Goal: Information Seeking & Learning: Learn about a topic

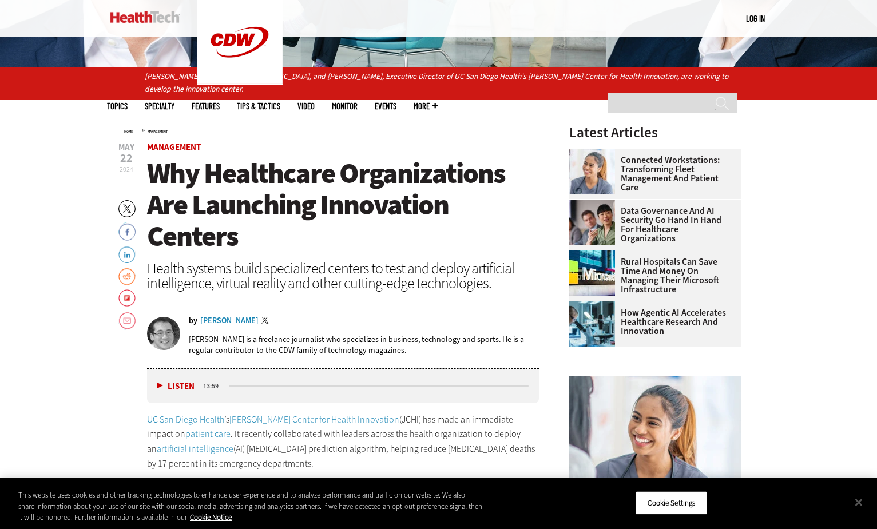
scroll to position [343, 0]
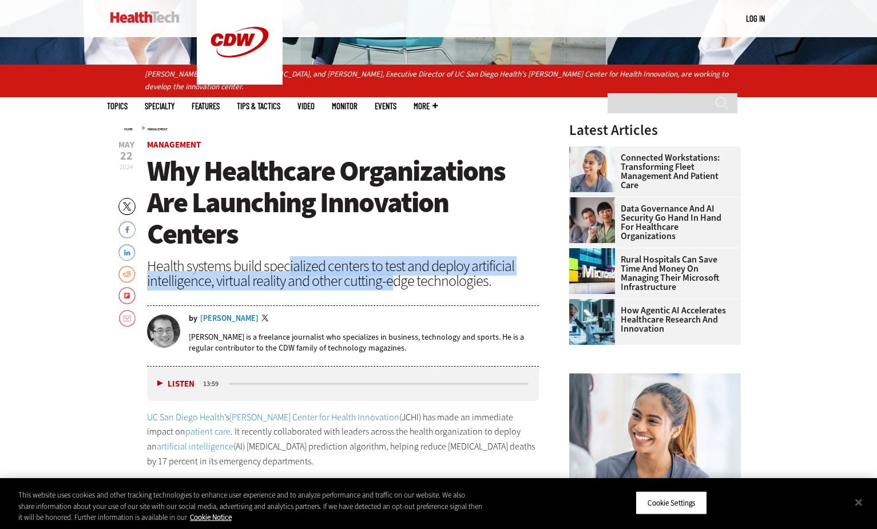
drag, startPoint x: 334, startPoint y: 275, endPoint x: 389, endPoint y: 286, distance: 56.6
click at [389, 286] on div "Health systems build specialized centers to test and deploy artificial intellig…" at bounding box center [343, 274] width 393 height 30
drag, startPoint x: 348, startPoint y: 274, endPoint x: 438, endPoint y: 293, distance: 92.4
click at [438, 288] on div "Health systems build specialized centers to test and deploy artificial intellig…" at bounding box center [343, 274] width 393 height 30
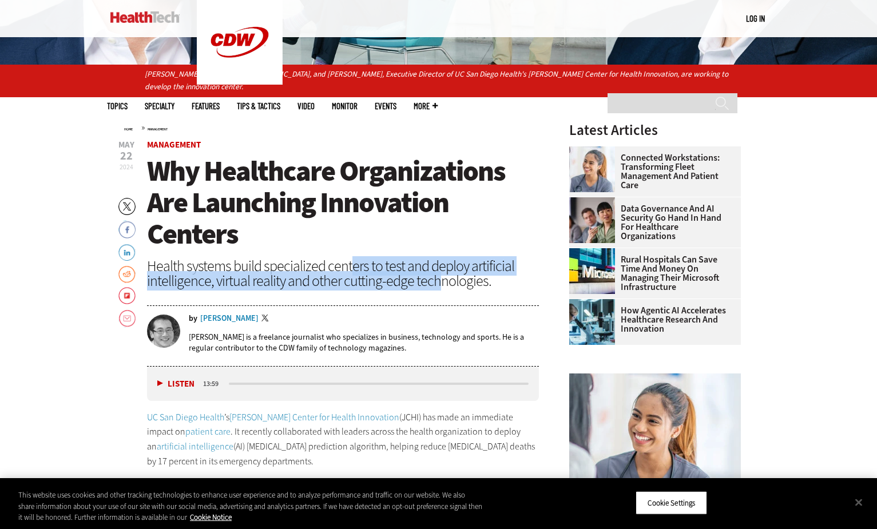
click at [438, 288] on div "Health systems build specialized centers to test and deploy artificial intellig…" at bounding box center [343, 274] width 393 height 30
drag, startPoint x: 384, startPoint y: 278, endPoint x: 439, endPoint y: 291, distance: 56.5
click at [439, 288] on div "Health systems build specialized centers to test and deploy artificial intellig…" at bounding box center [343, 274] width 393 height 30
drag, startPoint x: 439, startPoint y: 291, endPoint x: 391, endPoint y: 284, distance: 48.0
click at [439, 288] on div "Health systems build specialized centers to test and deploy artificial intellig…" at bounding box center [343, 274] width 393 height 30
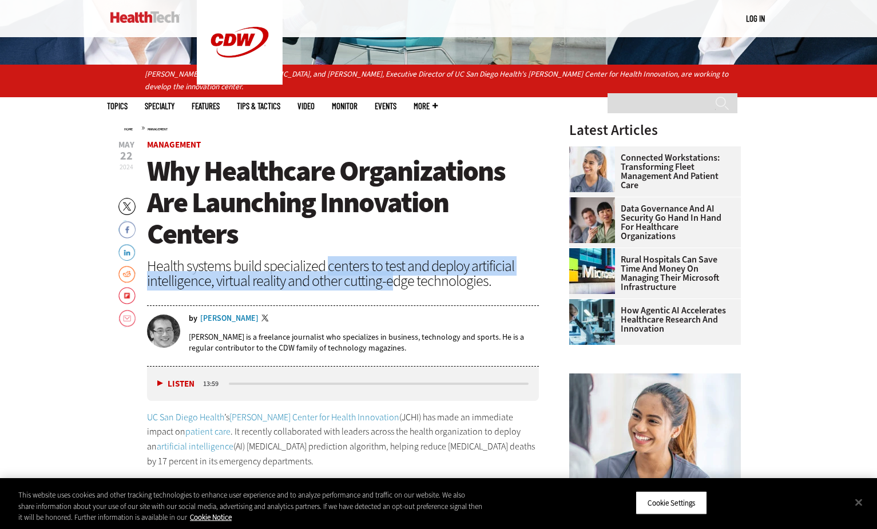
drag, startPoint x: 327, startPoint y: 278, endPoint x: 393, endPoint y: 288, distance: 67.1
click at [393, 288] on div "Health systems build specialized centers to test and deploy artificial intellig…" at bounding box center [343, 274] width 393 height 30
drag, startPoint x: 320, startPoint y: 271, endPoint x: 436, endPoint y: 291, distance: 117.3
click at [436, 288] on div "Health systems build specialized centers to test and deploy artificial intellig…" at bounding box center [343, 274] width 393 height 30
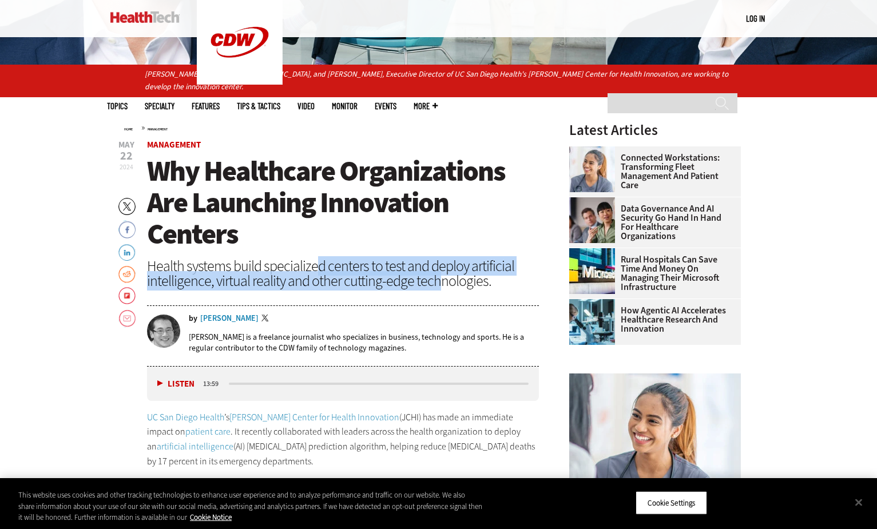
click at [436, 288] on div "Health systems build specialized centers to test and deploy artificial intellig…" at bounding box center [343, 274] width 393 height 30
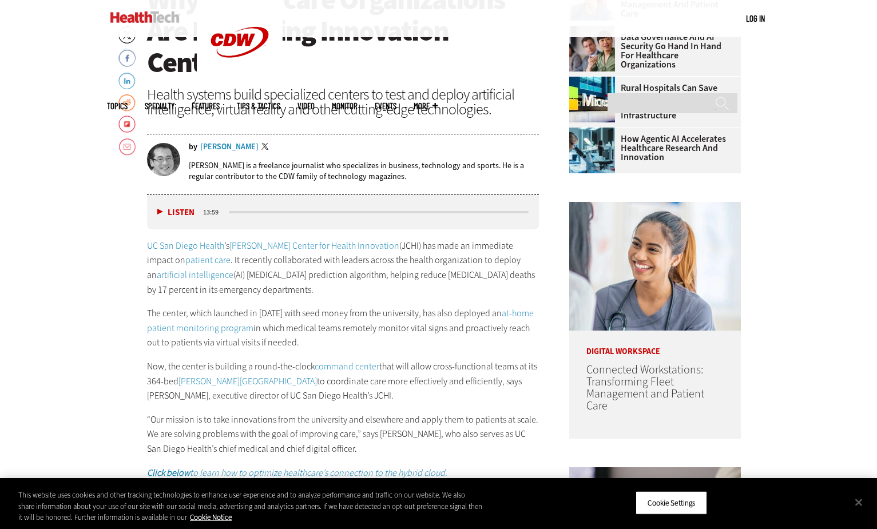
scroll to position [572, 0]
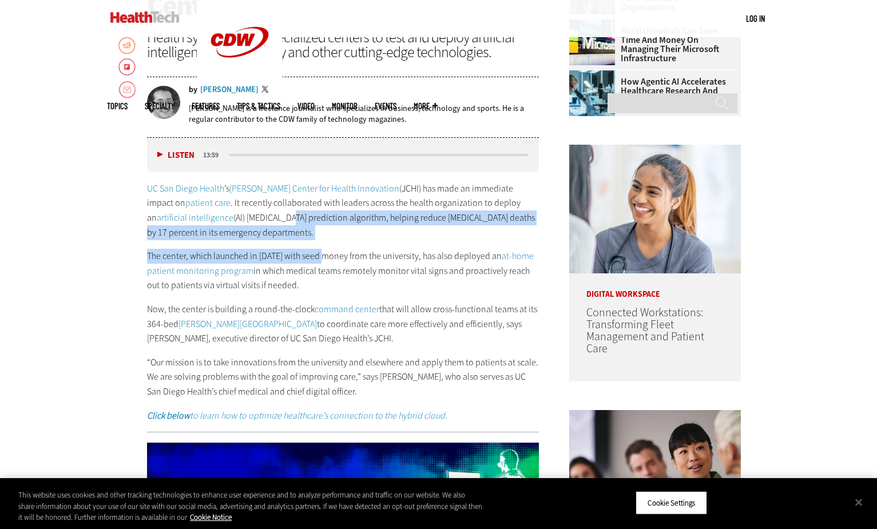
drag, startPoint x: 244, startPoint y: 219, endPoint x: 327, endPoint y: 251, distance: 89.5
click at [327, 251] on div "UC San Diego Health ’s Jacobs Center for Health Innovation (JCHI) has made an i…" at bounding box center [343, 301] width 393 height 241
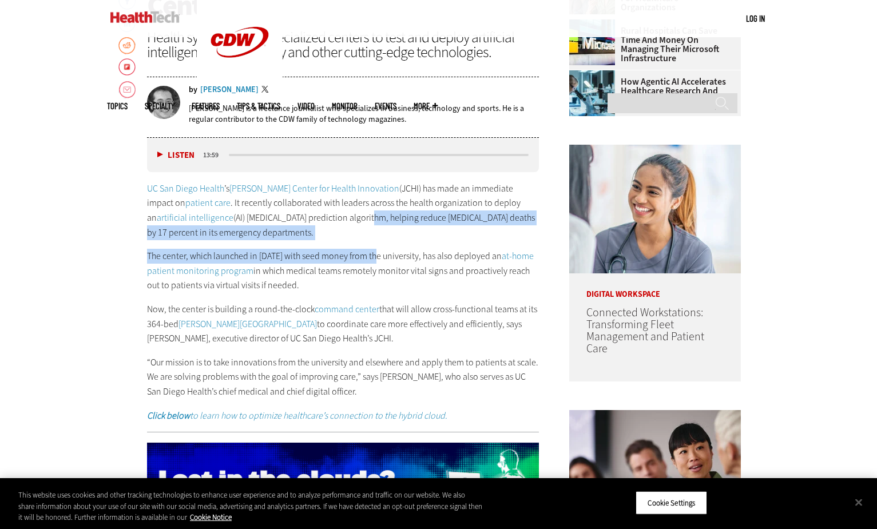
drag, startPoint x: 320, startPoint y: 218, endPoint x: 377, endPoint y: 260, distance: 71.2
click at [377, 260] on div "UC San Diego Health ’s Jacobs Center for Health Innovation (JCHI) has made an i…" at bounding box center [343, 301] width 393 height 241
drag, startPoint x: 377, startPoint y: 260, endPoint x: 374, endPoint y: 251, distance: 9.8
click at [377, 260] on p "The center, which launched in 2021 with seed money from the university, has als…" at bounding box center [343, 271] width 393 height 44
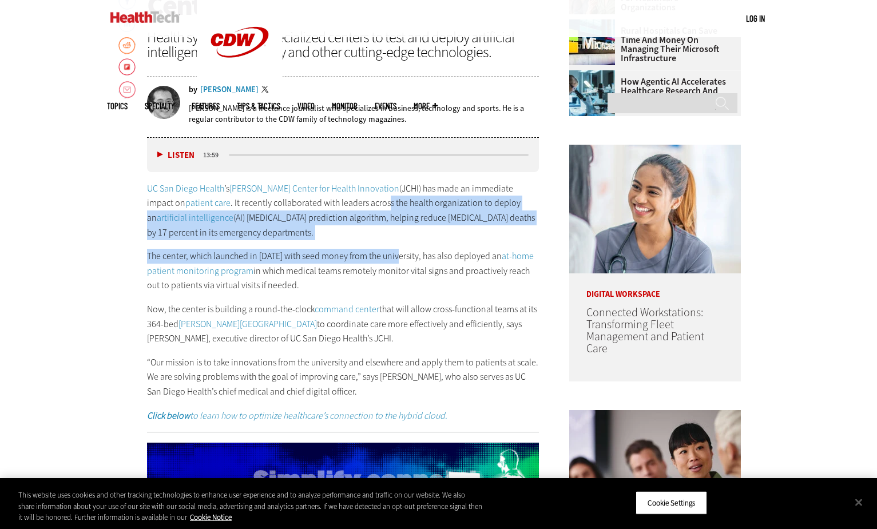
drag, startPoint x: 347, startPoint y: 216, endPoint x: 402, endPoint y: 264, distance: 72.2
click at [402, 264] on div "UC San Diego Health ’s Jacobs Center for Health Innovation (JCHI) has made an i…" at bounding box center [343, 301] width 393 height 241
drag, startPoint x: 402, startPoint y: 264, endPoint x: 385, endPoint y: 258, distance: 18.1
click at [402, 264] on p "The center, which launched in 2021 with seed money from the university, has als…" at bounding box center [343, 271] width 393 height 44
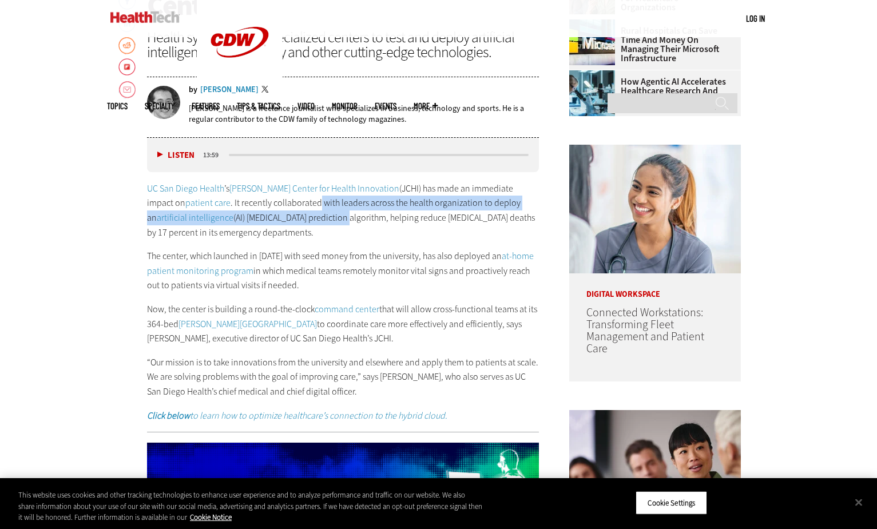
drag, startPoint x: 283, startPoint y: 217, endPoint x: 296, endPoint y: 220, distance: 13.5
click at [296, 220] on p "UC San Diego Health ’s Jacobs Center for Health Innovation (JCHI) has made an i…" at bounding box center [343, 210] width 393 height 58
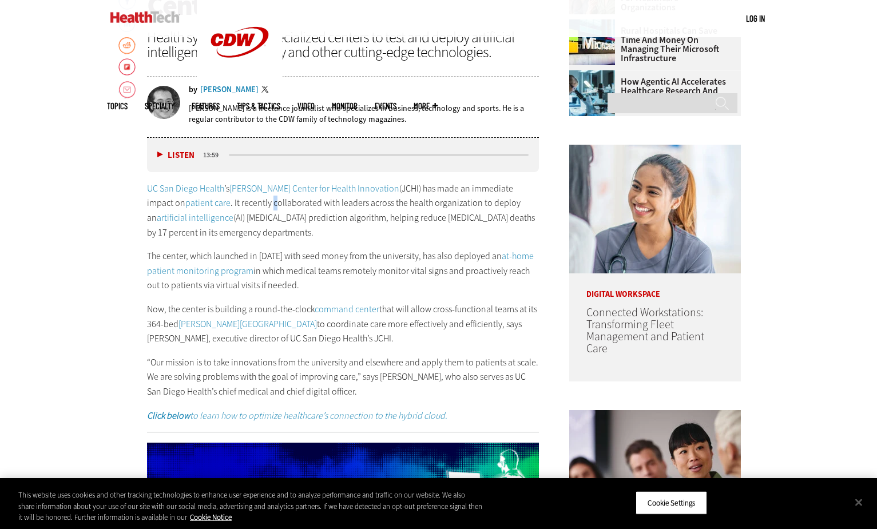
drag, startPoint x: 296, startPoint y: 220, endPoint x: 247, endPoint y: 212, distance: 49.9
click at [247, 212] on p "UC San Diego Health ’s Jacobs Center for Health Innovation (JCHI) has made an i…" at bounding box center [343, 210] width 393 height 58
drag, startPoint x: 247, startPoint y: 212, endPoint x: 235, endPoint y: 212, distance: 12.6
click at [233, 212] on p "UC San Diego Health ’s Jacobs Center for Health Innovation (JCHI) has made an i…" at bounding box center [343, 210] width 393 height 58
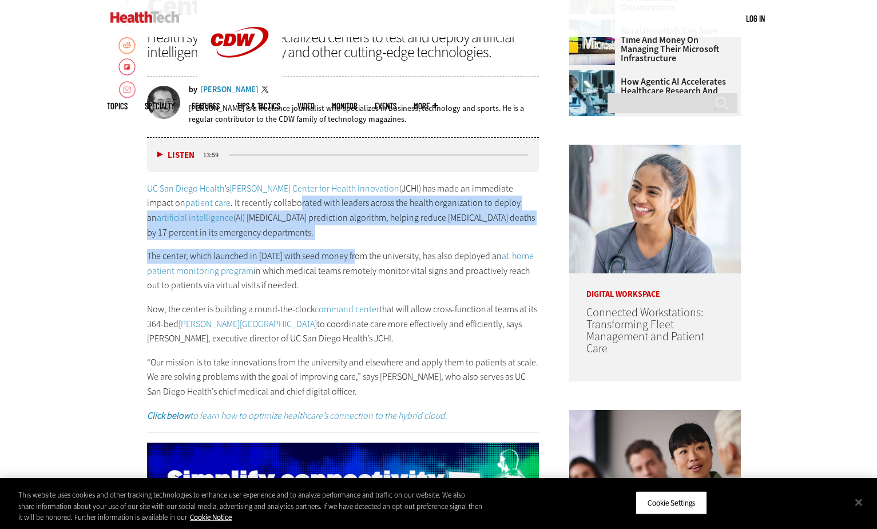
drag, startPoint x: 259, startPoint y: 216, endPoint x: 360, endPoint y: 260, distance: 109.7
click at [360, 260] on div "UC San Diego Health ’s Jacobs Center for Health Innovation (JCHI) has made an i…" at bounding box center [343, 301] width 393 height 241
click at [360, 260] on p "The center, which launched in 2021 with seed money from the university, has als…" at bounding box center [343, 271] width 393 height 44
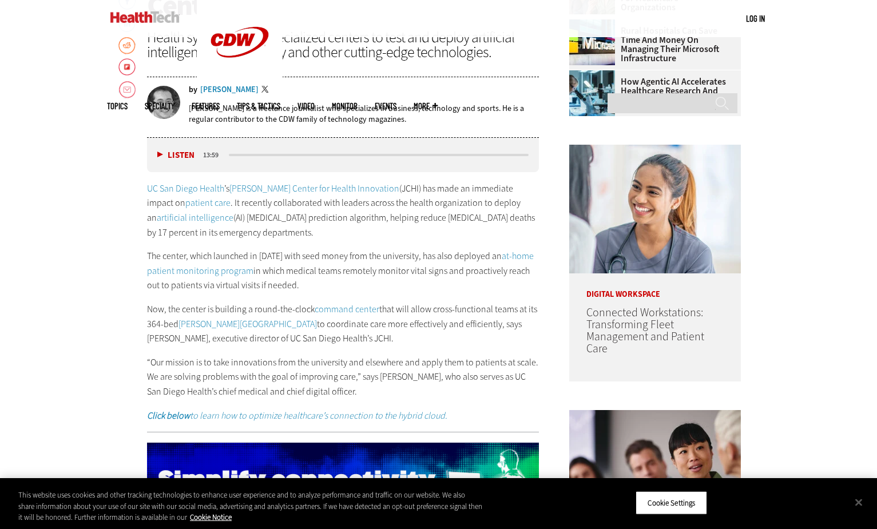
click at [389, 251] on div "UC San Diego Health ’s Jacobs Center for Health Innovation (JCHI) has made an i…" at bounding box center [343, 301] width 393 height 241
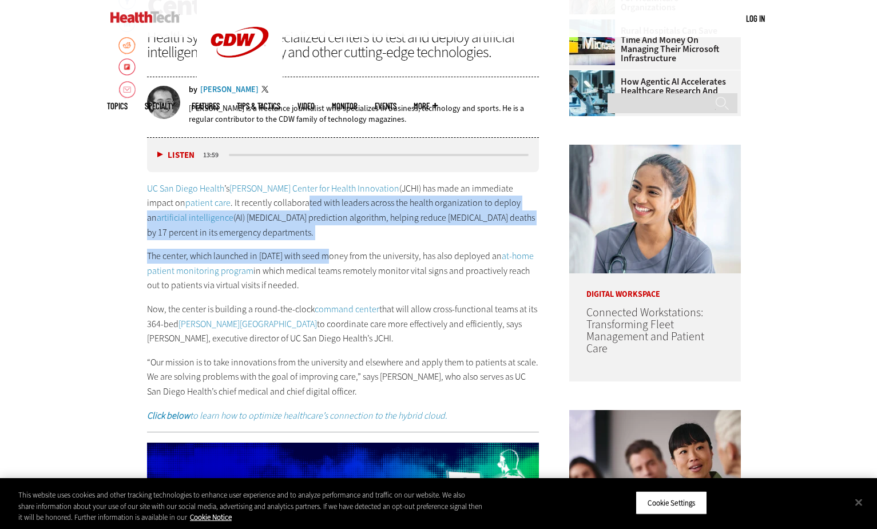
drag, startPoint x: 267, startPoint y: 215, endPoint x: 332, endPoint y: 250, distance: 73.8
click at [332, 250] on div "UC San Diego Health ’s Jacobs Center for Health Innovation (JCHI) has made an i…" at bounding box center [343, 301] width 393 height 241
drag, startPoint x: 286, startPoint y: 213, endPoint x: 337, endPoint y: 260, distance: 69.3
click at [337, 260] on div "UC San Diego Health ’s Jacobs Center for Health Innovation (JCHI) has made an i…" at bounding box center [343, 301] width 393 height 241
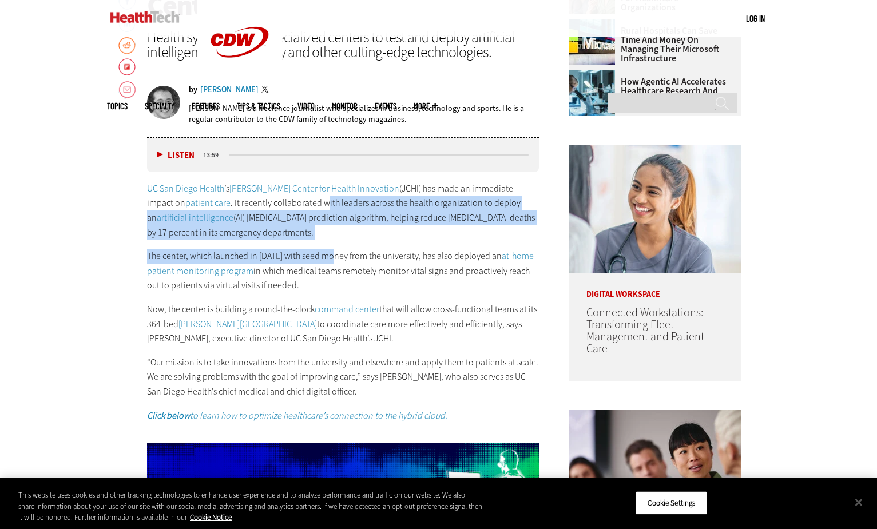
click at [337, 260] on p "The center, which launched in 2021 with seed money from the university, has als…" at bounding box center [343, 271] width 393 height 44
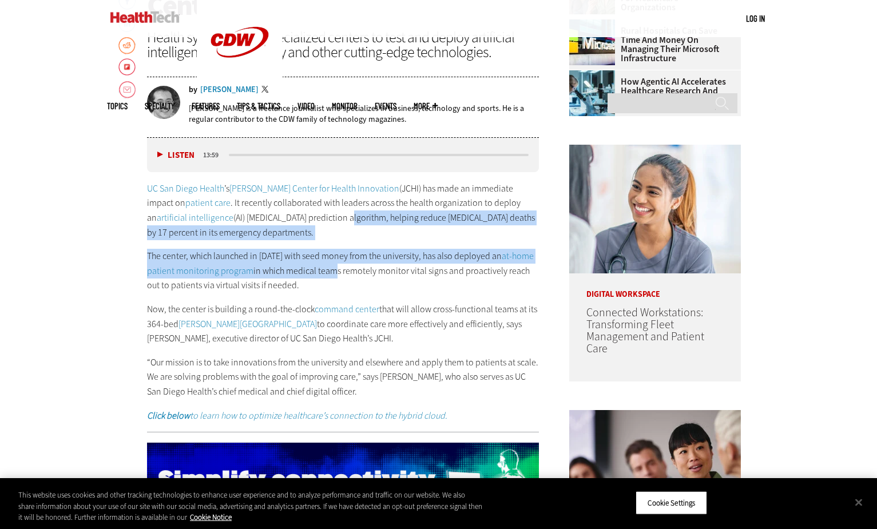
drag, startPoint x: 300, startPoint y: 224, endPoint x: 329, endPoint y: 278, distance: 61.7
click at [329, 278] on div "UC San Diego Health ’s Jacobs Center for Health Innovation (JCHI) has made an i…" at bounding box center [343, 301] width 393 height 241
click at [329, 278] on p "The center, which launched in 2021 with seed money from the university, has als…" at bounding box center [343, 271] width 393 height 44
drag, startPoint x: 268, startPoint y: 260, endPoint x: 322, endPoint y: 292, distance: 62.9
click at [322, 292] on p "The center, which launched in 2021 with seed money from the university, has als…" at bounding box center [343, 271] width 393 height 44
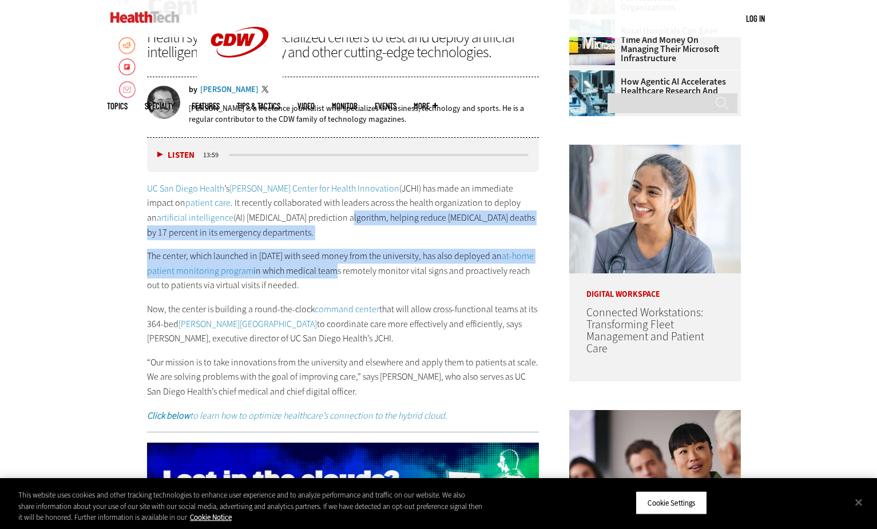
click at [322, 292] on p "The center, which launched in 2021 with seed money from the university, has als…" at bounding box center [343, 271] width 393 height 44
drag, startPoint x: 335, startPoint y: 300, endPoint x: 367, endPoint y: 315, distance: 35.6
click at [367, 315] on div "UC San Diego Health ’s Jacobs Center for Health Innovation (JCHI) has made an i…" at bounding box center [343, 301] width 393 height 241
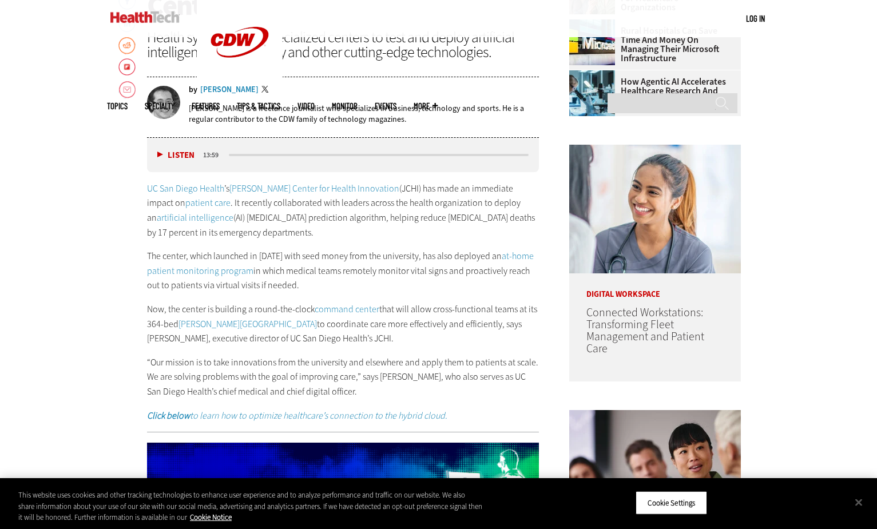
drag, startPoint x: 367, startPoint y: 315, endPoint x: 346, endPoint y: 262, distance: 57.5
click at [327, 240] on p "UC San Diego Health ’s Jacobs Center for Health Innovation (JCHI) has made an i…" at bounding box center [343, 210] width 393 height 58
drag, startPoint x: 357, startPoint y: 267, endPoint x: 413, endPoint y: 296, distance: 63.0
click at [413, 293] on p "The center, which launched in 2021 with seed money from the university, has als…" at bounding box center [343, 271] width 393 height 44
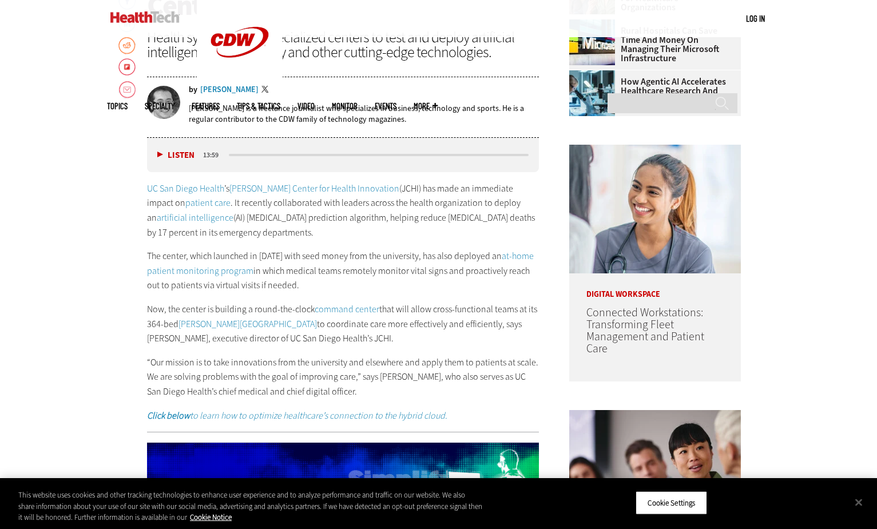
drag, startPoint x: 326, startPoint y: 269, endPoint x: 356, endPoint y: 297, distance: 41.3
click at [356, 293] on p "The center, which launched in 2021 with seed money from the university, has als…" at bounding box center [343, 271] width 393 height 44
drag, startPoint x: 356, startPoint y: 297, endPoint x: 336, endPoint y: 282, distance: 24.9
click at [356, 293] on p "The center, which launched in 2021 with seed money from the university, has als…" at bounding box center [343, 271] width 393 height 44
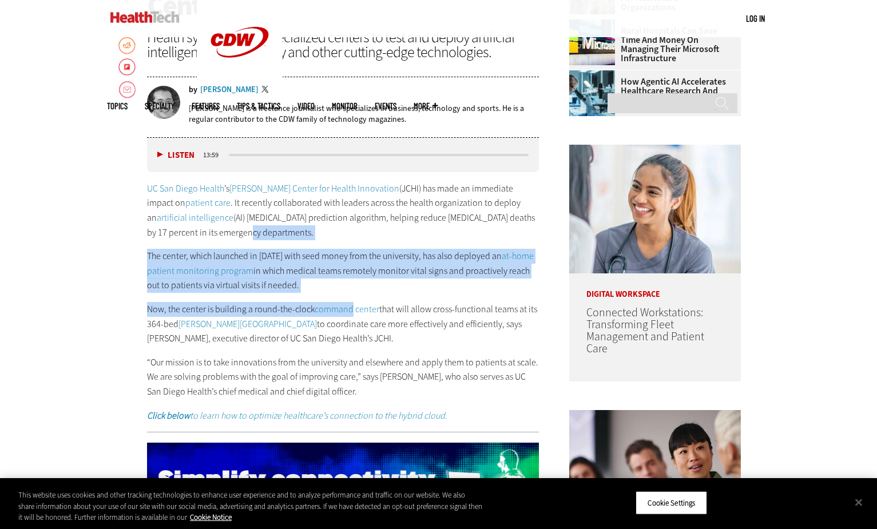
drag, startPoint x: 284, startPoint y: 245, endPoint x: 351, endPoint y: 303, distance: 88.0
click at [351, 303] on div "UC San Diego Health ’s Jacobs Center for Health Innovation (JCHI) has made an i…" at bounding box center [343, 301] width 393 height 241
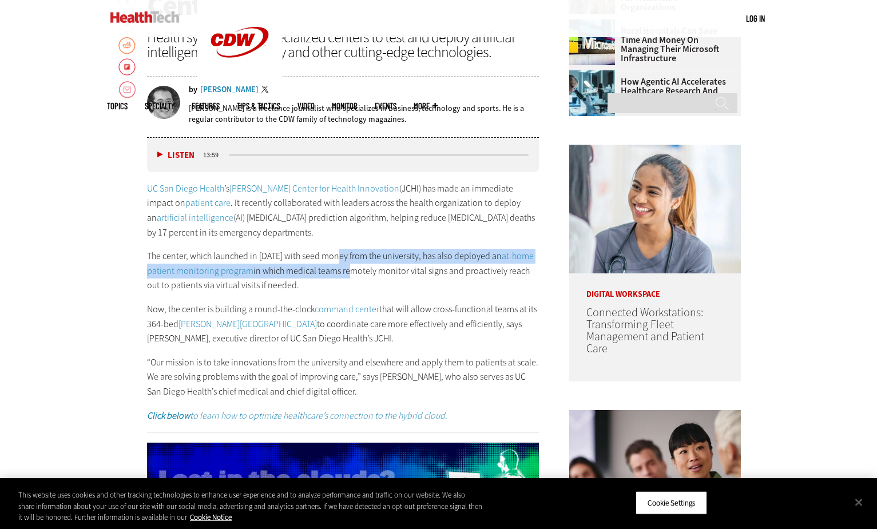
drag, startPoint x: 340, startPoint y: 266, endPoint x: 346, endPoint y: 271, distance: 7.3
click at [346, 271] on p "The center, which launched in 2021 with seed money from the university, has als…" at bounding box center [343, 271] width 393 height 44
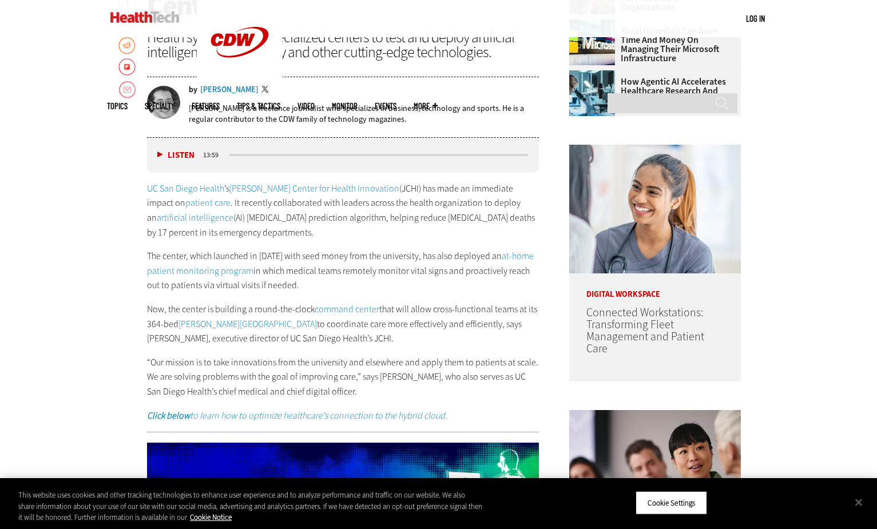
drag, startPoint x: 346, startPoint y: 271, endPoint x: 392, endPoint y: 292, distance: 50.7
click at [406, 293] on p "The center, which launched in 2021 with seed money from the university, has als…" at bounding box center [343, 271] width 393 height 44
drag, startPoint x: 352, startPoint y: 311, endPoint x: 377, endPoint y: 343, distance: 40.3
click at [377, 343] on div "UC San Diego Health ’s Jacobs Center for Health Innovation (JCHI) has made an i…" at bounding box center [343, 301] width 393 height 241
click at [378, 344] on p "Now, the center is building a round-the-clock command center that will allow cr…" at bounding box center [343, 324] width 393 height 44
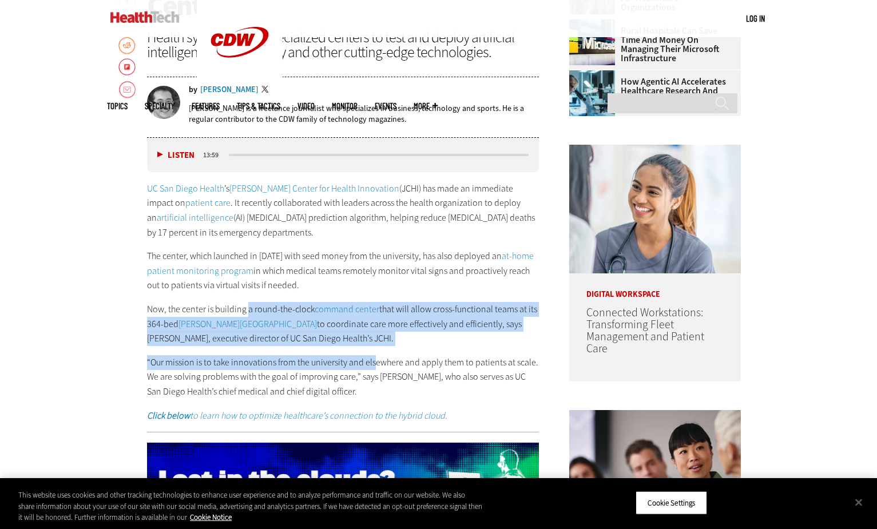
drag, startPoint x: 246, startPoint y: 310, endPoint x: 375, endPoint y: 358, distance: 137.4
click at [374, 358] on div "UC San Diego Health ’s Jacobs Center for Health Innovation (JCHI) has made an i…" at bounding box center [343, 301] width 393 height 241
click at [375, 358] on div "UC San Diego Health ’s Jacobs Center for Health Innovation (JCHI) has made an i…" at bounding box center [343, 301] width 393 height 241
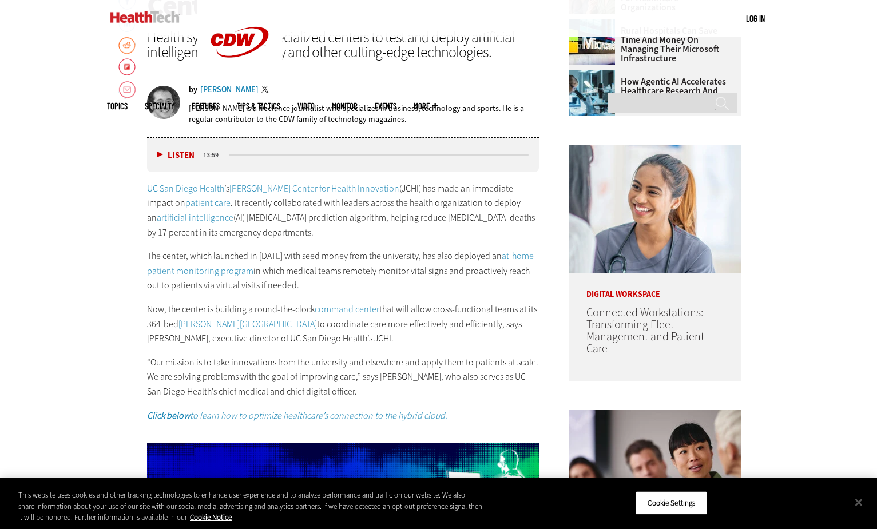
drag, startPoint x: 373, startPoint y: 340, endPoint x: 405, endPoint y: 351, distance: 33.7
click at [405, 346] on p "Now, the center is building a round-the-clock command center that will allow cr…" at bounding box center [343, 324] width 393 height 44
drag
click at [378, 343] on p "Now, the center is building a round-the-clock command center that will allow cr…" at bounding box center [343, 324] width 393 height 44
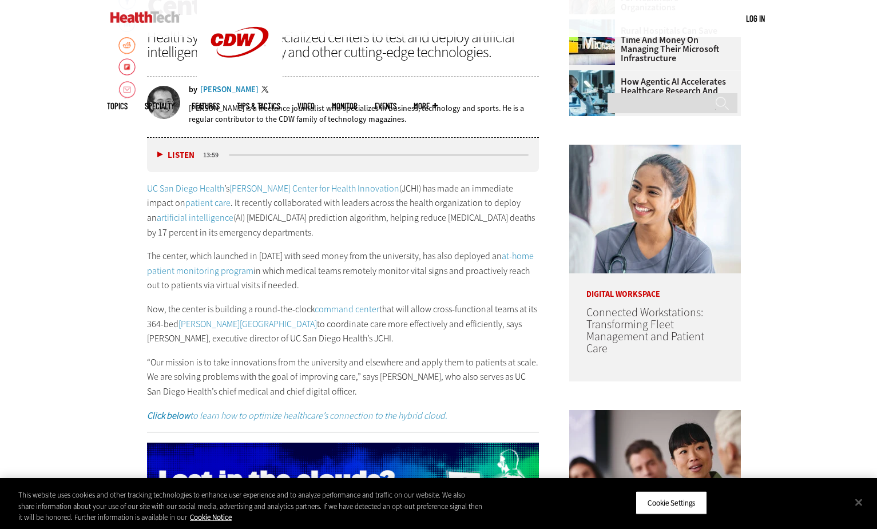
click at [378, 343] on p "Now, the center is building a round-the-clock command center that will allow cr…" at bounding box center [343, 324] width 393 height 44
click at [383, 351] on div "UC San Diego Health ’s Jacobs Center for Health Innovation (JCHI) has made an i…" at bounding box center [343, 301] width 393 height 241
click at [383, 346] on p "Now, the center is building a round-the-clock command center that will allow cr…" at bounding box center [343, 324] width 393 height 44
click at [380, 346] on p "Now, the center is building a round-the-clock command center that will allow cr…" at bounding box center [343, 324] width 393 height 44
click at [379, 346] on p "Now, the center is building a round-the-clock command center that will allow cr…" at bounding box center [343, 324] width 393 height 44
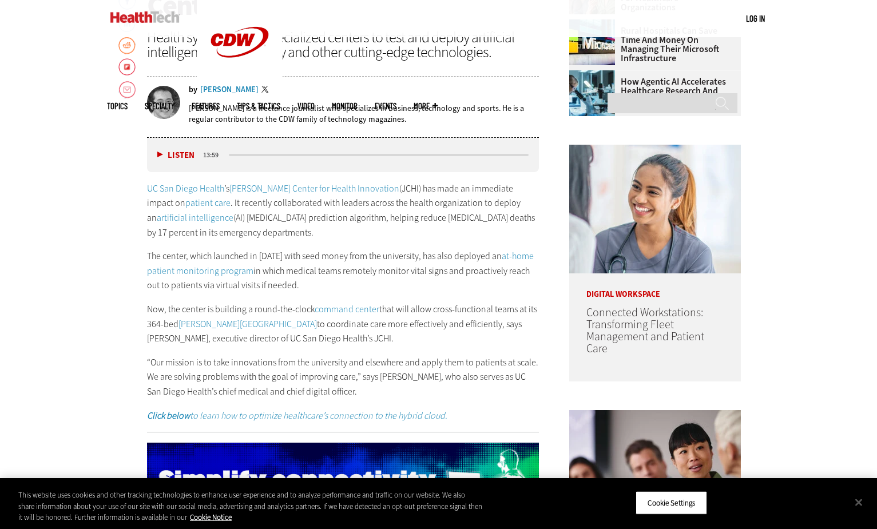
click at [355, 359] on div "UC San Diego Health ’s Jacobs Center for Health Innovation (JCHI) has made an i…" at bounding box center [343, 301] width 393 height 241
click at [327, 314] on link "command center" at bounding box center [347, 309] width 65 height 12
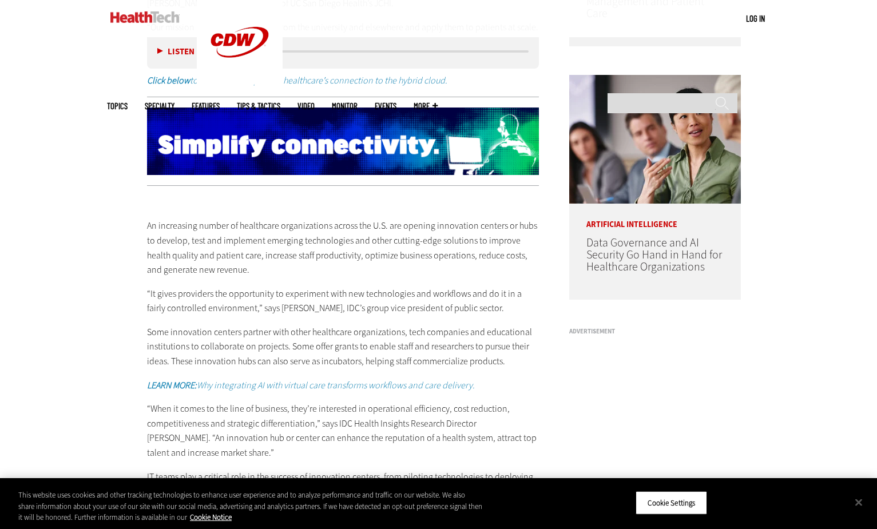
scroll to position [916, 0]
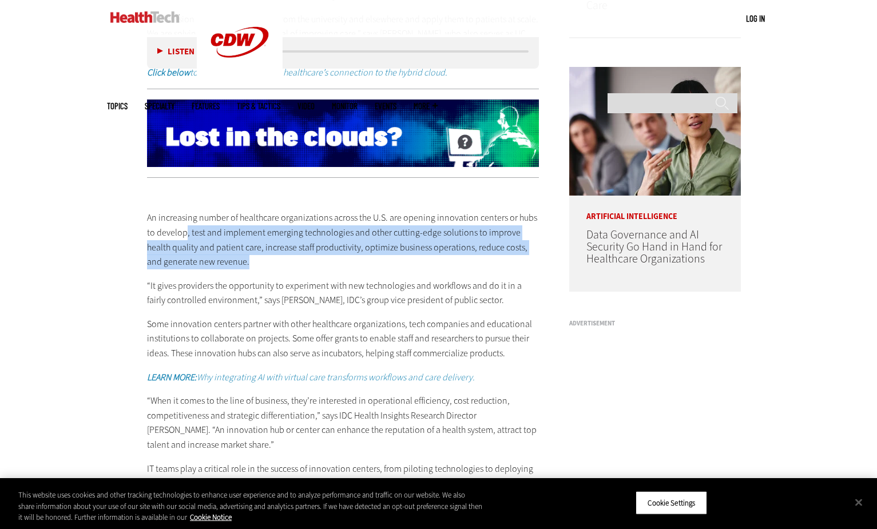
drag, startPoint x: 187, startPoint y: 233, endPoint x: 262, endPoint y: 266, distance: 82.0
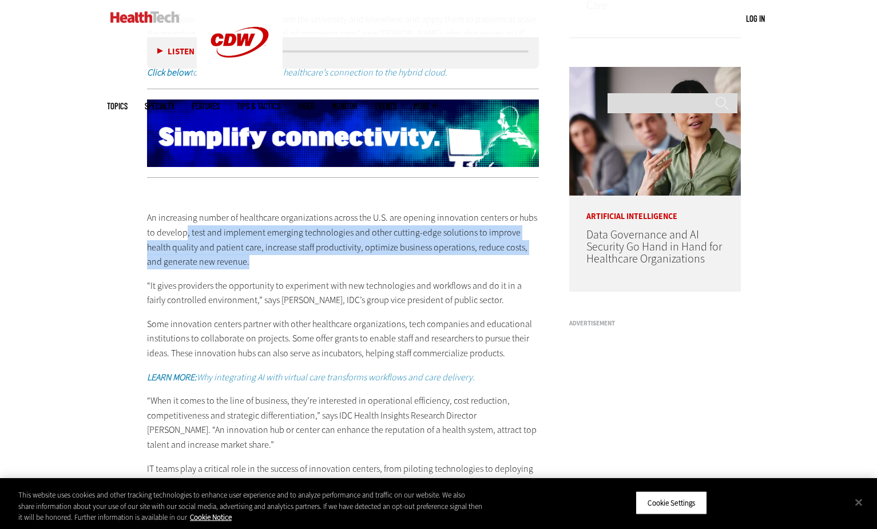
click at [262, 266] on p "An increasing number of healthcare organizations across the U.S. are opening in…" at bounding box center [343, 240] width 393 height 58
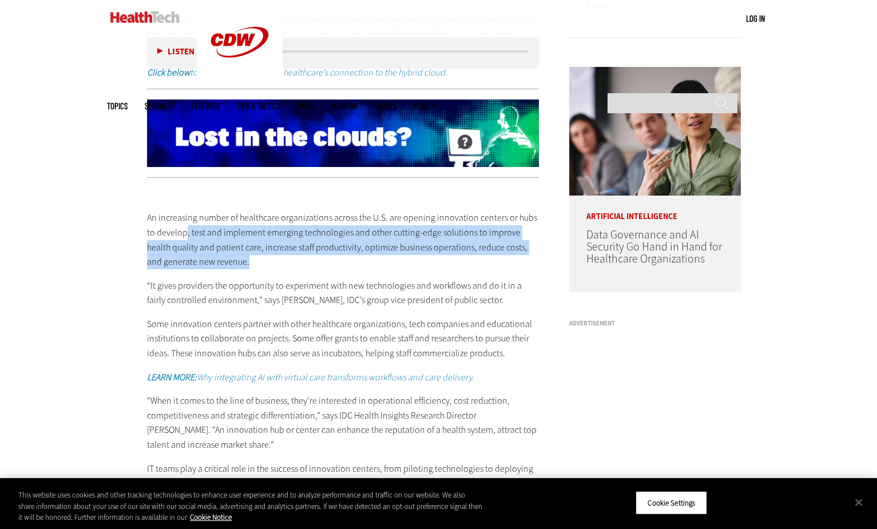
drag, startPoint x: 262, startPoint y: 266, endPoint x: 279, endPoint y: 271, distance: 17.4
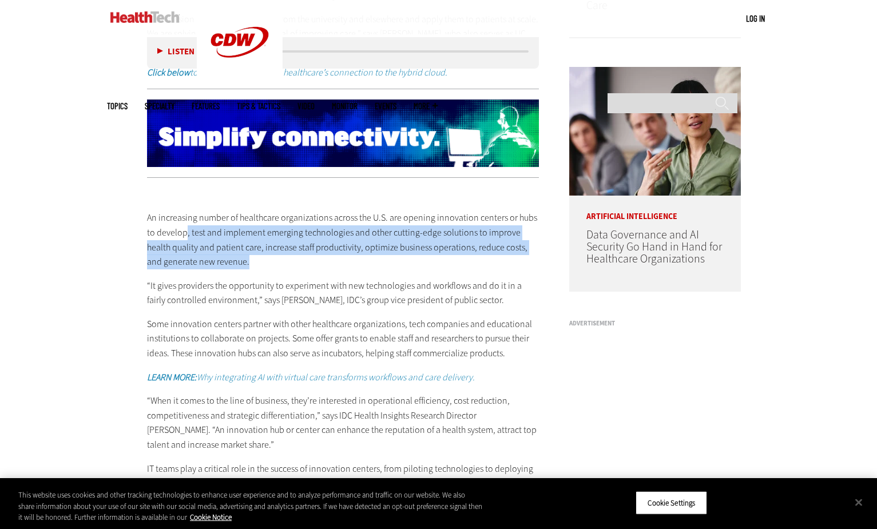
click at [262, 266] on p "An increasing number of healthcare organizations across the U.S. are opening in…" at bounding box center [343, 240] width 393 height 58
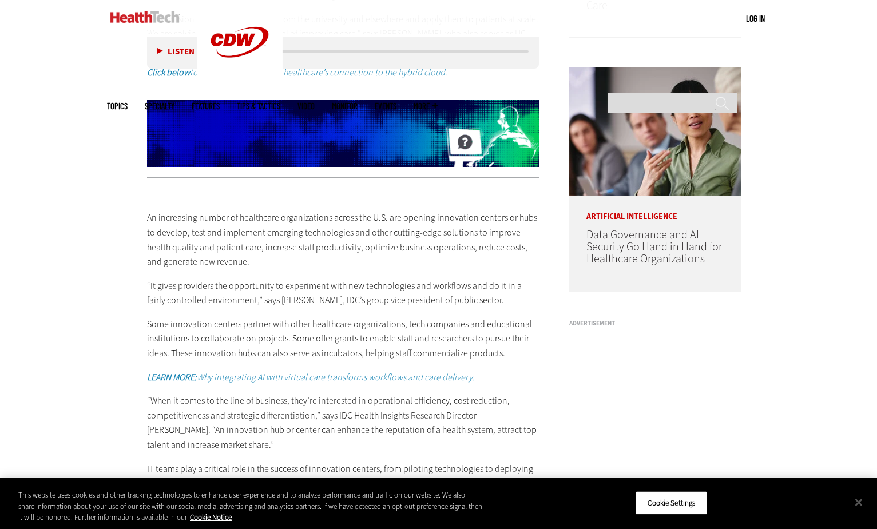
click at [225, 240] on p "An increasing number of healthcare organizations across the U.S. are opening in…" at bounding box center [343, 240] width 393 height 58
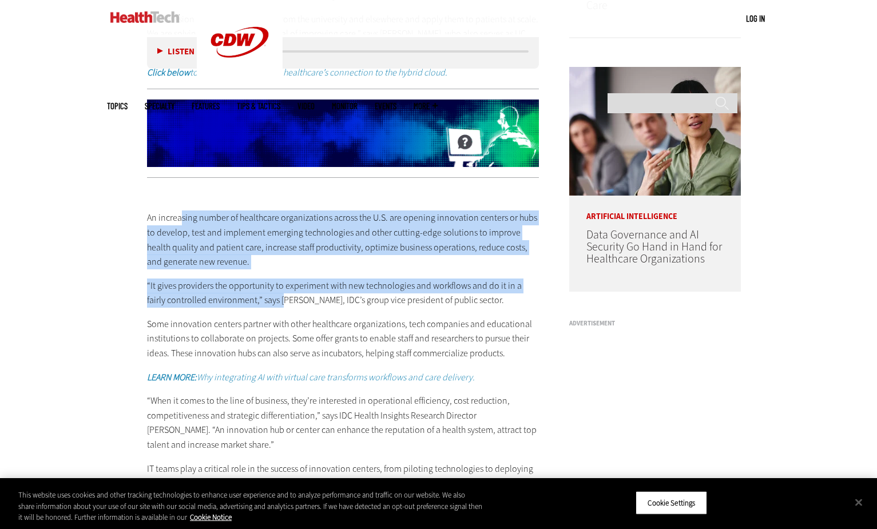
drag, startPoint x: 181, startPoint y: 230, endPoint x: 263, endPoint y: 310, distance: 114.1
click at [263, 310] on div "An increasing number of healthcare organizations across the U.S. are opening in…" at bounding box center [343, 358] width 393 height 342
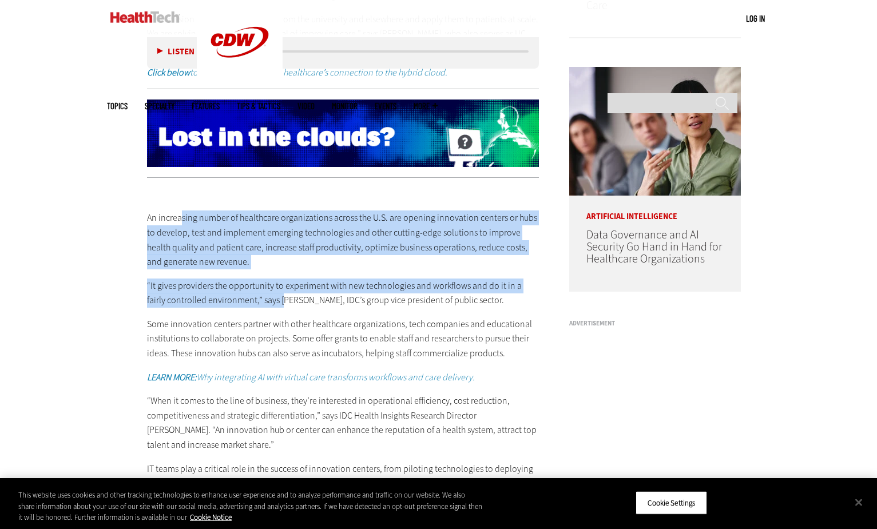
click at [263, 308] on p "“It gives providers the opportunity to experiment with new technologies and wor…" at bounding box center [343, 293] width 393 height 29
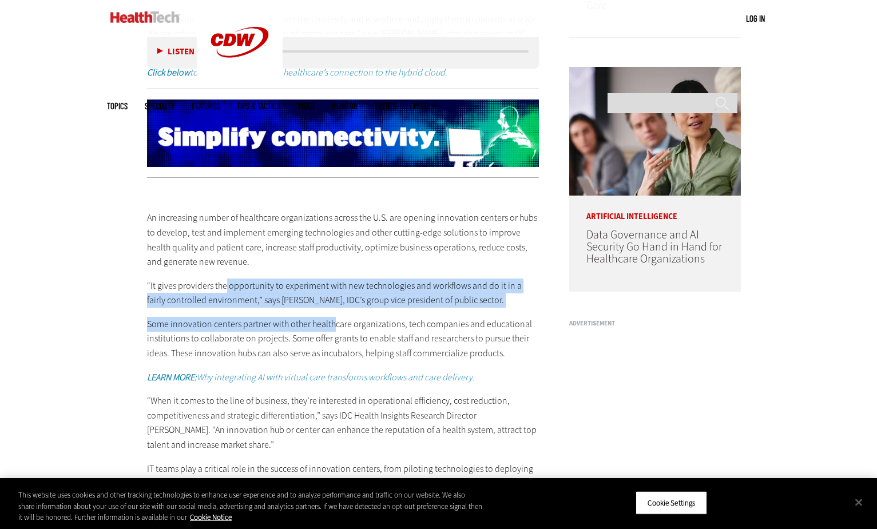
drag, startPoint x: 227, startPoint y: 292, endPoint x: 331, endPoint y: 328, distance: 110.7
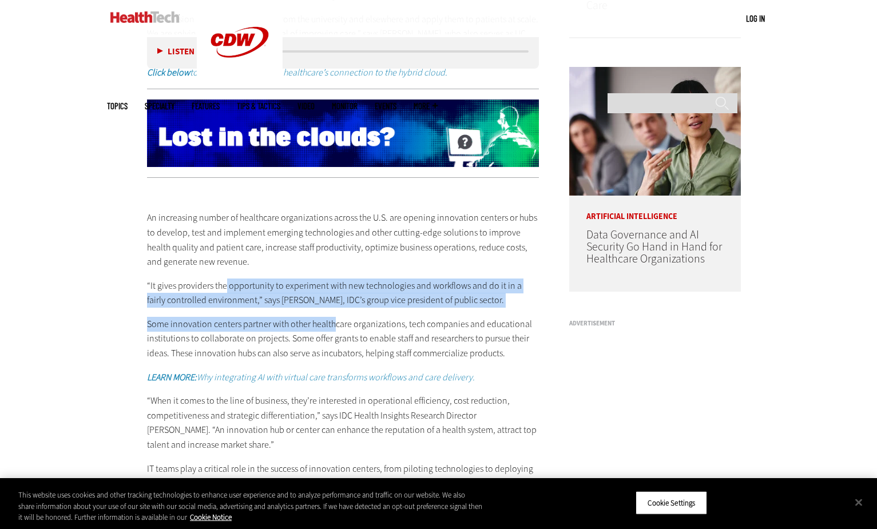
click at [331, 328] on div "An increasing number of healthcare organizations across the U.S. are opening in…" at bounding box center [343, 358] width 393 height 342
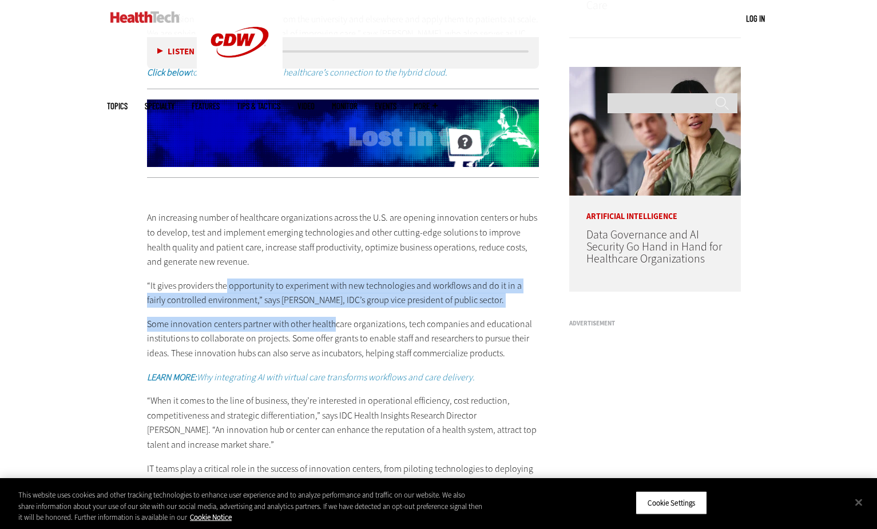
click at [331, 328] on p "Some innovation centers partner with other healthcare organizations, tech compa…" at bounding box center [343, 339] width 393 height 44
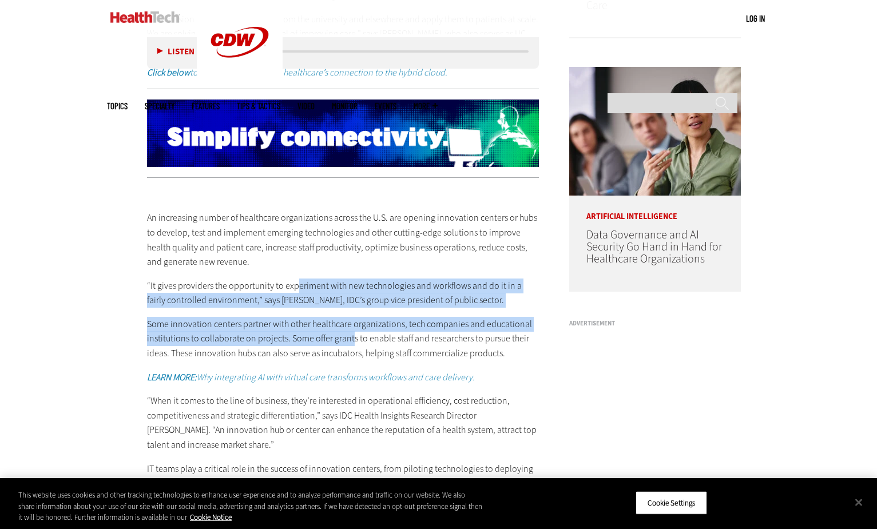
drag, startPoint x: 301, startPoint y: 287, endPoint x: 350, endPoint y: 343, distance: 74.2
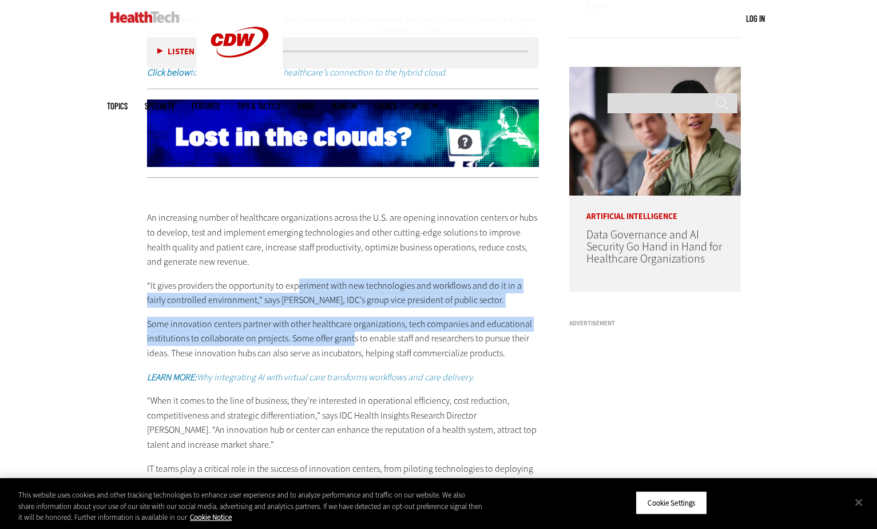
click at [350, 343] on div "An increasing number of healthcare organizations across the U.S. are opening in…" at bounding box center [343, 358] width 393 height 342
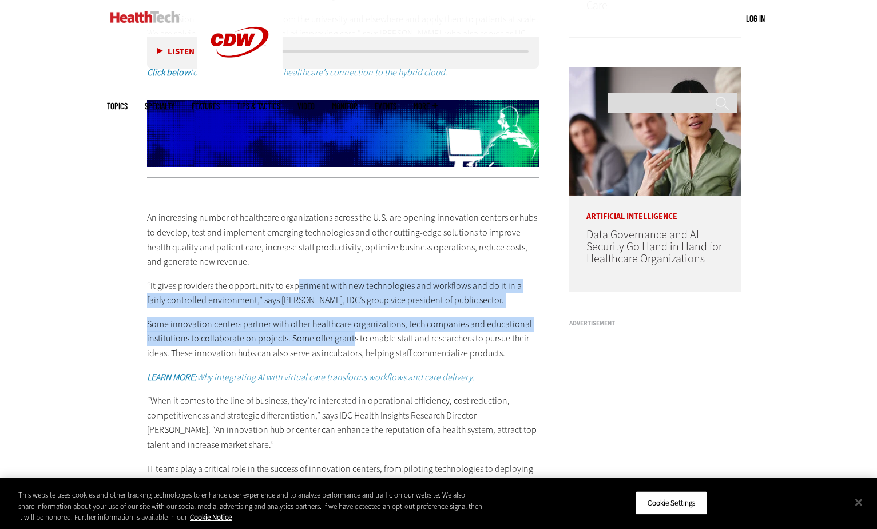
click at [350, 343] on p "Some innovation centers partner with other healthcare organizations, tech compa…" at bounding box center [343, 339] width 393 height 44
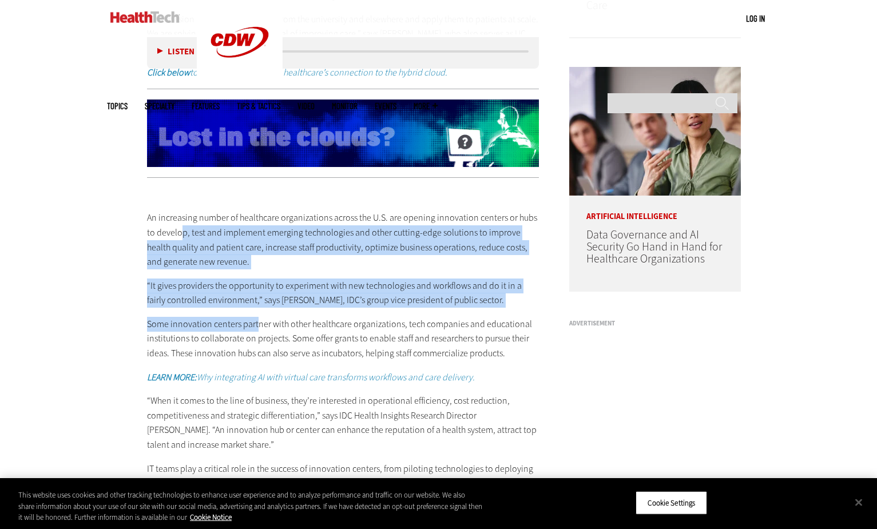
drag, startPoint x: 181, startPoint y: 233, endPoint x: 255, endPoint y: 330, distance: 121.7
click at [255, 330] on div "An increasing number of healthcare organizations across the U.S. are opening in…" at bounding box center [343, 358] width 393 height 342
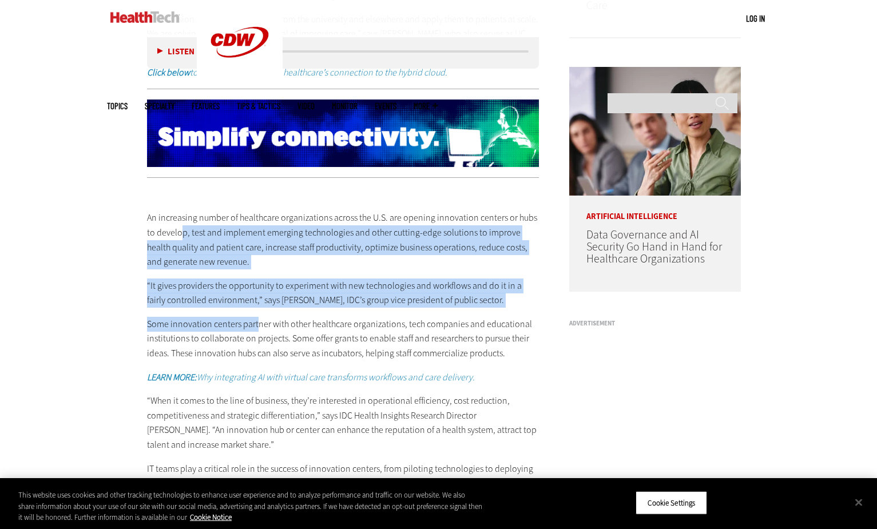
click at [255, 330] on p "Some innovation centers partner with other healthcare organizations, tech compa…" at bounding box center [343, 339] width 393 height 44
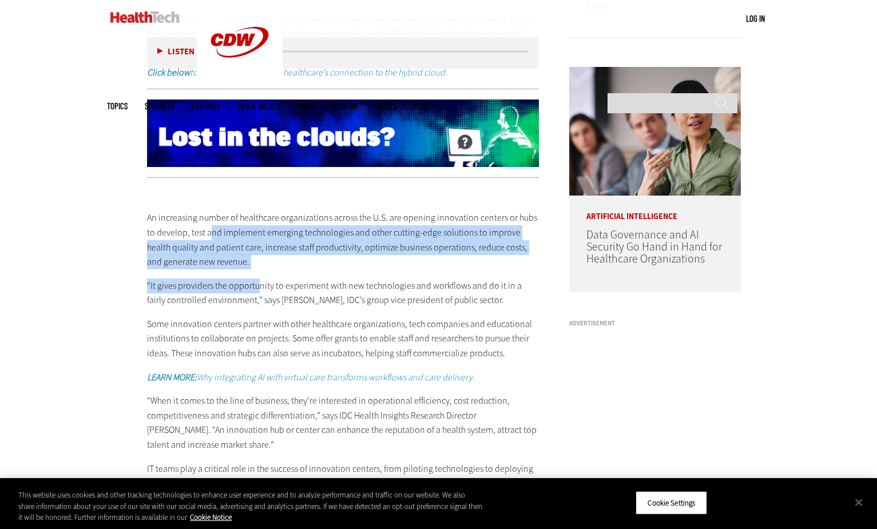
drag, startPoint x: 208, startPoint y: 246, endPoint x: 256, endPoint y: 297, distance: 70.0
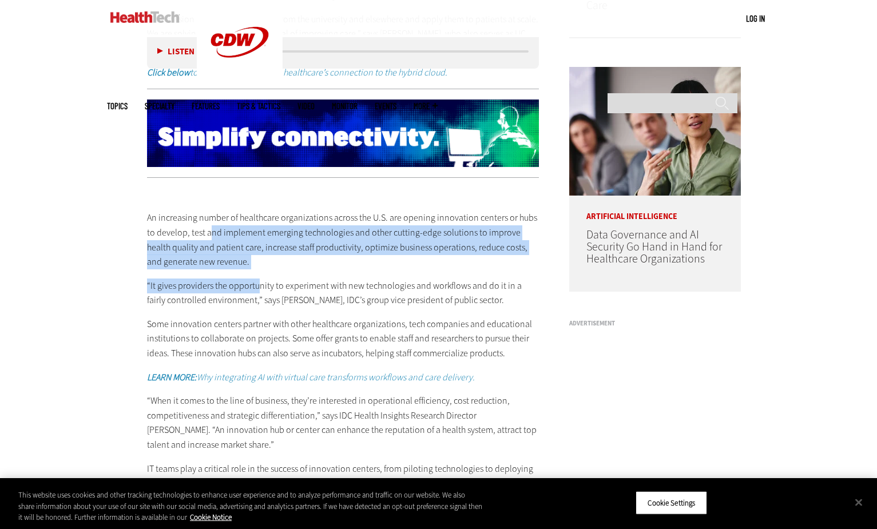
click at [256, 297] on div "An increasing number of healthcare organizations across the U.S. are opening in…" at bounding box center [343, 358] width 393 height 342
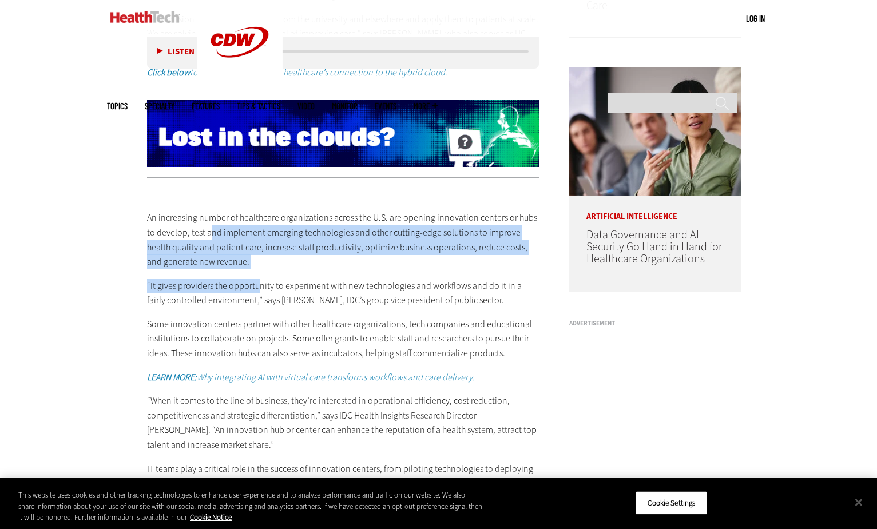
drag, startPoint x: 256, startPoint y: 297, endPoint x: 249, endPoint y: 286, distance: 13.3
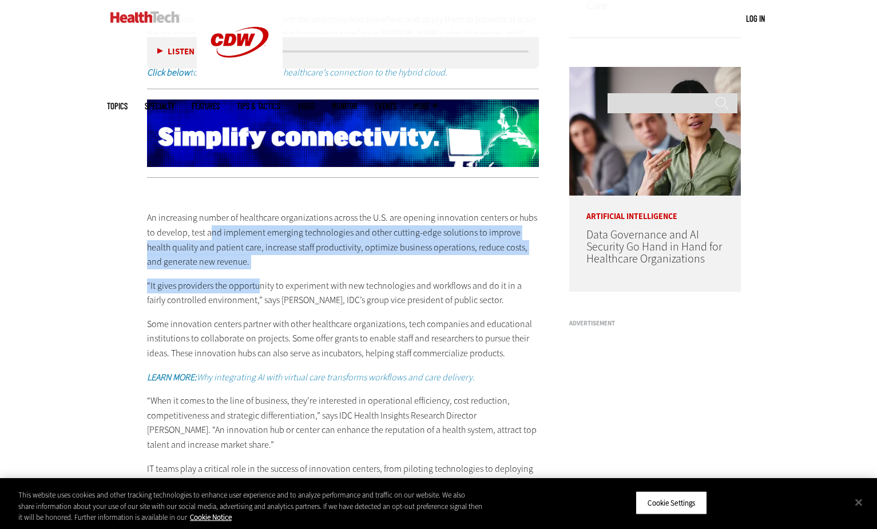
click at [256, 297] on p "“It gives providers the opportunity to experiment with new technologies and wor…" at bounding box center [343, 293] width 393 height 29
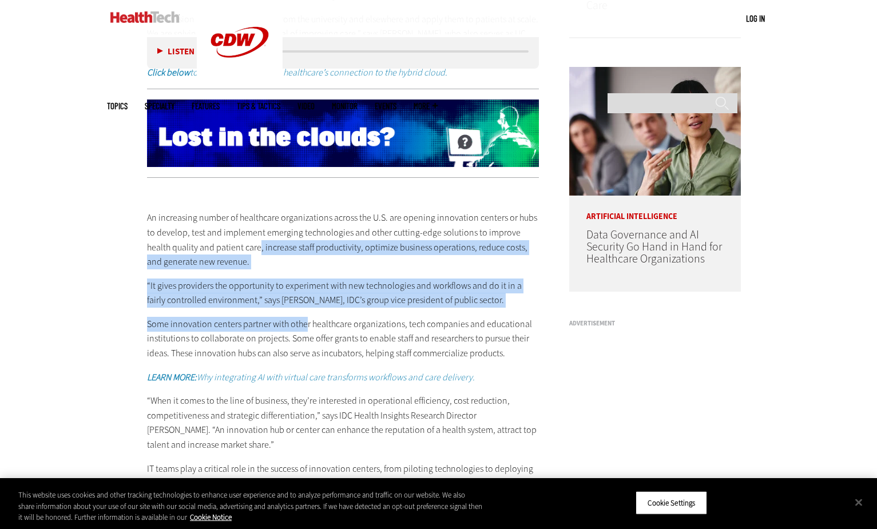
drag, startPoint x: 235, startPoint y: 255, endPoint x: 306, endPoint y: 336, distance: 107.9
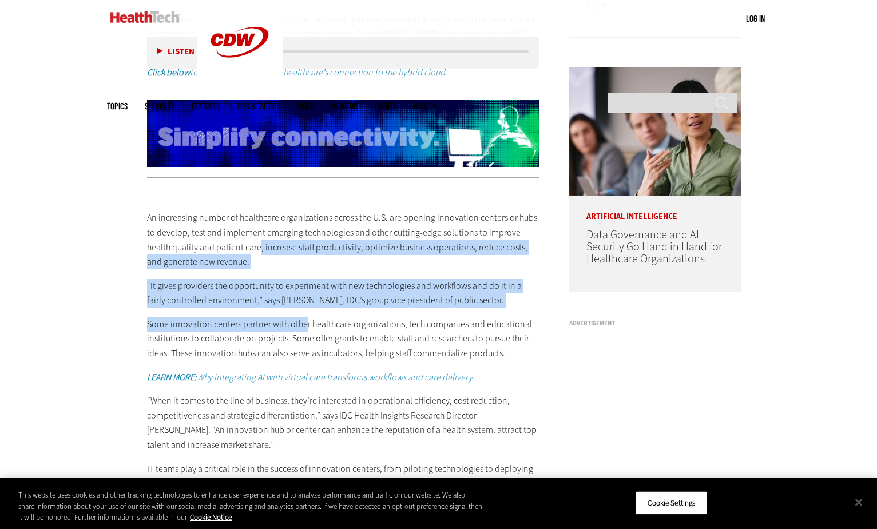
click at [306, 336] on div "An increasing number of healthcare organizations across the U.S. are opening in…" at bounding box center [343, 358] width 393 height 342
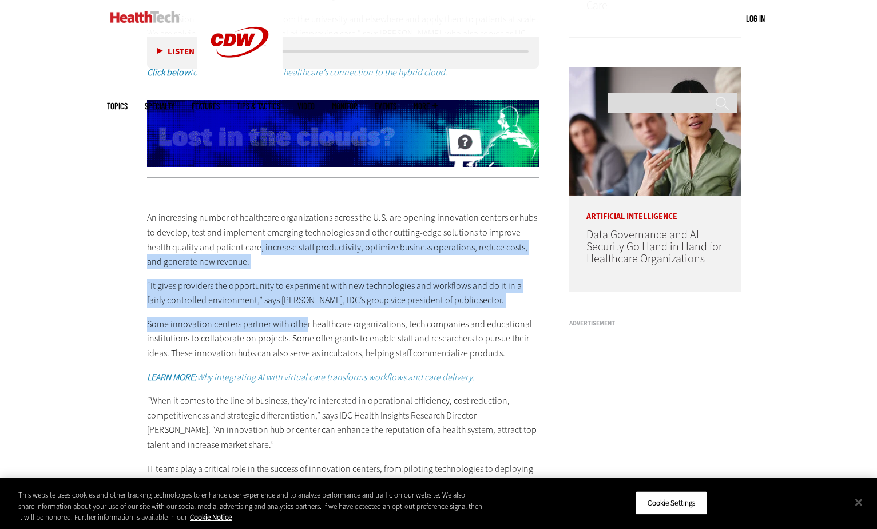
drag, startPoint x: 306, startPoint y: 336, endPoint x: 302, endPoint y: 323, distance: 13.2
click at [306, 336] on p "Some innovation centers partner with other healthcare organizations, tech compa…" at bounding box center [343, 339] width 393 height 44
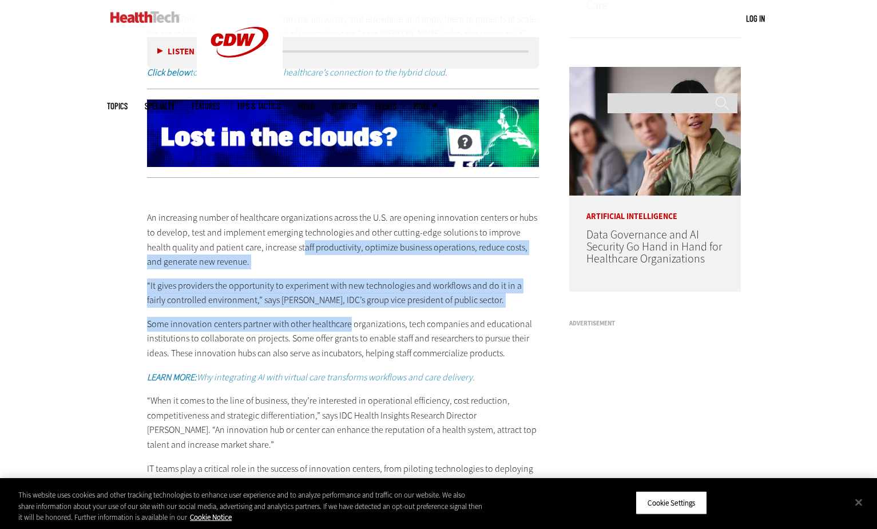
drag, startPoint x: 276, startPoint y: 260, endPoint x: 346, endPoint y: 325, distance: 95.6
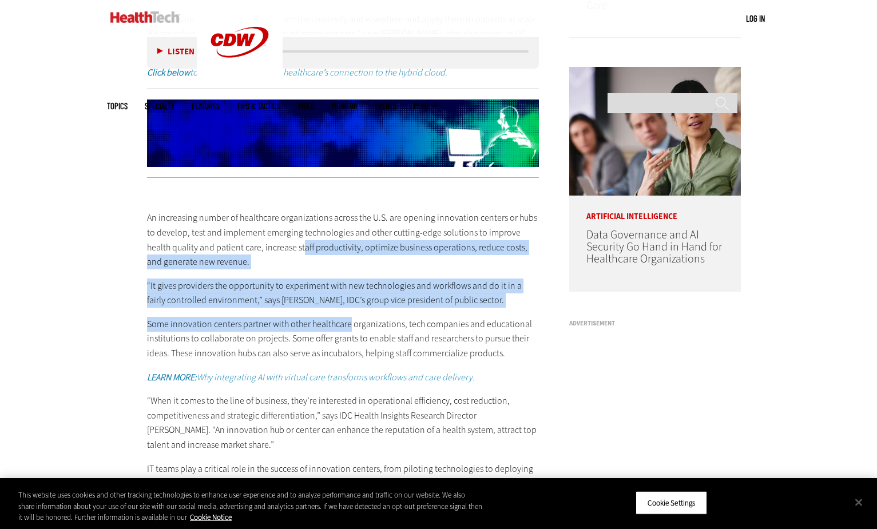
click at [346, 325] on div "An increasing number of healthcare organizations across the U.S. are opening in…" at bounding box center [343, 358] width 393 height 342
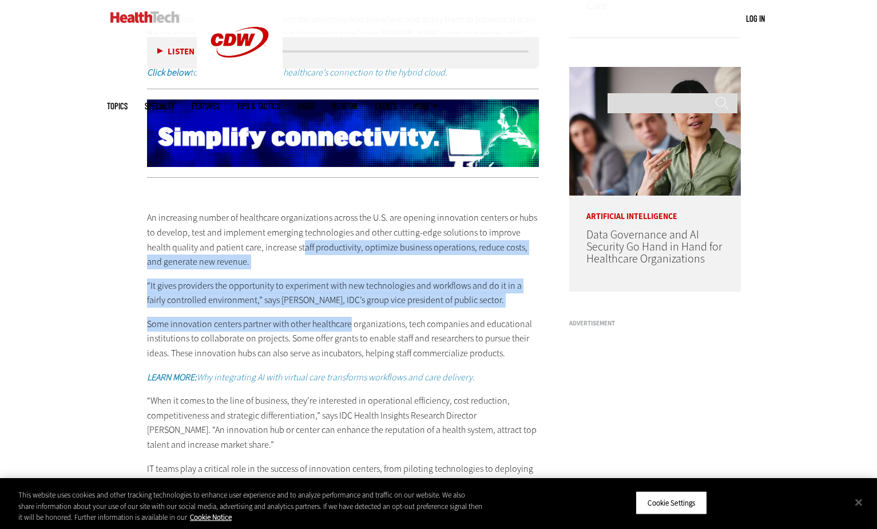
drag, startPoint x: 346, startPoint y: 325, endPoint x: 330, endPoint y: 309, distance: 22.7
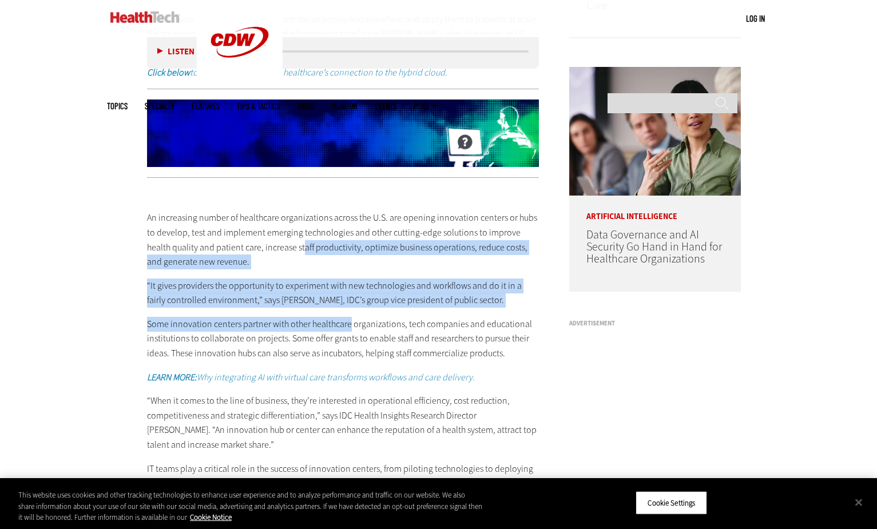
click at [346, 325] on p "Some innovation centers partner with other healthcare organizations, tech compa…" at bounding box center [343, 339] width 393 height 44
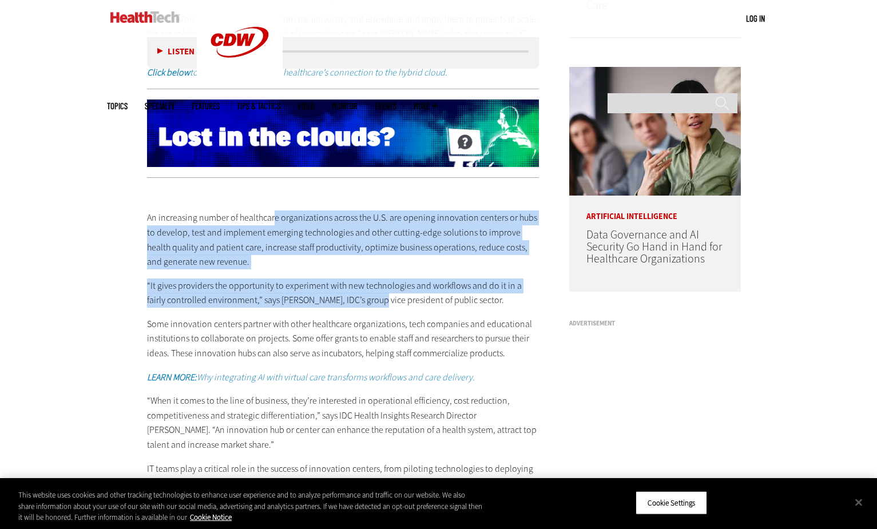
drag, startPoint x: 274, startPoint y: 218, endPoint x: 359, endPoint y: 313, distance: 127.6
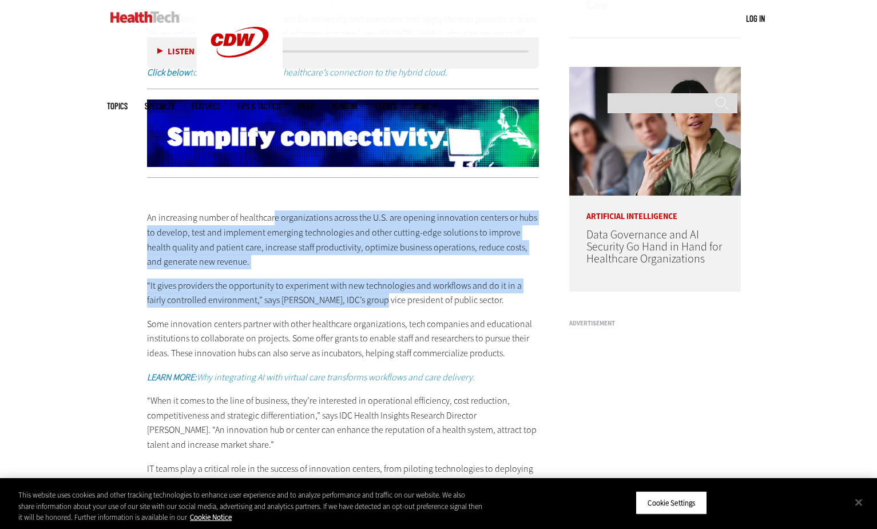
click at [359, 313] on div "An increasing number of healthcare organizations across the U.S. are opening in…" at bounding box center [343, 358] width 393 height 342
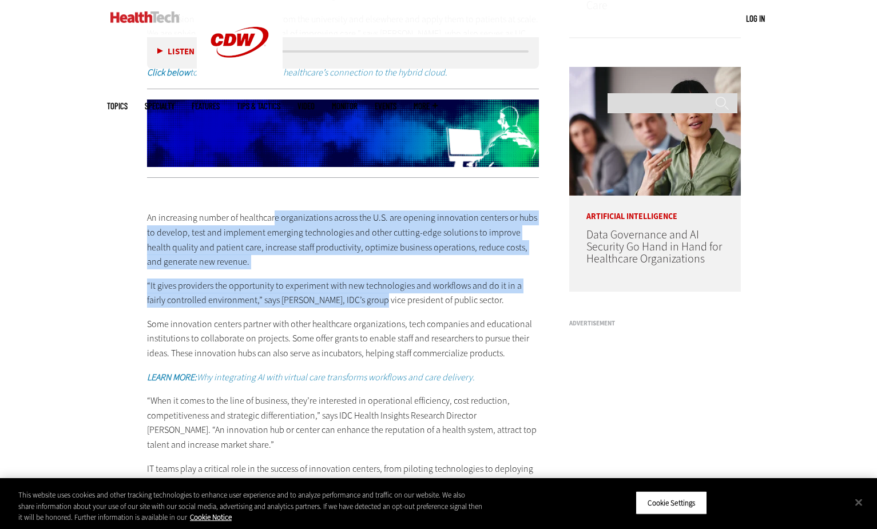
click at [359, 308] on p "“It gives providers the opportunity to experiment with new technologies and wor…" at bounding box center [343, 293] width 393 height 29
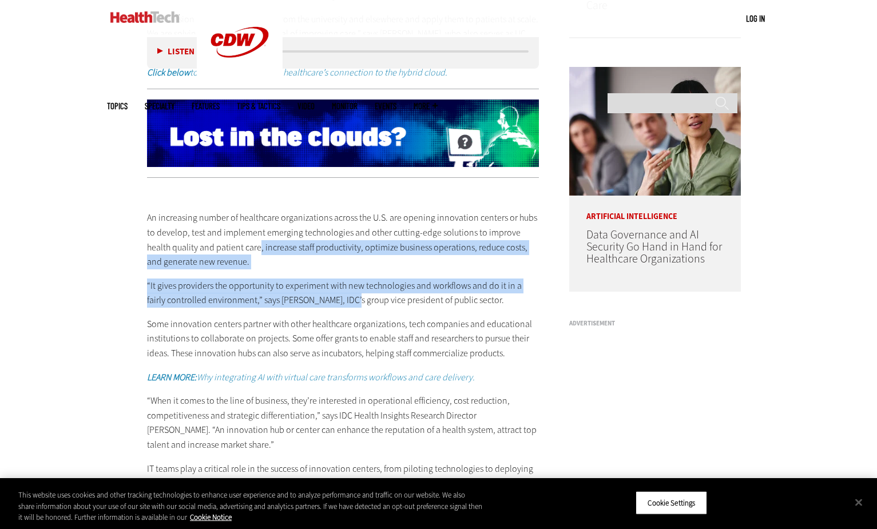
drag, startPoint x: 233, startPoint y: 255, endPoint x: 336, endPoint y: 309, distance: 116.0
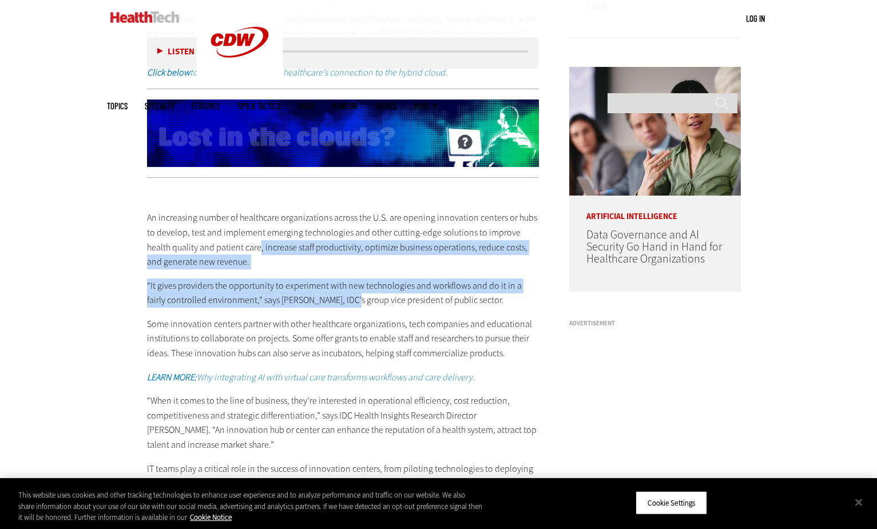
click at [336, 309] on div "An increasing number of healthcare organizations across the U.S. are opening in…" at bounding box center [343, 358] width 393 height 342
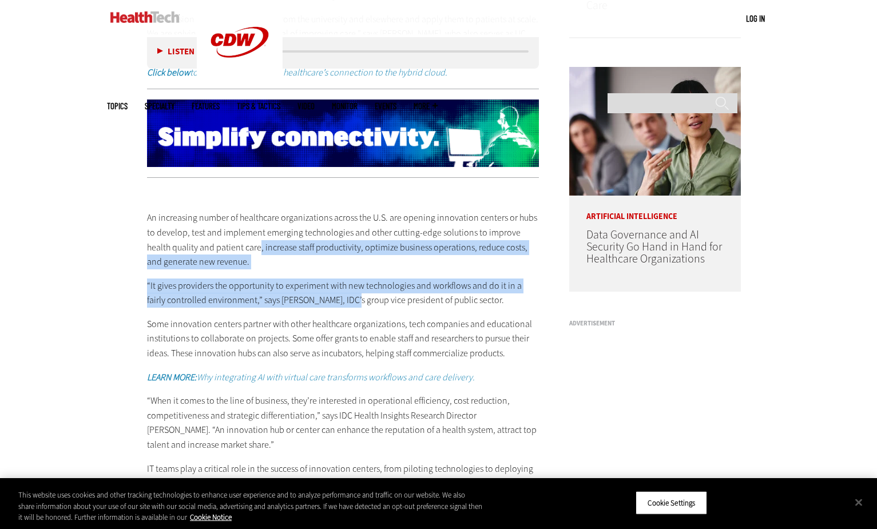
click at [336, 308] on p "“It gives providers the opportunity to experiment with new technologies and wor…" at bounding box center [343, 293] width 393 height 29
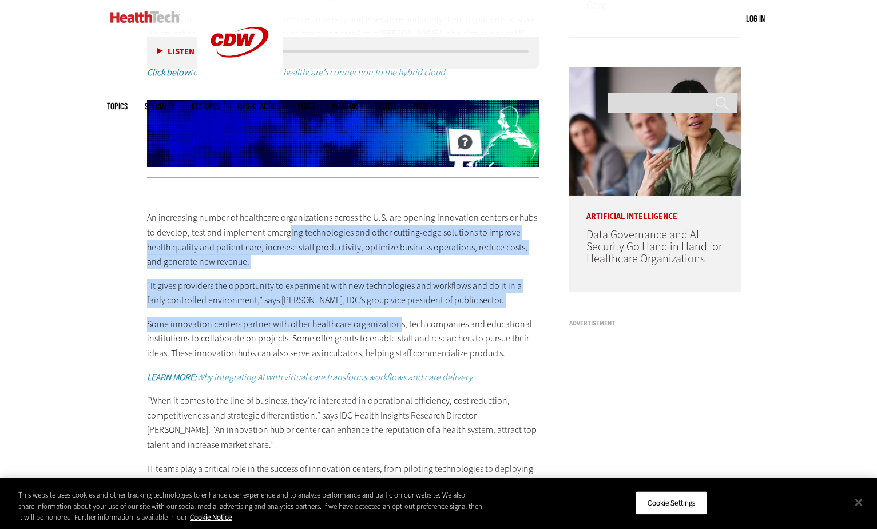
drag, startPoint x: 286, startPoint y: 236, endPoint x: 398, endPoint y: 320, distance: 140.1
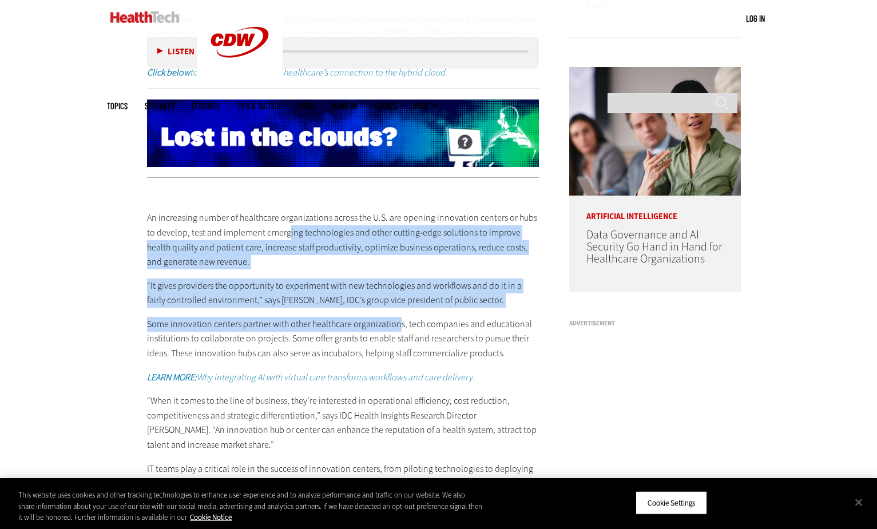
click at [398, 320] on div "An increasing number of healthcare organizations across the U.S. are opening in…" at bounding box center [343, 358] width 393 height 342
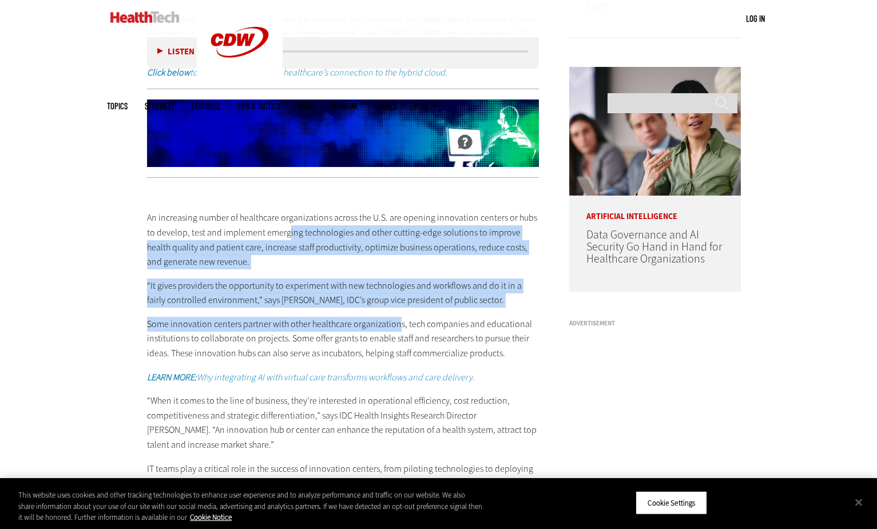
drag, startPoint x: 398, startPoint y: 320, endPoint x: 259, endPoint y: 284, distance: 143.6
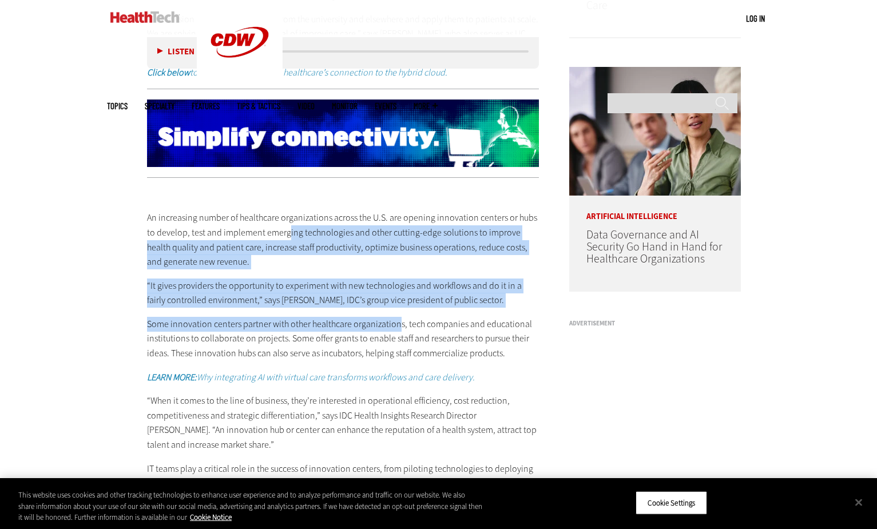
click at [259, 284] on p "“It gives providers the opportunity to experiment with new technologies and wor…" at bounding box center [343, 293] width 393 height 29
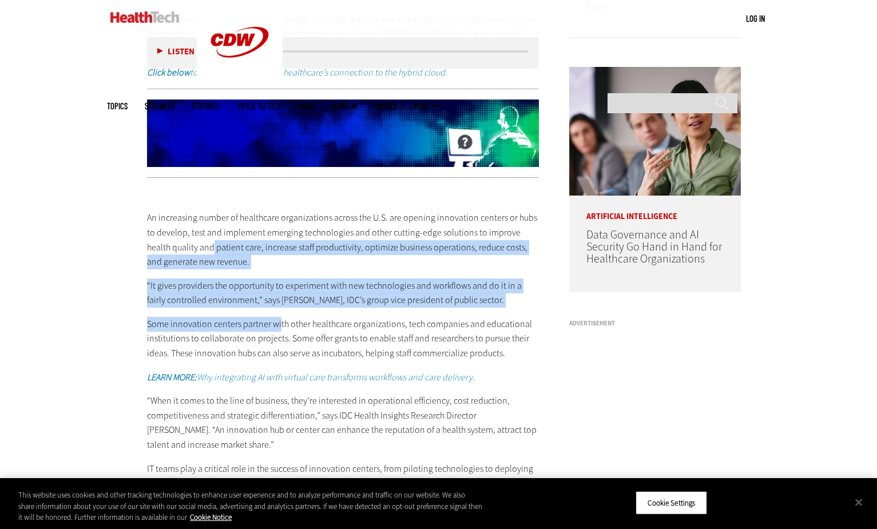
drag, startPoint x: 188, startPoint y: 249, endPoint x: 277, endPoint y: 314, distance: 110.6
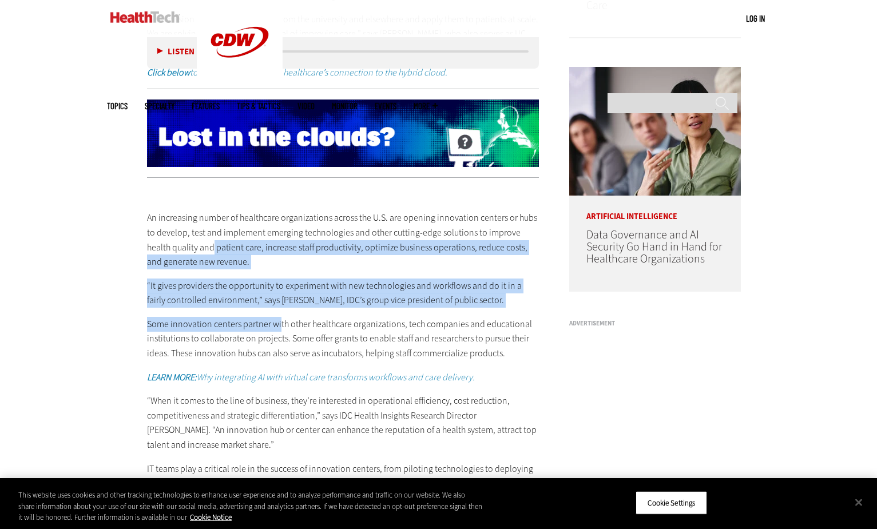
click at [277, 314] on div "An increasing number of healthcare organizations across the U.S. are opening in…" at bounding box center [343, 358] width 393 height 342
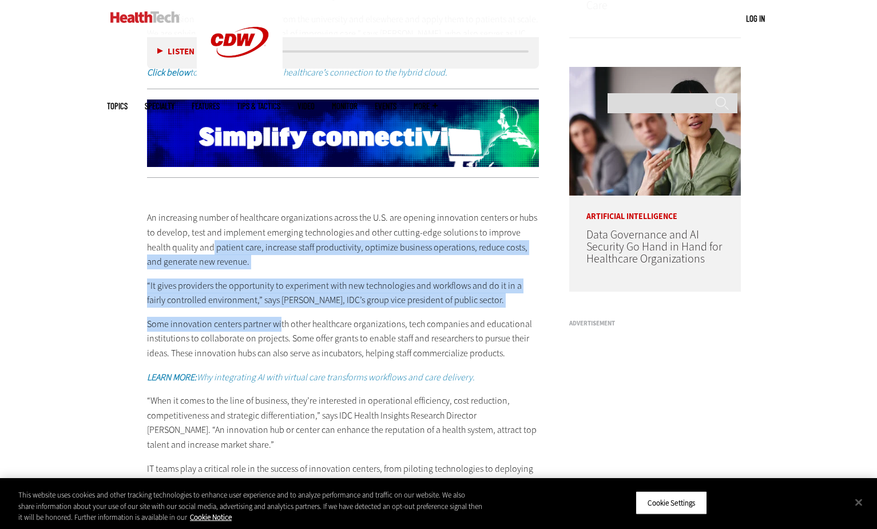
click at [277, 314] on div "An increasing number of healthcare organizations across the U.S. are opening in…" at bounding box center [343, 358] width 393 height 342
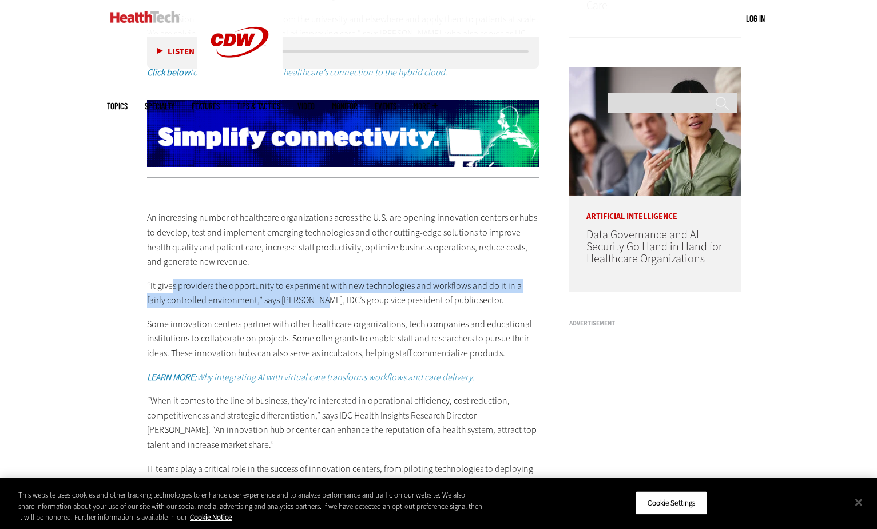
drag, startPoint x: 172, startPoint y: 293, endPoint x: 303, endPoint y: 310, distance: 132.2
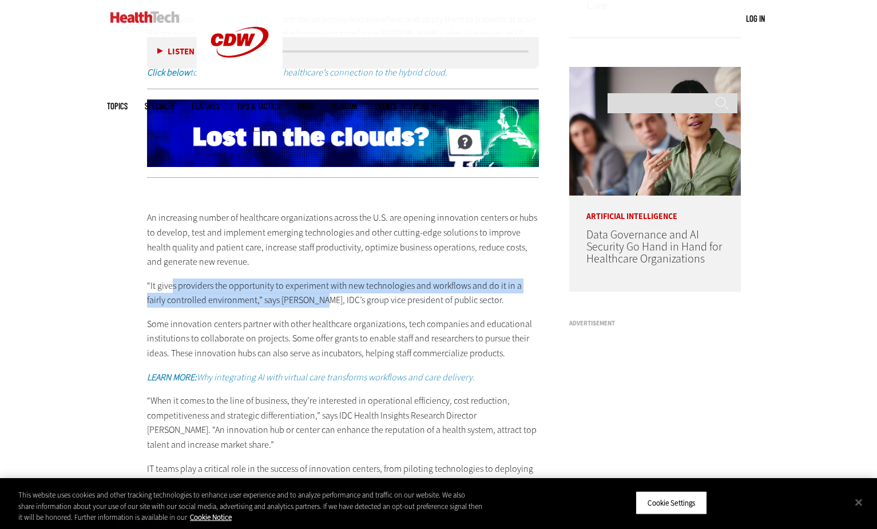
click at [303, 308] on p "“It gives providers the opportunity to experiment with new technologies and wor…" at bounding box center [343, 293] width 393 height 29
click at [302, 308] on p "“It gives providers the opportunity to experiment with new technologies and wor…" at bounding box center [343, 293] width 393 height 29
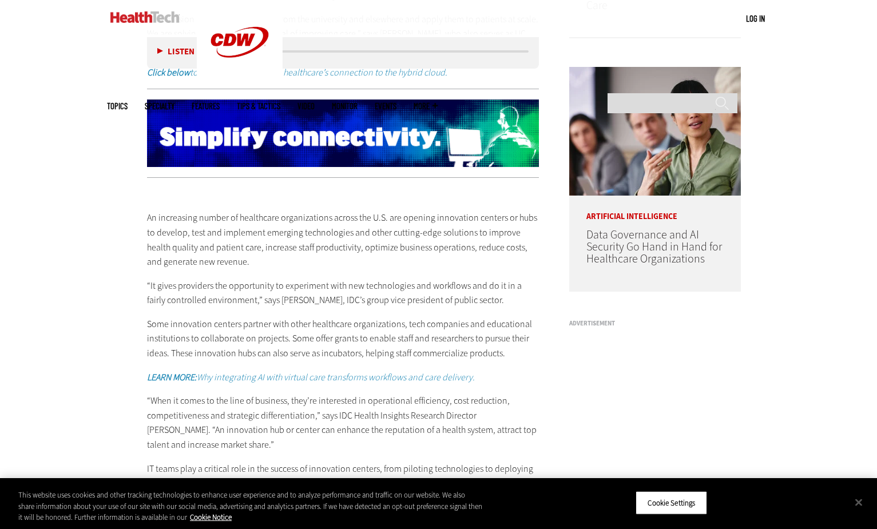
drag, startPoint x: 368, startPoint y: 314, endPoint x: 309, endPoint y: 295, distance: 62.1
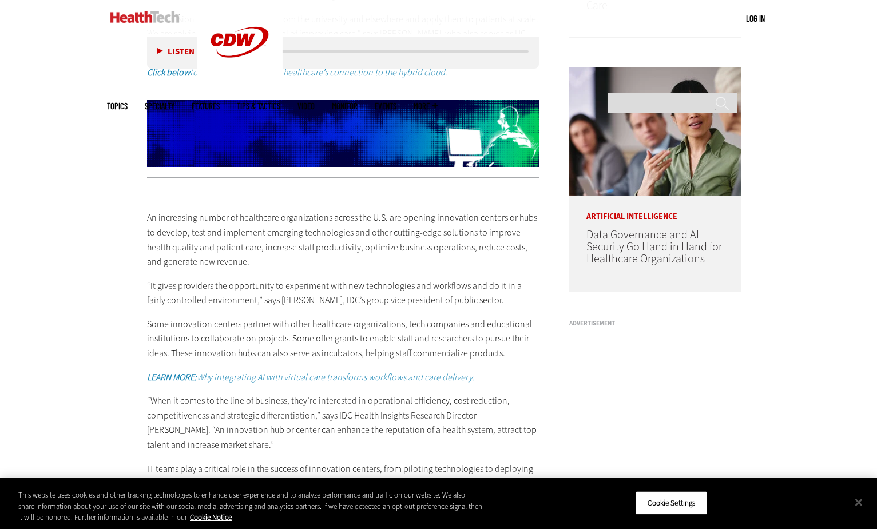
click at [366, 314] on div "An increasing number of healthcare organizations across the U.S. are opening in…" at bounding box center [343, 358] width 393 height 342
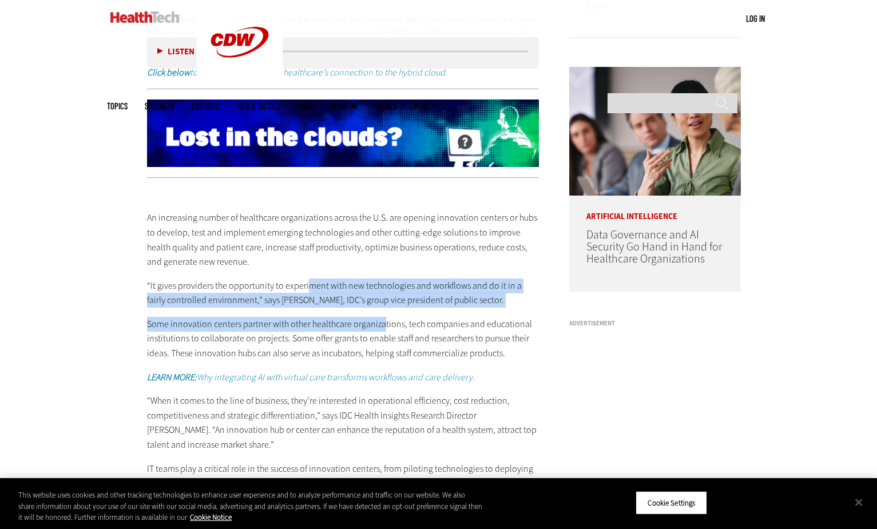
drag, startPoint x: 309, startPoint y: 295, endPoint x: 382, endPoint y: 316, distance: 76.2
click at [382, 316] on div "An increasing number of healthcare organizations across the U.S. are opening in…" at bounding box center [343, 358] width 393 height 342
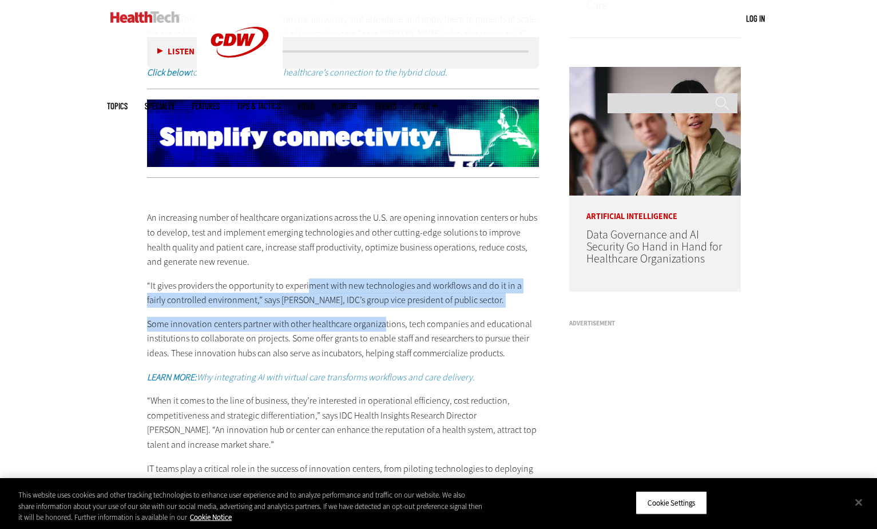
drag, startPoint x: 382, startPoint y: 316, endPoint x: 363, endPoint y: 321, distance: 19.6
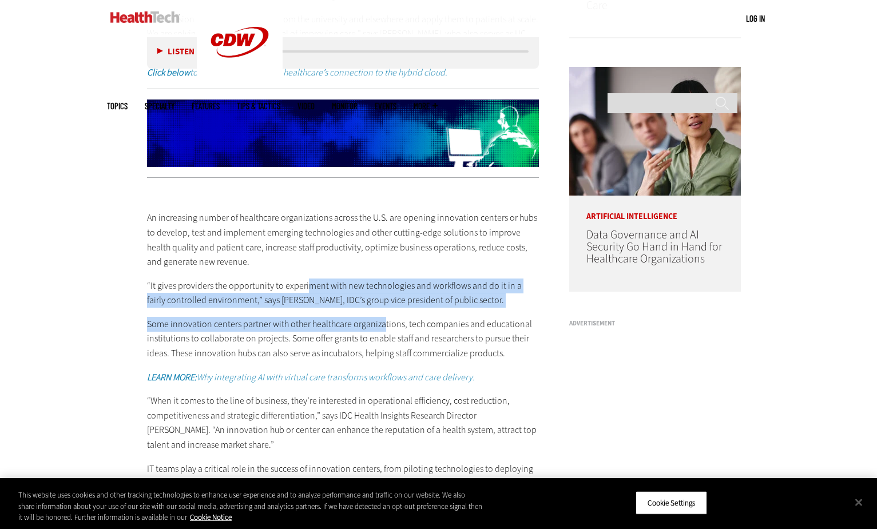
click at [363, 321] on div "An increasing number of healthcare organizations across the U.S. are opening in…" at bounding box center [343, 358] width 393 height 342
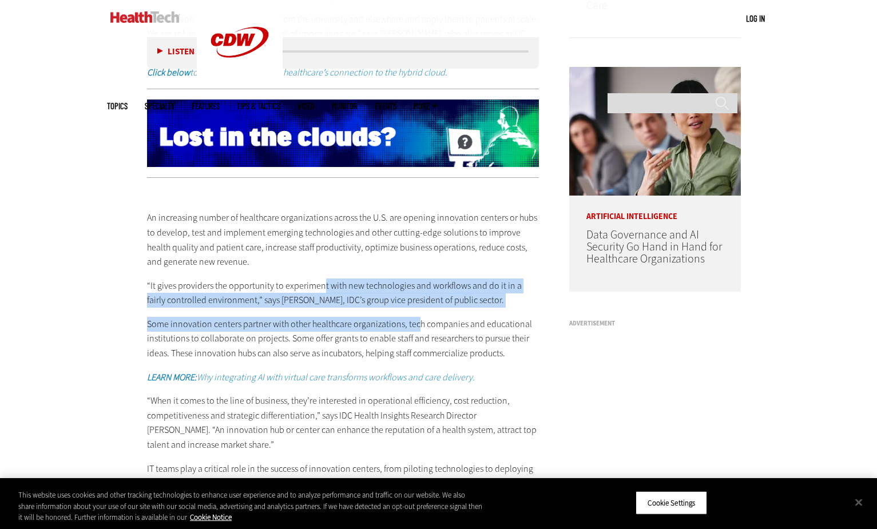
drag, startPoint x: 322, startPoint y: 294, endPoint x: 414, endPoint y: 322, distance: 96.3
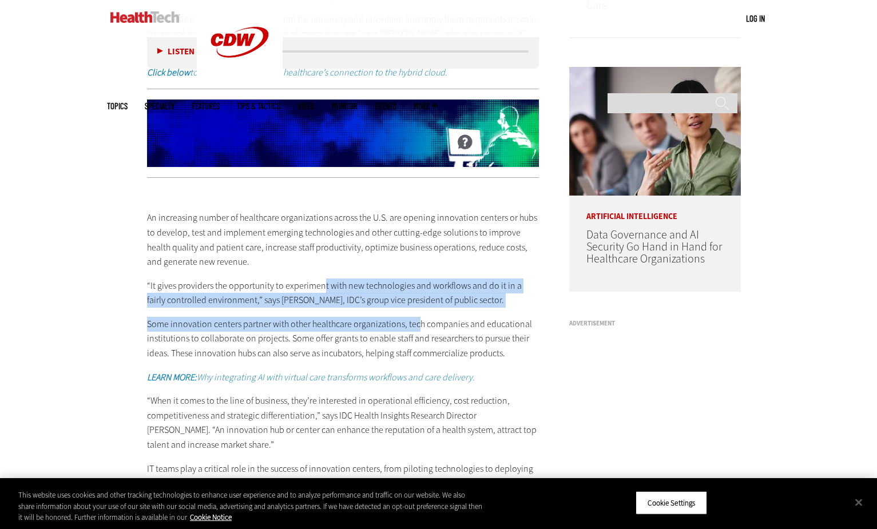
click at [414, 322] on div "An increasing number of healthcare organizations across the U.S. are opening in…" at bounding box center [343, 358] width 393 height 342
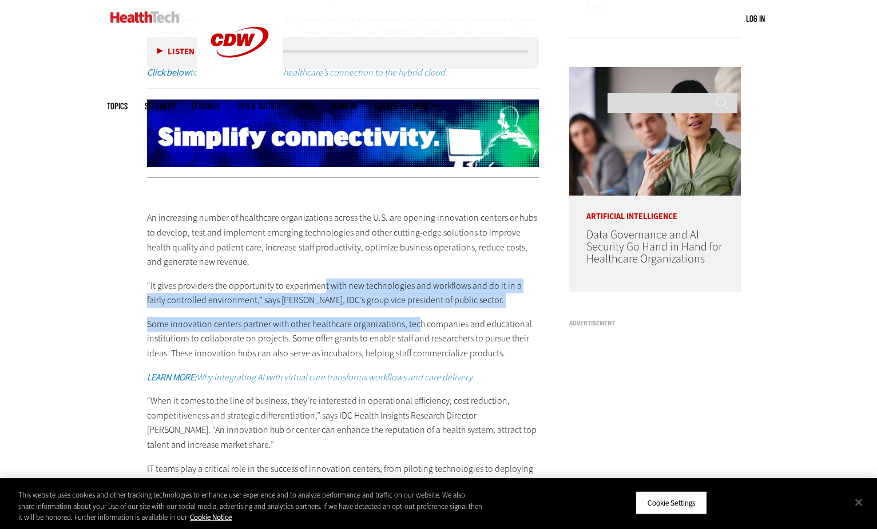
drag, startPoint x: 414, startPoint y: 322, endPoint x: 387, endPoint y: 319, distance: 26.5
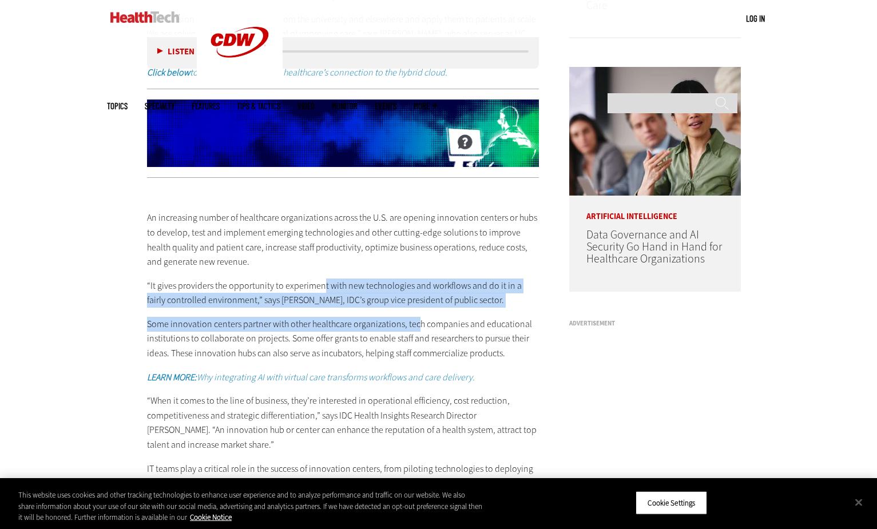
click at [414, 323] on div "An increasing number of healthcare organizations across the U.S. are opening in…" at bounding box center [343, 358] width 393 height 342
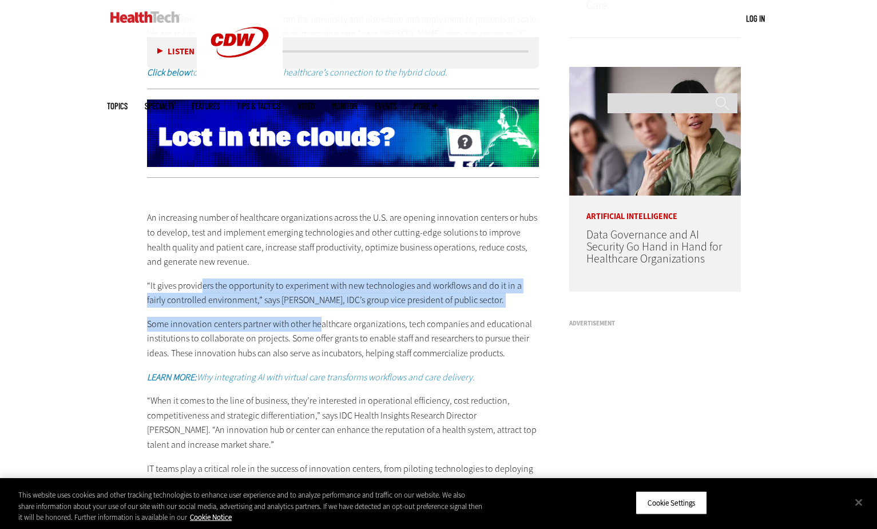
drag, startPoint x: 202, startPoint y: 291, endPoint x: 319, endPoint y: 336, distance: 125.9
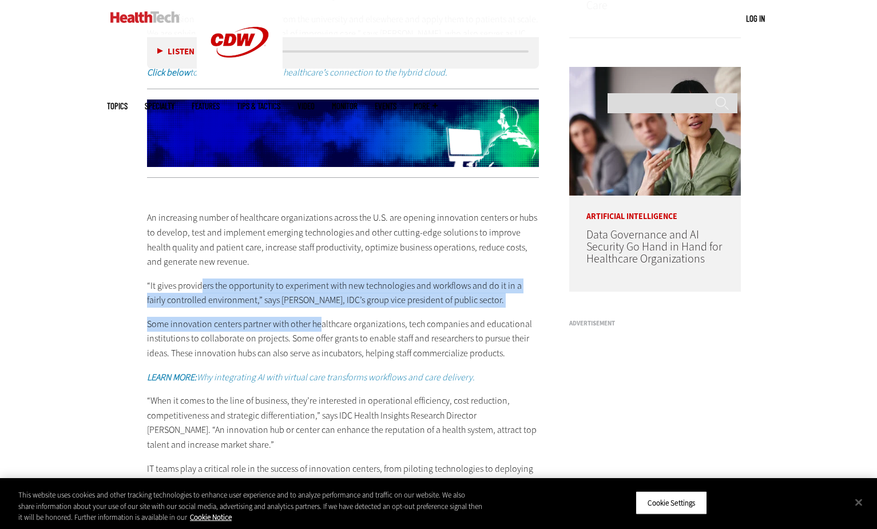
click at [319, 336] on div "An increasing number of healthcare organizations across the U.S. are opening in…" at bounding box center [343, 358] width 393 height 342
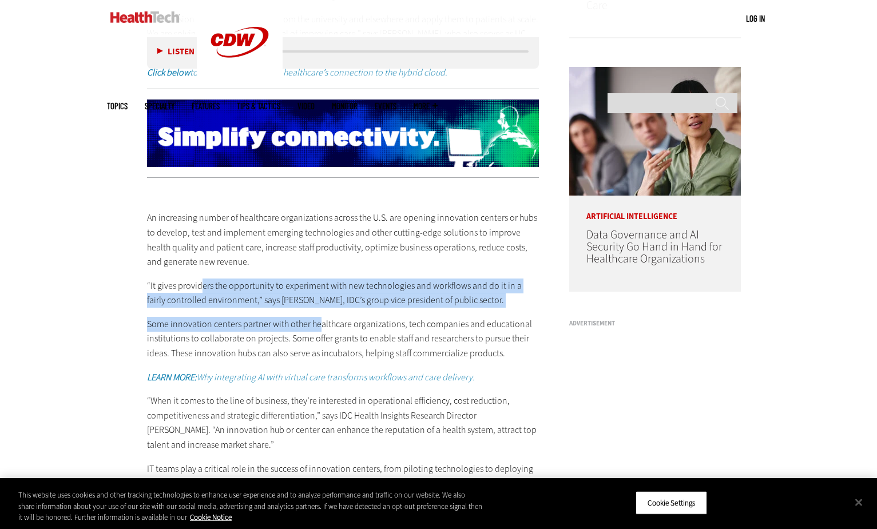
click at [319, 336] on p "Some innovation centers partner with other healthcare organizations, tech compa…" at bounding box center [343, 339] width 393 height 44
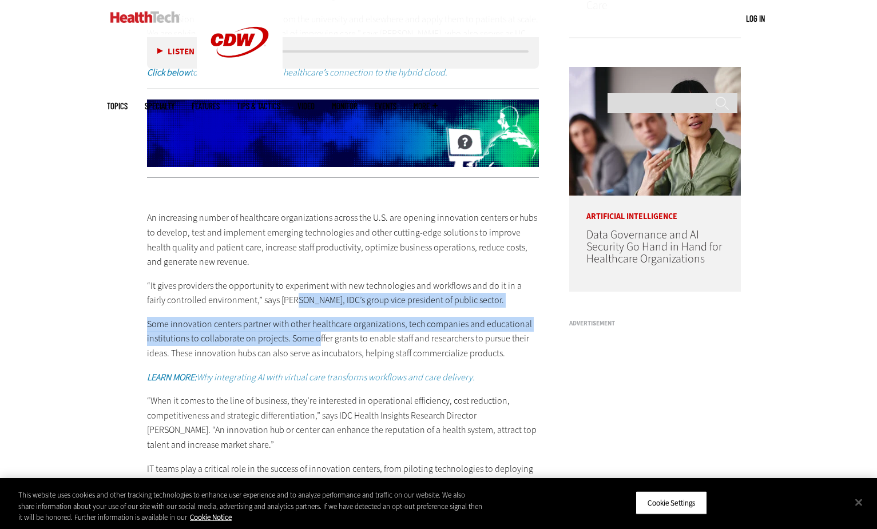
drag, startPoint x: 275, startPoint y: 308, endPoint x: 315, endPoint y: 345, distance: 54.7
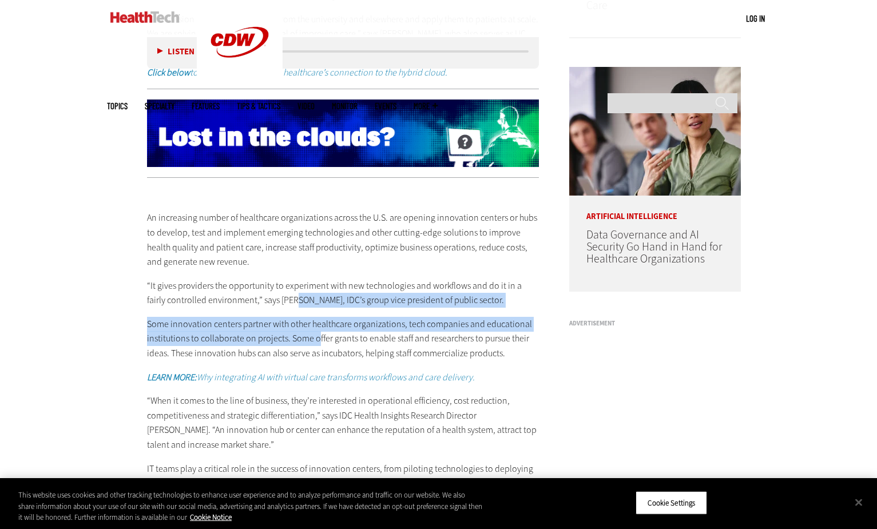
click at [315, 345] on div "An increasing number of healthcare organizations across the U.S. are opening in…" at bounding box center [343, 358] width 393 height 342
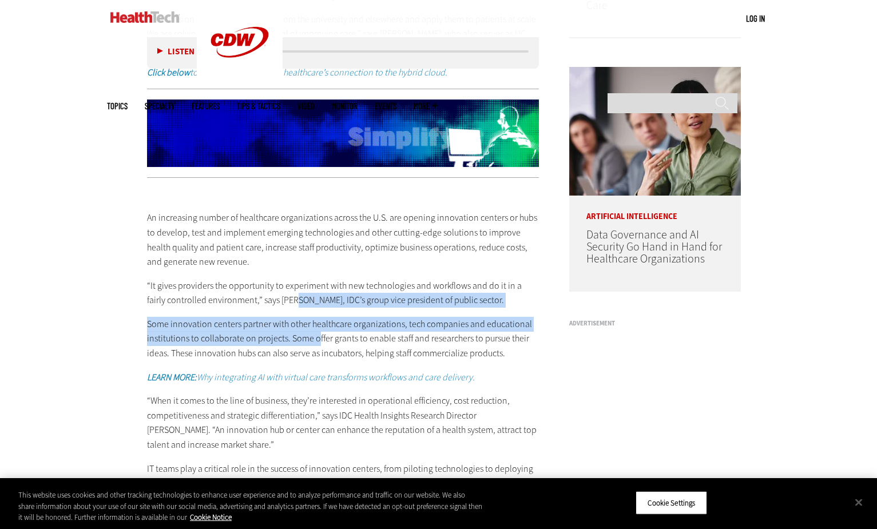
click at [315, 345] on p "Some innovation centers partner with other healthcare organizations, tech compa…" at bounding box center [343, 339] width 393 height 44
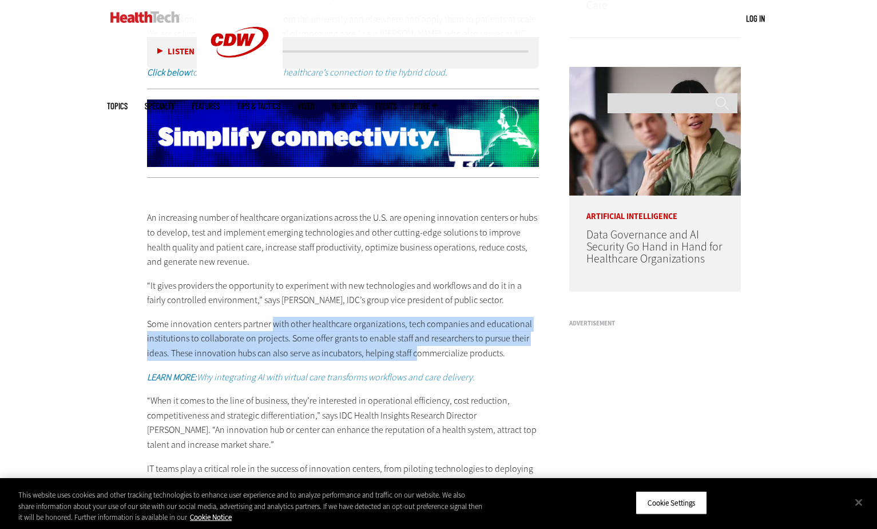
drag, startPoint x: 271, startPoint y: 332, endPoint x: 419, endPoint y: 366, distance: 152.1
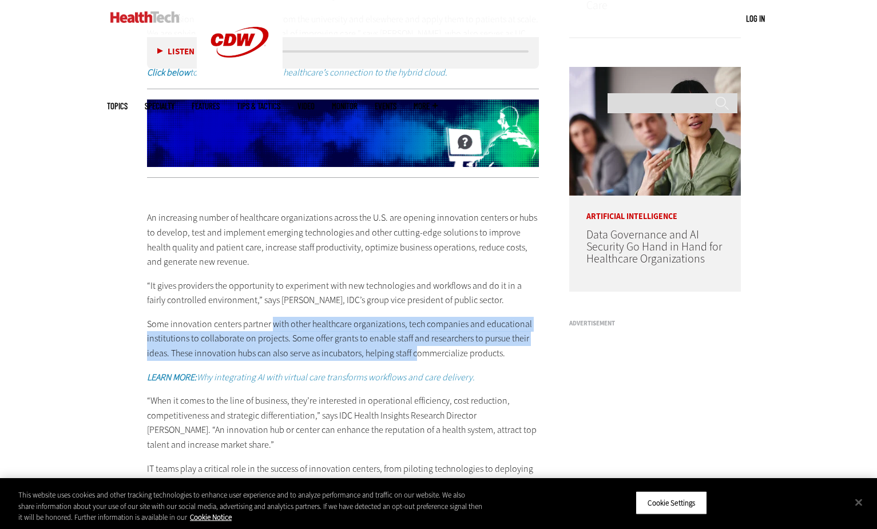
click at [419, 361] on p "Some innovation centers partner with other healthcare organizations, tech compa…" at bounding box center [343, 339] width 393 height 44
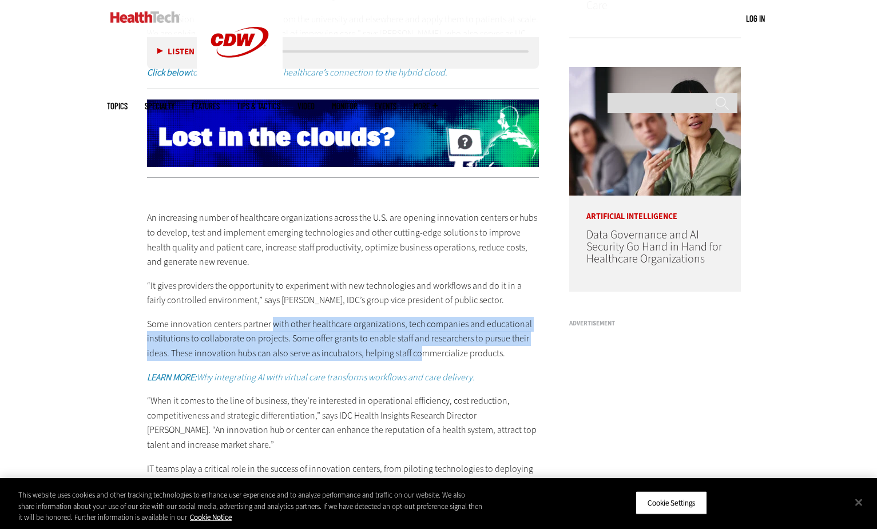
click at [419, 361] on p "Some innovation centers partner with other healthcare organizations, tech compa…" at bounding box center [343, 339] width 393 height 44
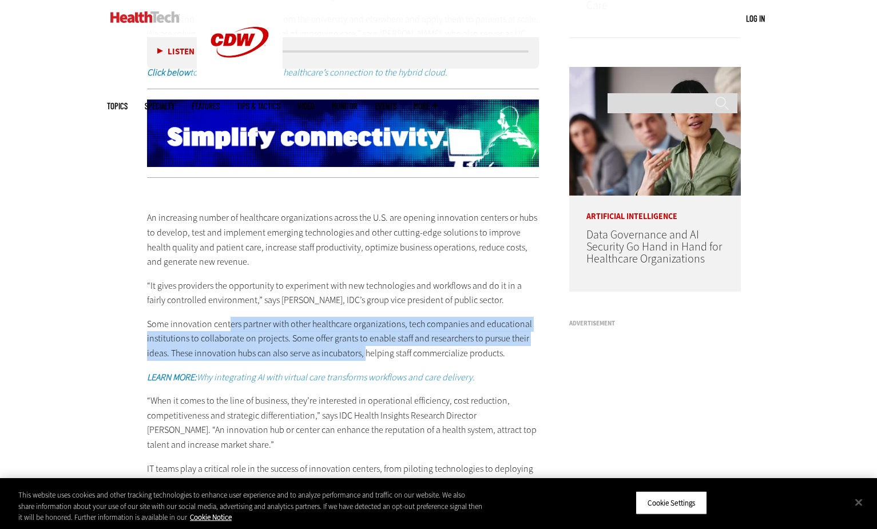
drag, startPoint x: 227, startPoint y: 327, endPoint x: 367, endPoint y: 361, distance: 143.8
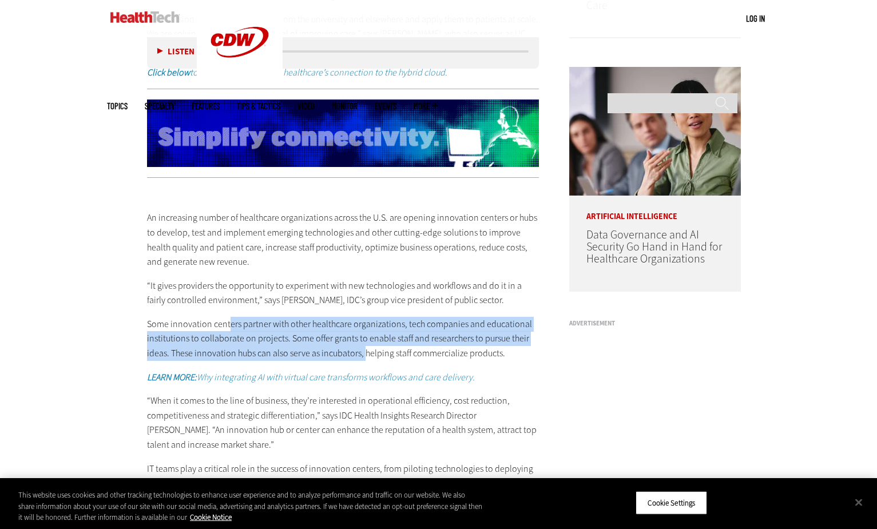
click at [367, 361] on p "Some innovation centers partner with other healthcare organizations, tech compa…" at bounding box center [343, 339] width 393 height 44
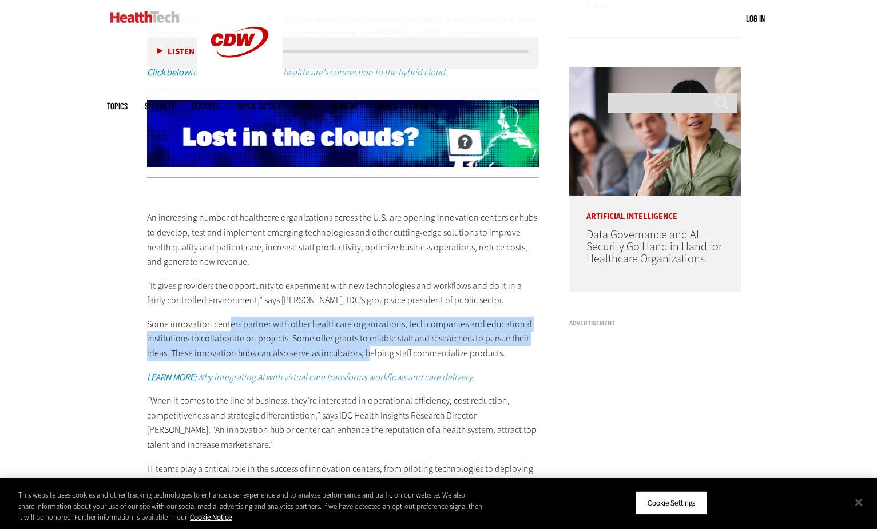
click at [367, 361] on p "Some innovation centers partner with other healthcare organizations, tech compa…" at bounding box center [343, 339] width 393 height 44
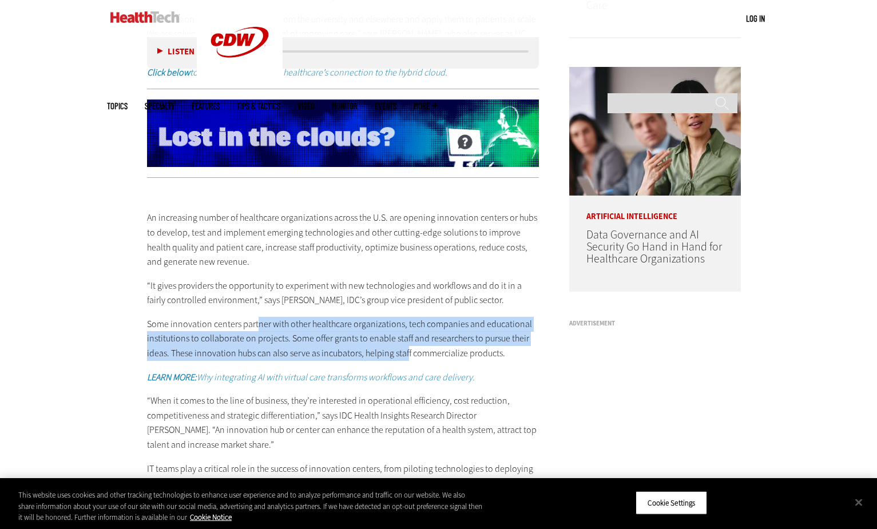
drag, startPoint x: 256, startPoint y: 325, endPoint x: 407, endPoint y: 362, distance: 155.6
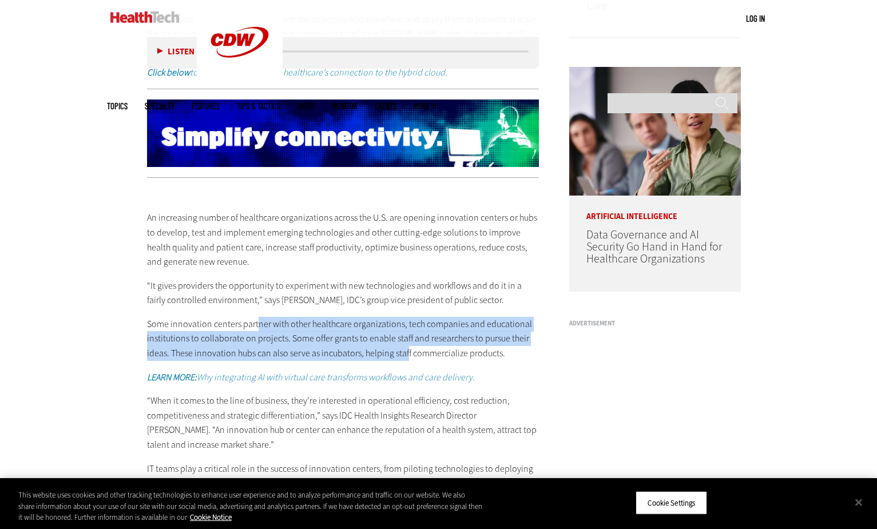
click at [407, 361] on p "Some innovation centers partner with other healthcare organizations, tech compa…" at bounding box center [343, 339] width 393 height 44
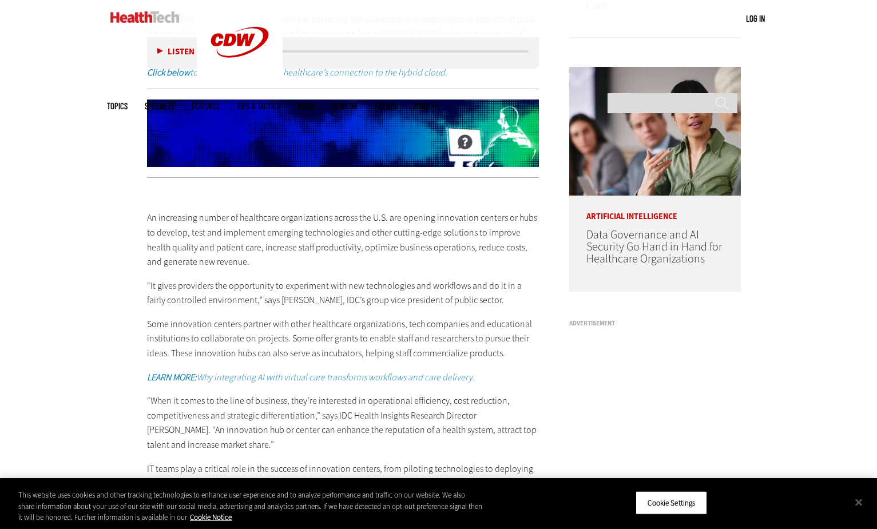
click at [429, 361] on p "Some innovation centers partner with other healthcare organizations, tech compa…" at bounding box center [343, 339] width 393 height 44
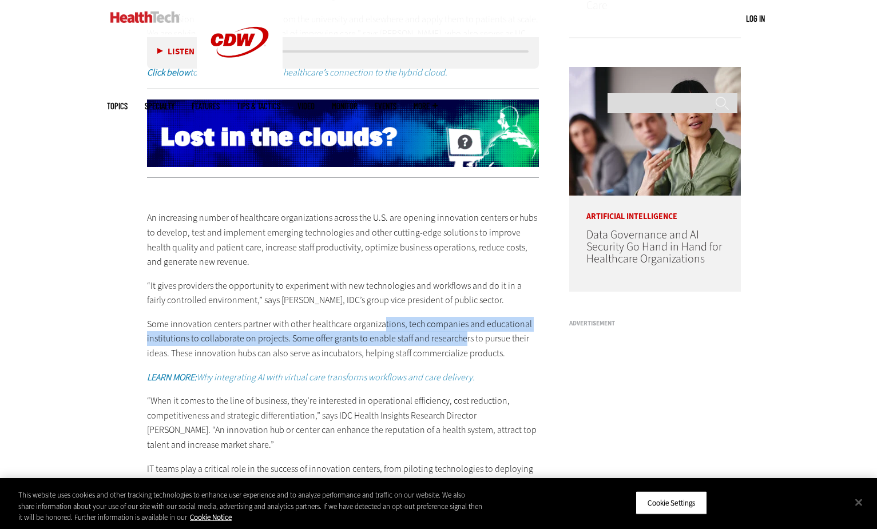
drag, startPoint x: 382, startPoint y: 332, endPoint x: 461, endPoint y: 350, distance: 81.1
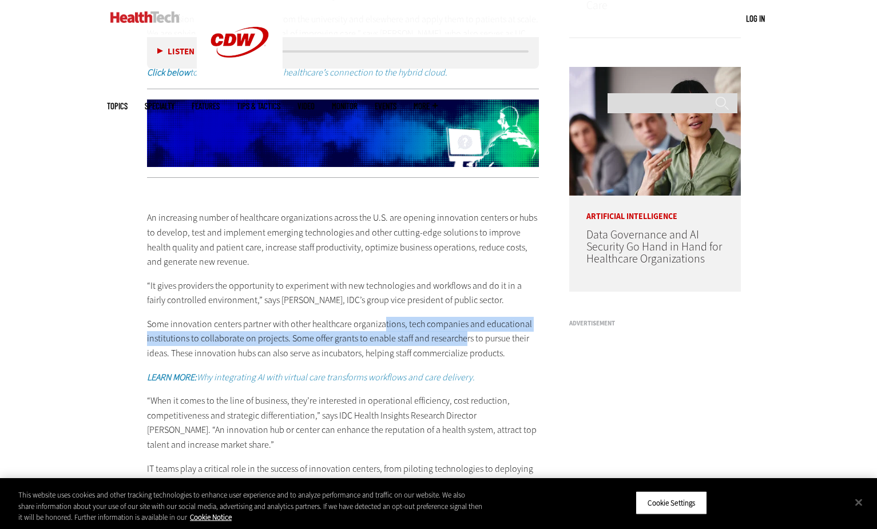
click at [461, 350] on p "Some innovation centers partner with other healthcare organizations, tech compa…" at bounding box center [343, 339] width 393 height 44
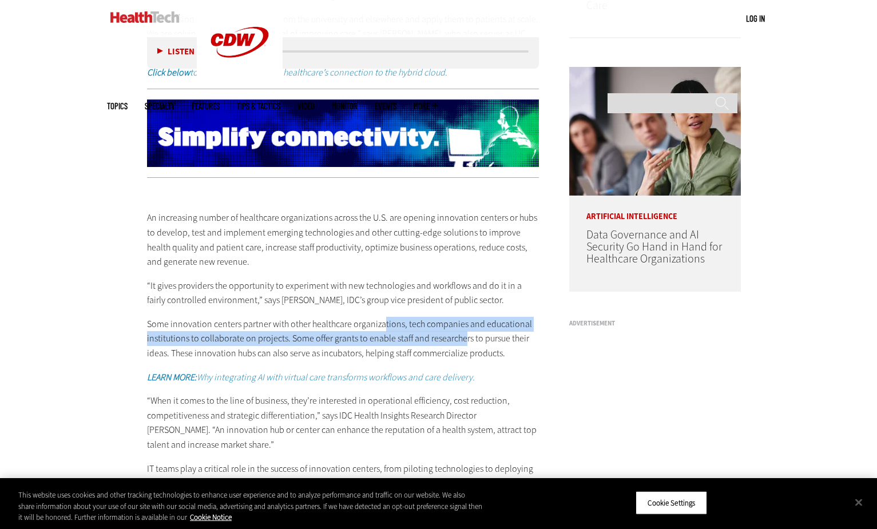
click at [461, 350] on p "Some innovation centers partner with other healthcare organizations, tech compa…" at bounding box center [343, 339] width 393 height 44
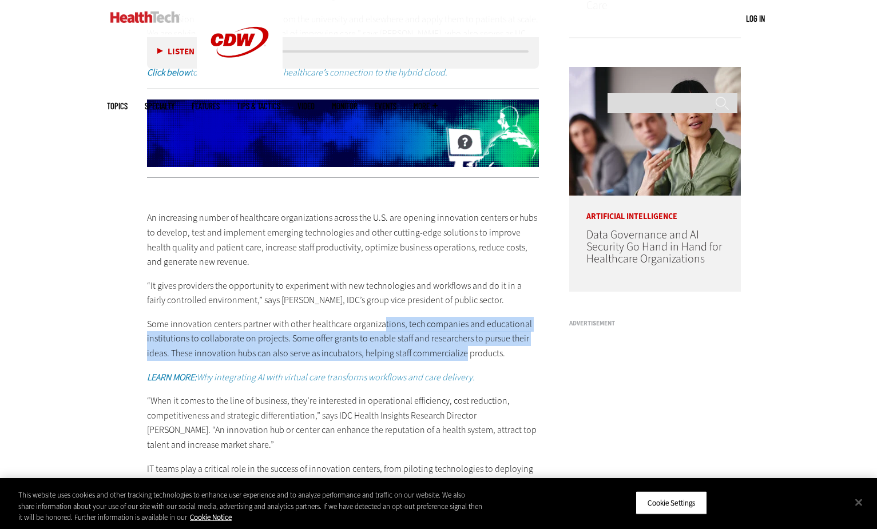
drag, startPoint x: 379, startPoint y: 334, endPoint x: 462, endPoint y: 354, distance: 85.2
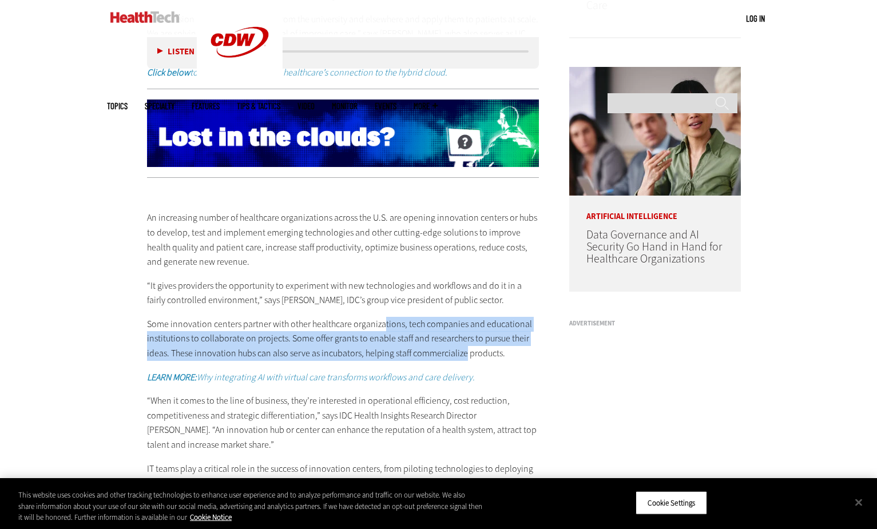
click at [462, 354] on p "Some innovation centers partner with other healthcare organizations, tech compa…" at bounding box center [343, 339] width 393 height 44
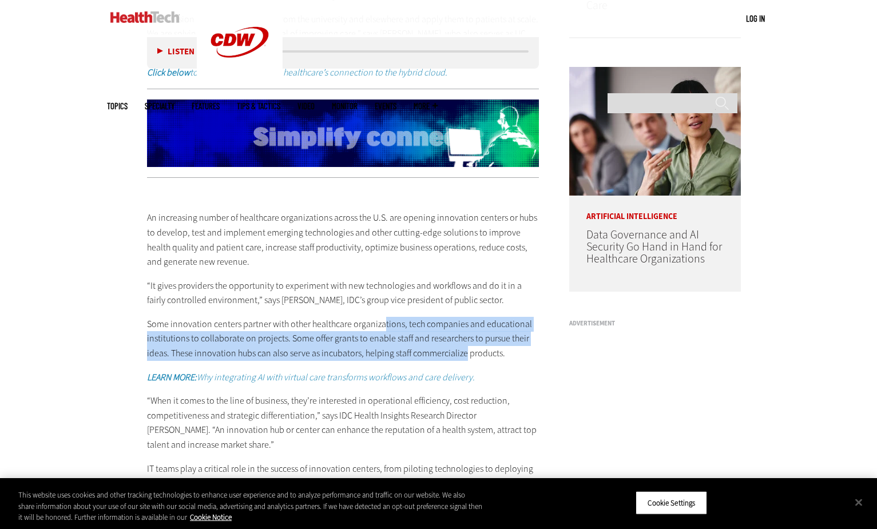
click at [462, 354] on p "Some innovation centers partner with other healthcare organizations, tech compa…" at bounding box center [343, 339] width 393 height 44
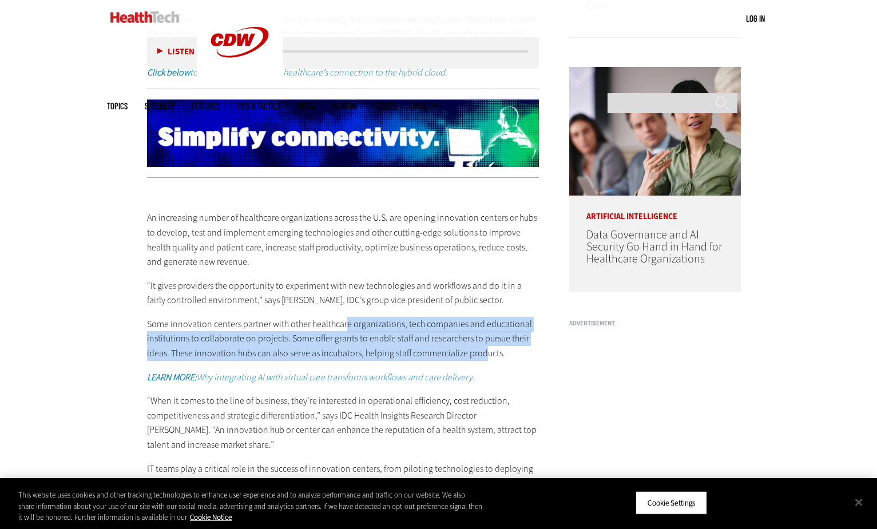
click at [482, 361] on p "Some innovation centers partner with other healthcare organizations, tech compa…" at bounding box center [343, 339] width 393 height 44
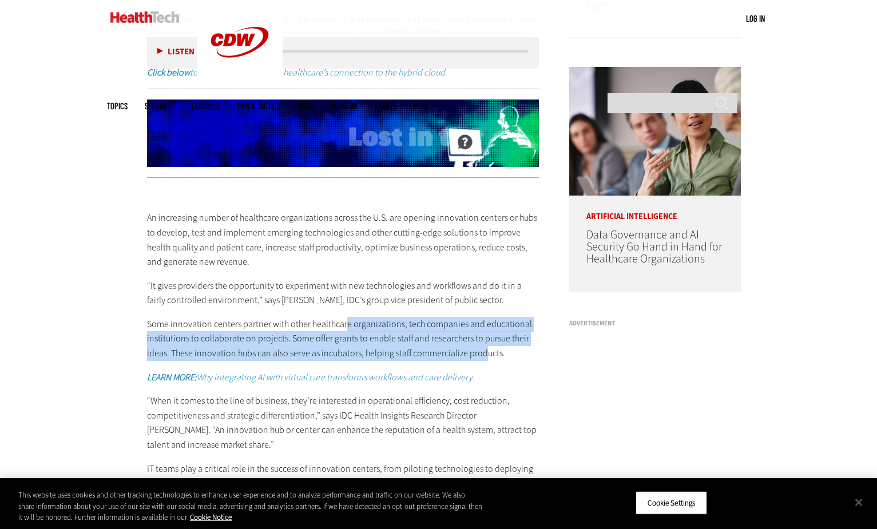
click at [482, 361] on p "Some innovation centers partner with other healthcare organizations, tech compa…" at bounding box center [343, 339] width 393 height 44
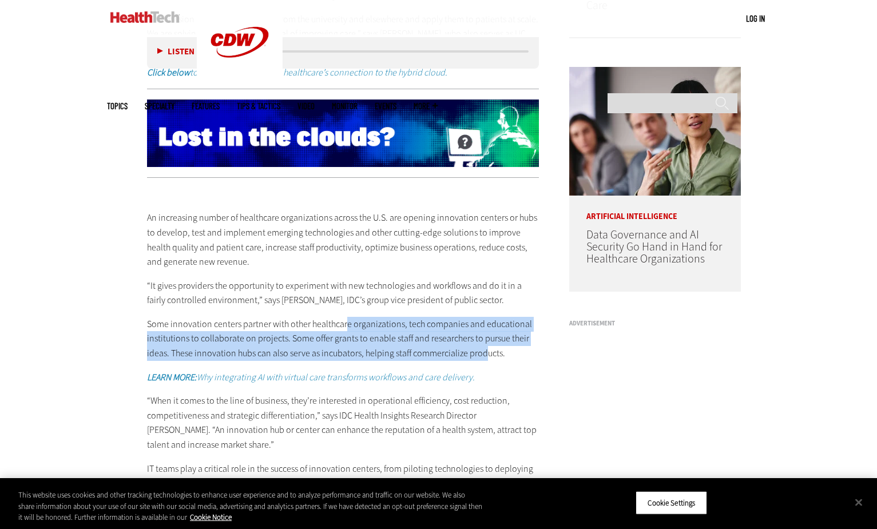
click at [494, 369] on div "An increasing number of healthcare organizations across the U.S. are opening in…" at bounding box center [343, 358] width 393 height 342
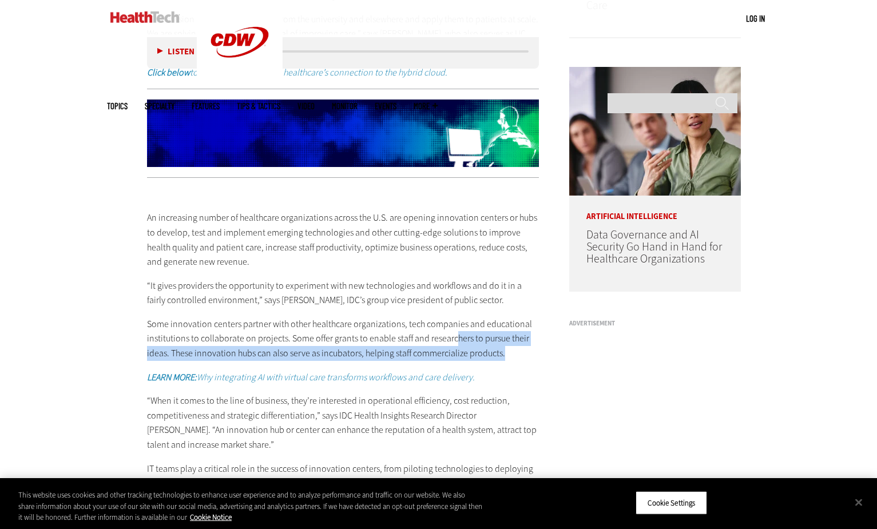
click at [513, 360] on p "Some innovation centers partner with other healthcare organizations, tech compa…" at bounding box center [343, 339] width 393 height 44
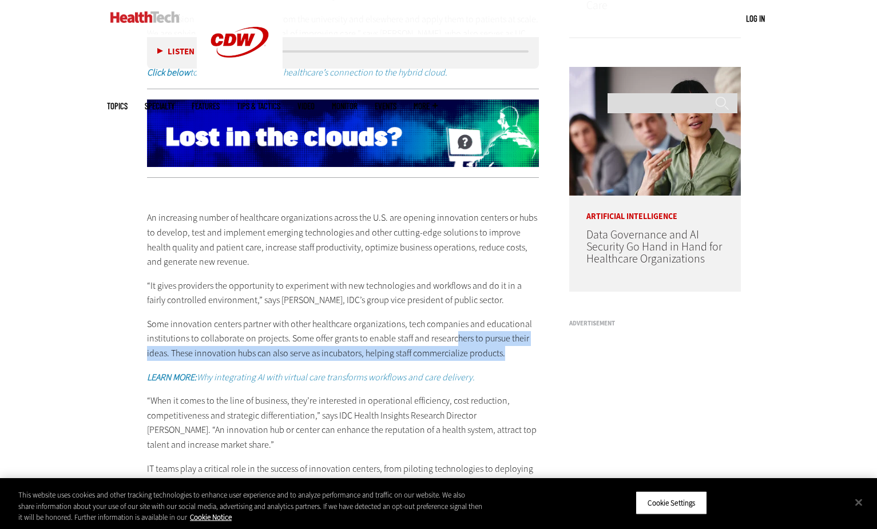
click at [513, 360] on p "Some innovation centers partner with other healthcare organizations, tech compa…" at bounding box center [343, 339] width 393 height 44
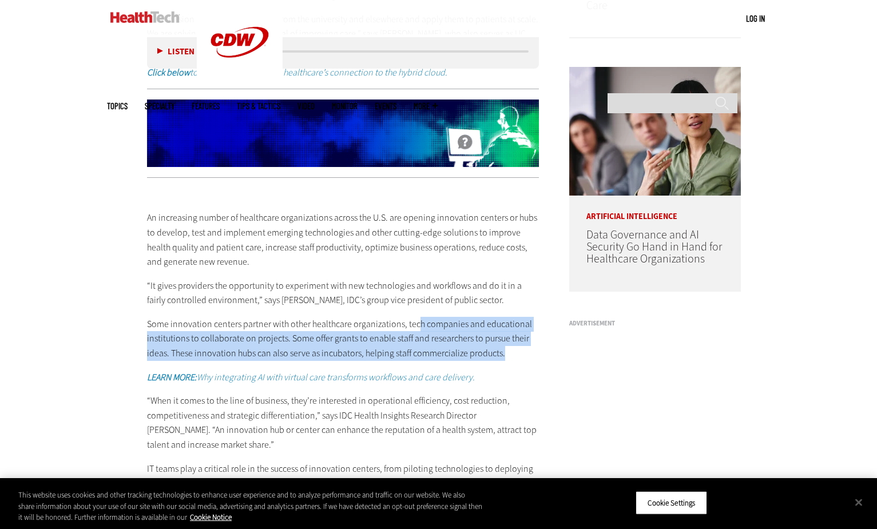
click at [530, 361] on p "Some innovation centers partner with other healthcare organizations, tech compa…" at bounding box center [343, 339] width 393 height 44
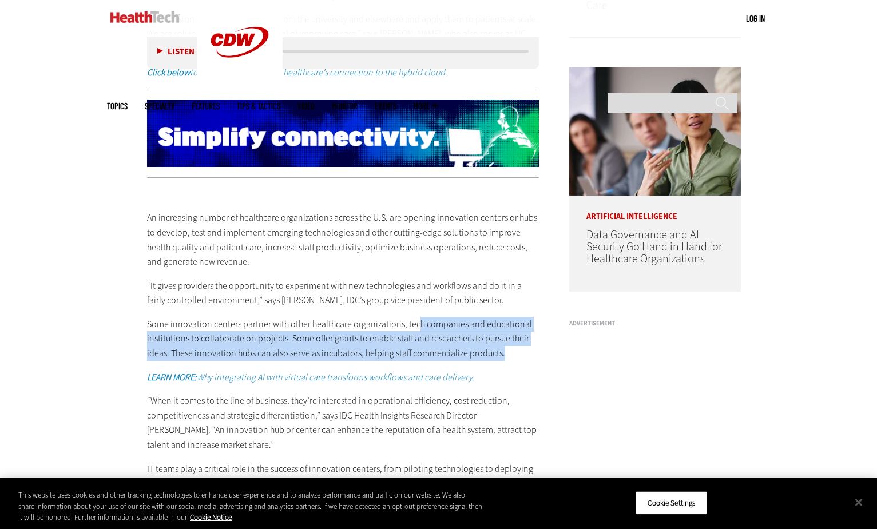
click at [530, 361] on p "Some innovation centers partner with other healthcare organizations, tech compa…" at bounding box center [343, 339] width 393 height 44
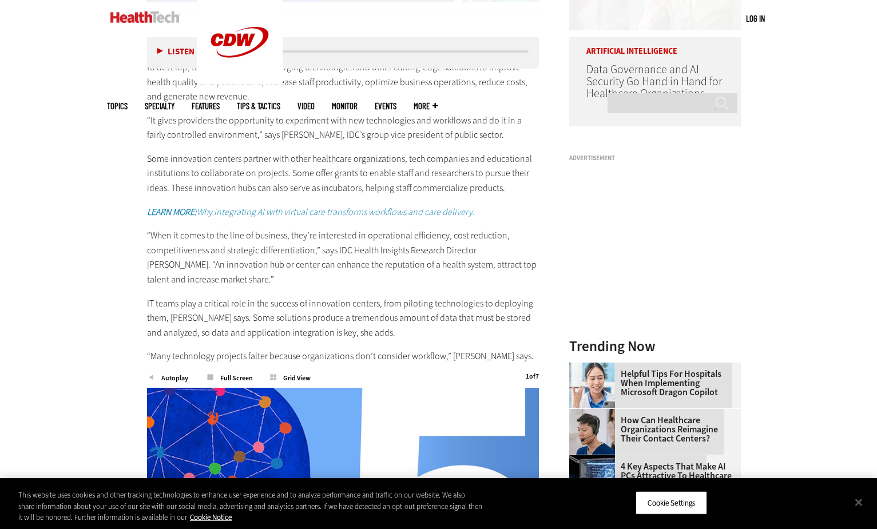
scroll to position [1087, 0]
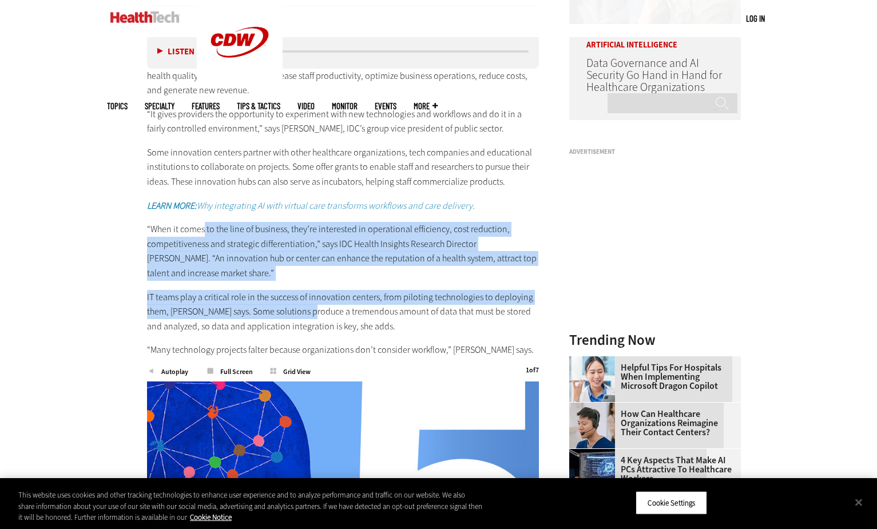
click at [311, 324] on div "An increasing number of healthcare organizations across the U.S. are opening in…" at bounding box center [343, 186] width 393 height 342
click at [311, 324] on p "IT teams play a critical role in the success of innovation centers, from piloti…" at bounding box center [343, 312] width 393 height 44
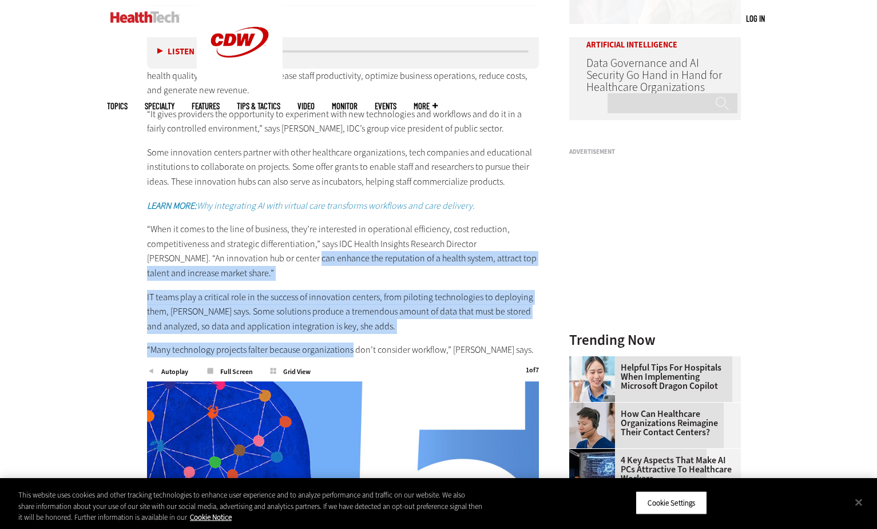
click at [350, 349] on div "An increasing number of healthcare organizations across the U.S. are opening in…" at bounding box center [343, 186] width 393 height 342
click at [287, 291] on div "An increasing number of healthcare organizations across the U.S. are opening in…" at bounding box center [343, 186] width 393 height 342
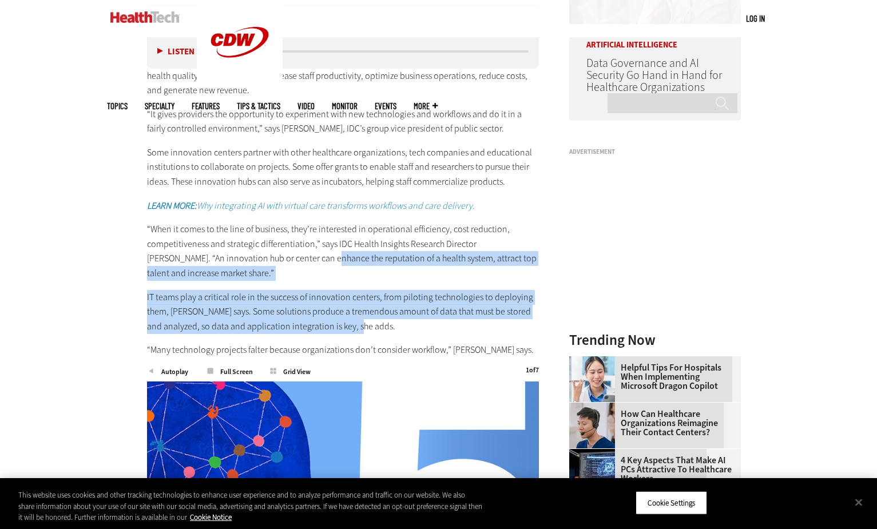
click at [362, 334] on div "An increasing number of healthcare organizations across the U.S. are opening in…" at bounding box center [343, 186] width 393 height 342
click at [362, 334] on p "IT teams play a critical role in the success of innovation centers, from piloti…" at bounding box center [343, 312] width 393 height 44
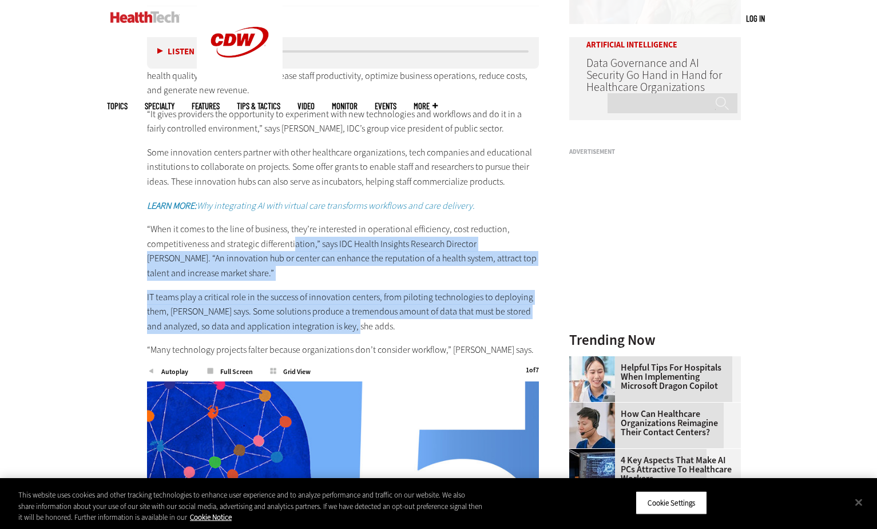
click at [358, 331] on div "An increasing number of healthcare organizations across the U.S. are opening in…" at bounding box center [343, 186] width 393 height 342
click at [357, 331] on p "IT teams play a critical role in the success of innovation centers, from piloti…" at bounding box center [343, 312] width 393 height 44
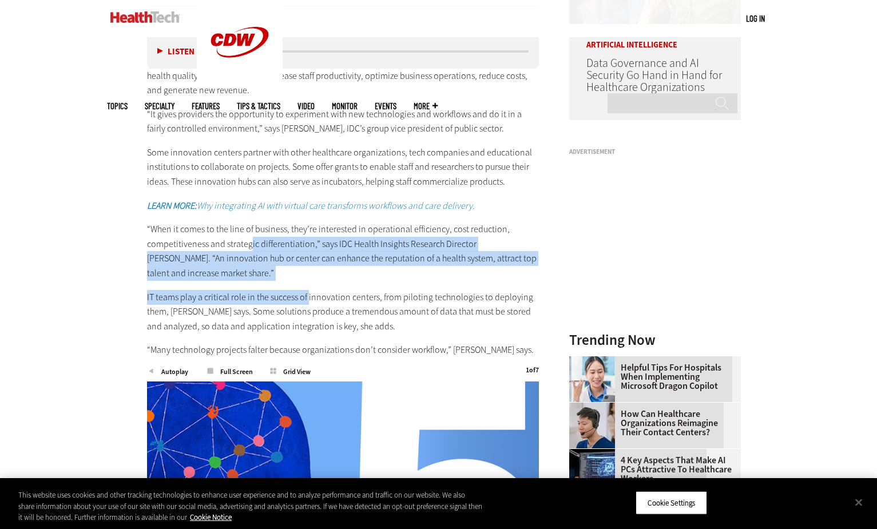
click at [308, 307] on div "An increasing number of healthcare organizations across the U.S. are opening in…" at bounding box center [343, 186] width 393 height 342
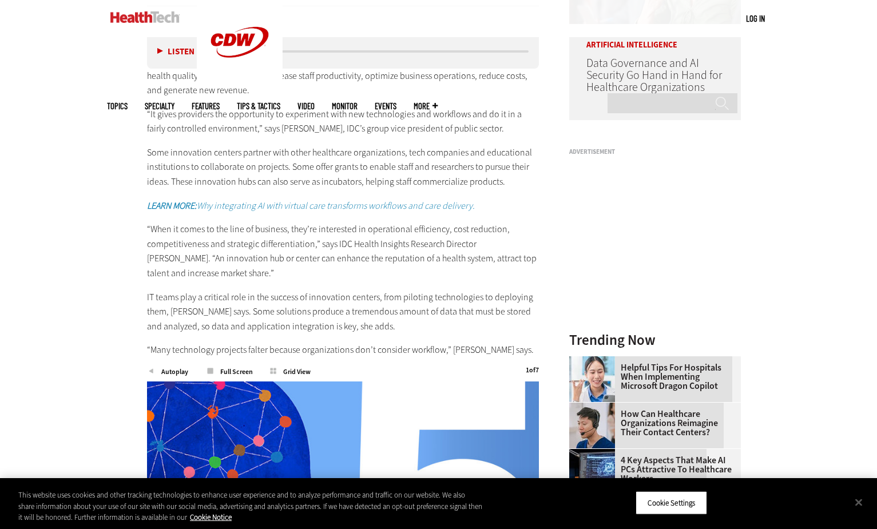
click at [318, 322] on p "IT teams play a critical role in the success of innovation centers, from piloti…" at bounding box center [343, 312] width 393 height 44
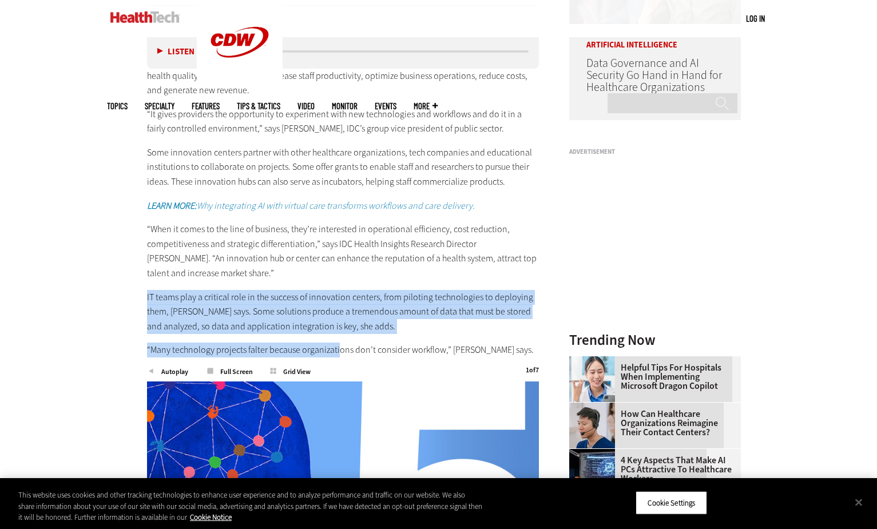
click at [336, 348] on div "An increasing number of healthcare organizations across the U.S. are opening in…" at bounding box center [343, 186] width 393 height 342
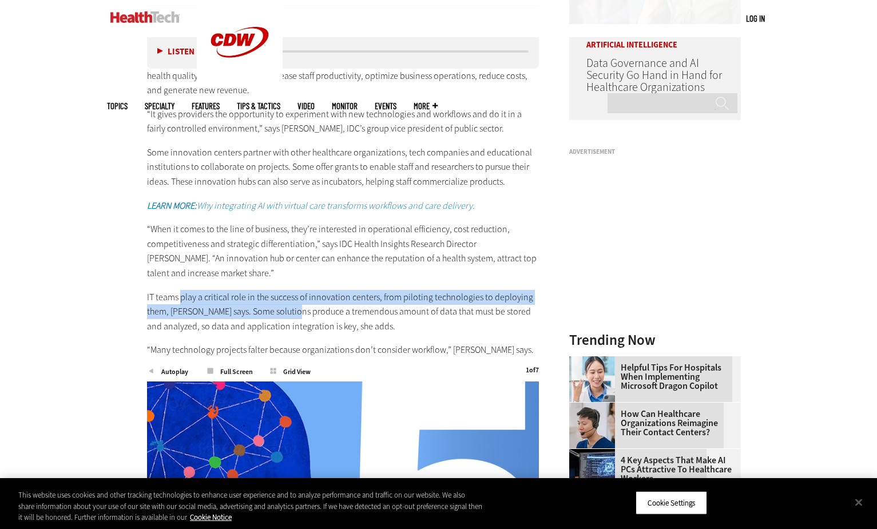
click at [297, 323] on p "IT teams play a critical role in the success of innovation centers, from piloti…" at bounding box center [343, 312] width 393 height 44
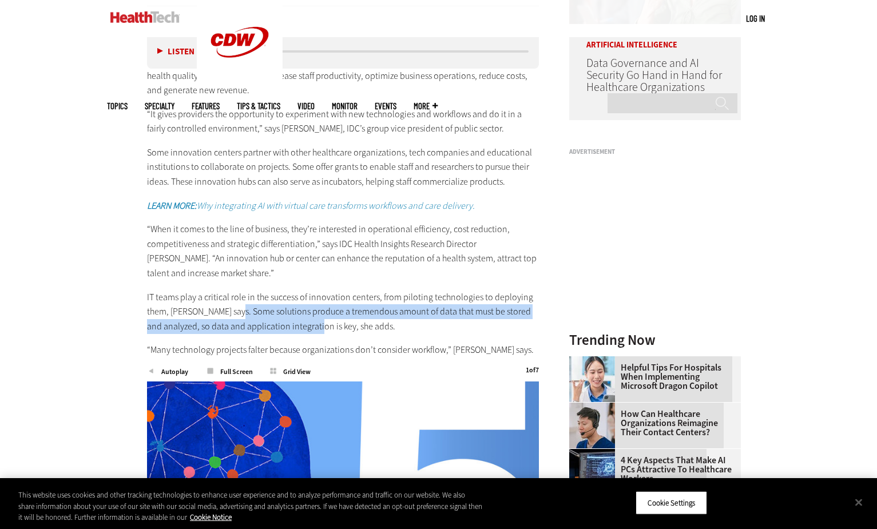
click at [330, 331] on p "IT teams play a critical role in the success of innovation centers, from piloti…" at bounding box center [343, 312] width 393 height 44
click at [353, 343] on div "An increasing number of healthcare organizations across the U.S. are opening in…" at bounding box center [343, 186] width 393 height 342
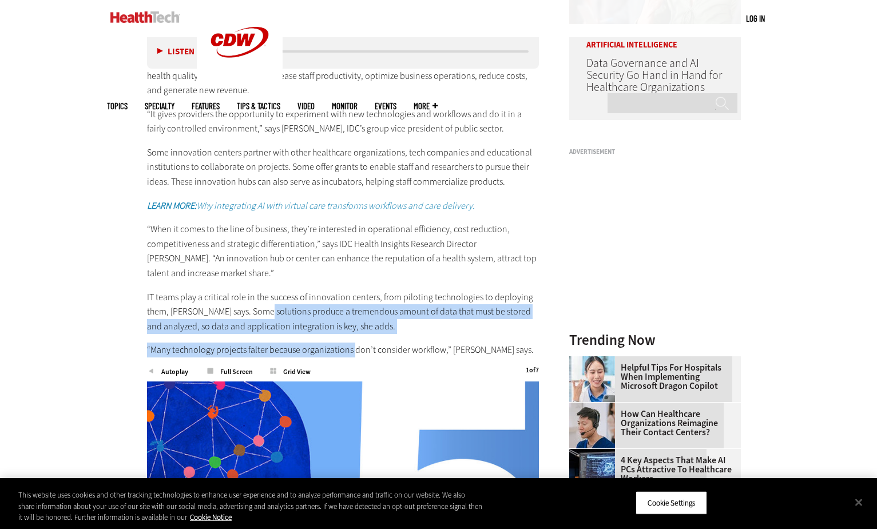
click at [353, 343] on div "An increasing number of healthcare organizations across the U.S. are opening in…" at bounding box center [343, 186] width 393 height 342
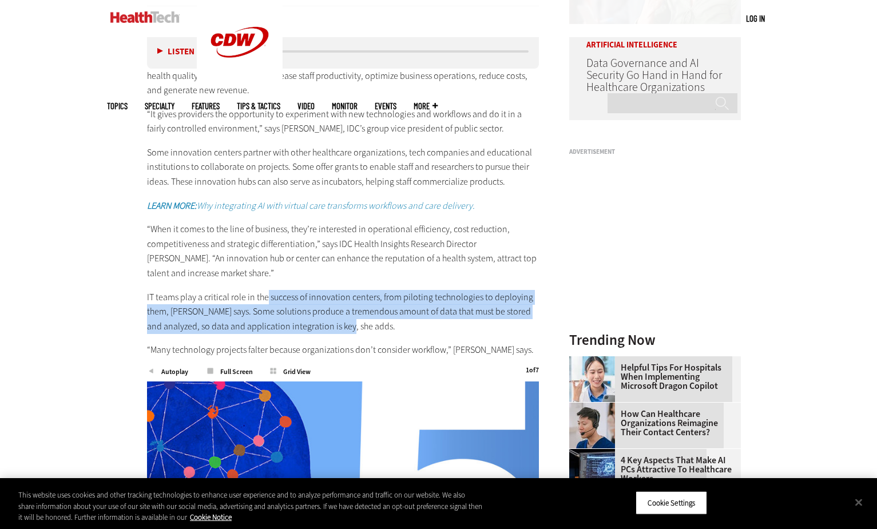
click at [352, 337] on div "An increasing number of healthcare organizations across the U.S. are opening in…" at bounding box center [343, 186] width 393 height 342
click at [352, 334] on p "IT teams play a critical role in the success of innovation centers, from piloti…" at bounding box center [343, 312] width 393 height 44
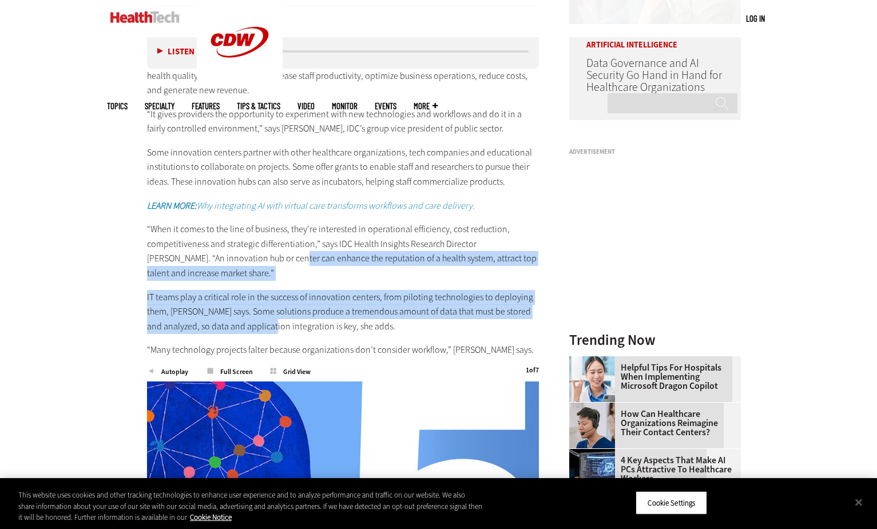
click at [274, 342] on div "An increasing number of healthcare organizations across the U.S. are opening in…" at bounding box center [343, 186] width 393 height 342
click at [259, 307] on p "IT teams play a critical role in the success of innovation centers, from piloti…" at bounding box center [343, 312] width 393 height 44
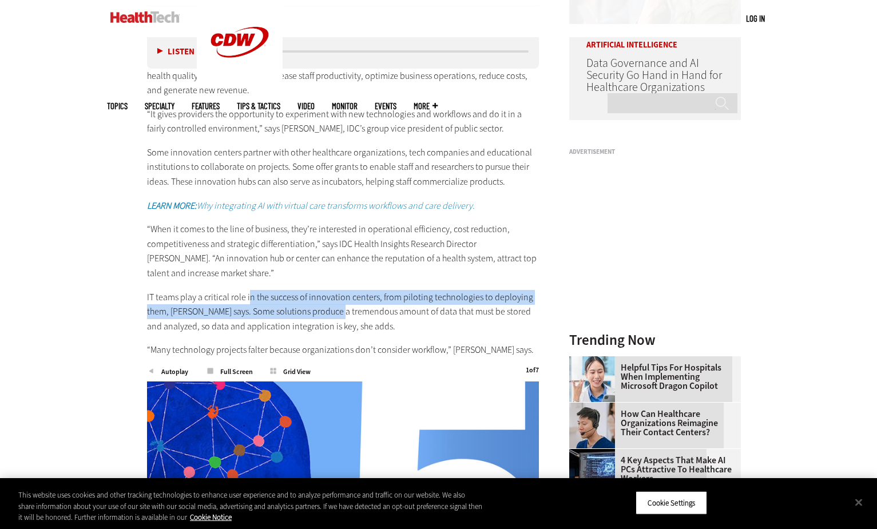
click at [339, 318] on p "IT teams play a critical role in the success of innovation centers, from piloti…" at bounding box center [343, 312] width 393 height 44
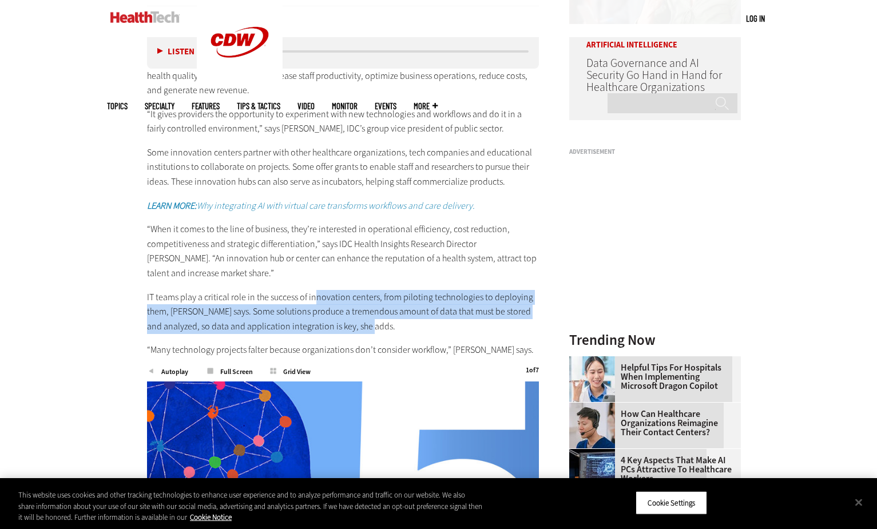
click at [403, 334] on p "IT teams play a critical role in the success of innovation centers, from piloti…" at bounding box center [343, 312] width 393 height 44
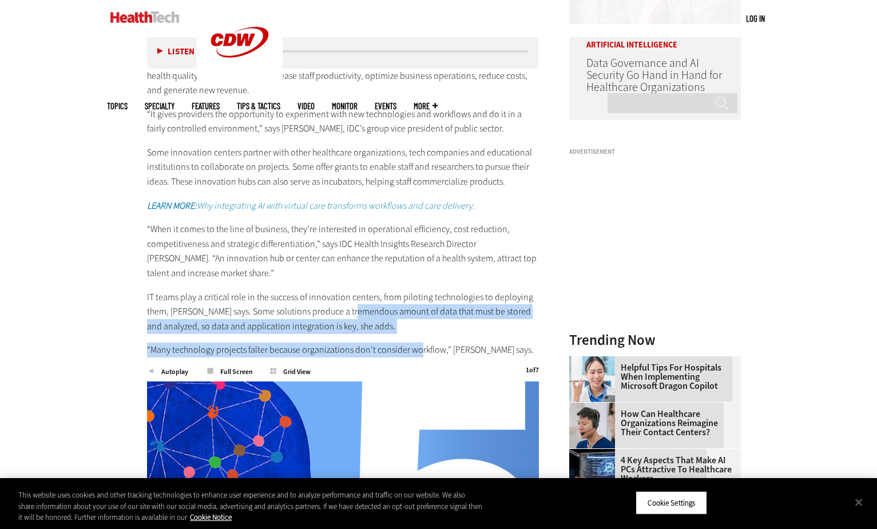
click at [417, 341] on div "An increasing number of healthcare organizations across the U.S. are opening in…" at bounding box center [343, 186] width 393 height 342
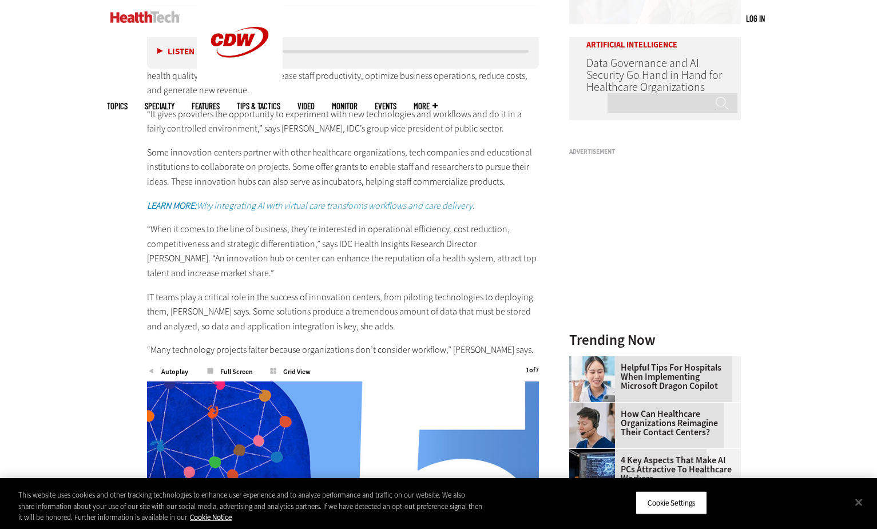
click at [280, 300] on p "IT teams play a critical role in the success of innovation centers, from piloti…" at bounding box center [343, 312] width 393 height 44
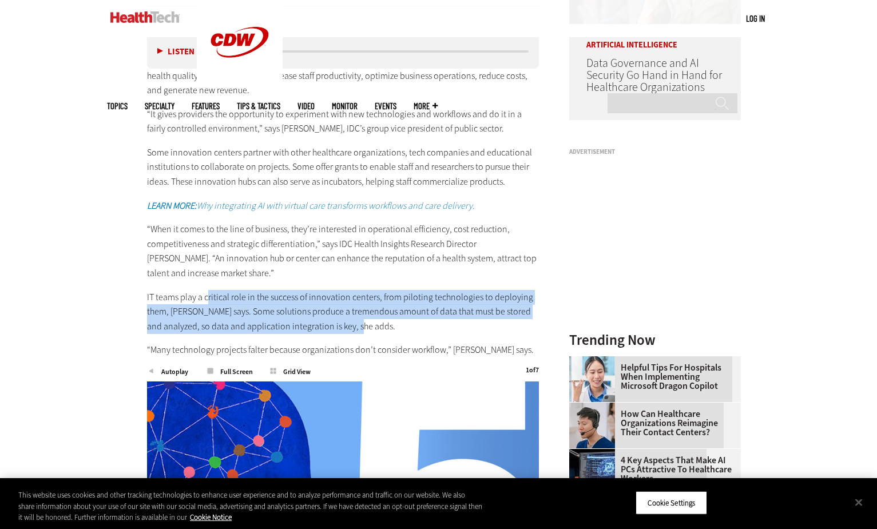
click at [361, 334] on div "An increasing number of healthcare organizations across the U.S. are opening in…" at bounding box center [343, 186] width 393 height 342
click at [359, 334] on p "IT teams play a critical role in the success of innovation centers, from piloti…" at bounding box center [343, 312] width 393 height 44
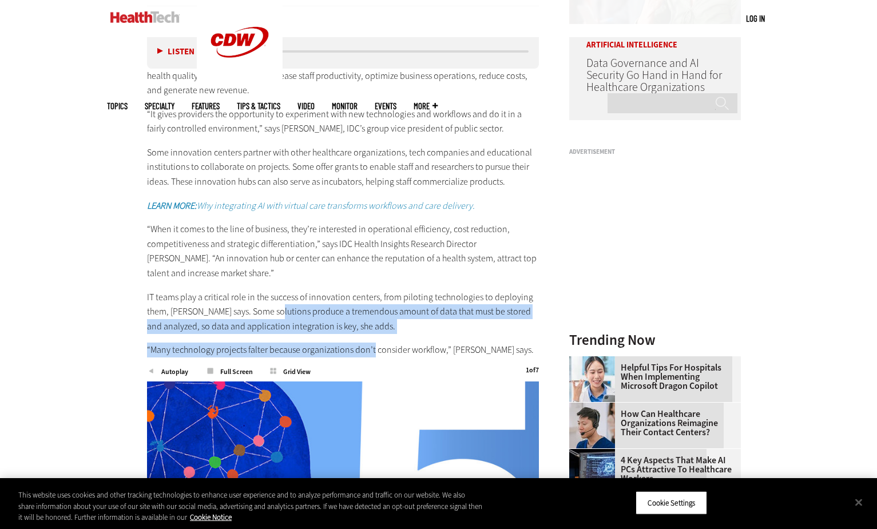
click at [371, 340] on div "An increasing number of healthcare organizations across the U.S. are opening in…" at bounding box center [343, 186] width 393 height 342
click at [371, 341] on div "An increasing number of healthcare organizations across the U.S. are opening in…" at bounding box center [343, 186] width 393 height 342
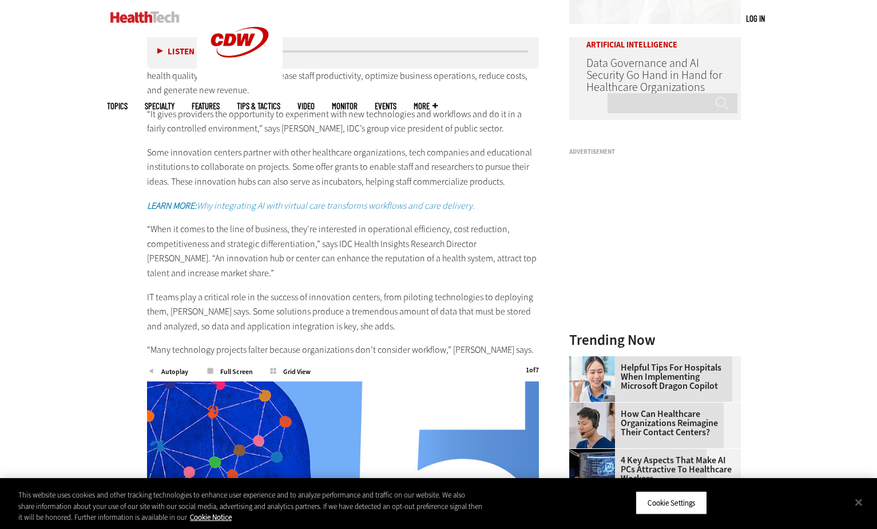
click at [317, 310] on p "IT teams play a critical role in the success of innovation centers, from piloti…" at bounding box center [343, 312] width 393 height 44
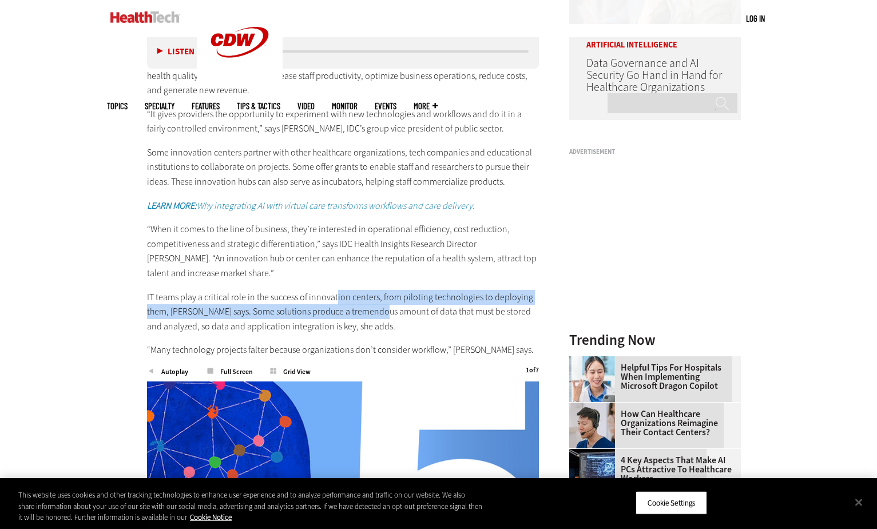
click at [386, 323] on p "IT teams play a critical role in the success of innovation centers, from piloti…" at bounding box center [343, 312] width 393 height 44
click at [385, 321] on p "IT teams play a critical role in the success of innovation centers, from piloti…" at bounding box center [343, 312] width 393 height 44
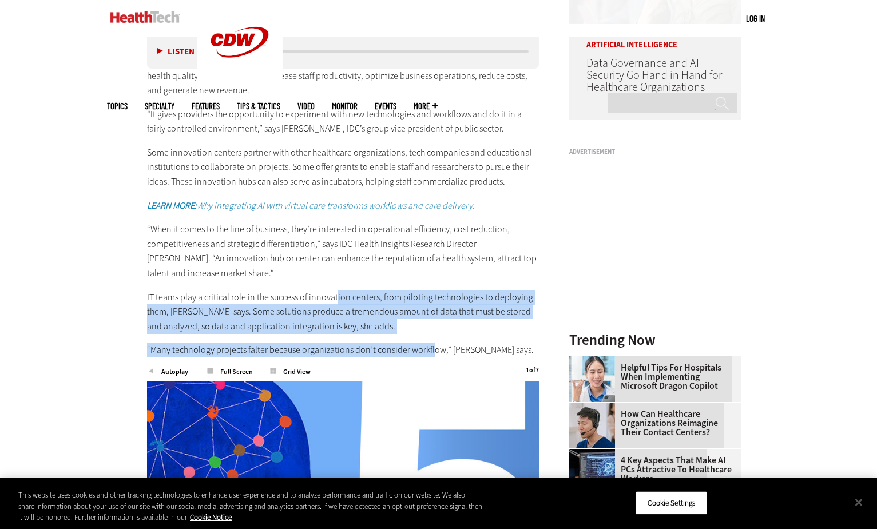
click at [432, 351] on div "An increasing number of healthcare organizations across the U.S. are opening in…" at bounding box center [343, 186] width 393 height 342
click at [304, 319] on p "IT teams play a critical role in the success of innovation centers, from piloti…" at bounding box center [343, 312] width 393 height 44
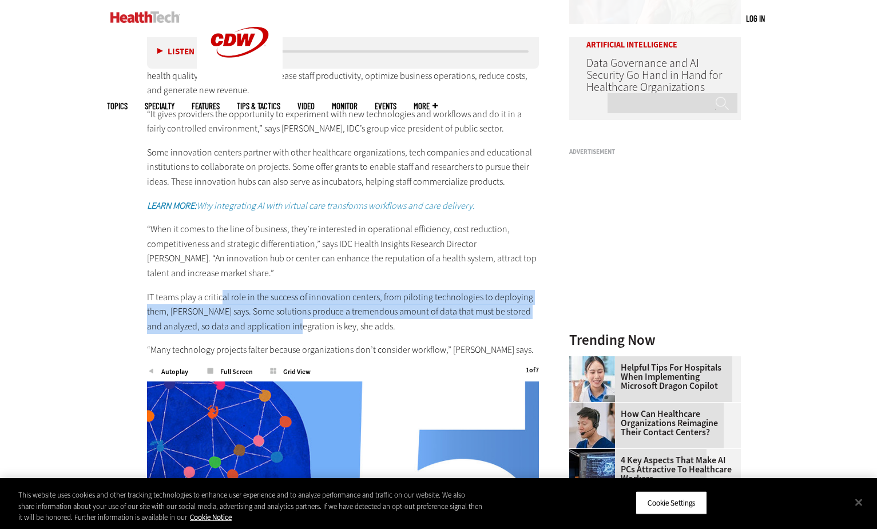
click at [302, 334] on p "IT teams play a critical role in the success of innovation centers, from piloti…" at bounding box center [343, 312] width 393 height 44
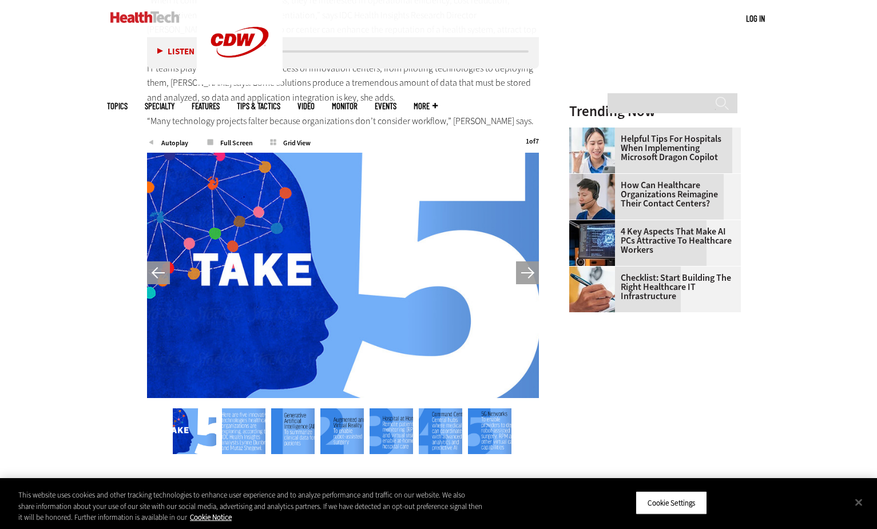
scroll to position [1602, 0]
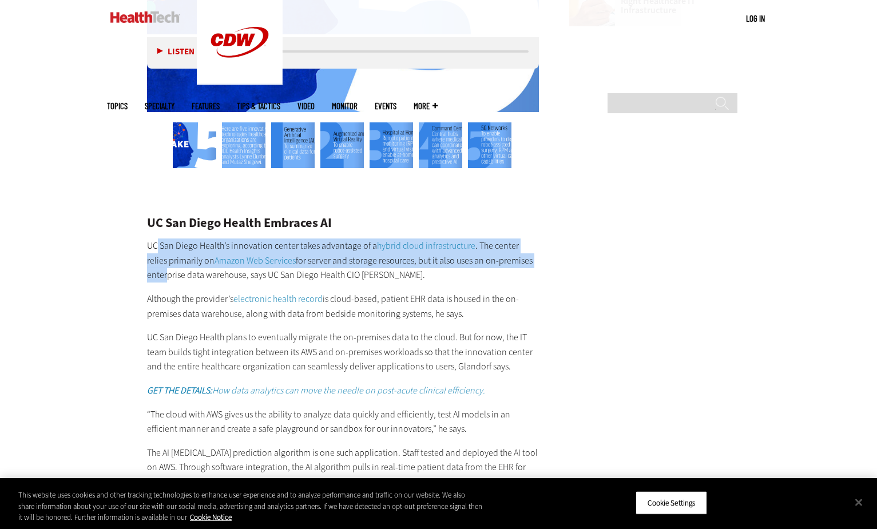
click at [164, 284] on div "UC San Diego Health Embraces AI UC San Diego Health’s innovation center takes a…" at bounding box center [343, 406] width 393 height 379
click at [164, 283] on p "UC San Diego Health’s innovation center takes advantage of a hybrid cloud infra…" at bounding box center [343, 261] width 393 height 44
click at [181, 299] on div "UC San Diego Health Embraces AI UC San Diego Health’s innovation center takes a…" at bounding box center [343, 406] width 393 height 379
click at [181, 299] on p "Although the provider’s electronic health record is cloud-based, patient EHR da…" at bounding box center [343, 306] width 393 height 29
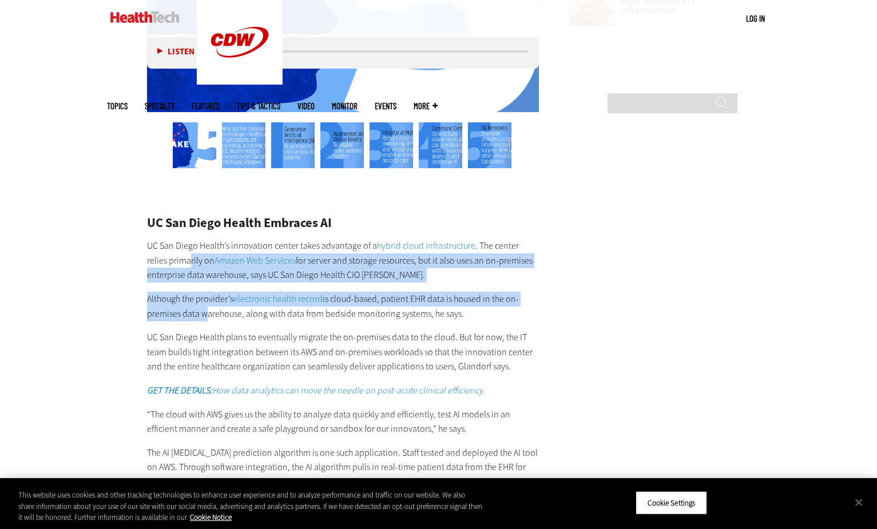
click at [203, 324] on div "UC San Diego Health Embraces AI UC San Diego Health’s innovation center takes a…" at bounding box center [343, 406] width 393 height 379
click at [203, 321] on p "Although the provider’s electronic health record is cloud-based, patient EHR da…" at bounding box center [343, 306] width 393 height 29
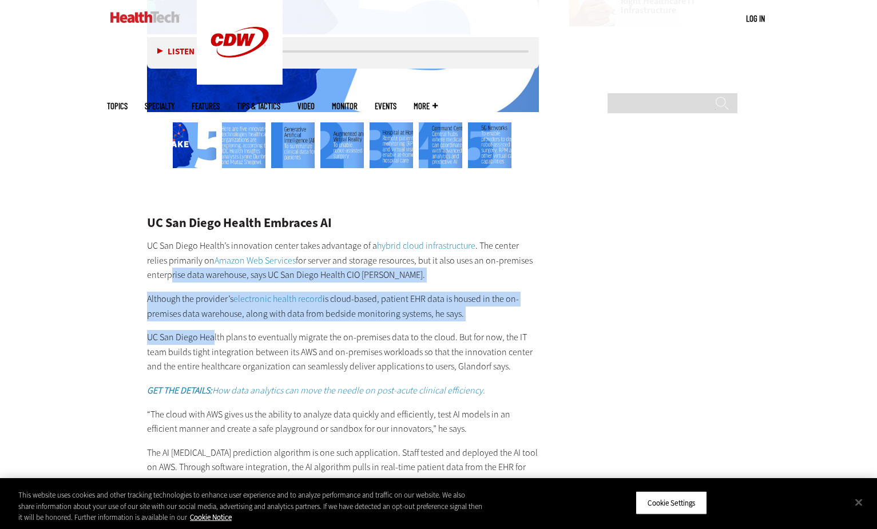
click at [211, 338] on div "UC San Diego Health Embraces AI UC San Diego Health’s innovation center takes a…" at bounding box center [343, 406] width 393 height 379
click at [211, 338] on p "UC San Diego Health plans to eventually migrate the on-premises data to the clo…" at bounding box center [343, 352] width 393 height 44
click at [216, 339] on div "UC San Diego Health Embraces AI UC San Diego Health’s innovation center takes a…" at bounding box center [343, 406] width 393 height 379
click at [216, 339] on p "UC San Diego Health plans to eventually migrate the on-premises data to the clo…" at bounding box center [343, 352] width 393 height 44
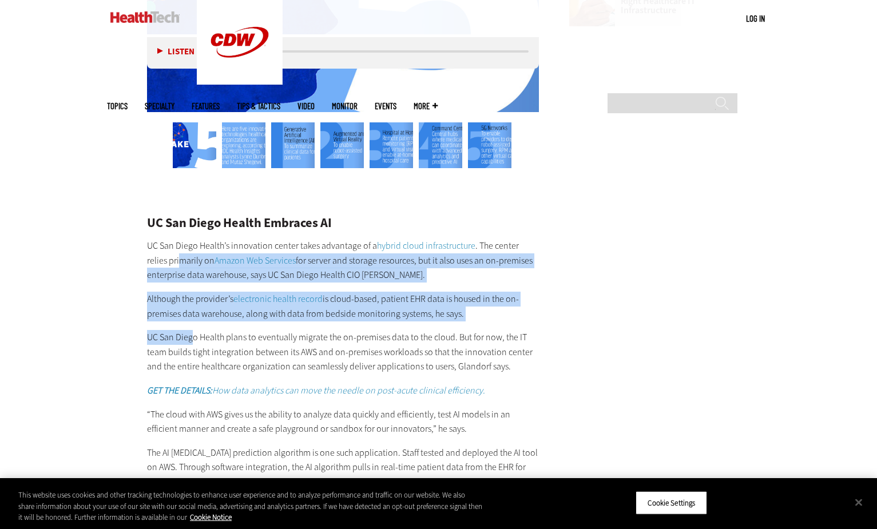
click at [191, 330] on div "UC San Diego Health Embraces AI UC San Diego Health’s innovation center takes a…" at bounding box center [343, 406] width 393 height 379
click at [214, 335] on div "UC San Diego Health Embraces AI UC San Diego Health’s innovation center takes a…" at bounding box center [343, 406] width 393 height 379
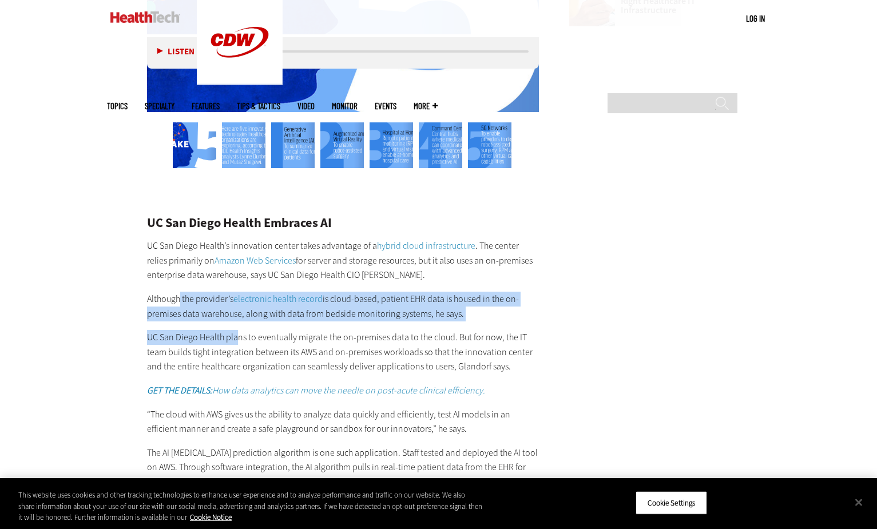
click at [237, 342] on div "UC San Diego Health Embraces AI UC San Diego Health’s innovation center takes a…" at bounding box center [343, 406] width 393 height 379
click at [224, 350] on p "UC San Diego Health plans to eventually migrate the on-premises data to the clo…" at bounding box center [343, 352] width 393 height 44
click at [224, 337] on div "UC San Diego Health Embraces AI UC San Diego Health’s innovation center takes a…" at bounding box center [343, 406] width 393 height 379
click at [224, 338] on p "UC San Diego Health plans to eventually migrate the on-premises data to the clo…" at bounding box center [343, 352] width 393 height 44
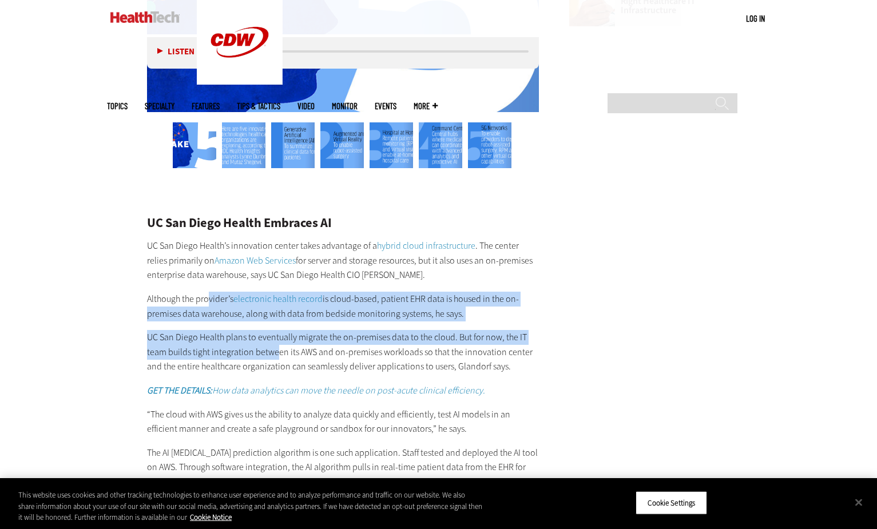
click at [275, 362] on div "UC San Diego Health Embraces AI UC San Diego Health’s innovation center takes a…" at bounding box center [343, 406] width 393 height 379
click at [275, 362] on p "UC San Diego Health plans to eventually migrate the on-premises data to the clo…" at bounding box center [343, 352] width 393 height 44
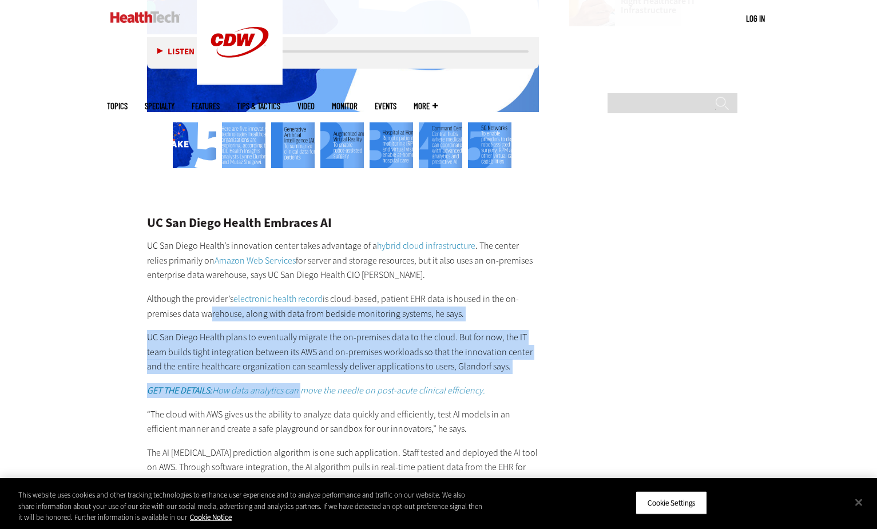
click at [306, 385] on div "UC San Diego Health Embraces AI UC San Diego Health’s innovation center takes a…" at bounding box center [343, 406] width 393 height 379
click at [304, 385] on div "UC San Diego Health Embraces AI UC San Diego Health’s innovation center takes a…" at bounding box center [343, 406] width 393 height 379
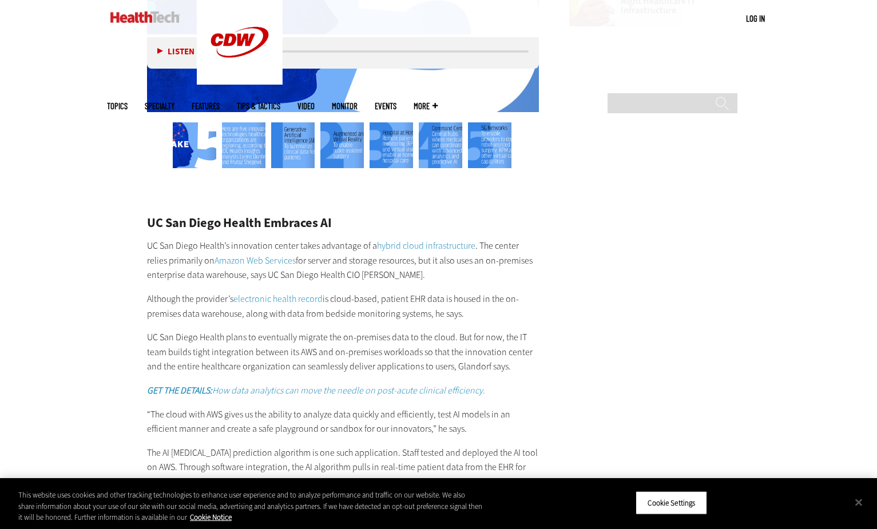
click at [313, 383] on div "UC San Diego Health Embraces AI UC San Diego Health’s innovation center takes a…" at bounding box center [343, 406] width 393 height 379
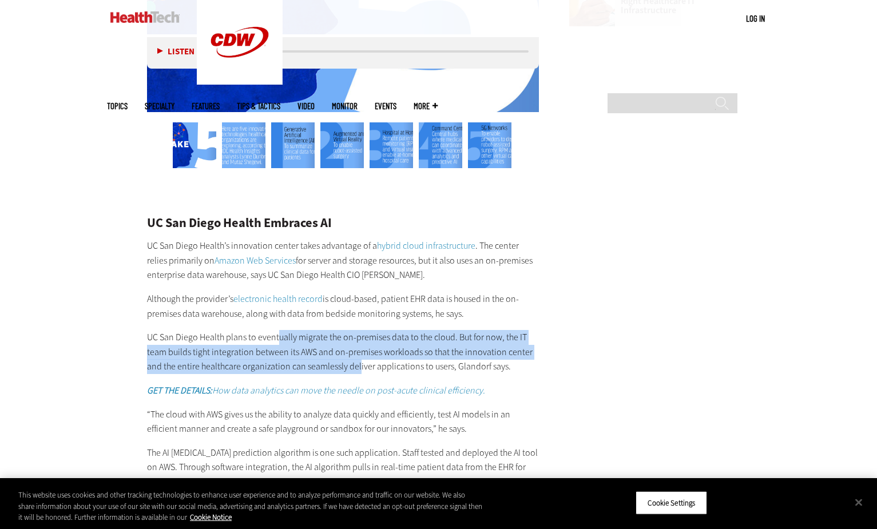
click at [360, 374] on p "UC San Diego Health plans to eventually migrate the on-premises data to the clo…" at bounding box center [343, 352] width 393 height 44
click at [417, 368] on p "UC San Diego Health plans to eventually migrate the on-premises data to the clo…" at bounding box center [343, 352] width 393 height 44
click at [417, 369] on p "UC San Diego Health plans to eventually migrate the on-premises data to the clo…" at bounding box center [343, 352] width 393 height 44
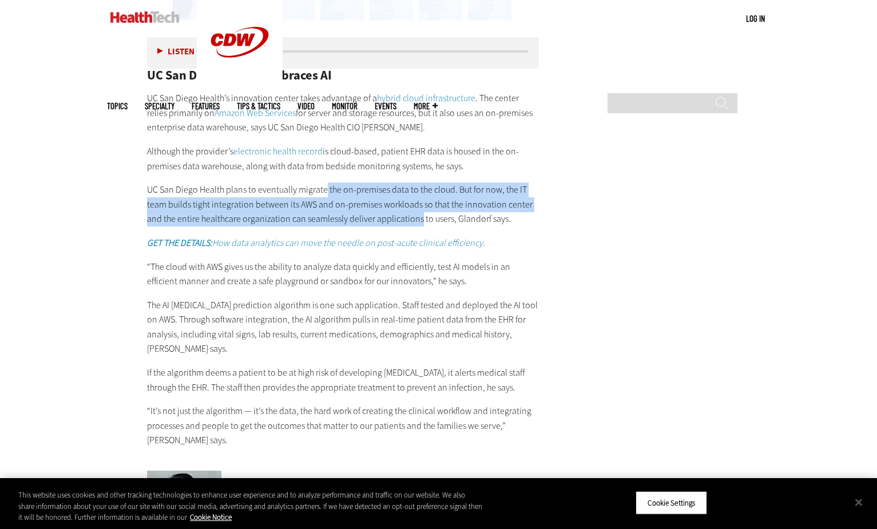
scroll to position [1774, 0]
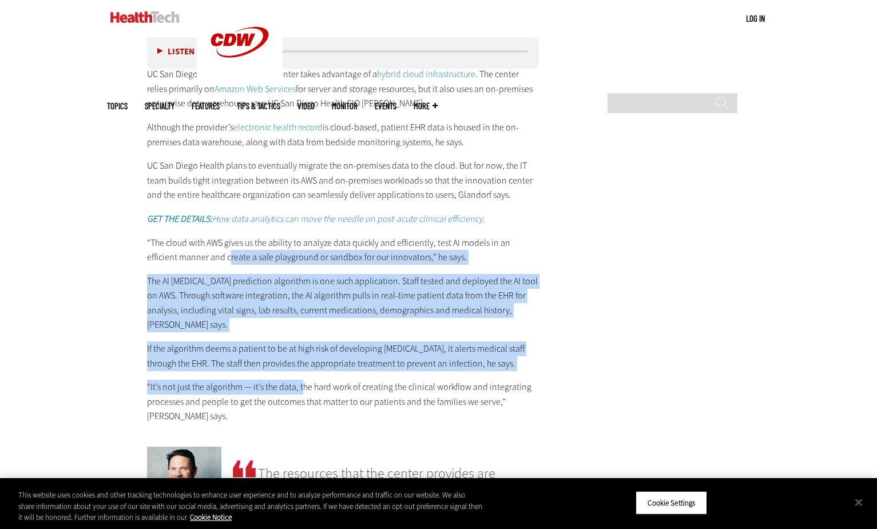
click at [304, 383] on div "UC San Diego Health Embraces AI UC San Diego Health’s innovation center takes a…" at bounding box center [343, 234] width 393 height 379
click at [304, 383] on p "“It’s not just the algorithm — it’s the data, the hard work of creating the cli…" at bounding box center [343, 402] width 393 height 44
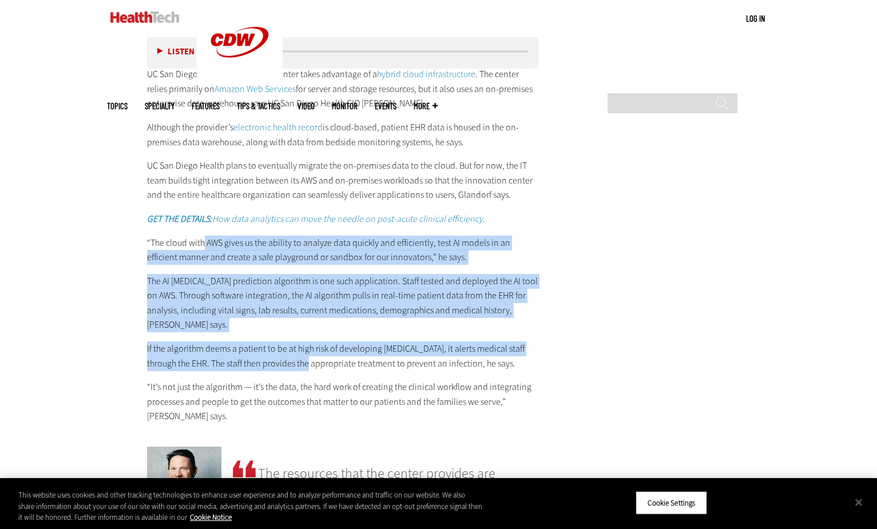
click at [295, 362] on div "UC San Diego Health Embraces AI UC San Diego Health’s innovation center takes a…" at bounding box center [343, 234] width 393 height 379
click at [295, 362] on p "If the algorithm deems a patient to be at high risk of developing sepsis, it al…" at bounding box center [343, 356] width 393 height 29
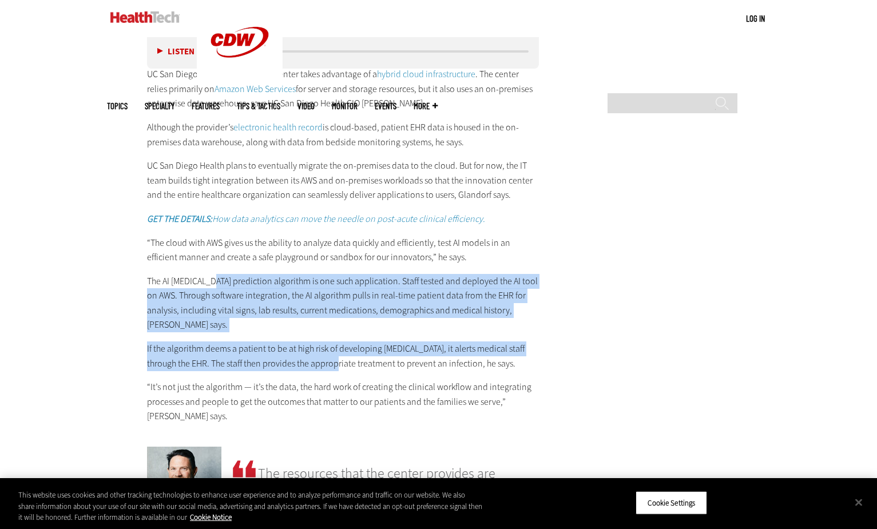
click at [318, 358] on div "UC San Diego Health Embraces AI UC San Diego Health’s innovation center takes a…" at bounding box center [343, 234] width 393 height 379
click at [318, 358] on p "If the algorithm deems a patient to be at high risk of developing sepsis, it al…" at bounding box center [343, 356] width 393 height 29
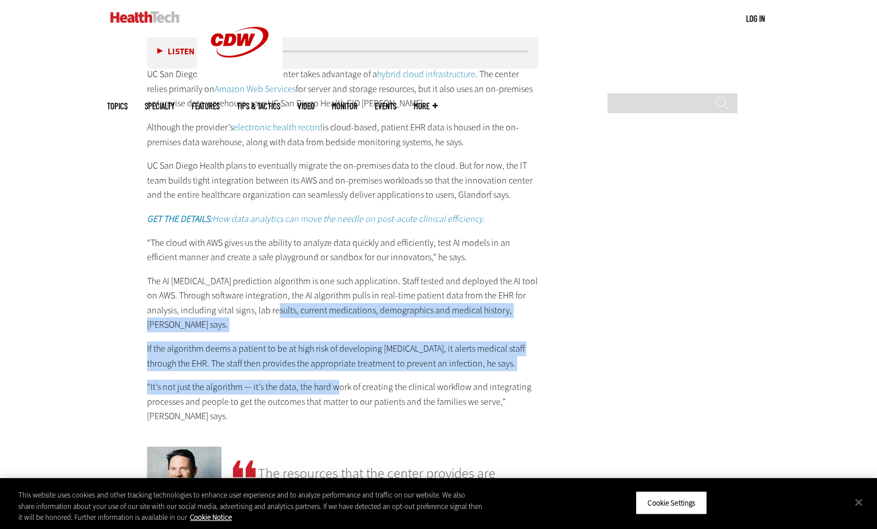
click at [343, 385] on div "UC San Diego Health Embraces AI UC San Diego Health’s innovation center takes a…" at bounding box center [343, 234] width 393 height 379
click at [343, 385] on p "“It’s not just the algorithm — it’s the data, the hard work of creating the cli…" at bounding box center [343, 402] width 393 height 44
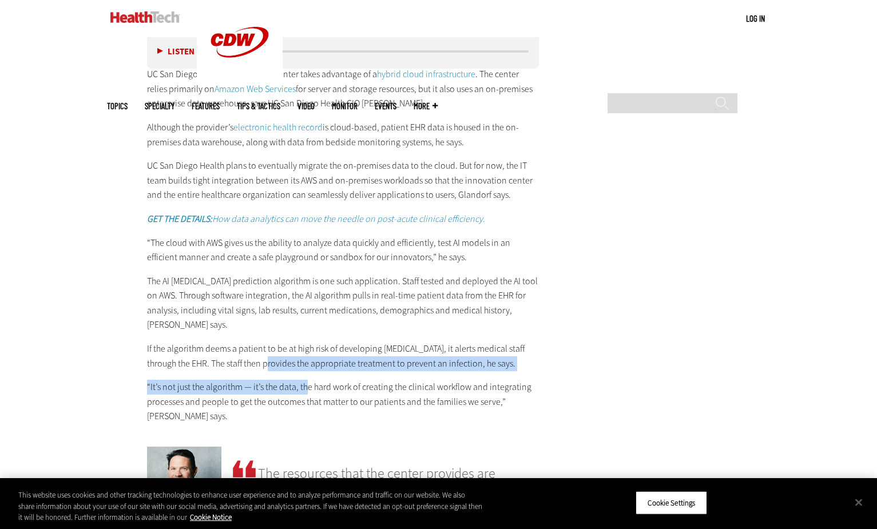
click at [305, 386] on div "UC San Diego Health Embraces AI UC San Diego Health’s innovation center takes a…" at bounding box center [343, 234] width 393 height 379
click at [305, 386] on p "“It’s not just the algorithm — it’s the data, the hard work of creating the cli…" at bounding box center [343, 402] width 393 height 44
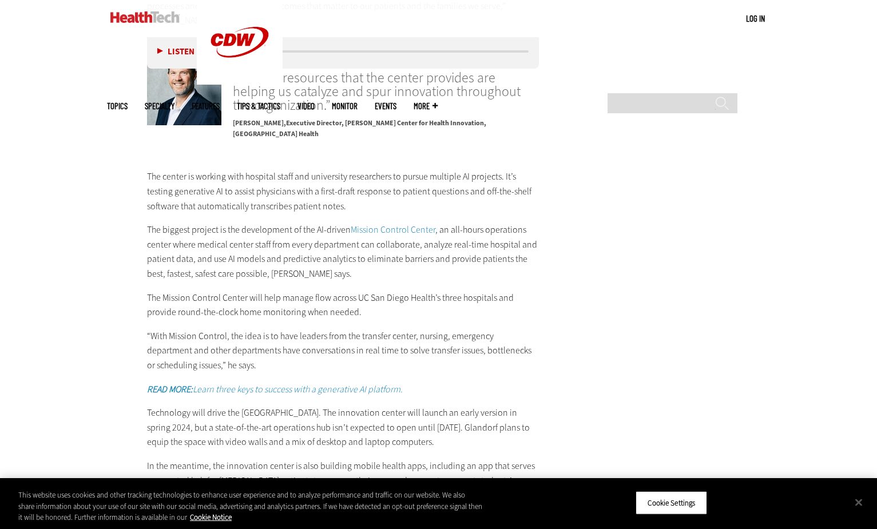
scroll to position [2174, 0]
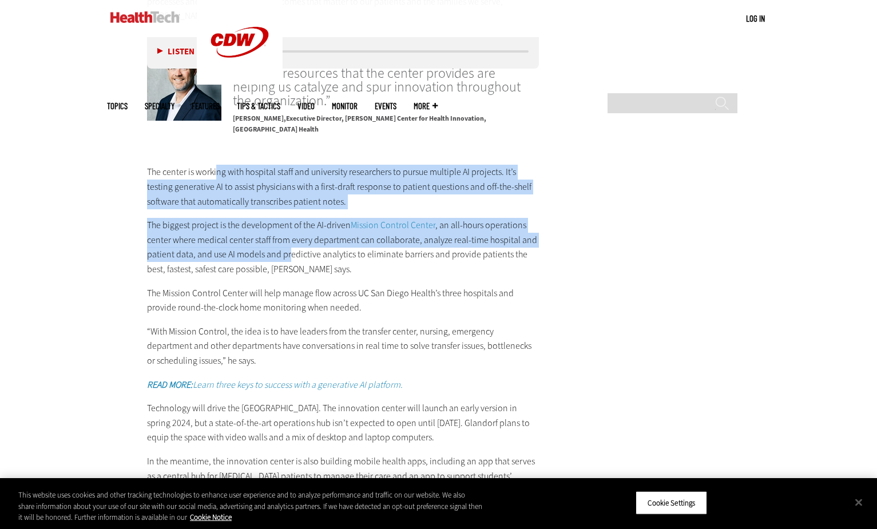
click at [288, 253] on p "The biggest project is the development of the AI-driven Mission Control Center …" at bounding box center [343, 247] width 393 height 58
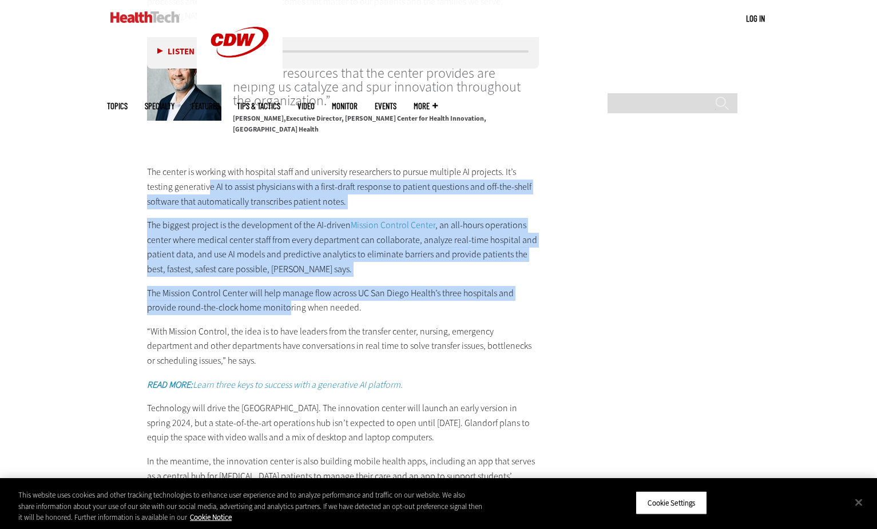
click at [287, 304] on div "The center is working with hospital staff and university researchers to pursue …" at bounding box center [343, 370] width 393 height 410
click at [287, 304] on p "The Mission Control Center will help manage flow across UC San Diego Health’s t…" at bounding box center [343, 300] width 393 height 29
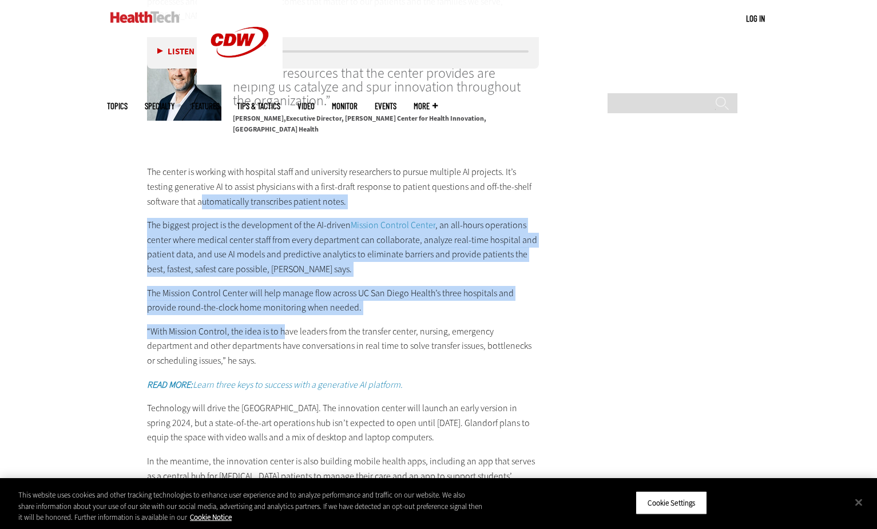
click at [286, 321] on div "The center is working with hospital staff and university researchers to pursue …" at bounding box center [343, 370] width 393 height 410
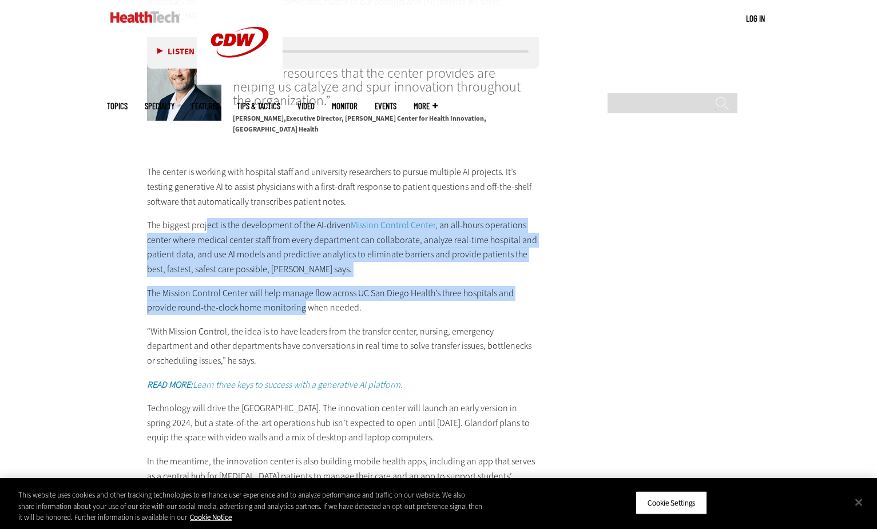
click at [302, 310] on div "The center is working with hospital staff and university researchers to pursue …" at bounding box center [343, 370] width 393 height 410
click at [302, 310] on p "The Mission Control Center will help manage flow across UC San Diego Health’s t…" at bounding box center [343, 300] width 393 height 29
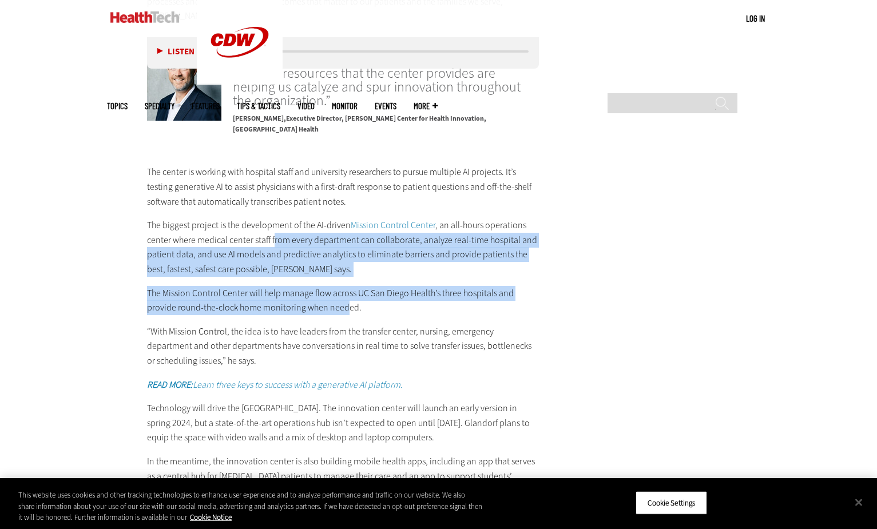
click at [346, 312] on div "The center is working with hospital staff and university researchers to pursue …" at bounding box center [343, 370] width 393 height 410
click at [346, 312] on p "The Mission Control Center will help manage flow across UC San Diego Health’s t…" at bounding box center [343, 300] width 393 height 29
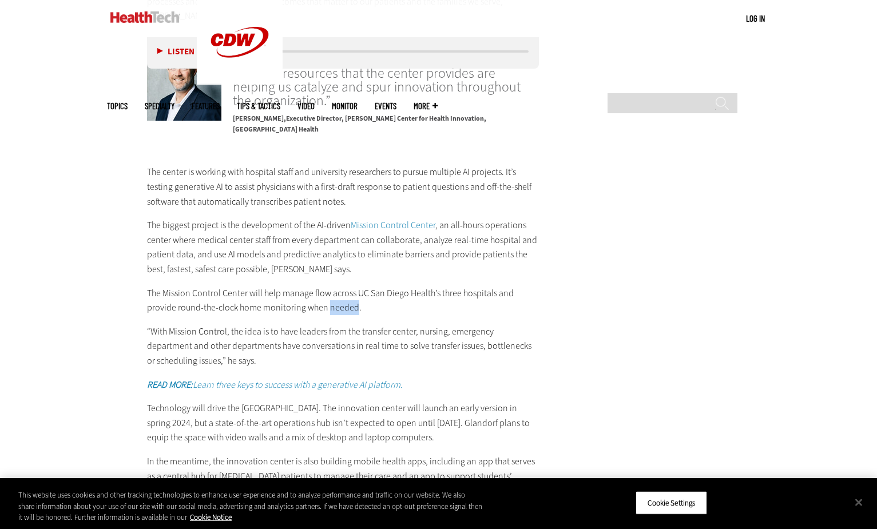
click at [346, 312] on p "The Mission Control Center will help manage flow across UC San Diego Health’s t…" at bounding box center [343, 300] width 393 height 29
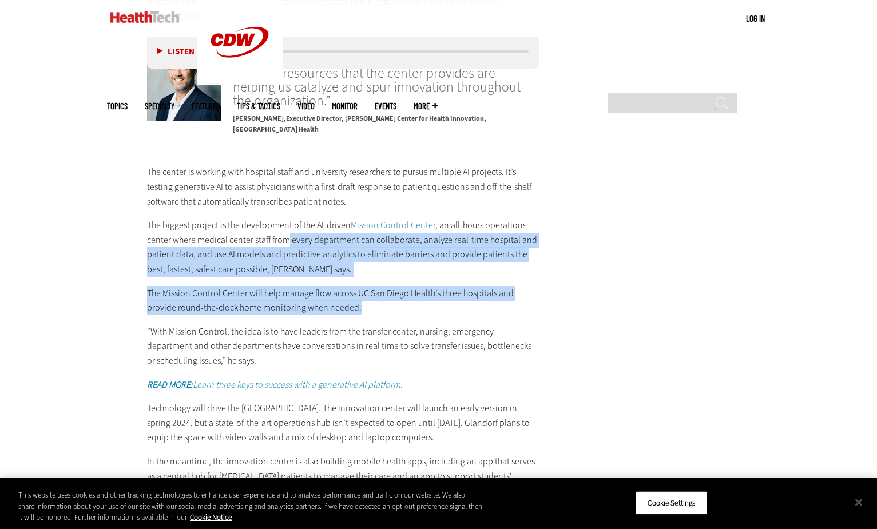
click at [370, 314] on div "The center is working with hospital staff and university researchers to pursue …" at bounding box center [343, 370] width 393 height 410
click at [370, 314] on p "The Mission Control Center will help manage flow across UC San Diego Health’s t…" at bounding box center [343, 300] width 393 height 29
click at [354, 306] on div "The center is working with hospital staff and university researchers to pursue …" at bounding box center [343, 370] width 393 height 410
click at [352, 306] on p "The Mission Control Center will help manage flow across UC San Diego Health’s t…" at bounding box center [343, 300] width 393 height 29
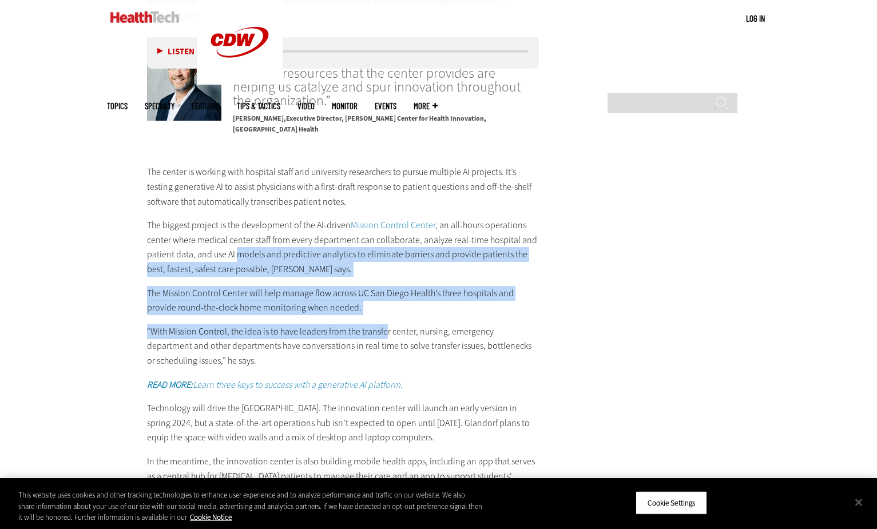
click at [387, 322] on div "The center is working with hospital staff and university researchers to pursue …" at bounding box center [343, 370] width 393 height 410
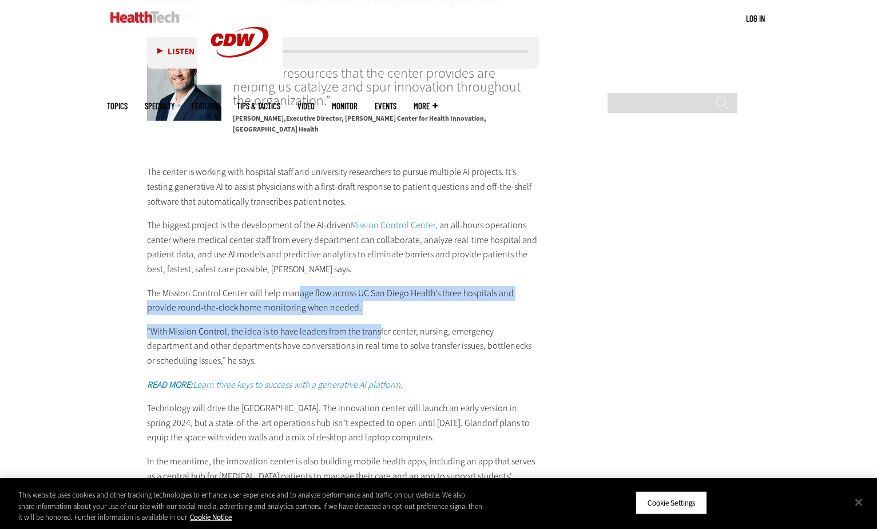
click at [388, 338] on div "The center is working with hospital staff and university researchers to pursue …" at bounding box center [343, 370] width 393 height 410
click at [388, 338] on p "“With Mission Control, the idea is to have leaders from the transfer center, nu…" at bounding box center [343, 346] width 393 height 44
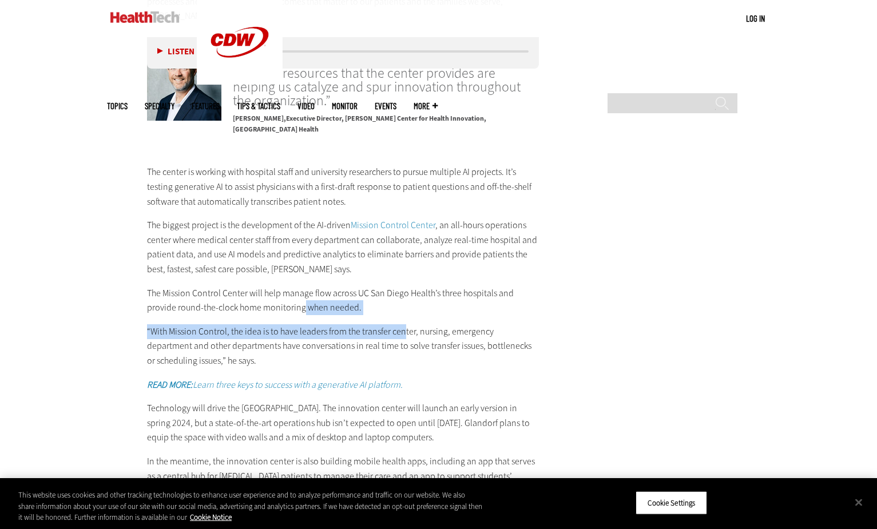
click at [404, 337] on div "The center is working with hospital staff and university researchers to pursue …" at bounding box center [343, 370] width 393 height 410
click at [404, 337] on p "“With Mission Control, the idea is to have leaders from the transfer center, nu…" at bounding box center [343, 346] width 393 height 44
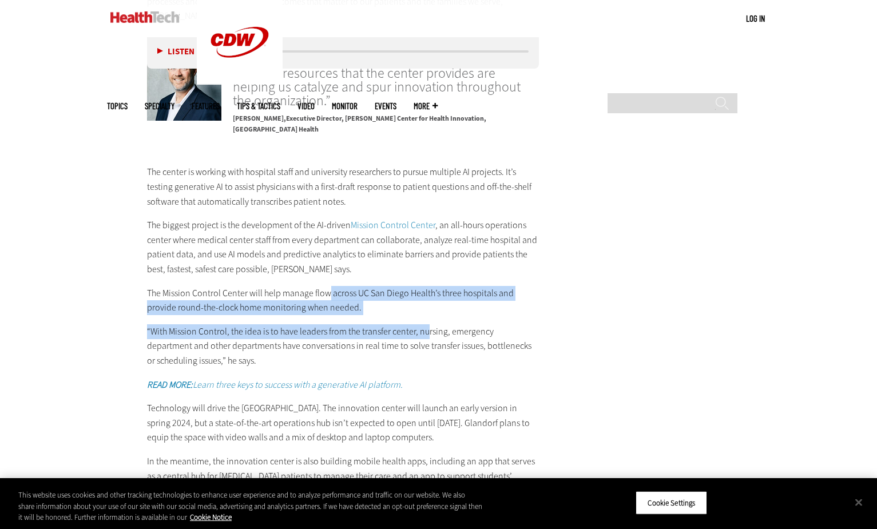
click at [427, 337] on div "The center is working with hospital staff and university researchers to pursue …" at bounding box center [343, 370] width 393 height 410
click at [427, 337] on p "“With Mission Control, the idea is to have leaders from the transfer center, nu…" at bounding box center [343, 346] width 393 height 44
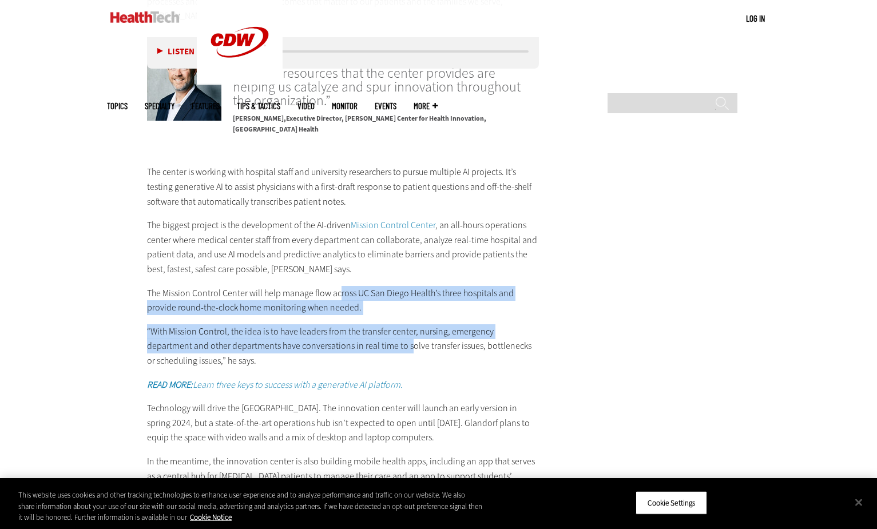
click at [362, 341] on div "The center is working with hospital staff and university researchers to pursue …" at bounding box center [343, 370] width 393 height 410
click at [362, 341] on p "“With Mission Control, the idea is to have leaders from the transfer center, nu…" at bounding box center [343, 346] width 393 height 44
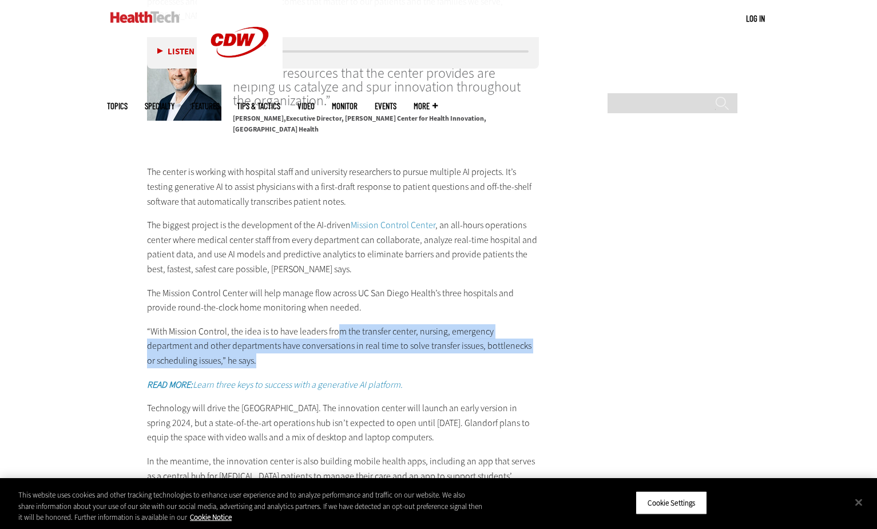
click at [447, 364] on p "“With Mission Control, the idea is to have leaders from the transfer center, nu…" at bounding box center [343, 346] width 393 height 44
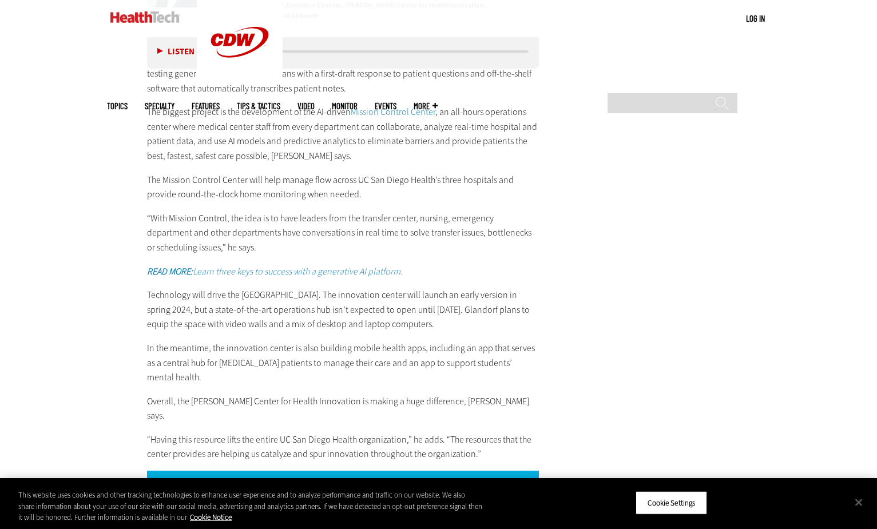
scroll to position [2289, 0]
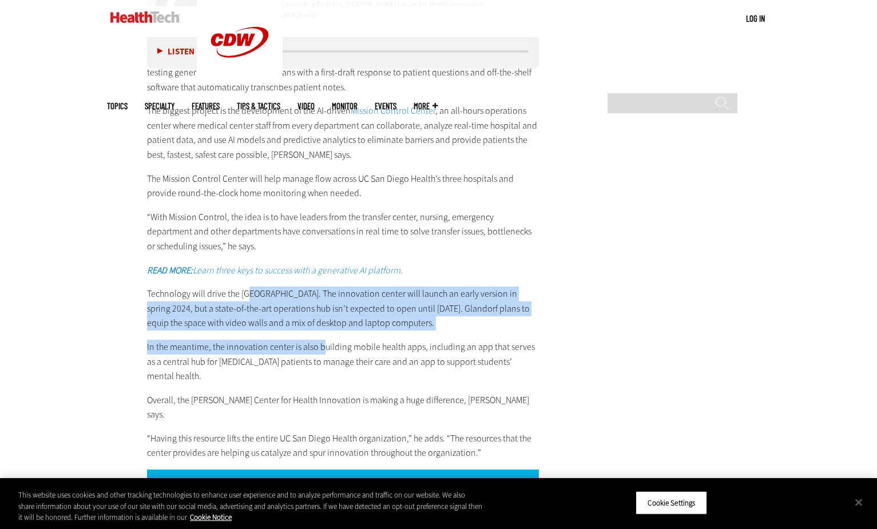
click at [322, 341] on div "The center is working with hospital staff and university researchers to pursue …" at bounding box center [343, 255] width 393 height 410
click at [322, 341] on p "In the meantime, the innovation center is also building mobile health apps, inc…" at bounding box center [343, 362] width 393 height 44
click at [297, 346] on div "The center is working with hospital staff and university researchers to pursue …" at bounding box center [343, 255] width 393 height 410
click at [298, 347] on p "In the meantime, the innovation center is also building mobile health apps, inc…" at bounding box center [343, 362] width 393 height 44
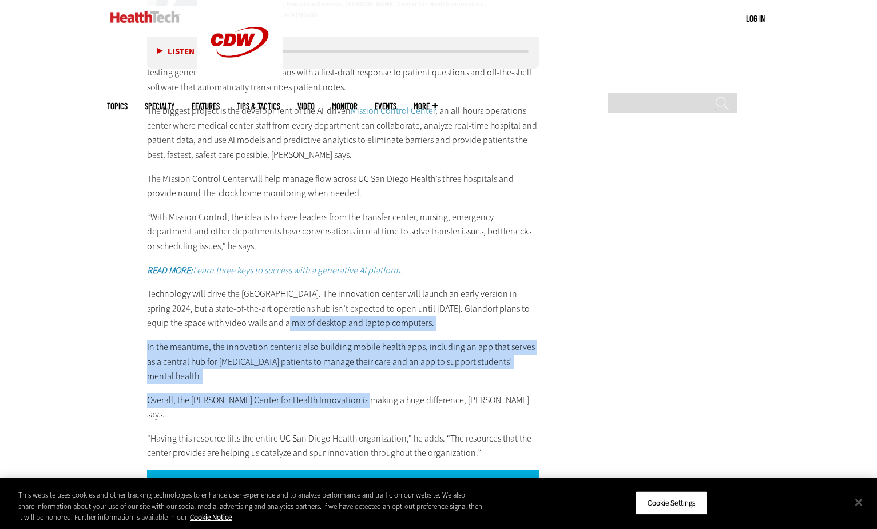
click at [363, 371] on div "The center is working with hospital staff and university researchers to pursue …" at bounding box center [343, 255] width 393 height 410
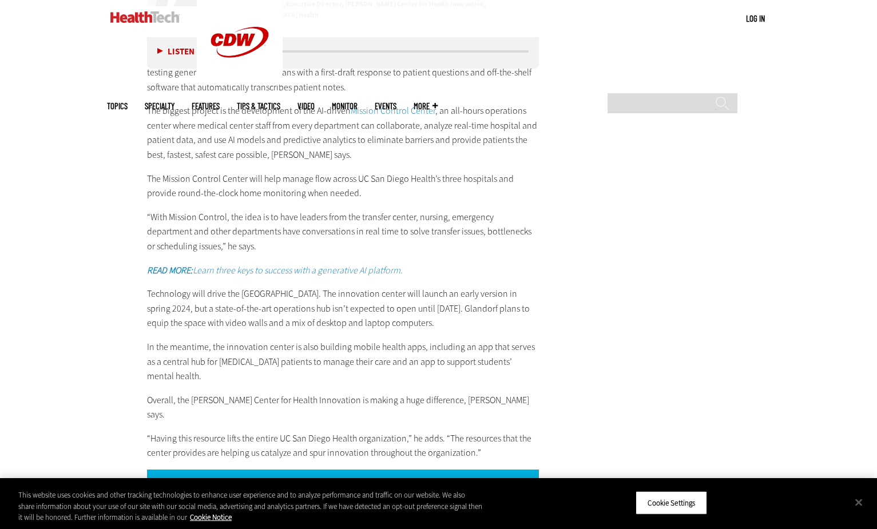
click at [364, 373] on div "The center is working with hospital staff and university researchers to pursue …" at bounding box center [343, 255] width 393 height 410
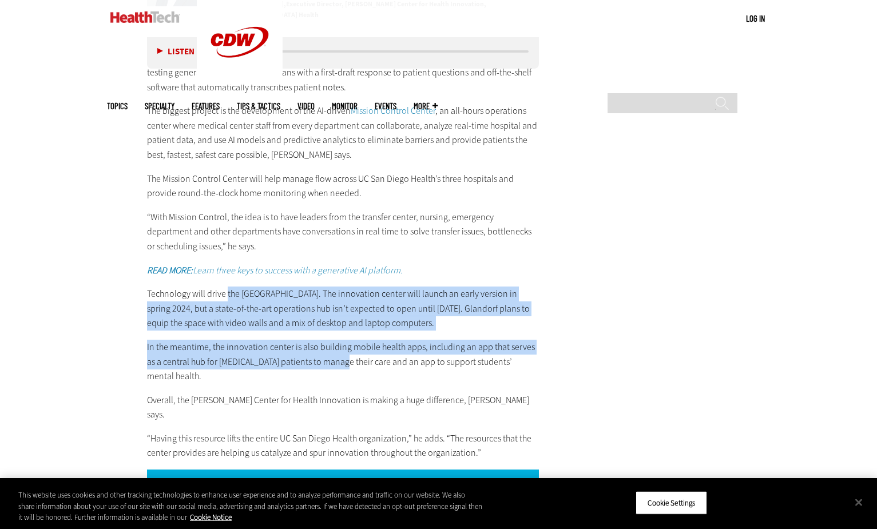
click at [328, 362] on div "The center is working with hospital staff and university researchers to pursue …" at bounding box center [343, 255] width 393 height 410
click at [329, 362] on p "In the meantime, the innovation center is also building mobile health apps, inc…" at bounding box center [343, 362] width 393 height 44
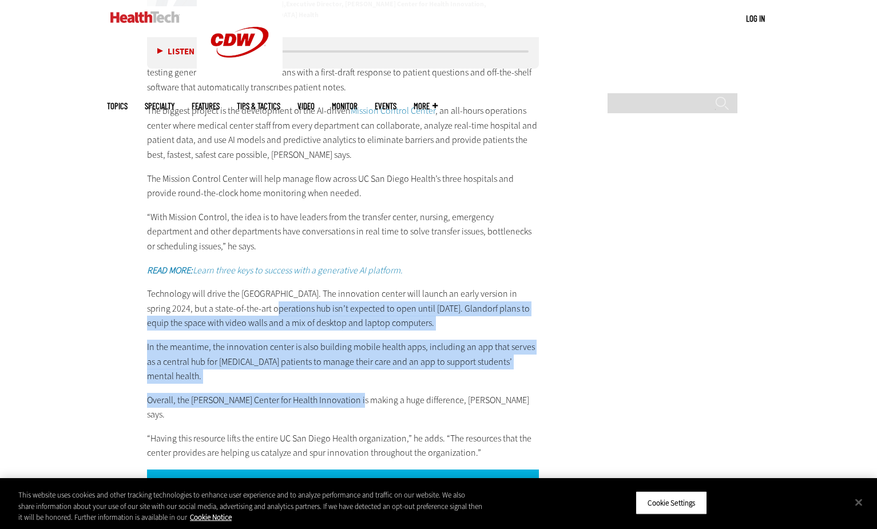
click at [354, 373] on div "The center is working with hospital staff and university researchers to pursue …" at bounding box center [343, 255] width 393 height 410
click at [355, 373] on div "The center is working with hospital staff and university researchers to pursue …" at bounding box center [343, 255] width 393 height 410
click at [398, 391] on div "The center is working with hospital staff and university researchers to pursue …" at bounding box center [343, 255] width 393 height 410
click at [397, 393] on p "Overall, the Jacobs Center for Health Innovation is making a huge difference, L…" at bounding box center [343, 407] width 393 height 29
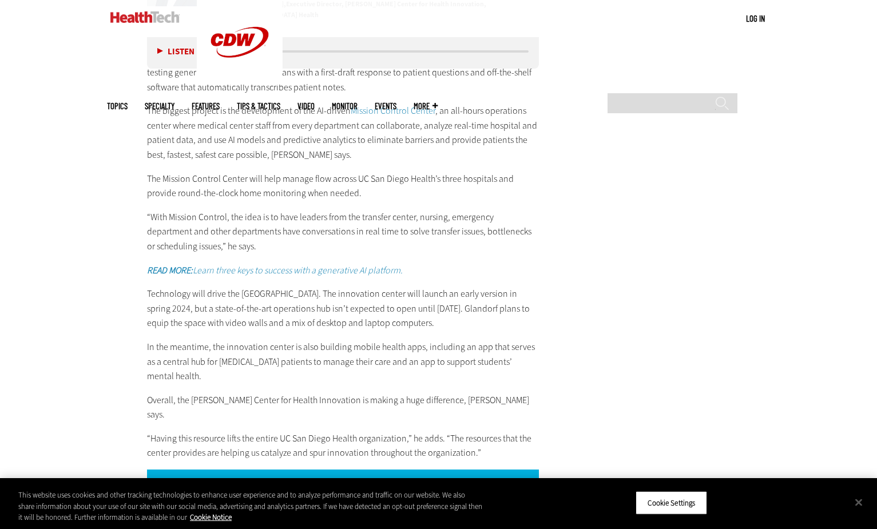
click at [434, 396] on div "The center is working with hospital staff and university researchers to pursue …" at bounding box center [343, 255] width 393 height 410
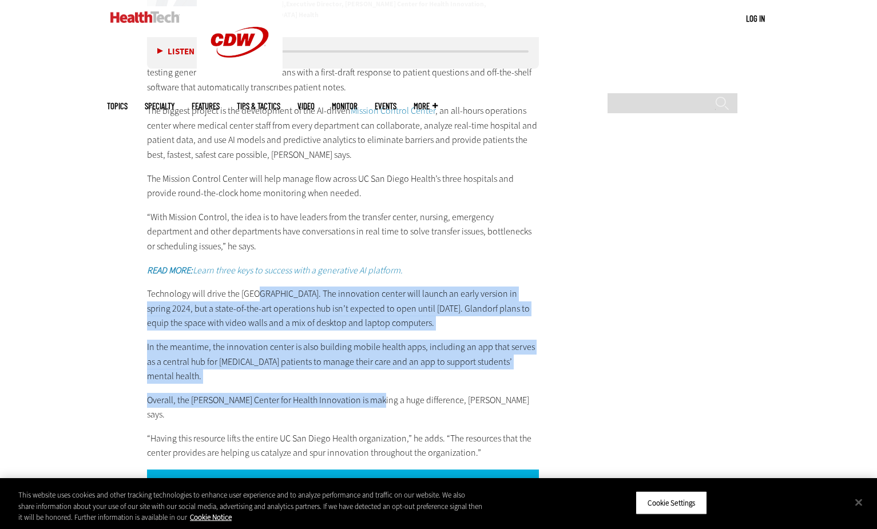
click at [373, 381] on div "The center is working with hospital staff and university researchers to pursue …" at bounding box center [343, 255] width 393 height 410
click at [373, 393] on p "Overall, the Jacobs Center for Health Innovation is making a huge difference, L…" at bounding box center [343, 407] width 393 height 29
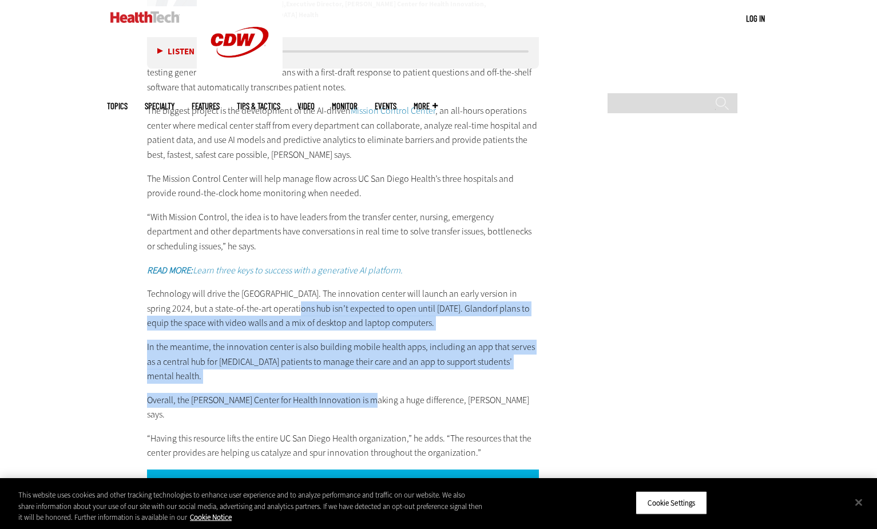
click at [366, 390] on div "The center is working with hospital staff and university researchers to pursue …" at bounding box center [343, 255] width 393 height 410
click at [366, 393] on p "Overall, the Jacobs Center for Health Innovation is making a huge difference, L…" at bounding box center [343, 407] width 393 height 29
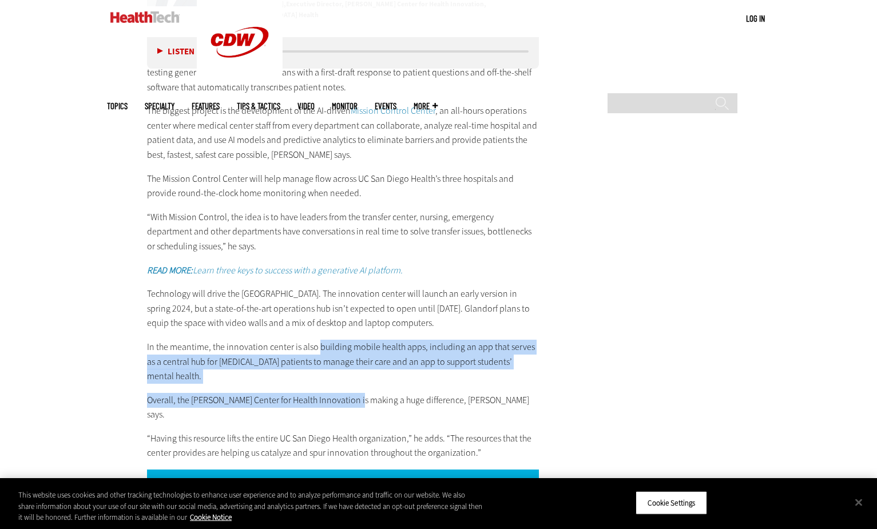
click at [357, 391] on div "The center is working with hospital staff and university researchers to pursue …" at bounding box center [343, 255] width 393 height 410
click at [357, 393] on p "Overall, the Jacobs Center for Health Innovation is making a huge difference, L…" at bounding box center [343, 407] width 393 height 29
click at [330, 374] on div "The center is working with hospital staff and university researchers to pursue …" at bounding box center [343, 255] width 393 height 410
click at [362, 391] on div "The center is working with hospital staff and university researchers to pursue …" at bounding box center [343, 255] width 393 height 410
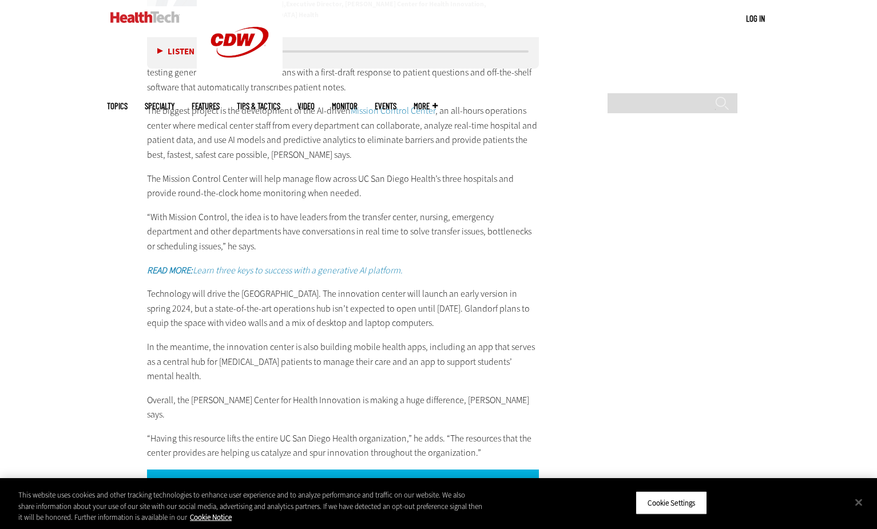
click at [362, 392] on div "The center is working with hospital staff and university researchers to pursue …" at bounding box center [343, 255] width 393 height 410
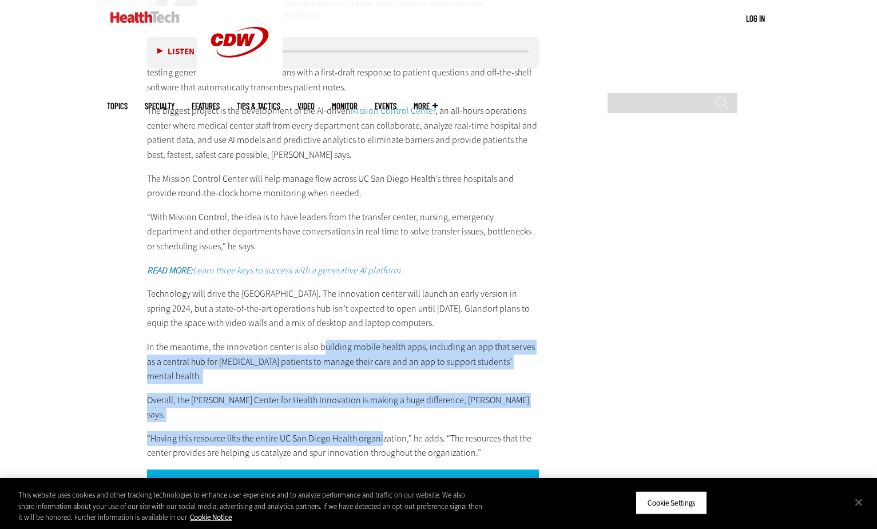
click at [382, 411] on div "The center is working with hospital staff and university researchers to pursue …" at bounding box center [343, 255] width 393 height 410
click at [274, 377] on div "The center is working with hospital staff and university researchers to pursue …" at bounding box center [343, 255] width 393 height 410
click at [325, 411] on div "The center is working with hospital staff and university researchers to pursue …" at bounding box center [343, 255] width 393 height 410
click at [320, 431] on p "“Having this resource lifts the entire UC San Diego Health organization,” he ad…" at bounding box center [343, 445] width 393 height 29
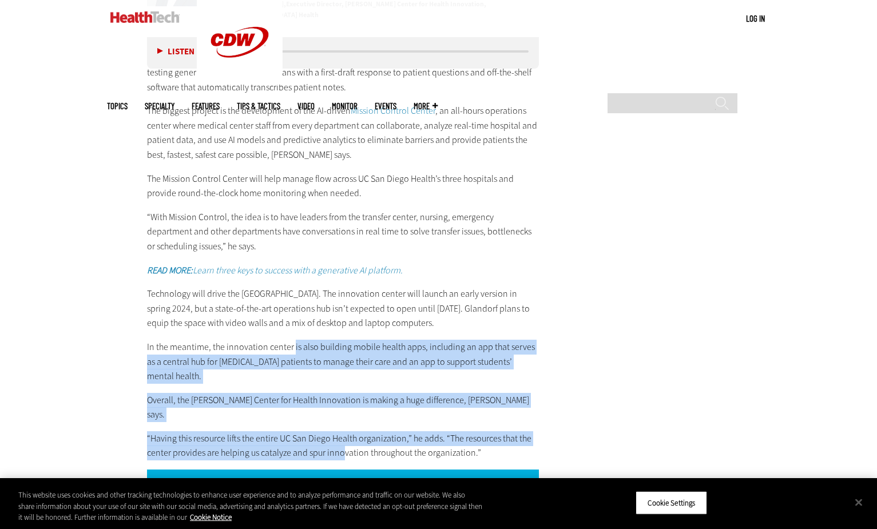
click at [340, 419] on div "The center is working with hospital staff and university researchers to pursue …" at bounding box center [343, 255] width 393 height 410
click at [340, 431] on p "“Having this resource lifts the entire UC San Diego Health organization,” he ad…" at bounding box center [343, 445] width 393 height 29
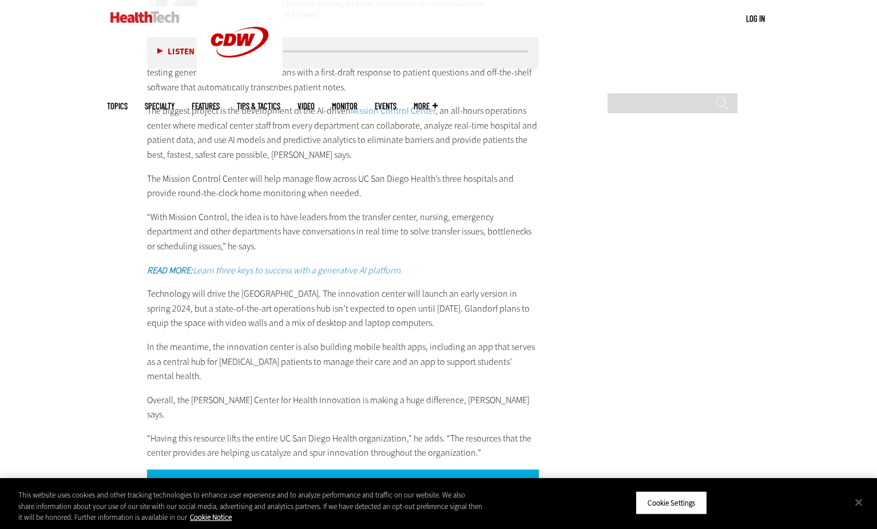
click at [261, 393] on p "Overall, the Jacobs Center for Health Innovation is making a huge difference, L…" at bounding box center [343, 407] width 393 height 29
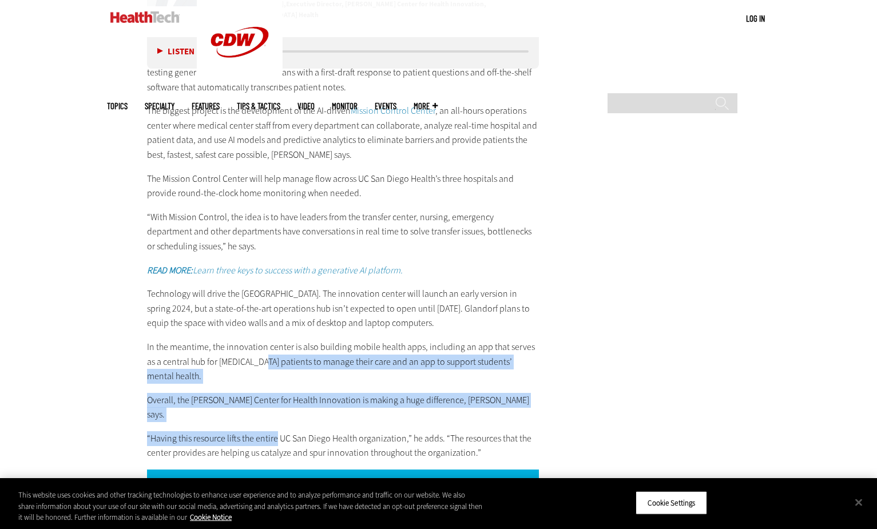
click at [278, 407] on div "The center is working with hospital staff and university researchers to pursue …" at bounding box center [343, 255] width 393 height 410
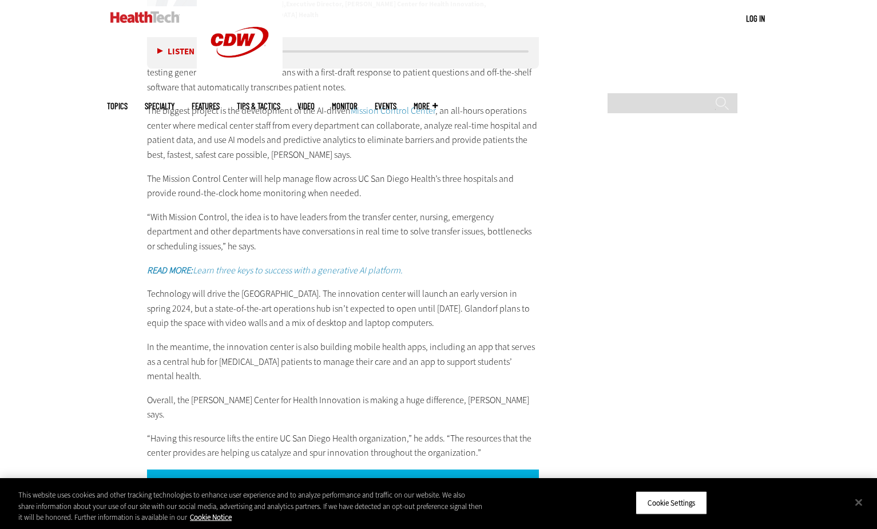
click at [278, 431] on p "“Having this resource lifts the entire UC San Diego Health organization,” he ad…" at bounding box center [343, 445] width 393 height 29
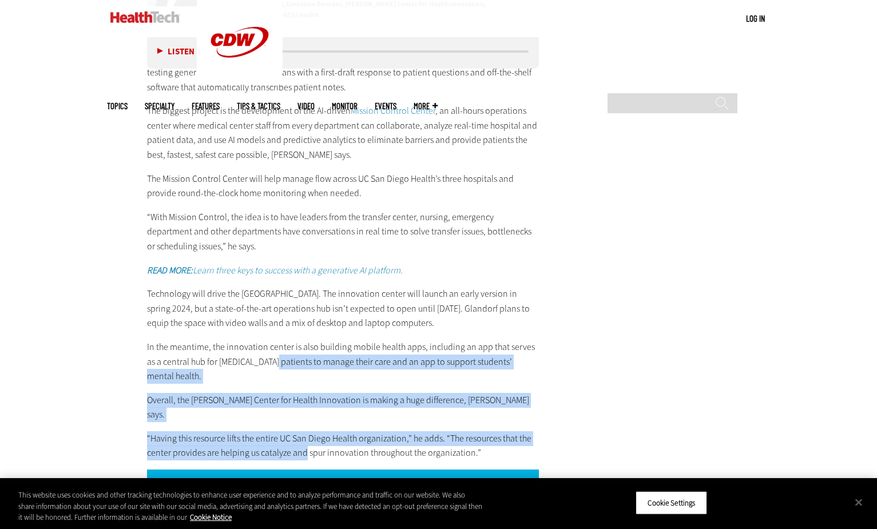
click at [304, 416] on div "The center is working with hospital staff and university researchers to pursue …" at bounding box center [343, 255] width 393 height 410
click at [304, 431] on p "“Having this resource lifts the entire UC San Diego Health organization,” he ad…" at bounding box center [343, 445] width 393 height 29
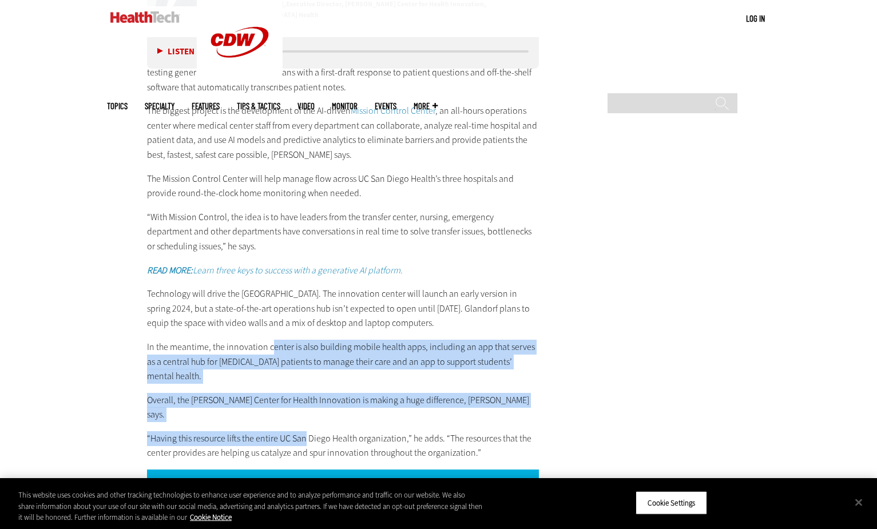
click at [308, 410] on div "The center is working with hospital staff and university researchers to pursue …" at bounding box center [343, 255] width 393 height 410
click at [306, 431] on p "“Having this resource lifts the entire UC San Diego Health organization,” he ad…" at bounding box center [343, 445] width 393 height 29
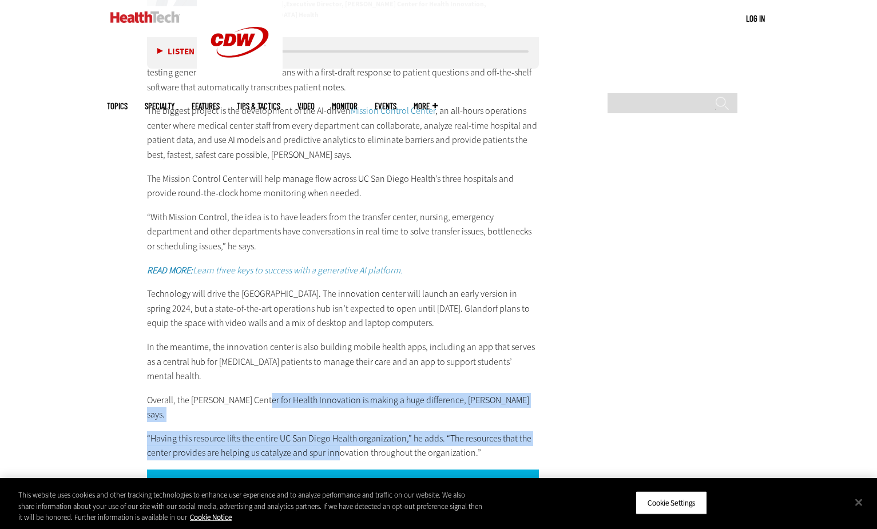
click at [336, 425] on div "The center is working with hospital staff and university researchers to pursue …" at bounding box center [343, 255] width 393 height 410
click at [336, 431] on p "“Having this resource lifts the entire UC San Diego Health organization,” he ad…" at bounding box center [343, 445] width 393 height 29
click at [340, 427] on div "The center is working with hospital staff and university researchers to pursue …" at bounding box center [343, 255] width 393 height 410
click at [340, 431] on p "“Having this resource lifts the entire UC San Diego Health organization,” he ad…" at bounding box center [343, 445] width 393 height 29
click at [346, 417] on div "The center is working with hospital staff and university researchers to pursue …" at bounding box center [343, 255] width 393 height 410
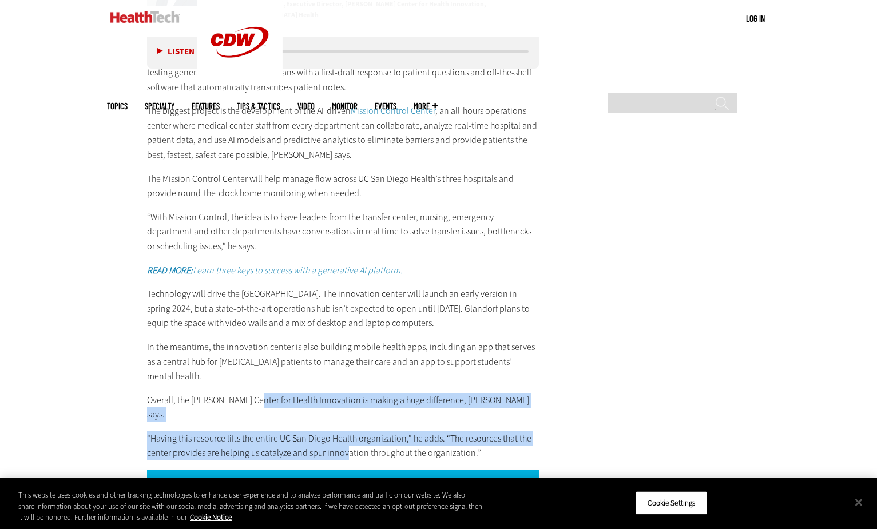
click at [346, 431] on p "“Having this resource lifts the entire UC San Diego Health organization,” he ad…" at bounding box center [343, 445] width 393 height 29
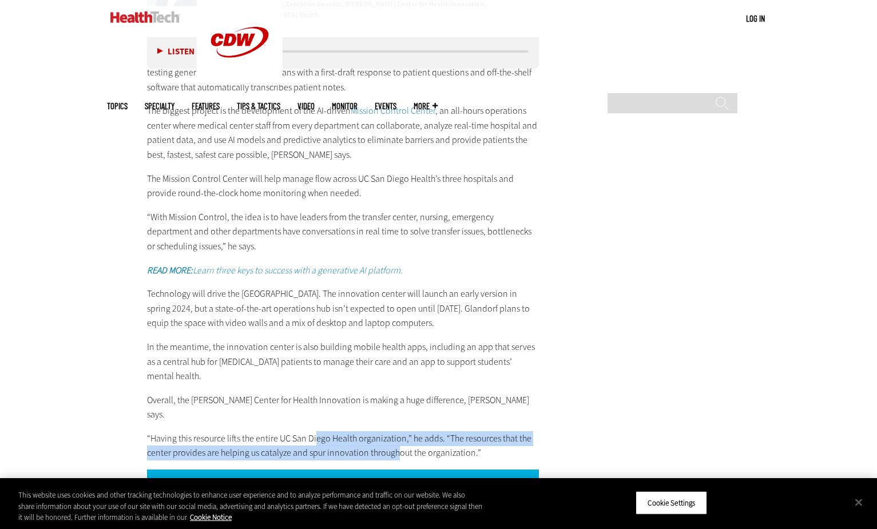
click at [400, 425] on div "The center is working with hospital staff and university researchers to pursue …" at bounding box center [343, 255] width 393 height 410
click at [400, 431] on p "“Having this resource lifts the entire UC San Diego Health organization,” he ad…" at bounding box center [343, 445] width 393 height 29
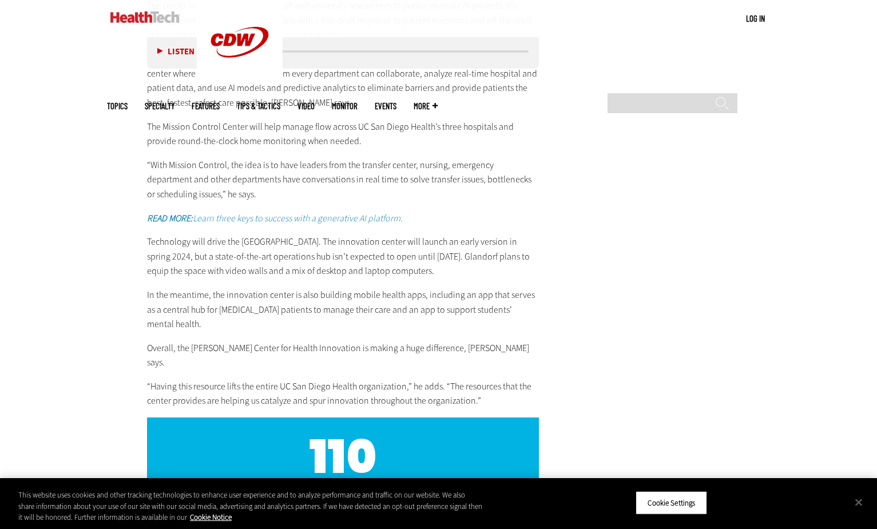
scroll to position [2346, 0]
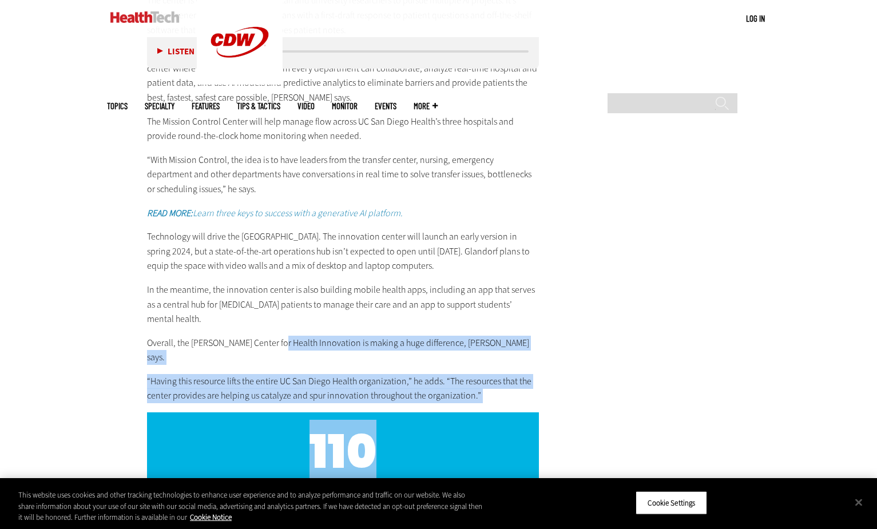
click at [336, 374] on p "“Having this resource lifts the entire UC San Diego Health organization,” he ad…" at bounding box center [343, 388] width 393 height 29
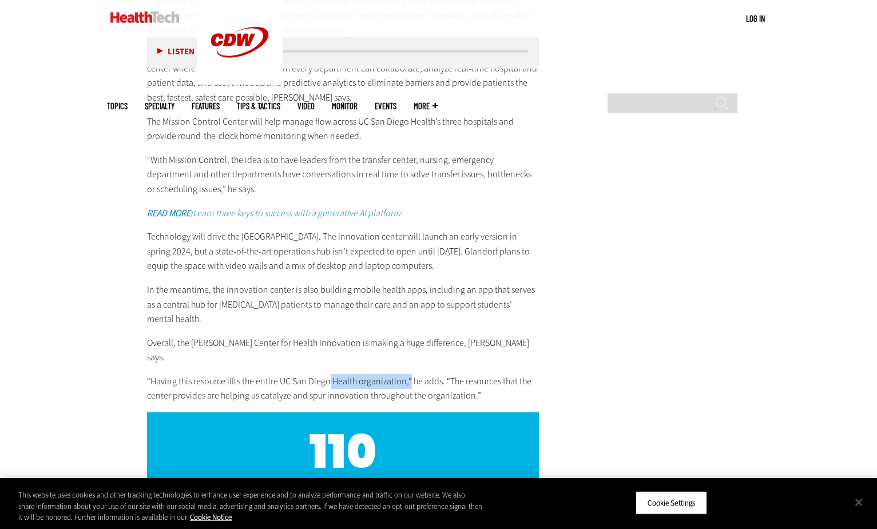
click at [406, 374] on p "“Having this resource lifts the entire UC San Diego Health organization,” he ad…" at bounding box center [343, 388] width 393 height 29
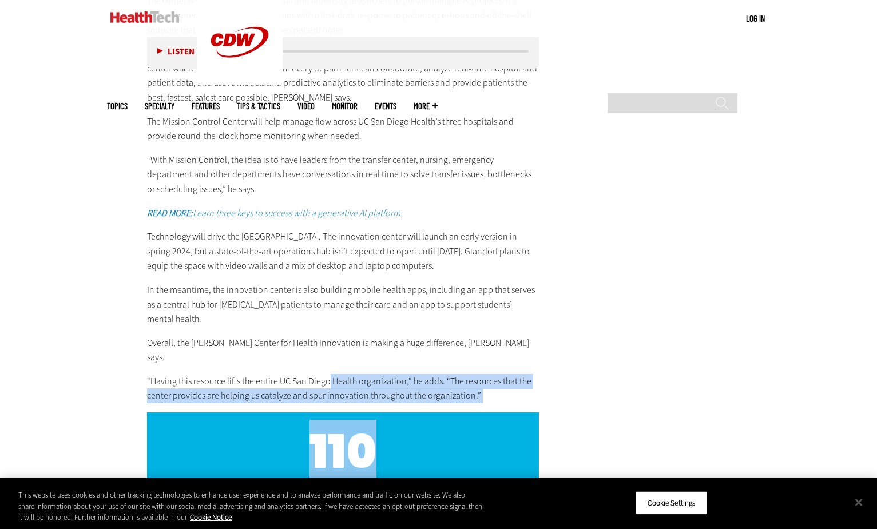
click at [425, 374] on p "“Having this resource lifts the entire UC San Diego Health organization,” he ad…" at bounding box center [343, 388] width 393 height 29
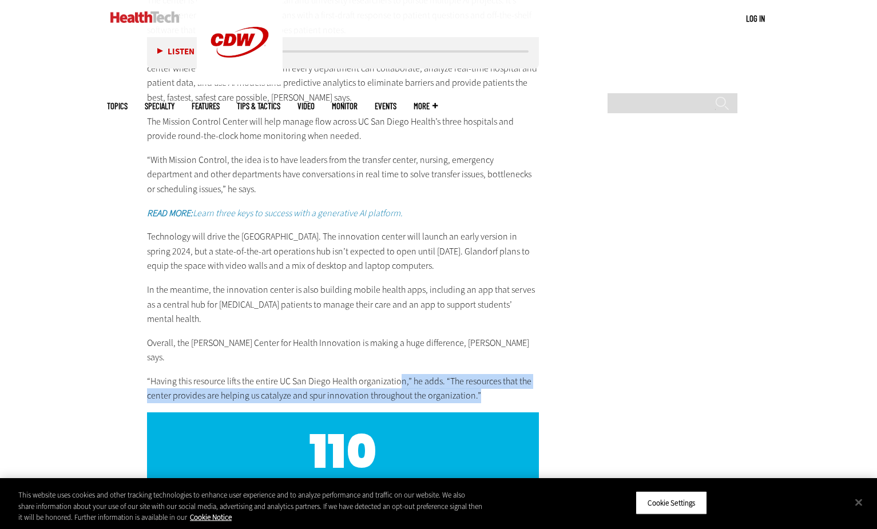
click at [493, 374] on p "“Having this resource lifts the entire UC San Diego Health organization,” he ad…" at bounding box center [343, 388] width 393 height 29
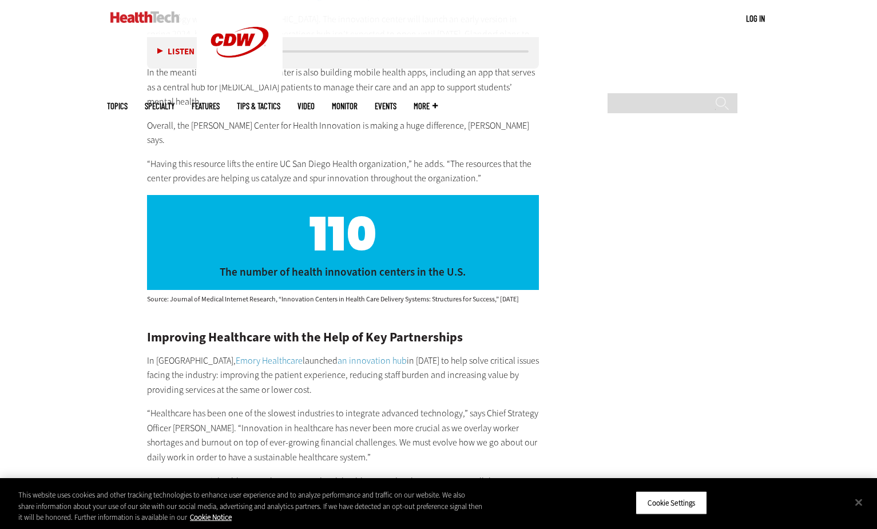
scroll to position [2747, 0]
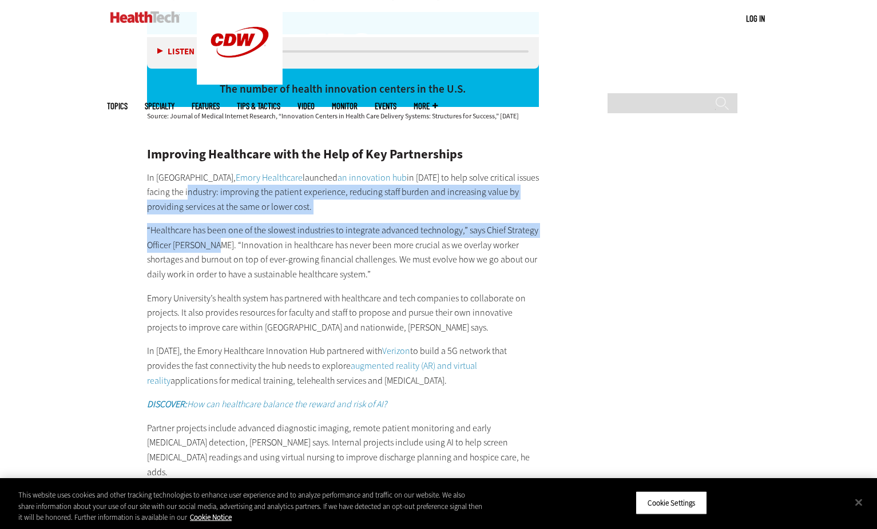
click at [207, 234] on div "Improving Healthcare with the Help of Key Partnerships In Atlanta, Emory Health…" at bounding box center [343, 405] width 393 height 514
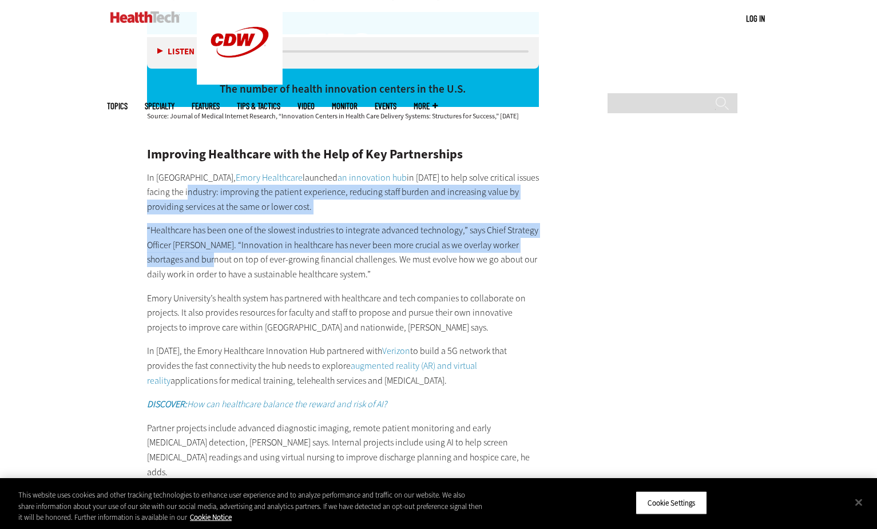
click at [207, 234] on p "“Healthcare has been one of the slowest industries to integrate advanced techno…" at bounding box center [343, 252] width 393 height 58
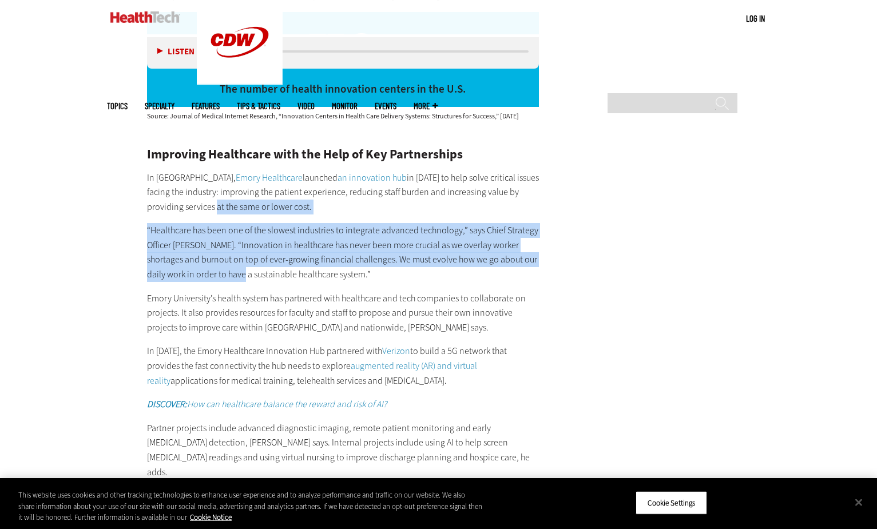
click at [236, 249] on div "Improving Healthcare with the Help of Key Partnerships In Atlanta, Emory Health…" at bounding box center [343, 405] width 393 height 514
click at [236, 249] on p "“Healthcare has been one of the slowest industries to integrate advanced techno…" at bounding box center [343, 252] width 393 height 58
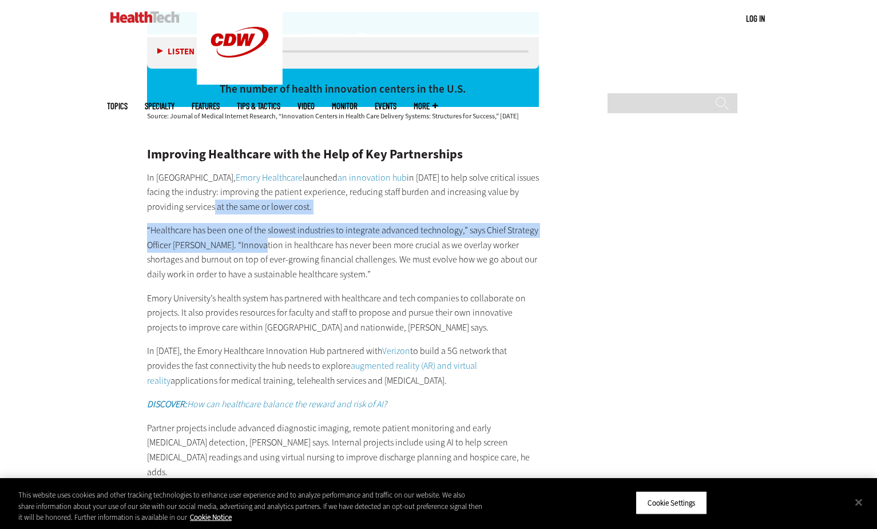
click at [255, 220] on div "Improving Healthcare with the Help of Key Partnerships In Atlanta, Emory Health…" at bounding box center [343, 405] width 393 height 514
click at [255, 223] on p "“Healthcare has been one of the slowest industries to integrate advanced techno…" at bounding box center [343, 252] width 393 height 58
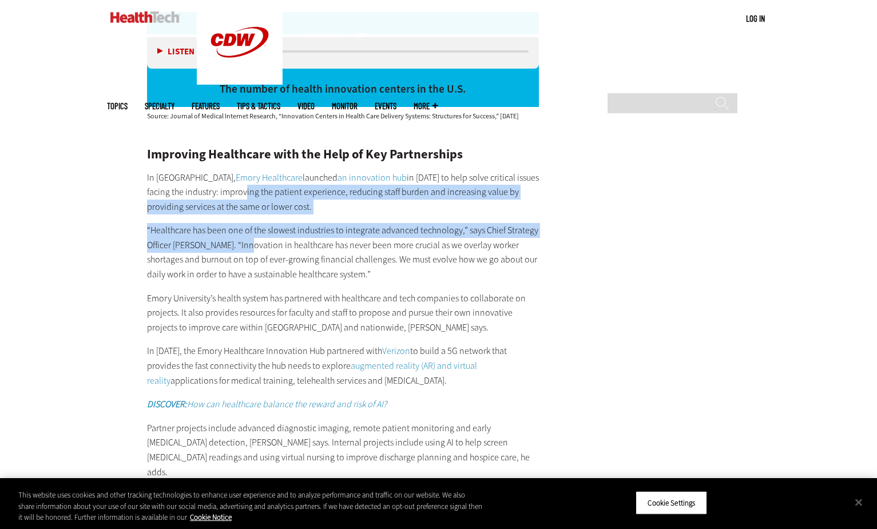
click at [241, 233] on div "Improving Healthcare with the Help of Key Partnerships In Atlanta, Emory Health…" at bounding box center [343, 405] width 393 height 514
click at [241, 233] on p "“Healthcare has been one of the slowest industries to integrate advanced techno…" at bounding box center [343, 252] width 393 height 58
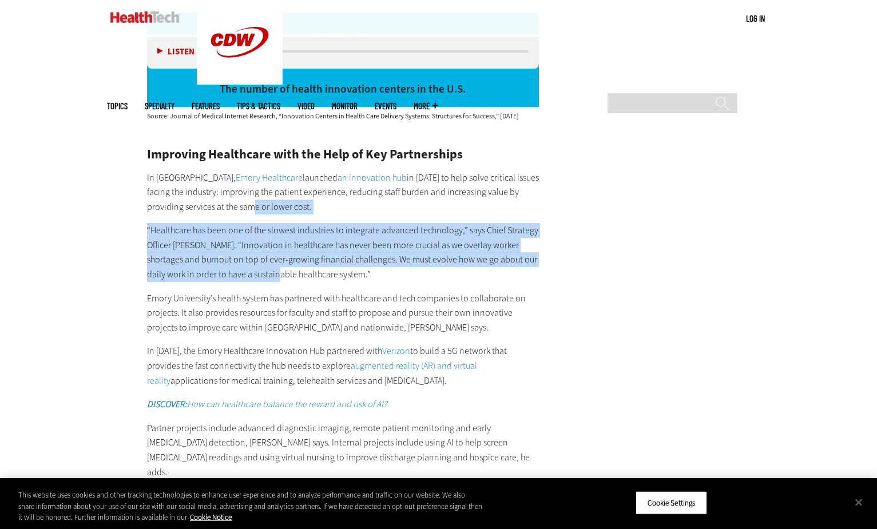
click at [271, 259] on div "Improving Healthcare with the Help of Key Partnerships In Atlanta, Emory Health…" at bounding box center [343, 405] width 393 height 514
click at [271, 259] on p "“Healthcare has been one of the slowest industries to integrate advanced techno…" at bounding box center [343, 252] width 393 height 58
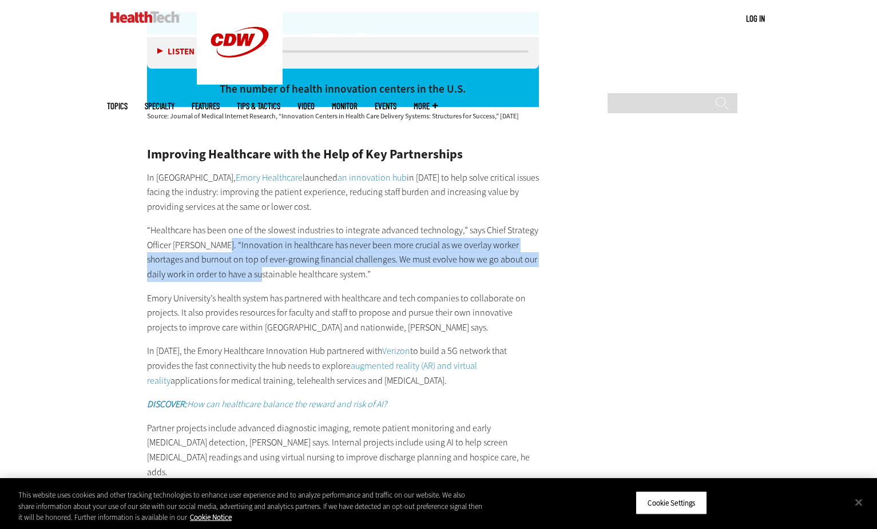
click at [253, 259] on p "“Healthcare has been one of the slowest industries to integrate advanced techno…" at bounding box center [343, 252] width 393 height 58
click at [253, 260] on p "“Healthcare has been one of the slowest industries to integrate advanced techno…" at bounding box center [343, 252] width 393 height 58
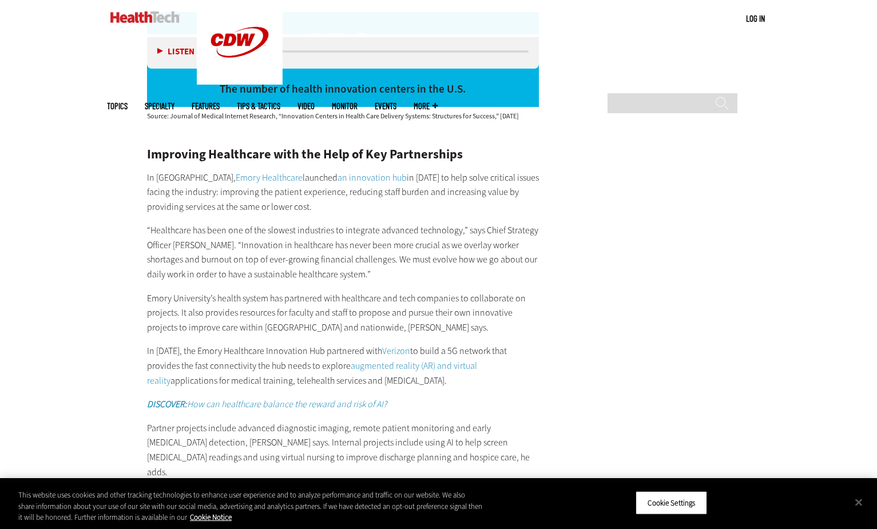
click at [257, 256] on p "“Healthcare has been one of the slowest industries to integrate advanced techno…" at bounding box center [343, 252] width 393 height 58
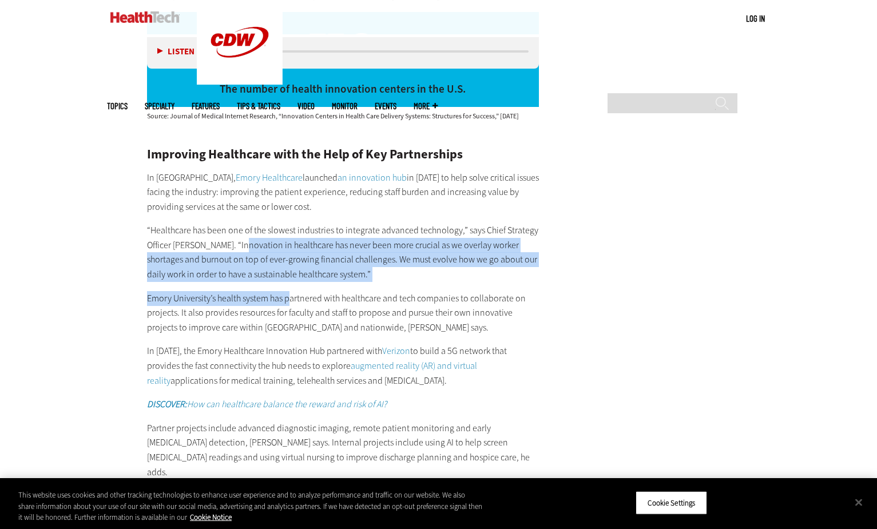
click at [289, 274] on div "Improving Healthcare with the Help of Key Partnerships In Atlanta, Emory Health…" at bounding box center [343, 405] width 393 height 514
click at [289, 291] on p "Emory University’s health system has partnered with healthcare and tech compani…" at bounding box center [343, 313] width 393 height 44
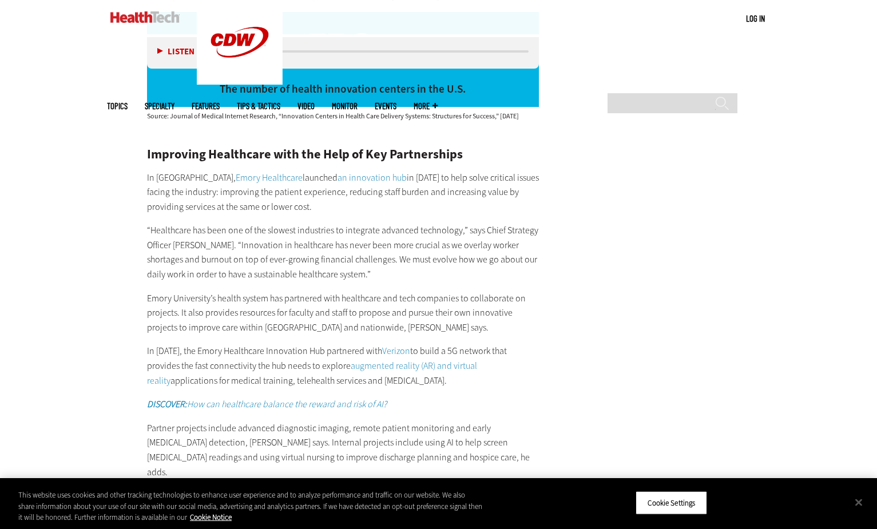
click at [246, 223] on p "“Healthcare has been one of the slowest industries to integrate advanced techno…" at bounding box center [343, 252] width 393 height 58
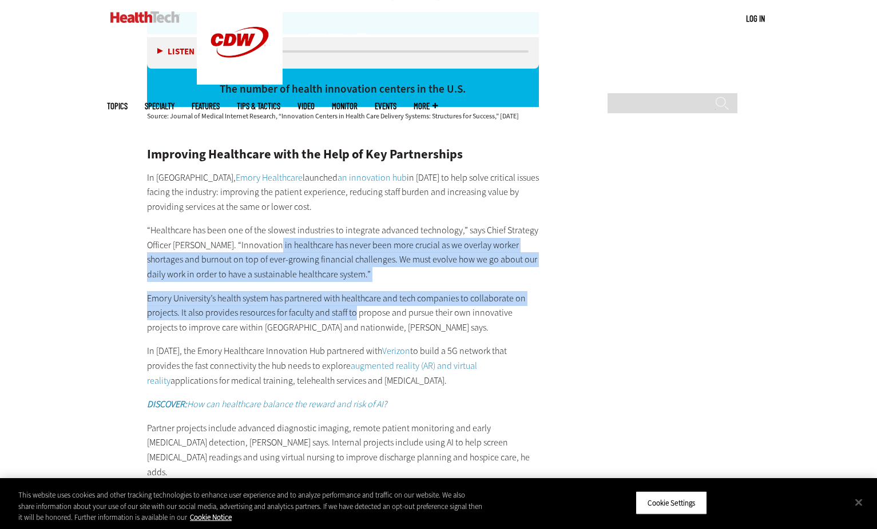
click at [356, 288] on div "Improving Healthcare with the Help of Key Partnerships In Atlanta, Emory Health…" at bounding box center [343, 405] width 393 height 514
click at [344, 291] on p "Emory University’s health system has partnered with healthcare and tech compani…" at bounding box center [343, 313] width 393 height 44
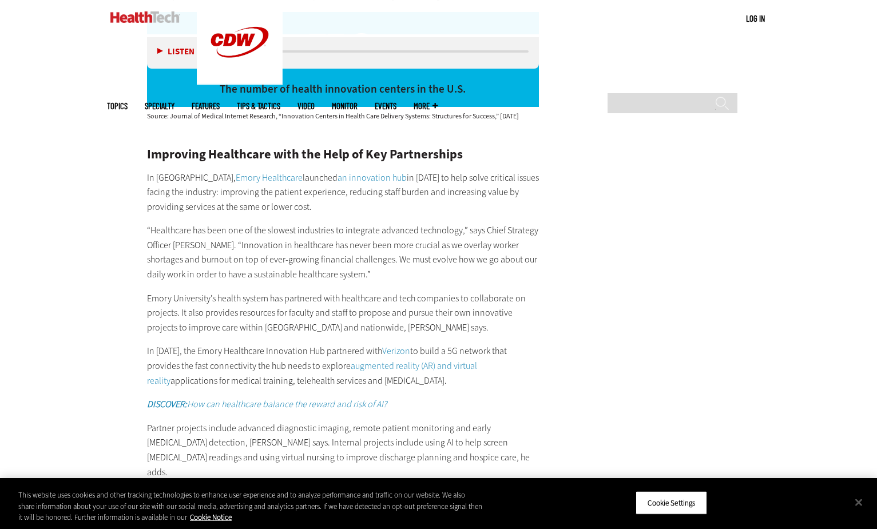
click at [356, 299] on p "Emory University’s health system has partnered with healthcare and tech compani…" at bounding box center [343, 313] width 393 height 44
click at [262, 299] on p "Emory University’s health system has partnered with healthcare and tech compani…" at bounding box center [343, 313] width 393 height 44
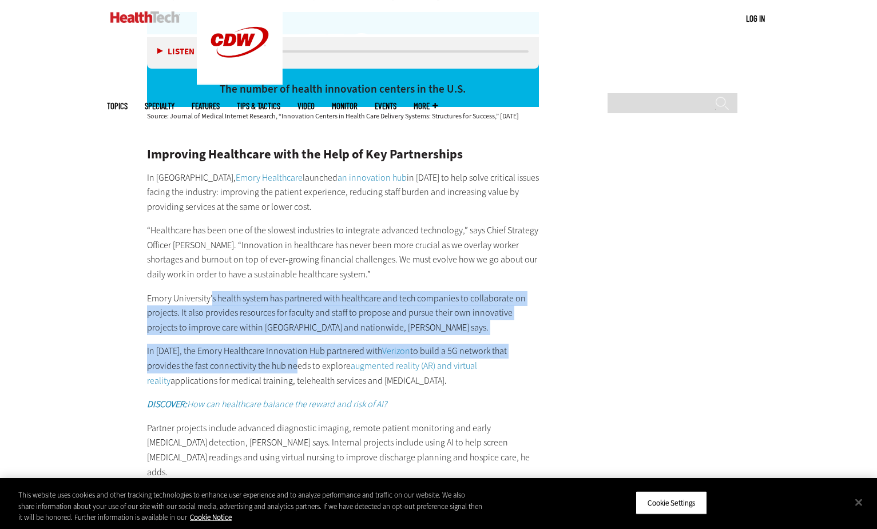
click at [260, 343] on div "Improving Healthcare with the Help of Key Partnerships In Atlanta, Emory Health…" at bounding box center [343, 405] width 393 height 514
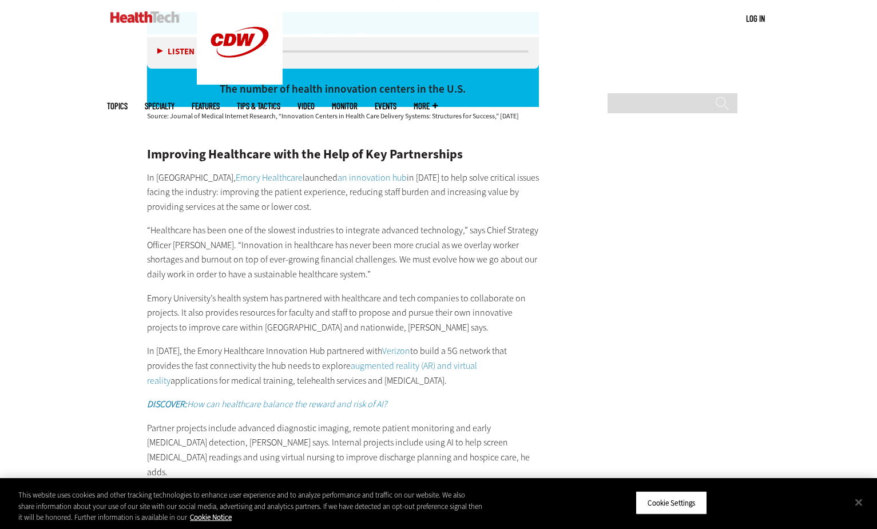
click at [260, 344] on p "In 2020, the Emory Healthcare Innovation Hub partnered with Verizon to build a …" at bounding box center [343, 366] width 393 height 44
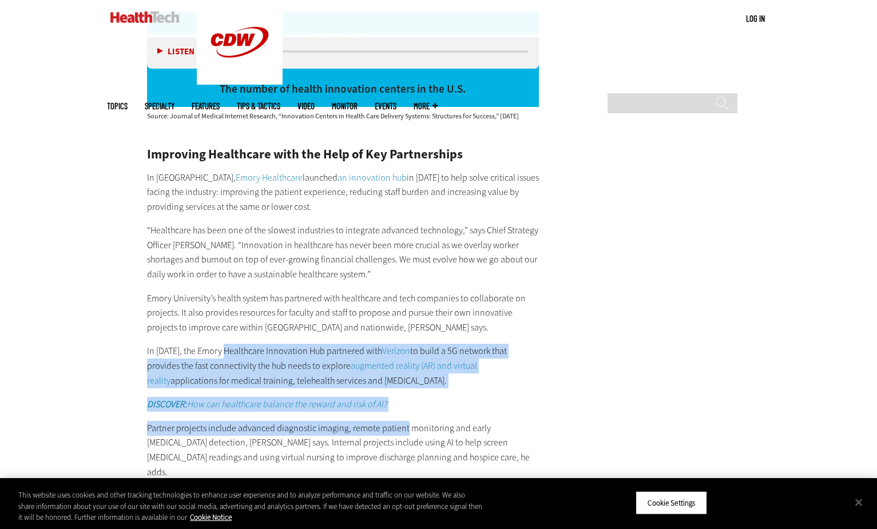
click at [402, 410] on div "Improving Healthcare with the Help of Key Partnerships In Atlanta, Emory Health…" at bounding box center [343, 405] width 393 height 514
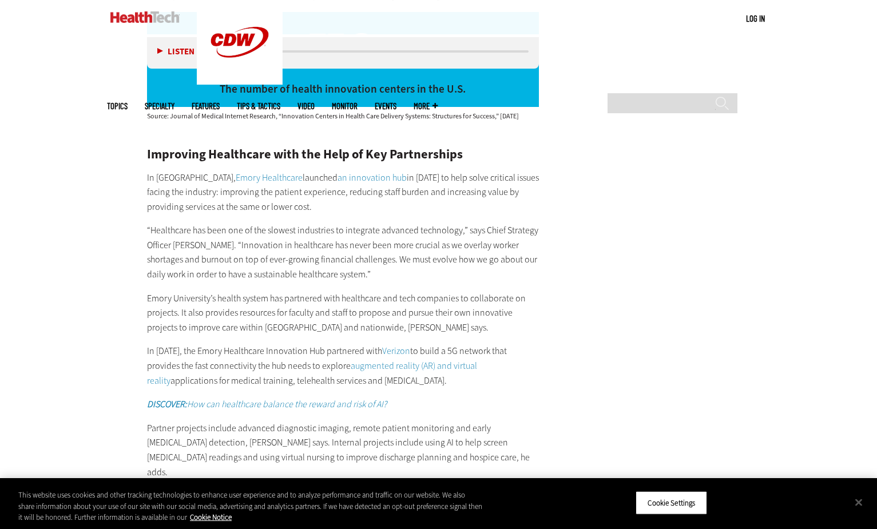
click at [473, 421] on p "Partner projects include advanced diagnostic imaging, remote patient monitoring…" at bounding box center [343, 450] width 393 height 58
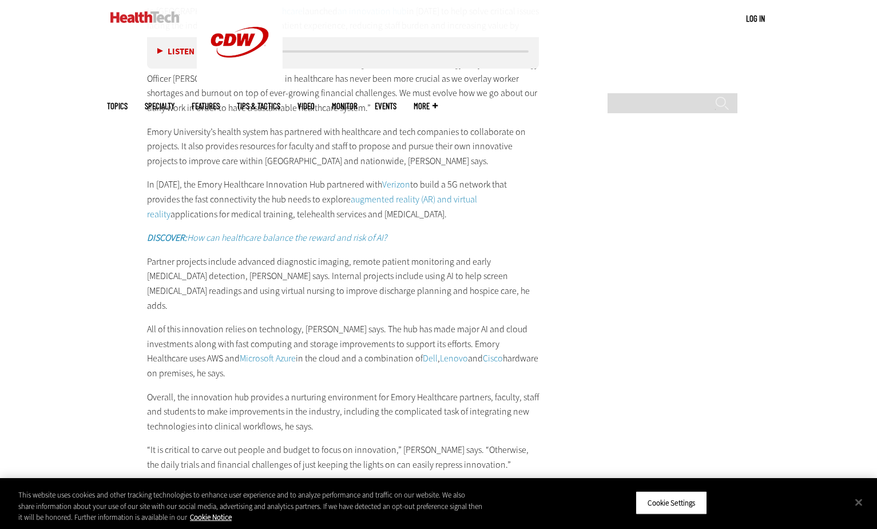
scroll to position [2918, 0]
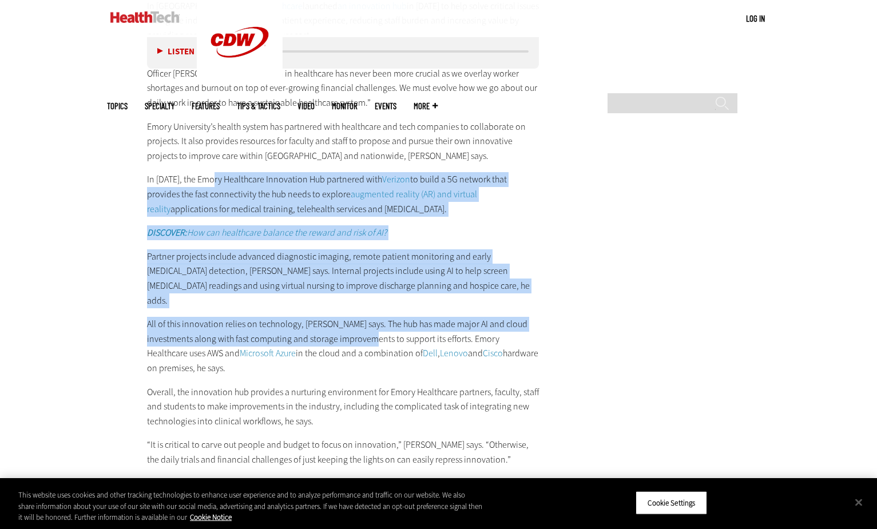
click at [355, 310] on div "Improving Healthcare with the Help of Key Partnerships In Atlanta, Emory Health…" at bounding box center [343, 234] width 393 height 514
click at [355, 317] on p "All of this innovation relies on technology, Boden says. The hub has made major…" at bounding box center [343, 346] width 393 height 58
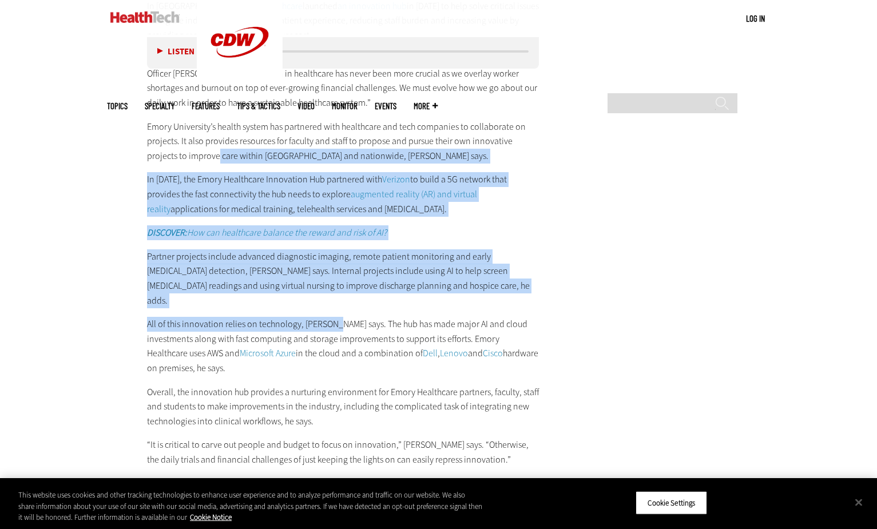
click at [335, 283] on div "Improving Healthcare with the Help of Key Partnerships In Atlanta, Emory Health…" at bounding box center [343, 234] width 393 height 514
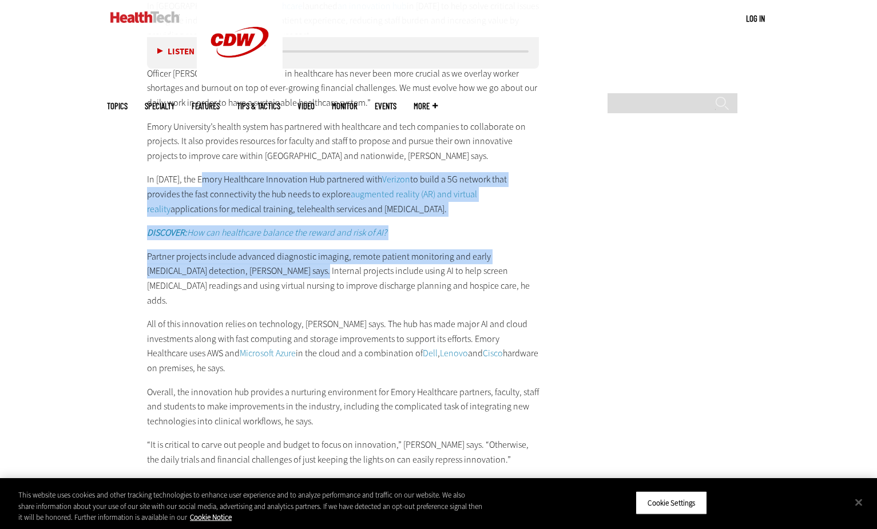
click at [287, 257] on div "Improving Healthcare with the Help of Key Partnerships In Atlanta, Emory Health…" at bounding box center [343, 234] width 393 height 514
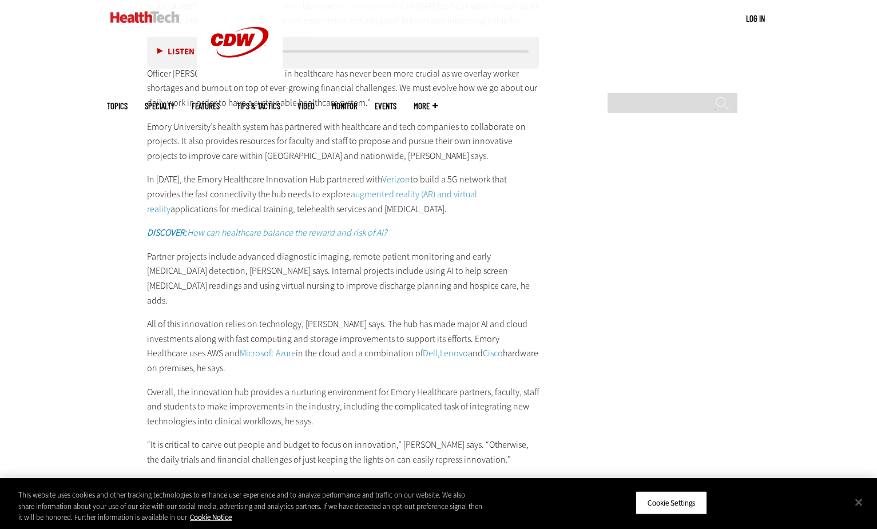
click at [285, 317] on p "All of this innovation relies on technology, Boden says. The hub has made major…" at bounding box center [343, 346] width 393 height 58
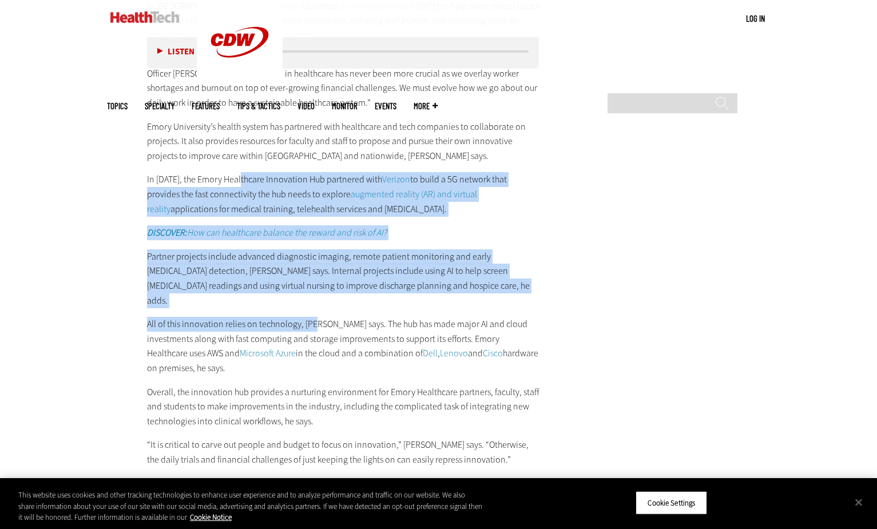
click at [317, 284] on div "Improving Healthcare with the Help of Key Partnerships In Atlanta, Emory Health…" at bounding box center [343, 234] width 393 height 514
click at [317, 317] on p "All of this innovation relies on technology, Boden says. The hub has made major…" at bounding box center [343, 346] width 393 height 58
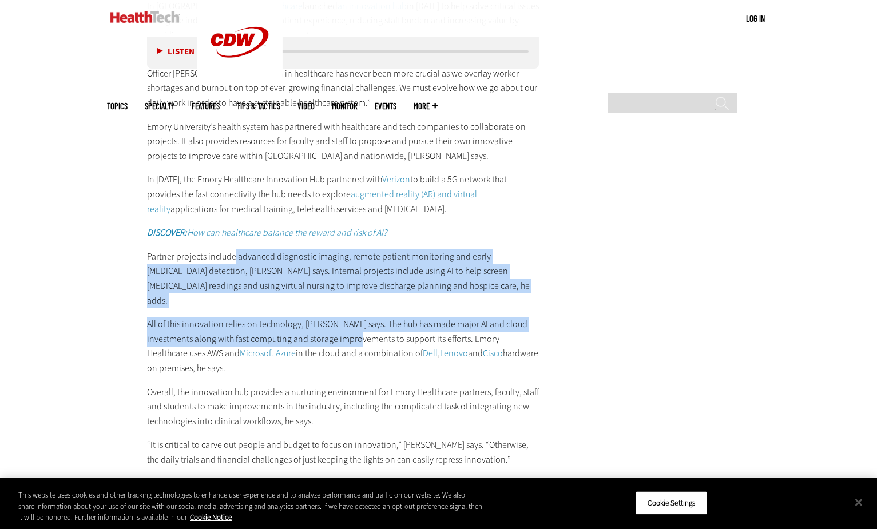
click at [345, 304] on div "Improving Healthcare with the Help of Key Partnerships In Atlanta, Emory Health…" at bounding box center [343, 234] width 393 height 514
click at [345, 317] on p "All of this innovation relies on technology, Boden says. The hub has made major…" at bounding box center [343, 346] width 393 height 58
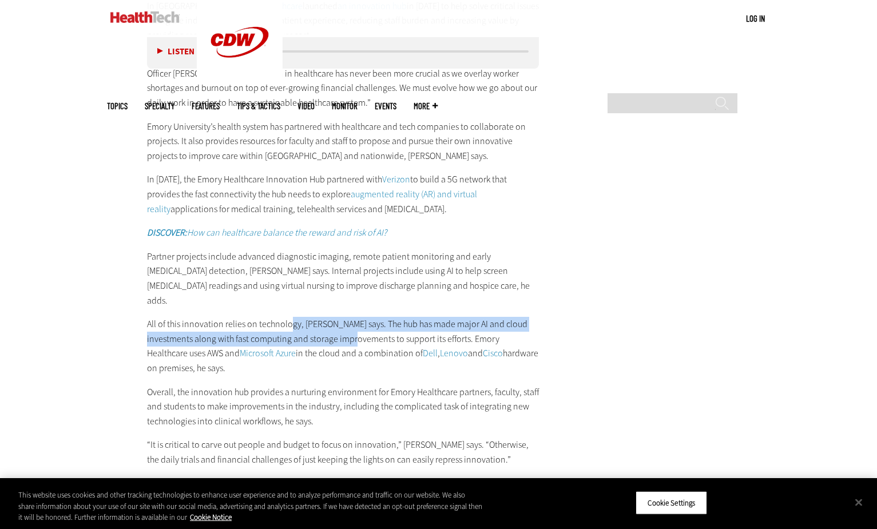
click at [344, 300] on div "Improving Healthcare with the Help of Key Partnerships In Atlanta, Emory Health…" at bounding box center [343, 234] width 393 height 514
click at [344, 317] on p "All of this innovation relies on technology, Boden says. The hub has made major…" at bounding box center [343, 346] width 393 height 58
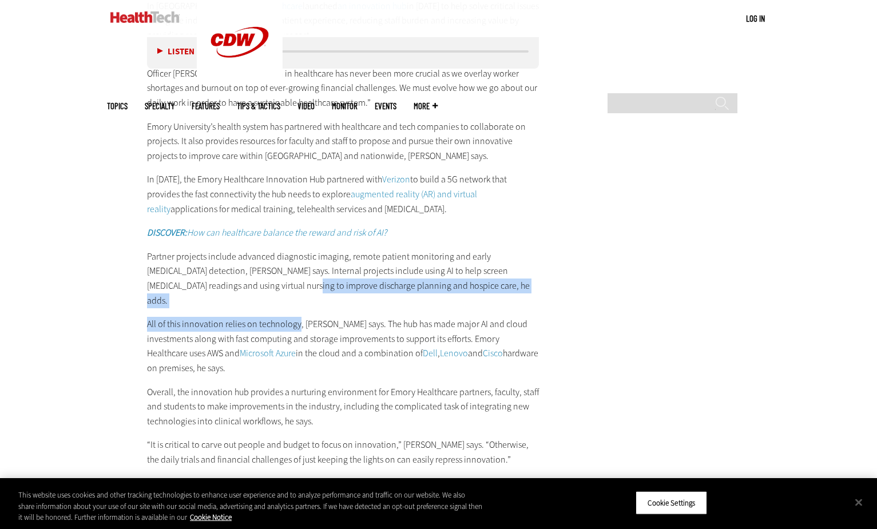
click at [298, 291] on div "Improving Healthcare with the Help of Key Partnerships In Atlanta, Emory Health…" at bounding box center [343, 234] width 393 height 514
click at [298, 317] on p "All of this innovation relies on technology, Boden says. The hub has made major…" at bounding box center [343, 346] width 393 height 58
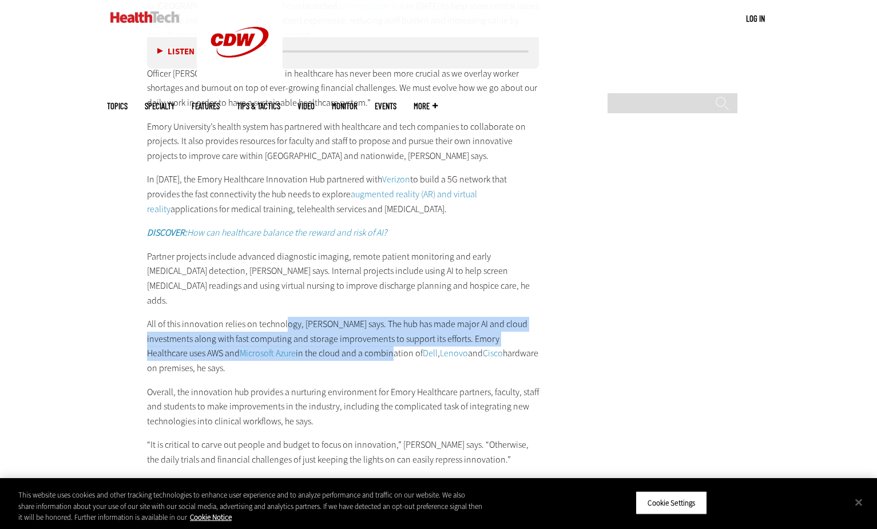
click at [315, 317] on div "Improving Healthcare with the Help of Key Partnerships In Atlanta, Emory Health…" at bounding box center [343, 234] width 393 height 514
click at [316, 318] on p "All of this innovation relies on technology, Boden says. The hub has made major…" at bounding box center [343, 346] width 393 height 58
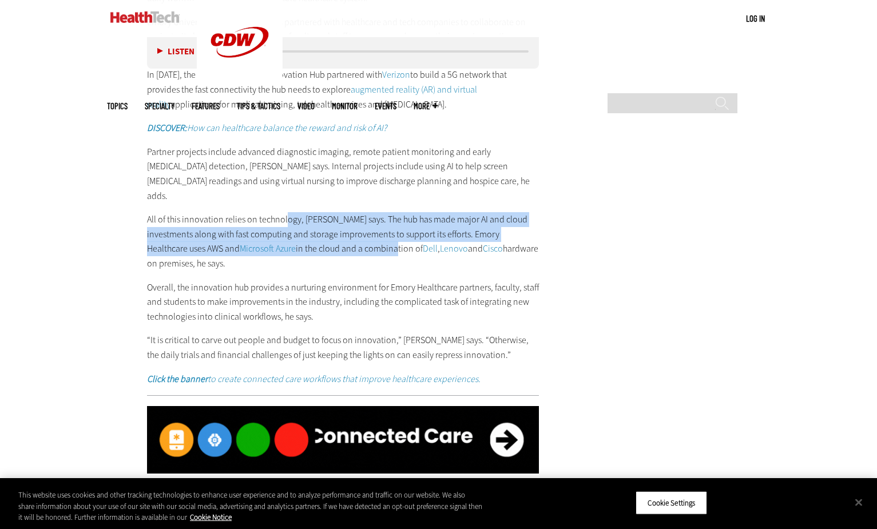
scroll to position [3033, 0]
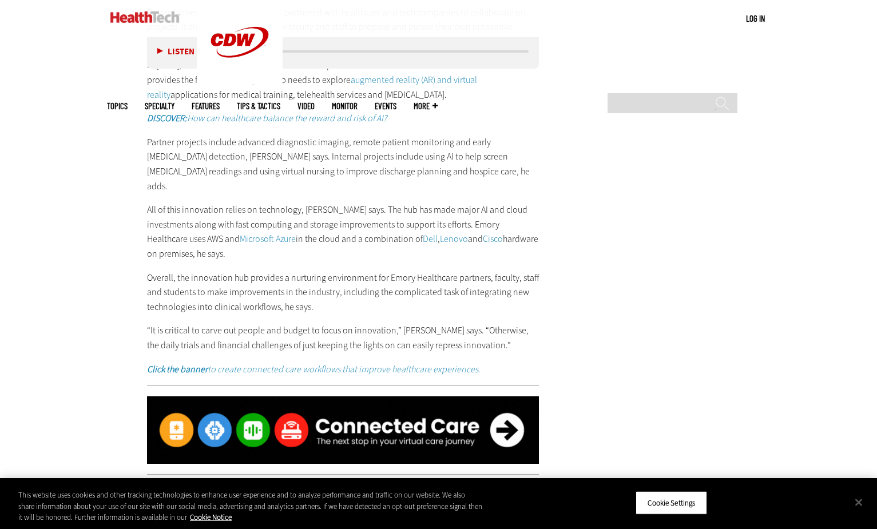
click at [388, 323] on p "“It is critical to carve out people and budget to focus on innovation,” Boden s…" at bounding box center [343, 337] width 393 height 29
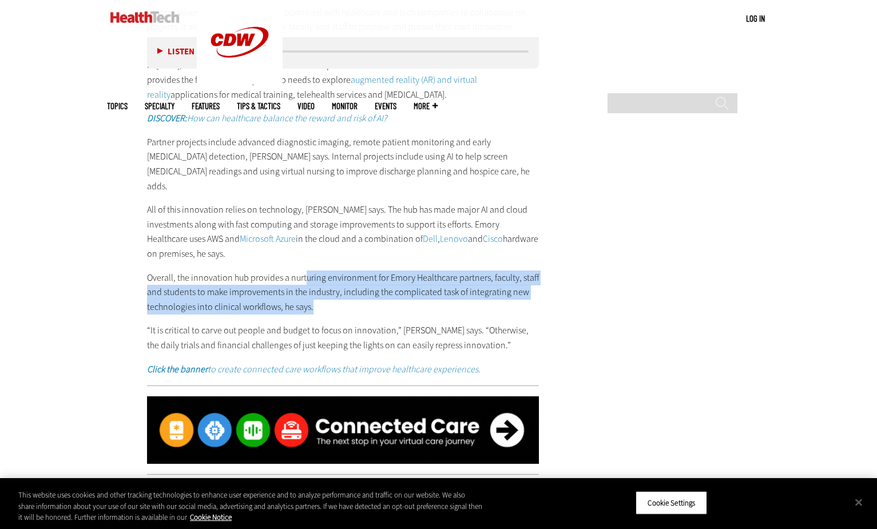
click at [373, 275] on div "Improving Healthcare with the Help of Key Partnerships In Atlanta, Emory Health…" at bounding box center [343, 119] width 393 height 514
click at [373, 275] on p "Overall, the innovation hub provides a nurturing environment for Emory Healthca…" at bounding box center [343, 293] width 393 height 44
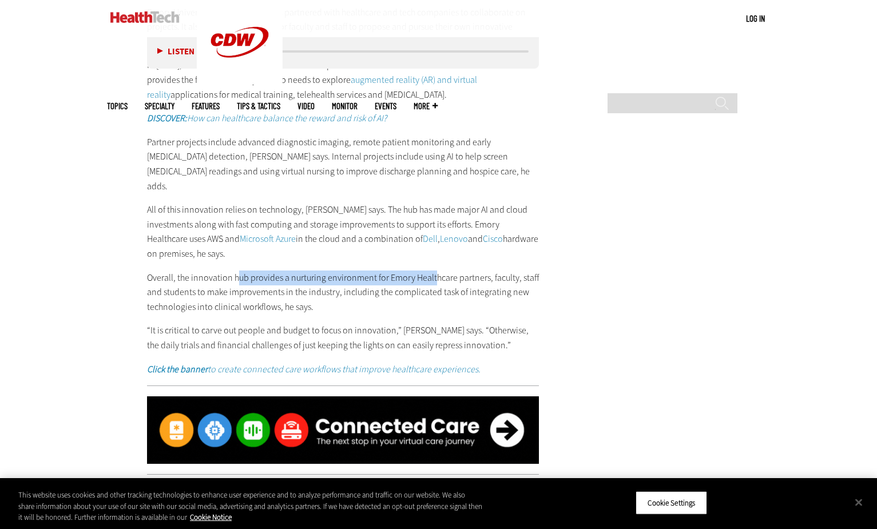
click at [433, 271] on p "Overall, the innovation hub provides a nurturing environment for Emory Healthca…" at bounding box center [343, 293] width 393 height 44
click at [427, 271] on p "Overall, the innovation hub provides a nurturing environment for Emory Healthca…" at bounding box center [343, 293] width 393 height 44
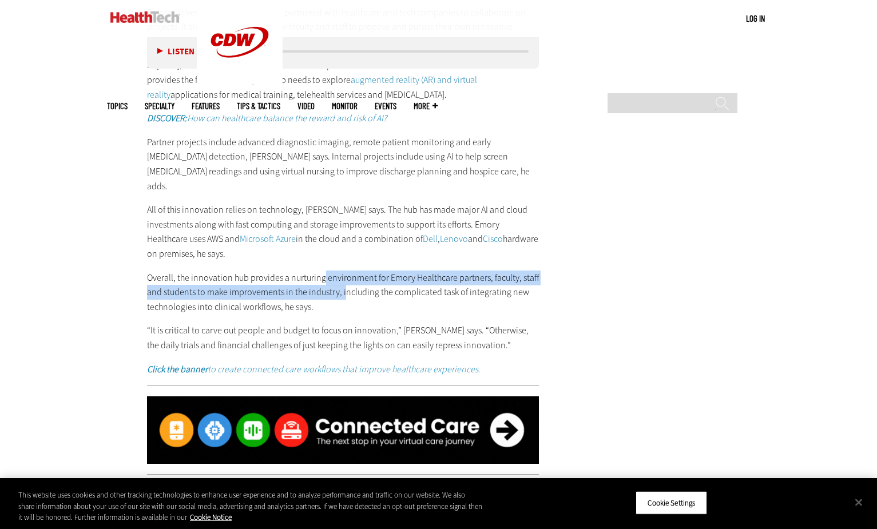
click at [352, 271] on p "Overall, the innovation hub provides a nurturing environment for Emory Healthca…" at bounding box center [343, 293] width 393 height 44
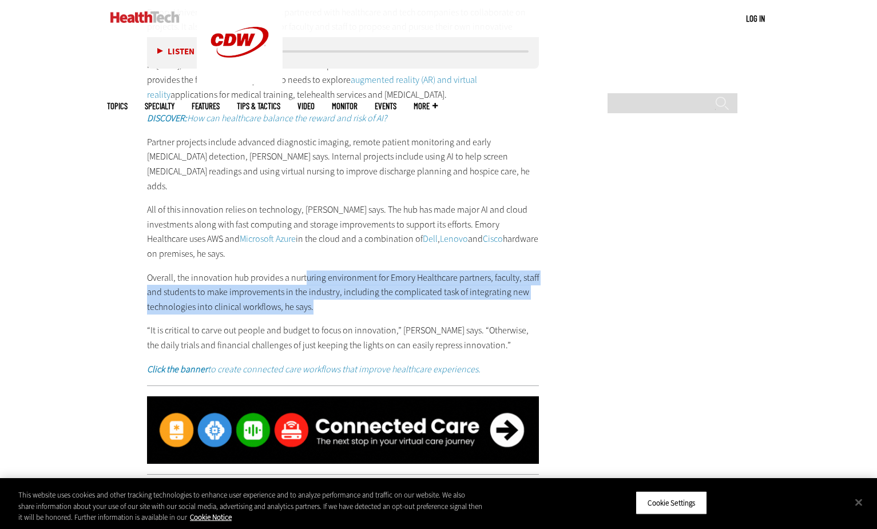
click at [445, 270] on div "Improving Healthcare with the Help of Key Partnerships In Atlanta, Emory Health…" at bounding box center [343, 119] width 393 height 514
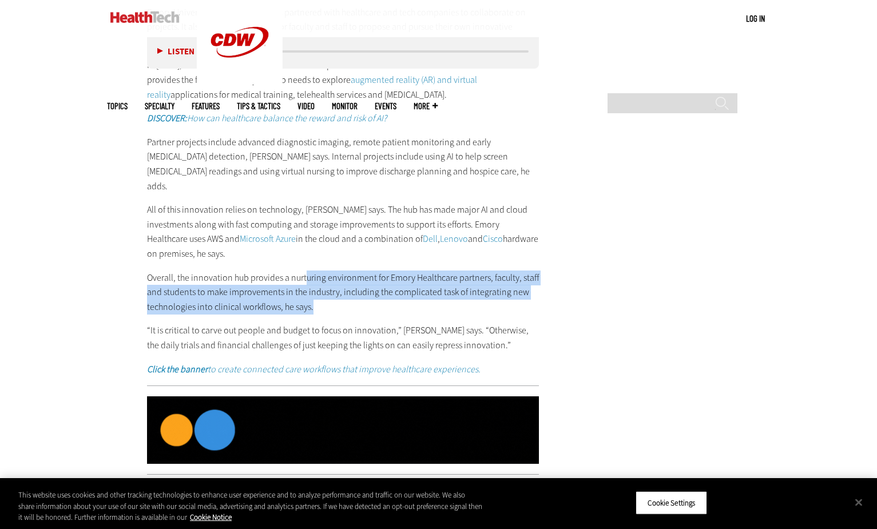
click at [445, 271] on p "Overall, the innovation hub provides a nurturing environment for Emory Healthca…" at bounding box center [343, 293] width 393 height 44
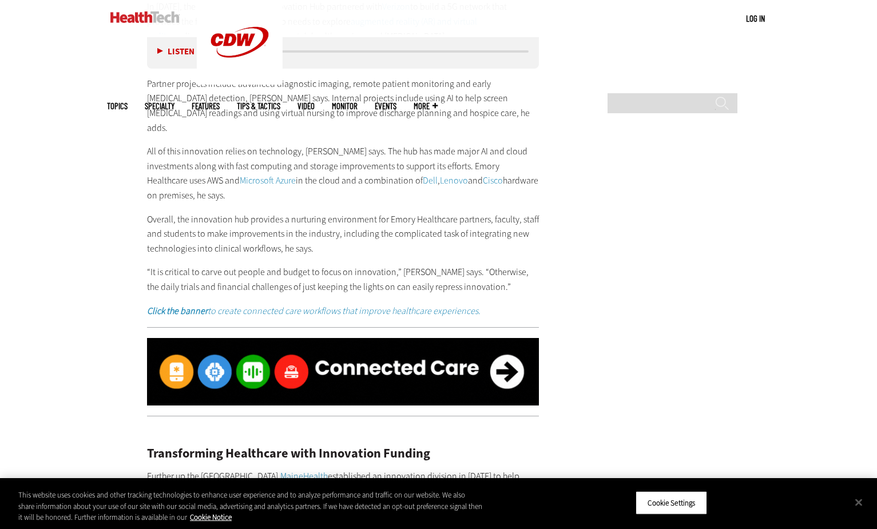
scroll to position [3147, 0]
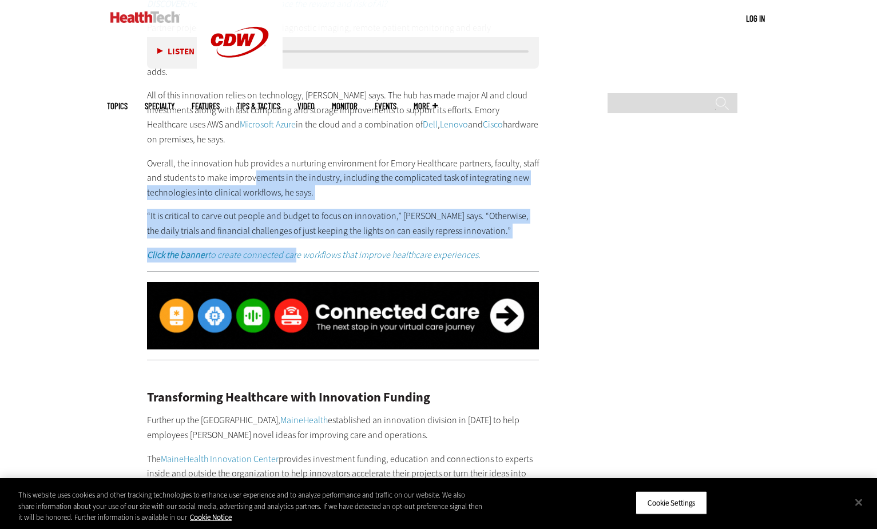
click at [292, 208] on div "Improving Healthcare with the Help of Key Partnerships In Atlanta, Emory Health…" at bounding box center [343, 5] width 393 height 514
click at [251, 163] on p "Overall, the innovation hub provides a nurturing environment for Emory Healthca…" at bounding box center [343, 178] width 393 height 44
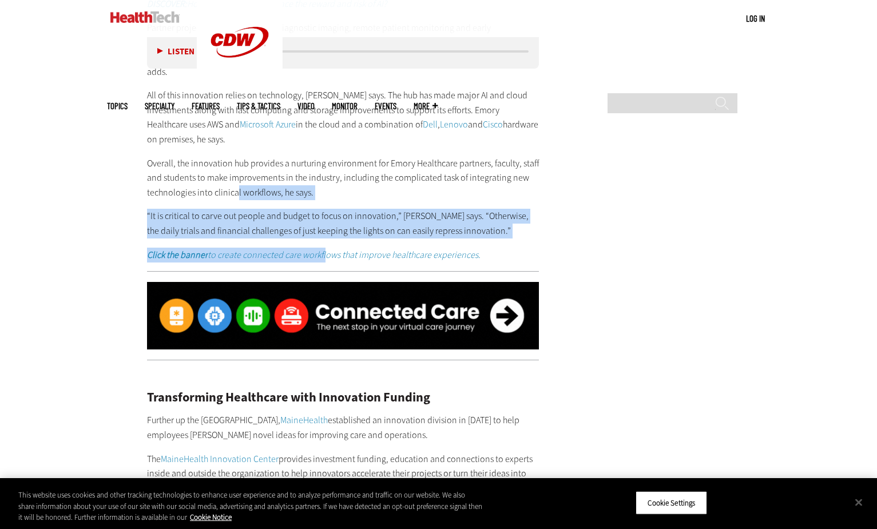
click at [322, 205] on div "Improving Healthcare with the Help of Key Partnerships In Atlanta, Emory Health…" at bounding box center [343, 5] width 393 height 514
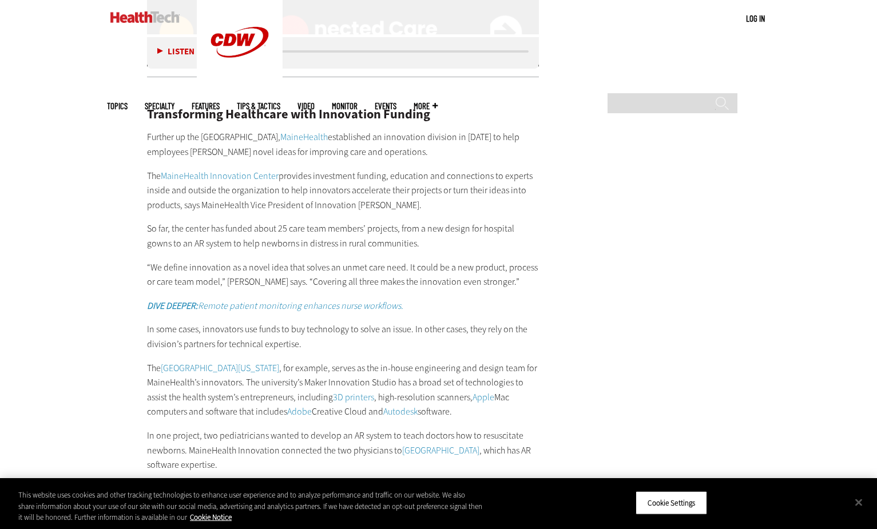
scroll to position [3433, 0]
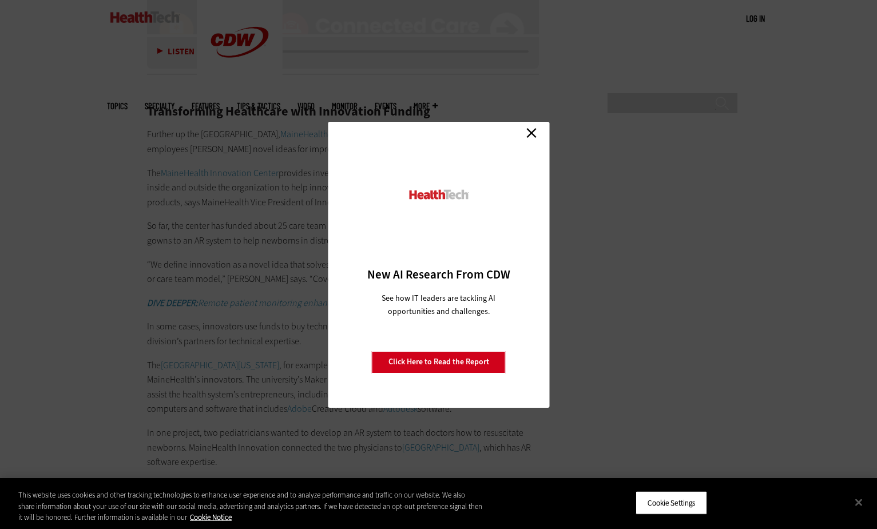
click at [528, 136] on link "Close" at bounding box center [531, 133] width 17 height 17
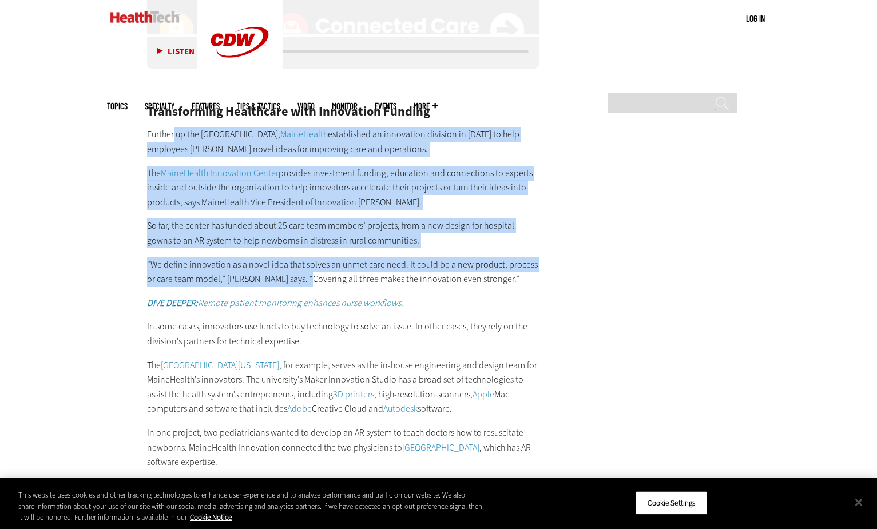
click at [305, 241] on div "Transforming Healthcare with Innovation Funding Further up the East Coast, Main…" at bounding box center [343, 356] width 393 height 545
click at [304, 257] on p "“We define innovation as a novel idea that solves an unmet care need. It could …" at bounding box center [343, 271] width 393 height 29
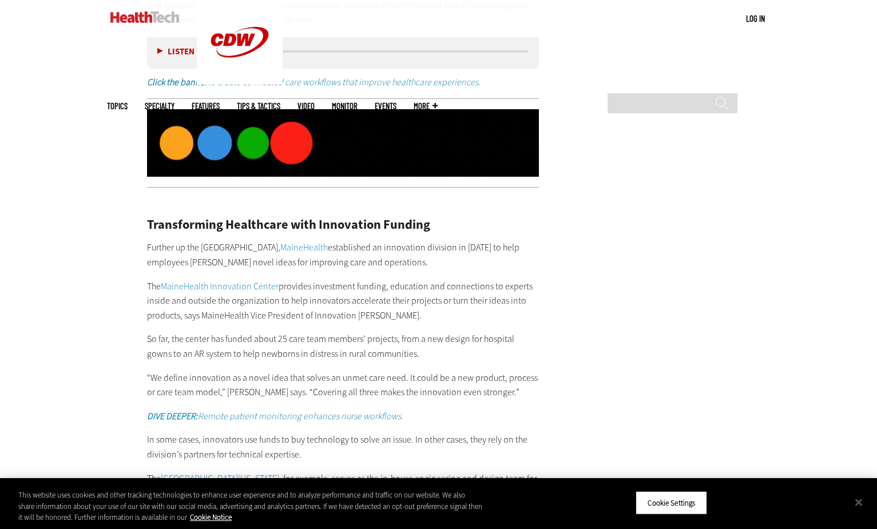
scroll to position [3319, 0]
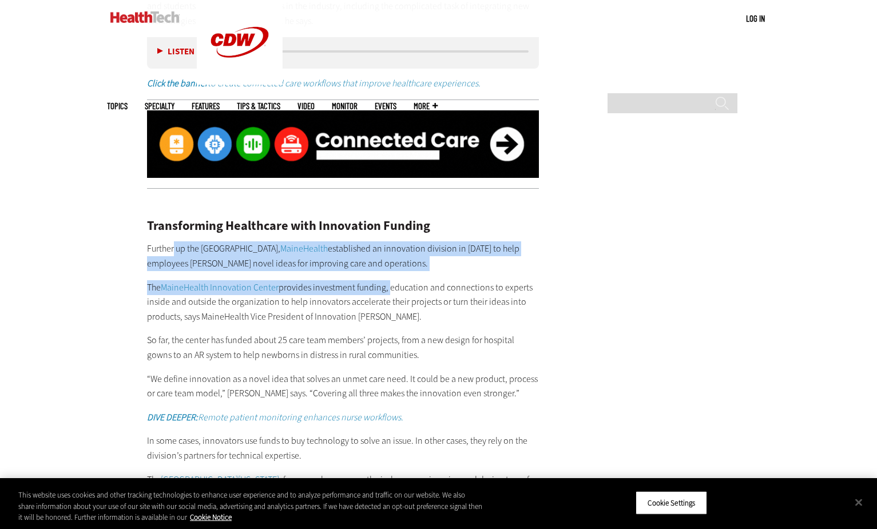
click at [390, 242] on div "Transforming Healthcare with Innovation Funding Further up the East Coast, Main…" at bounding box center [343, 470] width 393 height 545
click at [276, 241] on p "Further up the East Coast, MaineHealth established an innovation division in 20…" at bounding box center [343, 255] width 393 height 29
click at [414, 248] on div "Transforming Healthcare with Innovation Funding Further up the East Coast, Main…" at bounding box center [343, 470] width 393 height 545
click at [414, 280] on p "The MaineHealth Innovation Center provides investment funding, education and co…" at bounding box center [343, 302] width 393 height 44
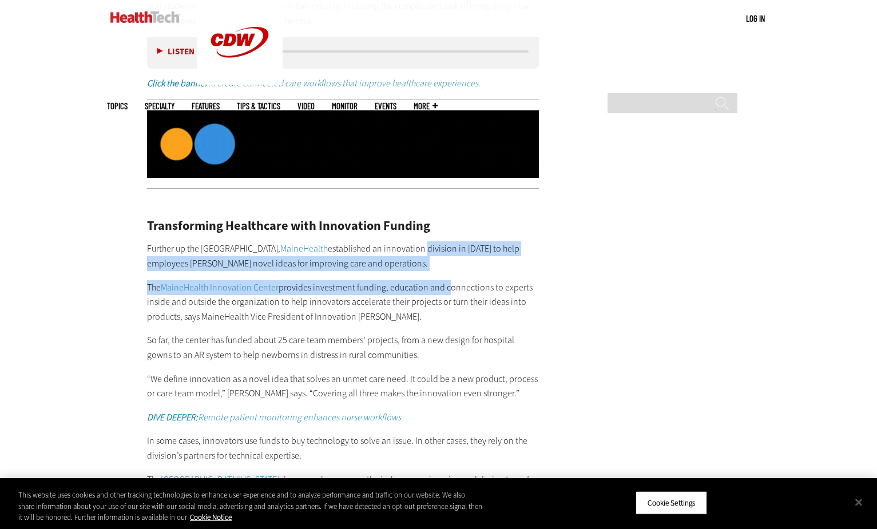
click at [449, 238] on div "Transforming Healthcare with Innovation Funding Further up the East Coast, Main…" at bounding box center [343, 470] width 393 height 545
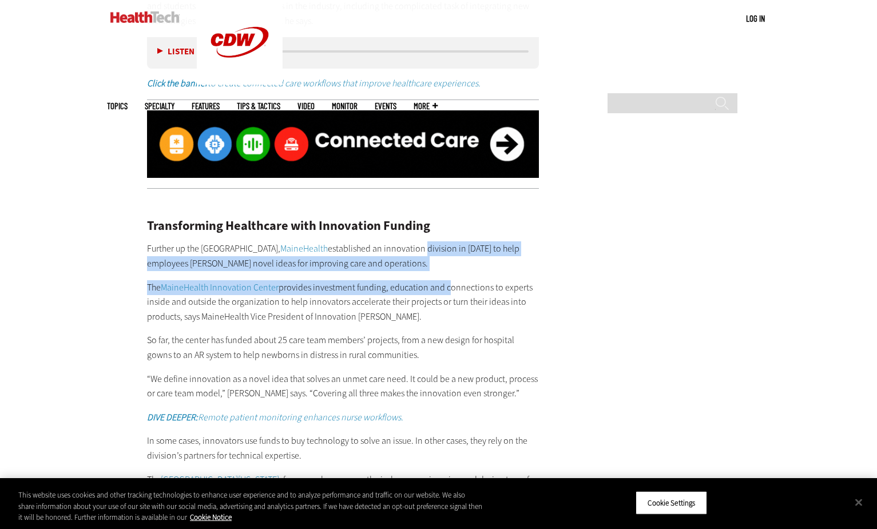
click at [449, 238] on div "Transforming Healthcare with Innovation Funding Further up the East Coast, Main…" at bounding box center [343, 470] width 393 height 545
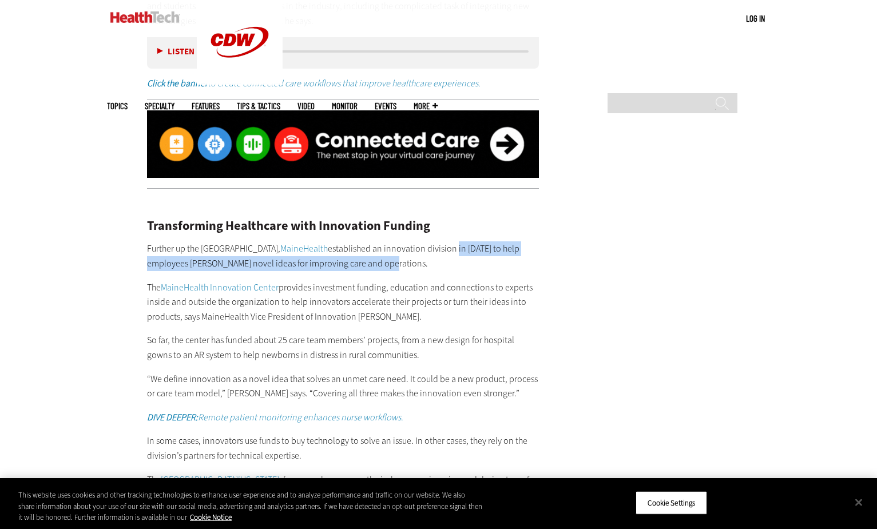
click at [486, 241] on p "Further up the East Coast, MaineHealth established an innovation division in 20…" at bounding box center [343, 255] width 393 height 29
click at [512, 241] on p "Further up the East Coast, MaineHealth established an innovation division in 20…" at bounding box center [343, 255] width 393 height 29
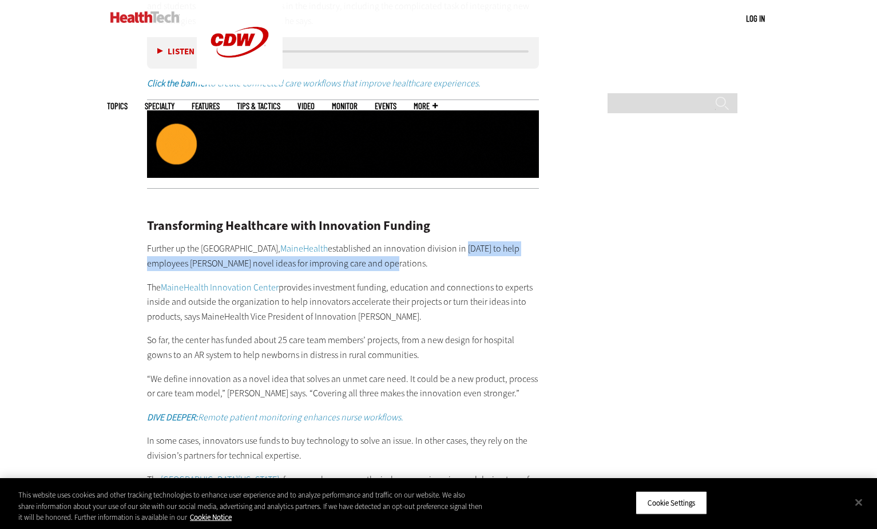
click at [512, 241] on p "Further up the East Coast, MaineHealth established an innovation division in 20…" at bounding box center [343, 255] width 393 height 29
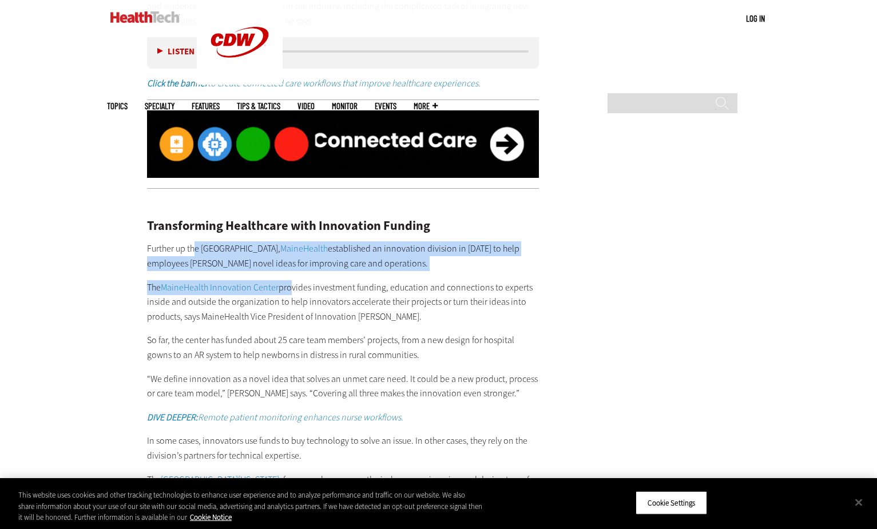
click at [296, 244] on div "Transforming Healthcare with Innovation Funding Further up the East Coast, Main…" at bounding box center [343, 470] width 393 height 545
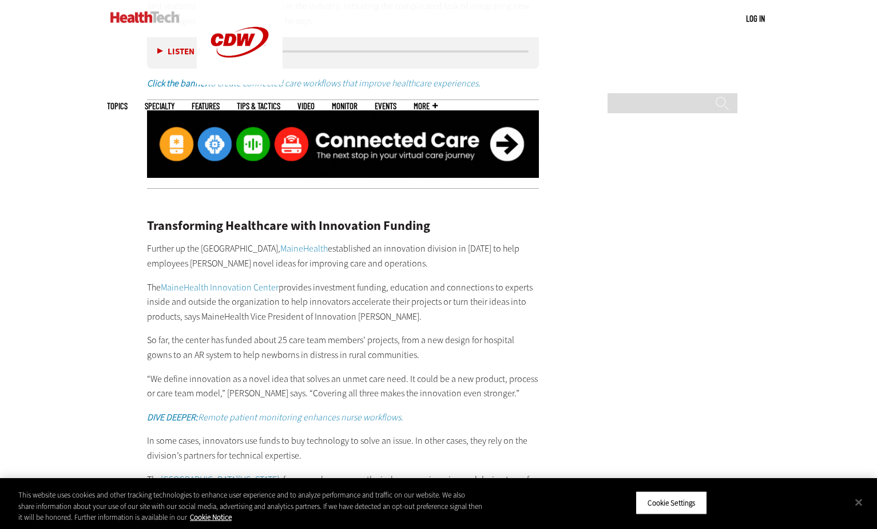
click at [344, 280] on p "The MaineHealth Innovation Center provides investment funding, education and co…" at bounding box center [343, 302] width 393 height 44
click at [273, 280] on p "The MaineHealth Innovation Center provides investment funding, education and co…" at bounding box center [343, 302] width 393 height 44
click at [344, 280] on p "The MaineHealth Innovation Center provides investment funding, education and co…" at bounding box center [343, 302] width 393 height 44
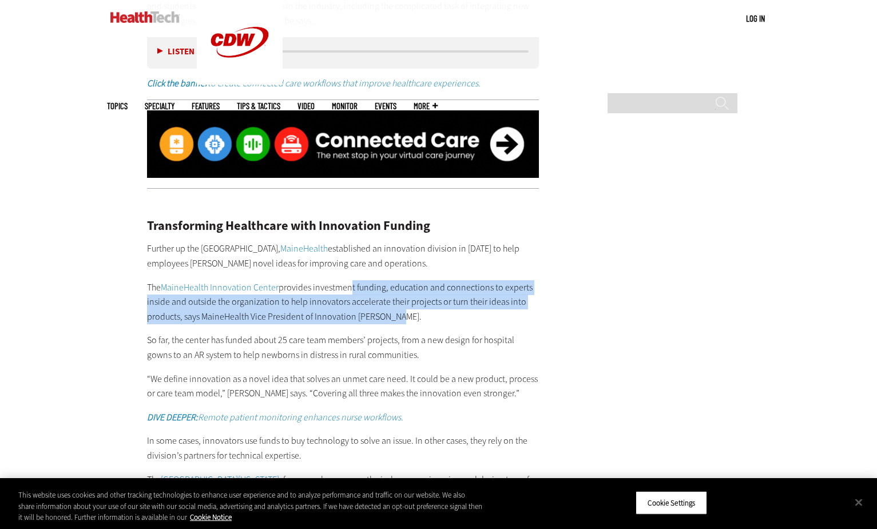
click at [398, 288] on p "The MaineHealth Innovation Center provides investment funding, education and co…" at bounding box center [343, 302] width 393 height 44
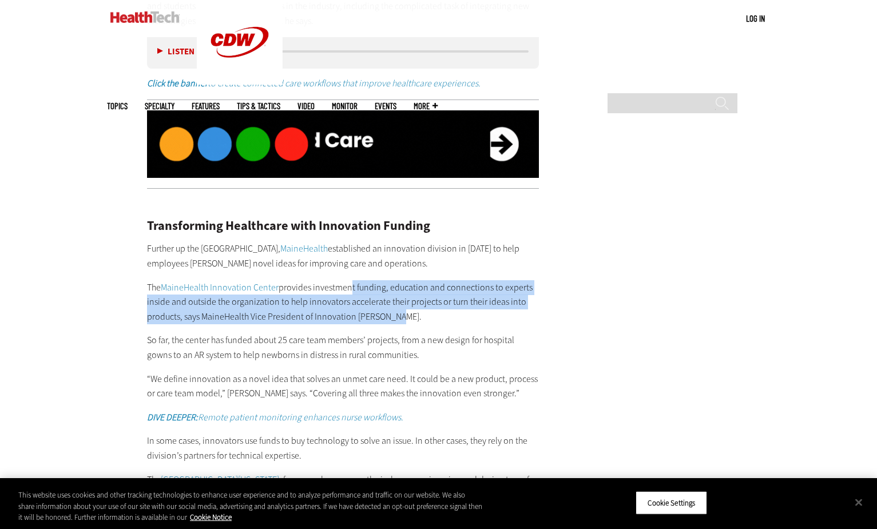
click at [398, 290] on p "The MaineHealth Innovation Center provides investment funding, education and co…" at bounding box center [343, 302] width 393 height 44
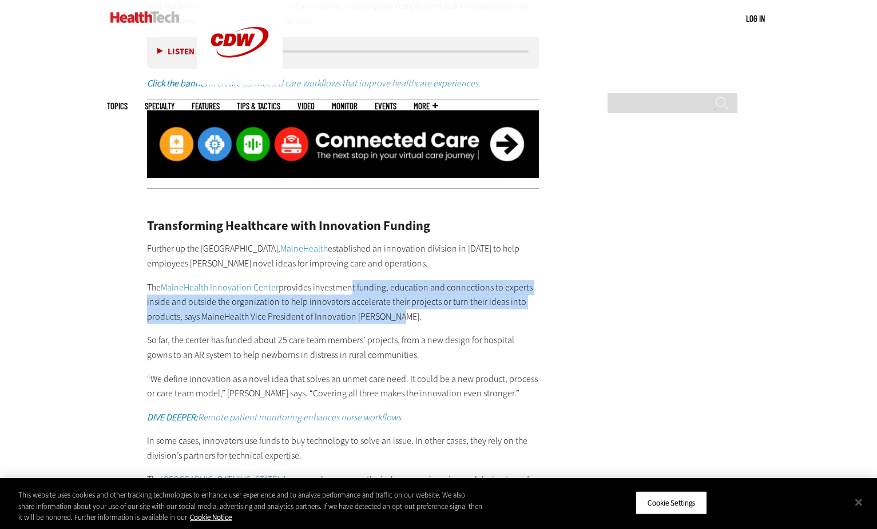
click at [347, 280] on p "The MaineHealth Innovation Center provides investment funding, education and co…" at bounding box center [343, 302] width 393 height 44
click at [430, 284] on p "The MaineHealth Innovation Center provides investment funding, education and co…" at bounding box center [343, 302] width 393 height 44
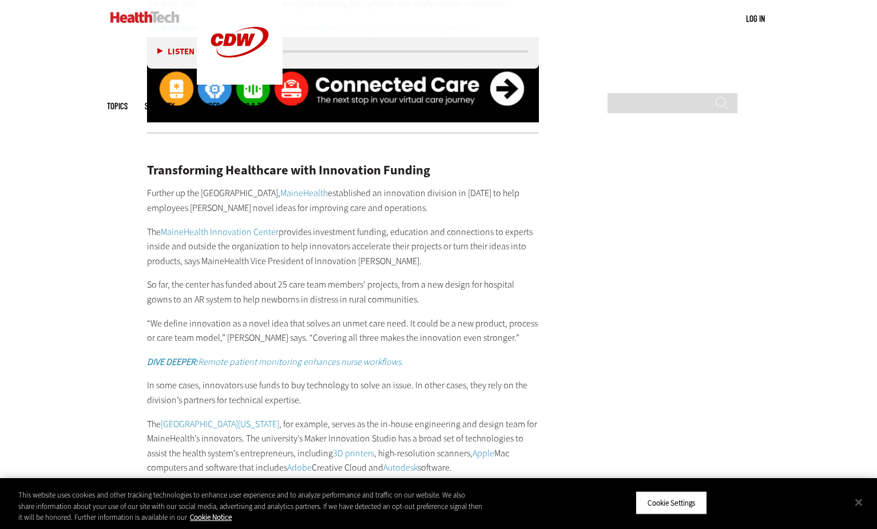
scroll to position [3433, 0]
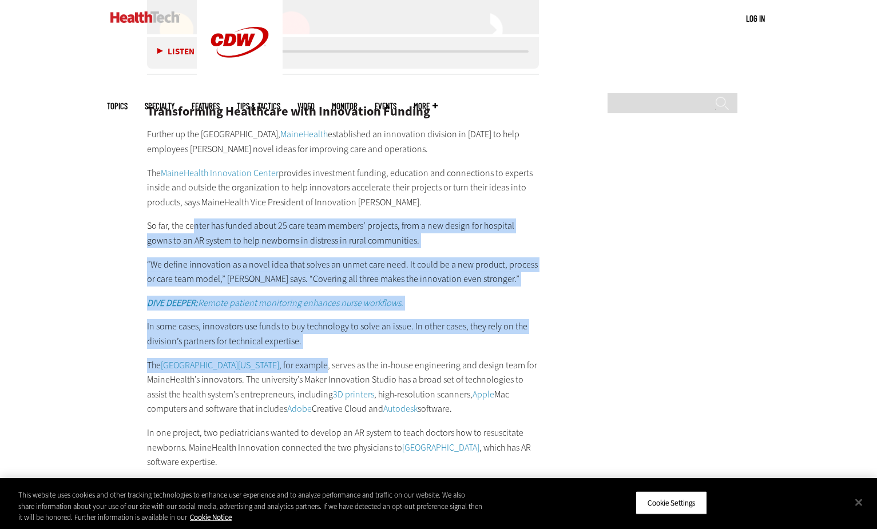
click at [322, 325] on div "Transforming Healthcare with Innovation Funding Further up the East Coast, Main…" at bounding box center [343, 356] width 393 height 545
click at [356, 389] on link "3D printers" at bounding box center [353, 395] width 41 height 12
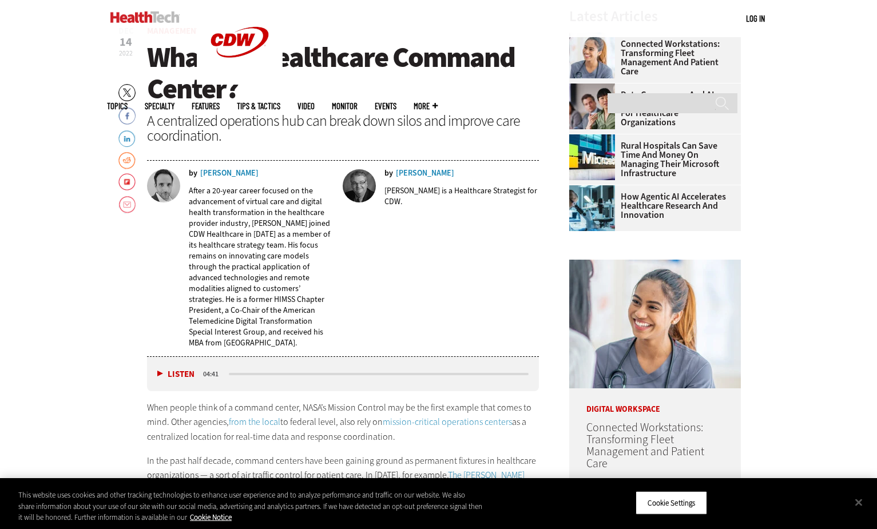
scroll to position [458, 0]
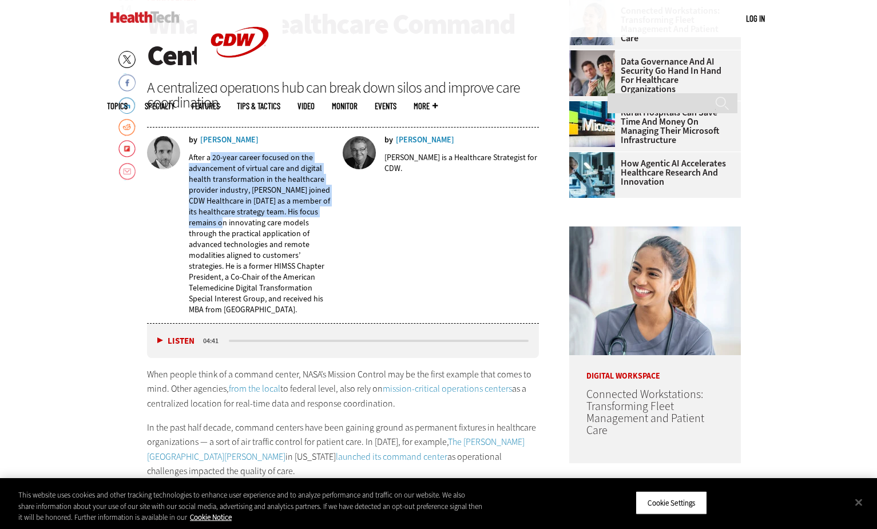
drag, startPoint x: 213, startPoint y: 163, endPoint x: 292, endPoint y: 237, distance: 108.5
click at [292, 237] on p "After a 20-year career focused on the advancement of virtual care and digital h…" at bounding box center [262, 233] width 146 height 163
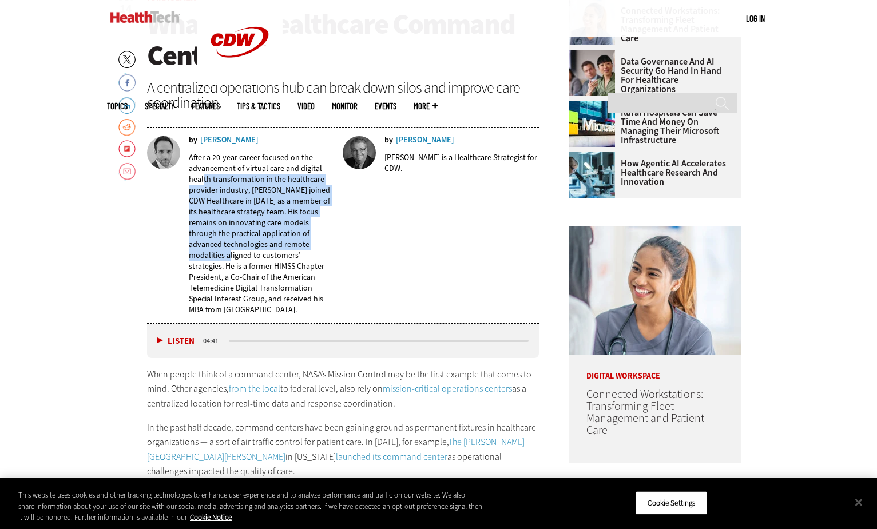
drag, startPoint x: 231, startPoint y: 189, endPoint x: 283, endPoint y: 266, distance: 92.7
click at [283, 266] on p "After a 20-year career focused on the advancement of virtual care and digital h…" at bounding box center [262, 233] width 146 height 163
drag, startPoint x: 245, startPoint y: 236, endPoint x: 278, endPoint y: 277, distance: 52.5
click at [278, 277] on p "After a 20-year career focused on the advancement of virtual care and digital h…" at bounding box center [262, 233] width 146 height 163
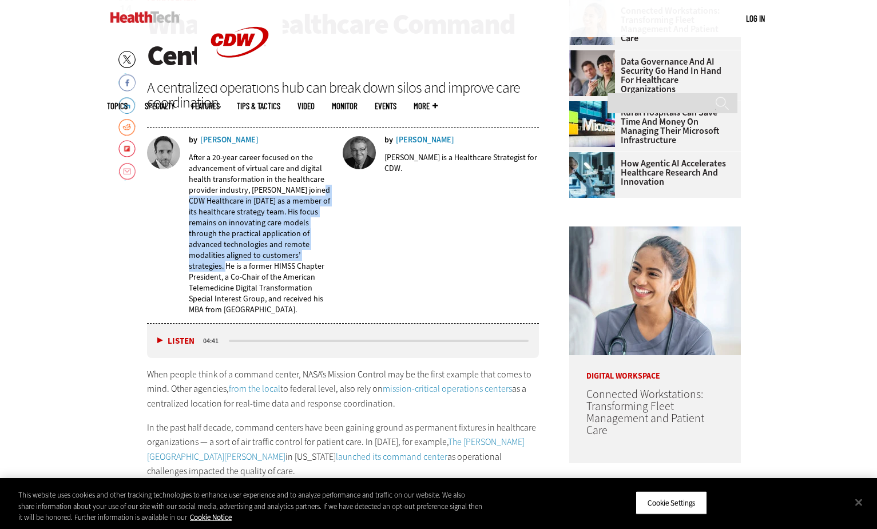
click at [278, 277] on p "After a 20-year career focused on the advancement of virtual care and digital h…" at bounding box center [262, 233] width 146 height 163
drag, startPoint x: 232, startPoint y: 219, endPoint x: 283, endPoint y: 292, distance: 88.7
click at [283, 292] on p "After a 20-year career focused on the advancement of virtual care and digital h…" at bounding box center [262, 233] width 146 height 163
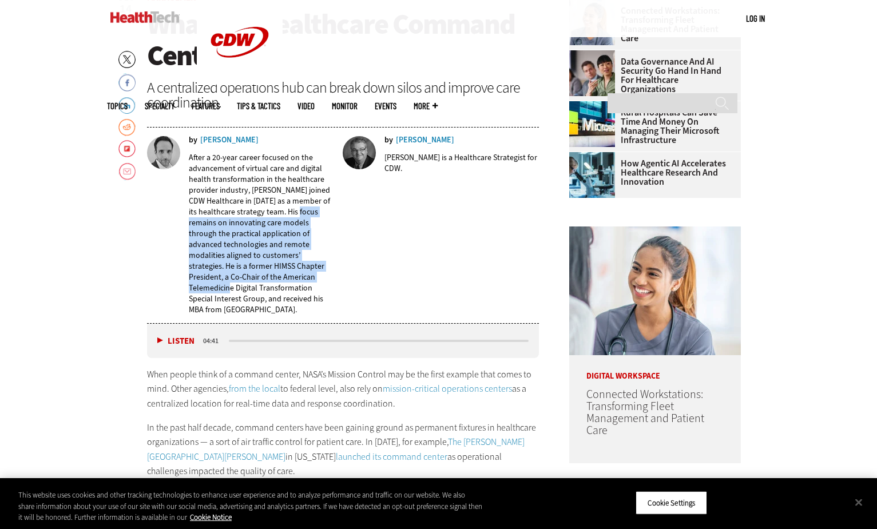
drag, startPoint x: 230, startPoint y: 236, endPoint x: 301, endPoint y: 302, distance: 96.8
click at [301, 302] on p "After a 20-year career focused on the advancement of virtual care and digital h…" at bounding box center [262, 233] width 146 height 163
drag, startPoint x: 216, startPoint y: 210, endPoint x: 324, endPoint y: 297, distance: 139.2
click at [324, 297] on p "After a 20-year career focused on the advancement of virtual care and digital h…" at bounding box center [262, 233] width 146 height 163
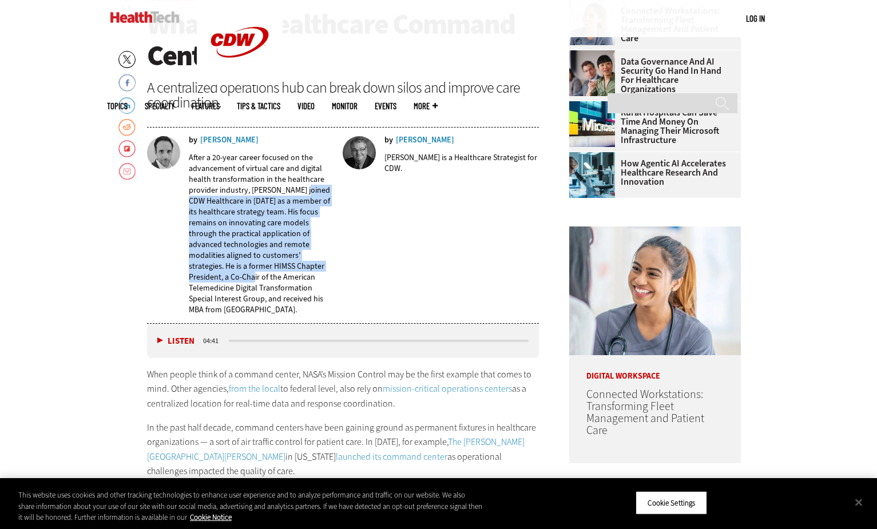
click at [324, 297] on p "After a 20-year career focused on the advancement of virtual care and digital h…" at bounding box center [262, 233] width 146 height 163
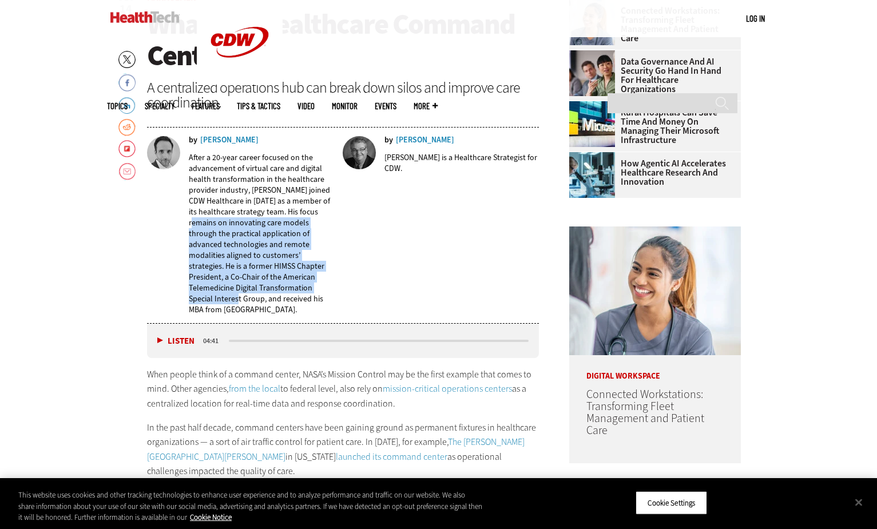
drag, startPoint x: 259, startPoint y: 237, endPoint x: 328, endPoint y: 315, distance: 104.6
click at [328, 315] on p "After a 20-year career focused on the advancement of virtual care and digital h…" at bounding box center [262, 233] width 146 height 163
click at [329, 315] on p "After a 20-year career focused on the advancement of virtual care and digital h…" at bounding box center [262, 233] width 146 height 163
drag, startPoint x: 263, startPoint y: 254, endPoint x: 311, endPoint y: 314, distance: 76.9
click at [311, 314] on p "After a 20-year career focused on the advancement of virtual care and digital h…" at bounding box center [262, 233] width 146 height 163
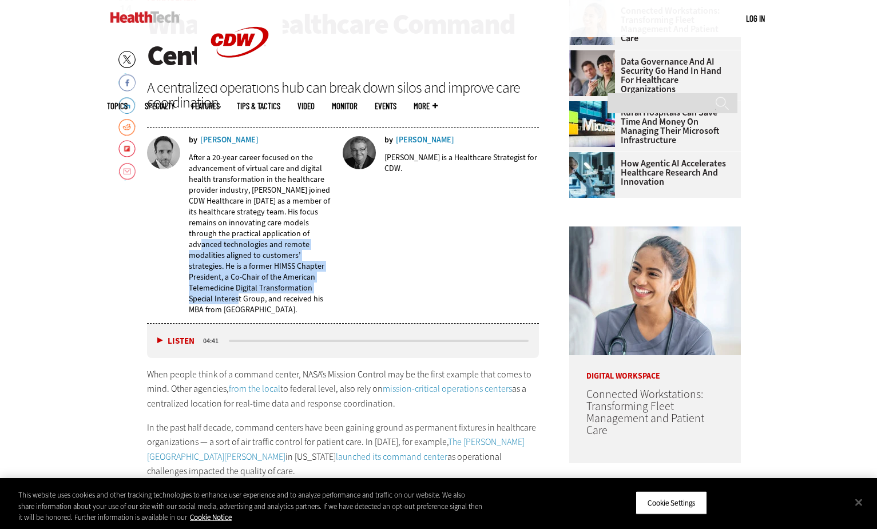
click at [311, 314] on p "After a 20-year career focused on the advancement of virtual care and digital h…" at bounding box center [262, 233] width 146 height 163
drag, startPoint x: 243, startPoint y: 243, endPoint x: 287, endPoint y: 311, distance: 81.6
click at [287, 311] on p "After a 20-year career focused on the advancement of virtual care and digital h…" at bounding box center [262, 233] width 146 height 163
drag, startPoint x: 235, startPoint y: 249, endPoint x: 287, endPoint y: 324, distance: 91.6
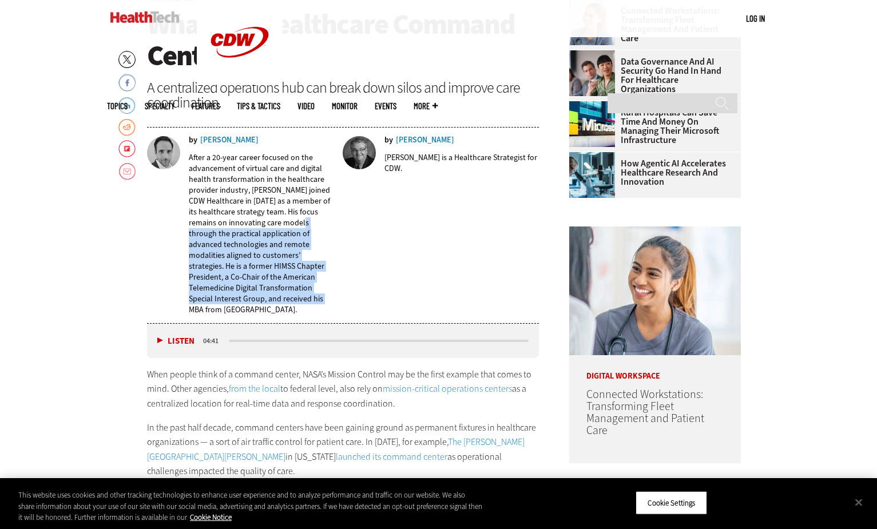
click at [287, 315] on p "After a 20-year career focused on the advancement of virtual care and digital h…" at bounding box center [262, 233] width 146 height 163
drag, startPoint x: 231, startPoint y: 270, endPoint x: 292, endPoint y: 332, distance: 87.4
click at [292, 315] on p "After a 20-year career focused on the advancement of virtual care and digital h…" at bounding box center [262, 233] width 146 height 163
click at [293, 315] on p "After a 20-year career focused on the advancement of virtual care and digital h…" at bounding box center [262, 233] width 146 height 163
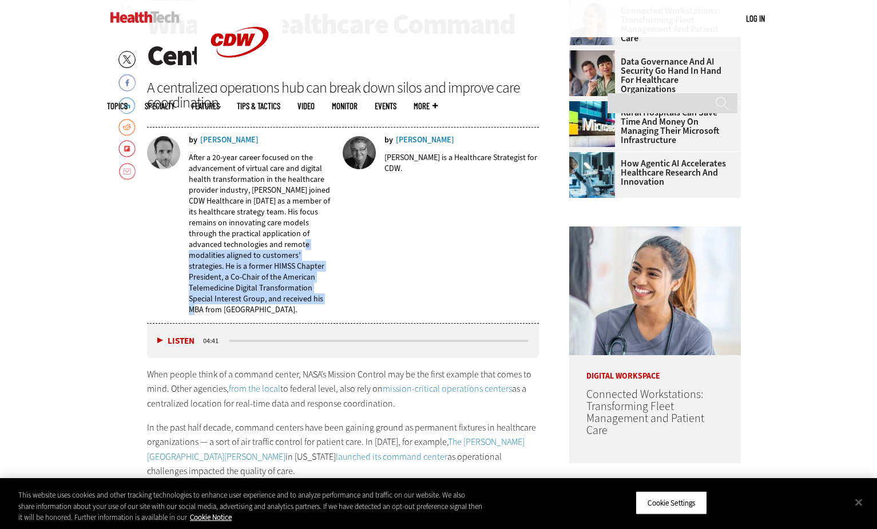
drag, startPoint x: 232, startPoint y: 284, endPoint x: 303, endPoint y: 339, distance: 89.6
click at [303, 315] on p "After a 20-year career focused on the advancement of virtual care and digital h…" at bounding box center [262, 233] width 146 height 163
click at [304, 315] on p "After a 20-year career focused on the advancement of virtual care and digital h…" at bounding box center [262, 233] width 146 height 163
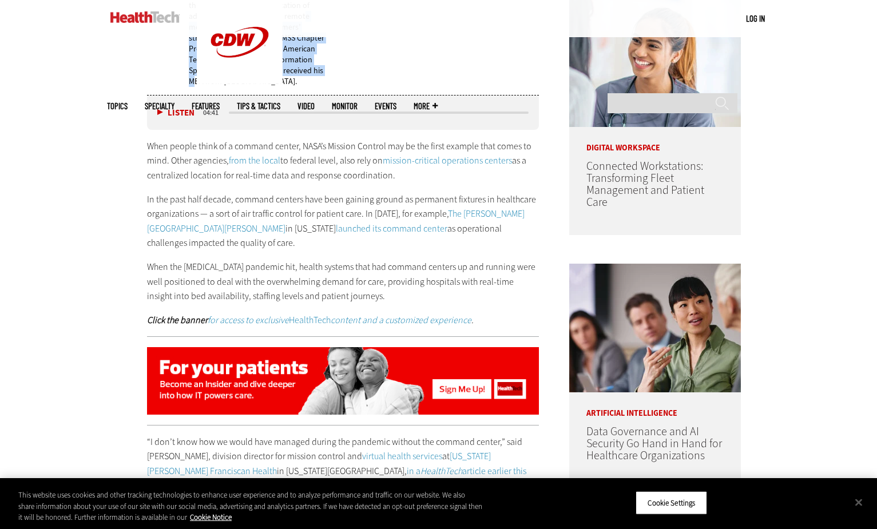
scroll to position [687, 0]
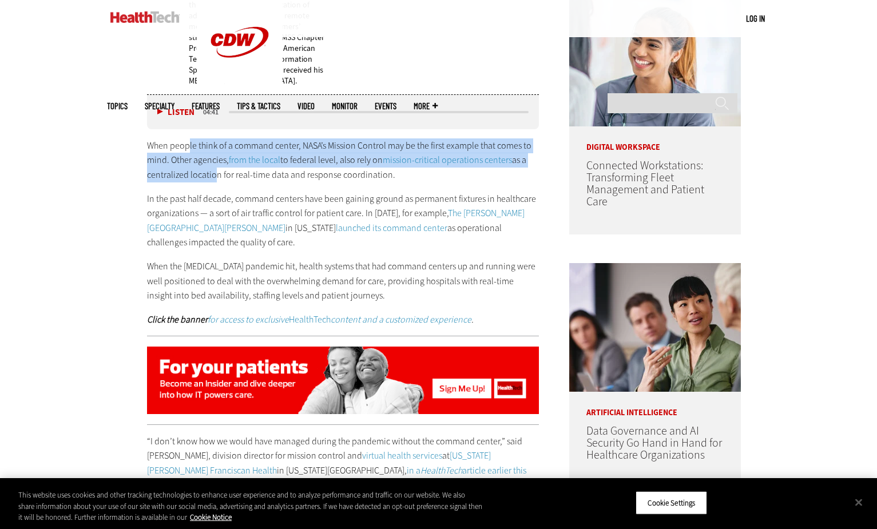
drag, startPoint x: 189, startPoint y: 184, endPoint x: 210, endPoint y: 212, distance: 34.7
click at [210, 183] on p "When people think of a command center, NASA’s Mission Control may be the first …" at bounding box center [343, 160] width 393 height 44
drag, startPoint x: 191, startPoint y: 184, endPoint x: 219, endPoint y: 223, distance: 48.0
click at [219, 223] on div "When people think of a command center, NASA’s Mission Control may be the first …" at bounding box center [343, 232] width 393 height 189
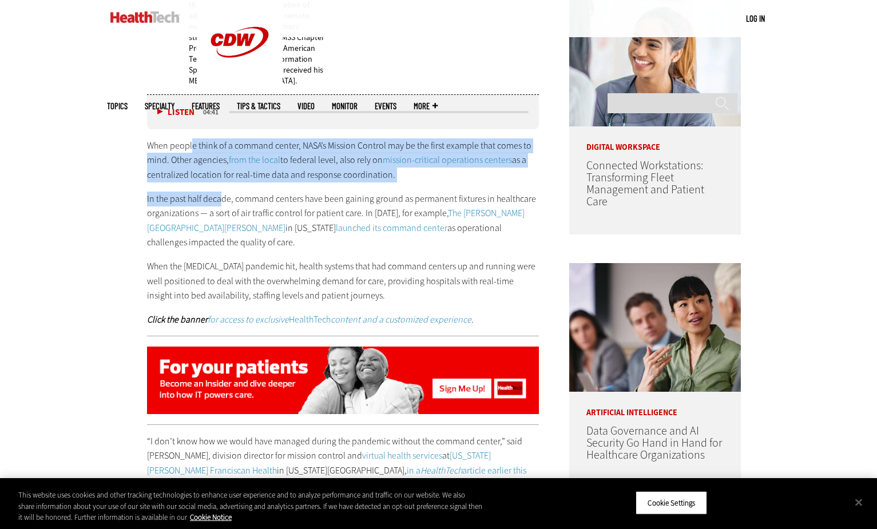
click at [219, 223] on div "When people think of a command center, NASA’s Mission Control may be the first …" at bounding box center [343, 232] width 393 height 189
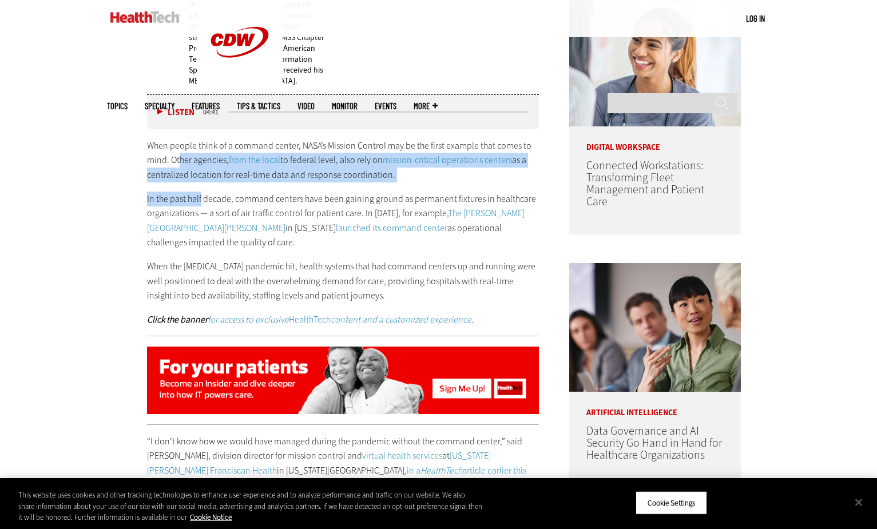
drag, startPoint x: 180, startPoint y: 188, endPoint x: 200, endPoint y: 216, distance: 35.3
click at [200, 216] on div "When people think of a command center, NASA’s Mission Control may be the first …" at bounding box center [343, 232] width 393 height 189
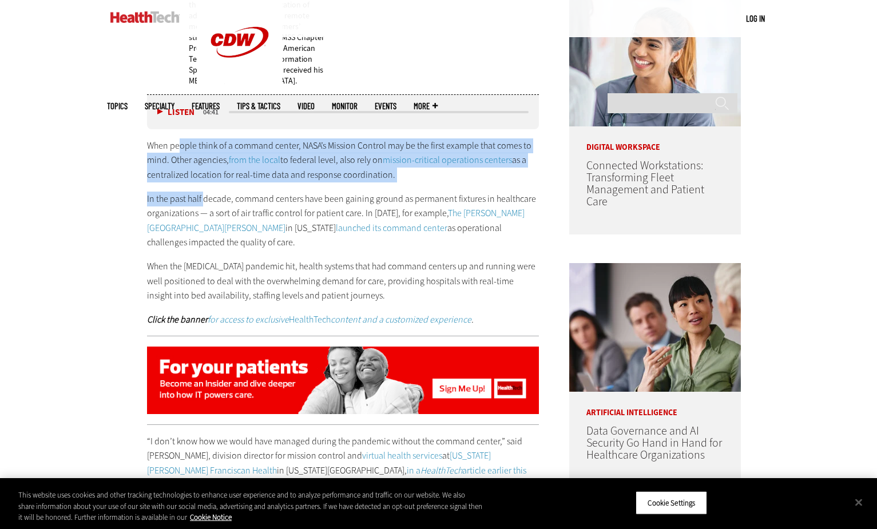
drag, startPoint x: 177, startPoint y: 178, endPoint x: 205, endPoint y: 224, distance: 53.4
click at [205, 224] on div "When people think of a command center, NASA’s Mission Control may be the first …" at bounding box center [343, 232] width 393 height 189
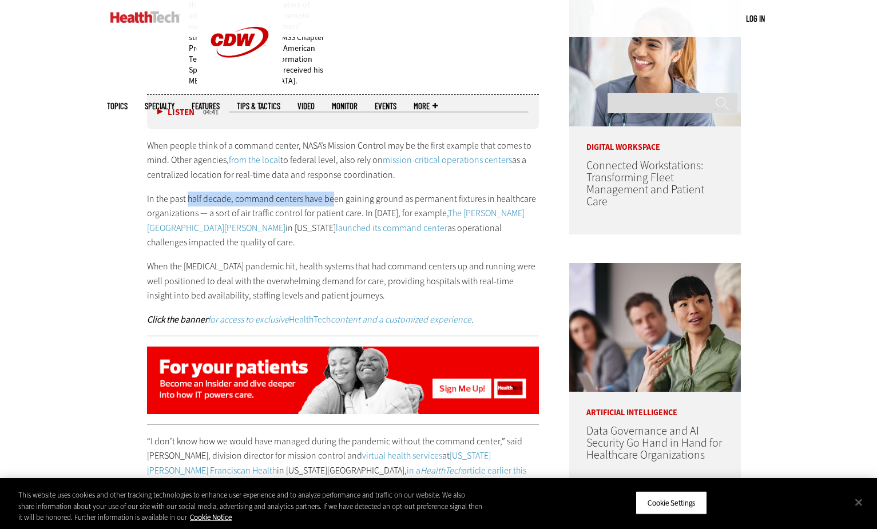
drag, startPoint x: 188, startPoint y: 227, endPoint x: 331, endPoint y: 237, distance: 143.4
click at [331, 237] on p "In the past half decade, command centers have been gaining ground as permanent …" at bounding box center [343, 221] width 393 height 58
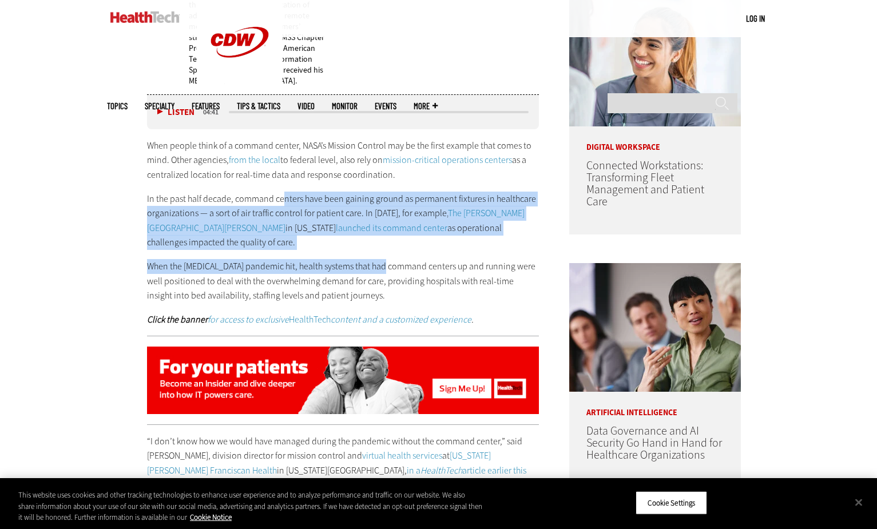
drag, startPoint x: 281, startPoint y: 232, endPoint x: 391, endPoint y: 279, distance: 119.5
click at [391, 279] on div "When people think of a command center, NASA’s Mission Control may be the first …" at bounding box center [343, 232] width 393 height 189
click at [391, 279] on p "When the COVID-19 pandemic hit, health systems that had command centers up and …" at bounding box center [343, 281] width 393 height 44
drag, startPoint x: 378, startPoint y: 239, endPoint x: 397, endPoint y: 287, distance: 50.9
click at [397, 287] on div "When people think of a command center, NASA’s Mission Control may be the first …" at bounding box center [343, 232] width 393 height 189
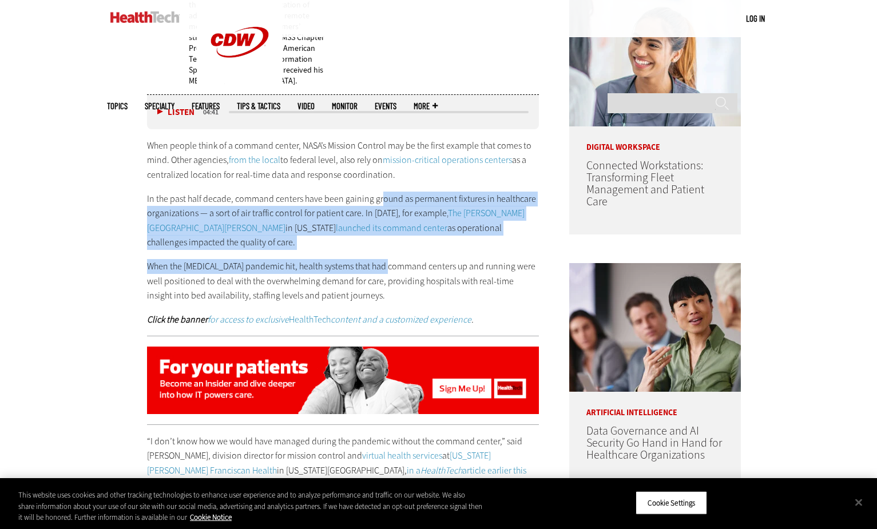
drag, startPoint x: 397, startPoint y: 287, endPoint x: 387, endPoint y: 279, distance: 12.6
click at [397, 287] on p "When the COVID-19 pandemic hit, health systems that had command centers up and …" at bounding box center [343, 281] width 393 height 44
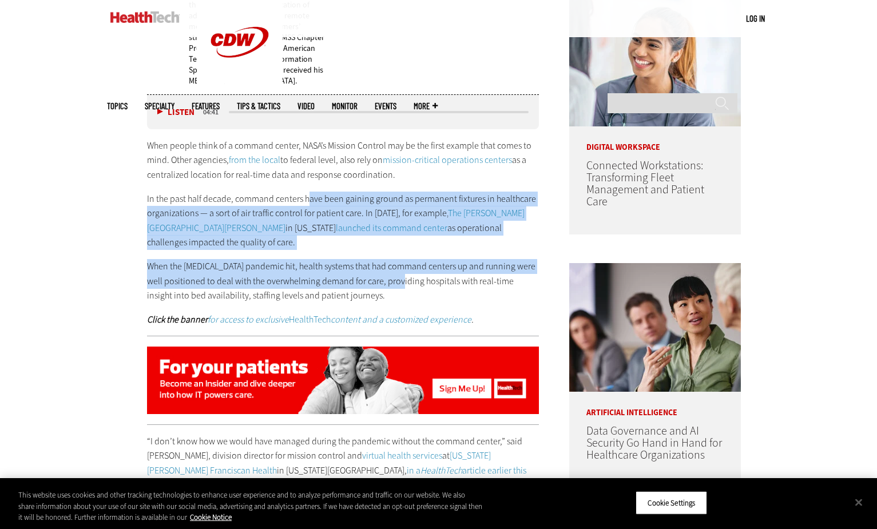
drag, startPoint x: 307, startPoint y: 231, endPoint x: 405, endPoint y: 306, distance: 122.9
click at [405, 306] on div "When people think of a command center, NASA’s Mission Control may be the first …" at bounding box center [343, 232] width 393 height 189
click at [405, 303] on p "When the COVID-19 pandemic hit, health systems that had command centers up and …" at bounding box center [343, 281] width 393 height 44
click at [427, 302] on p "When the COVID-19 pandemic hit, health systems that had command centers up and …" at bounding box center [343, 281] width 393 height 44
drag, startPoint x: 391, startPoint y: 239, endPoint x: 419, endPoint y: 298, distance: 65.3
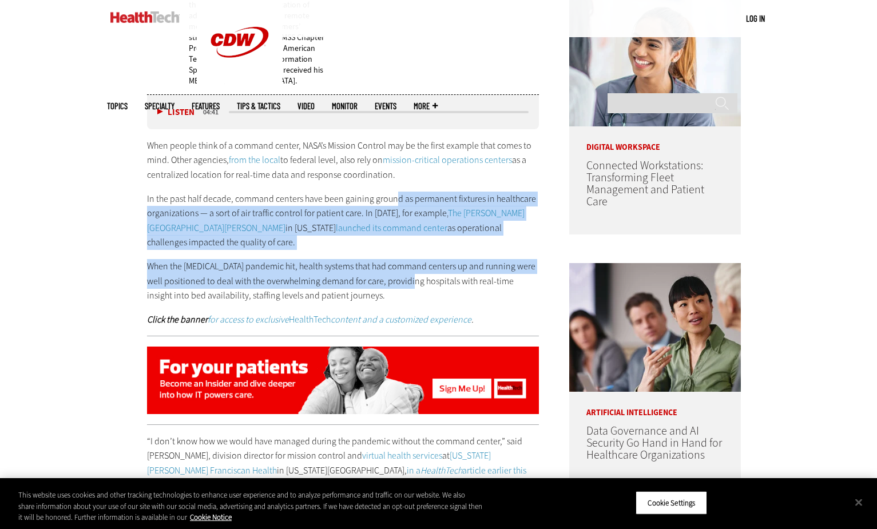
click at [419, 298] on div "When people think of a command center, NASA’s Mission Control may be the first …" at bounding box center [343, 232] width 393 height 189
click at [419, 298] on p "When the COVID-19 pandemic hit, health systems that had command centers up and …" at bounding box center [343, 281] width 393 height 44
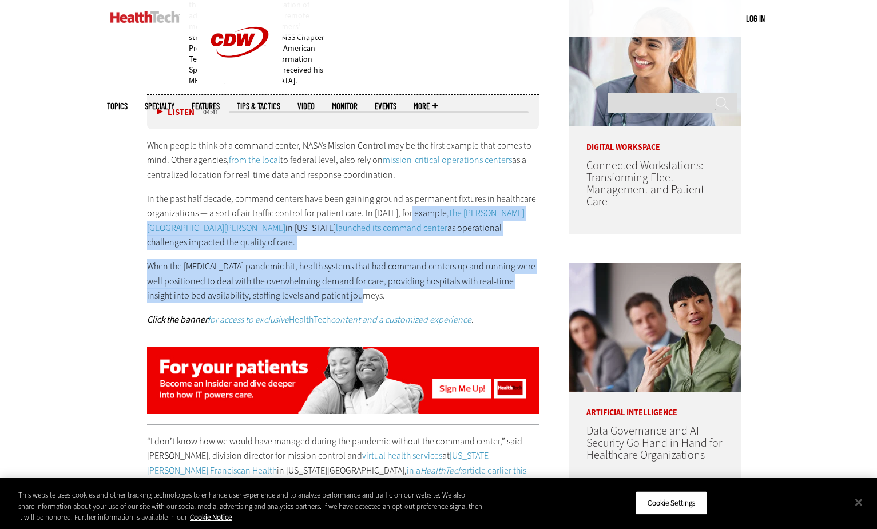
drag, startPoint x: 422, startPoint y: 279, endPoint x: 439, endPoint y: 318, distance: 42.0
click at [439, 318] on div "When people think of a command center, NASA’s Mission Control may be the first …" at bounding box center [343, 232] width 393 height 189
click at [439, 303] on p "When the COVID-19 pandemic hit, health systems that had command centers up and …" at bounding box center [343, 281] width 393 height 44
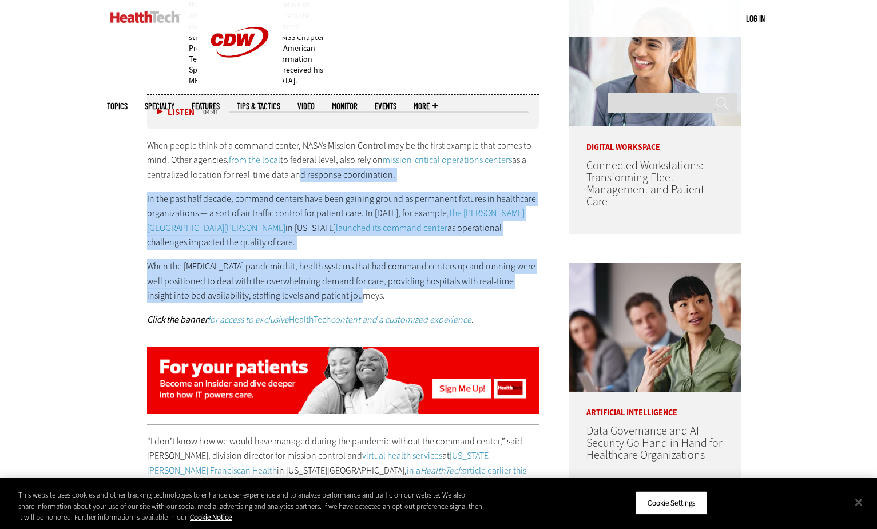
drag, startPoint x: 296, startPoint y: 226, endPoint x: 373, endPoint y: 319, distance: 120.3
click at [373, 319] on div "When people think of a command center, NASA’s Mission Control may be the first …" at bounding box center [343, 232] width 393 height 189
click at [373, 303] on p "When the COVID-19 pandemic hit, health systems that had command centers up and …" at bounding box center [343, 281] width 393 height 44
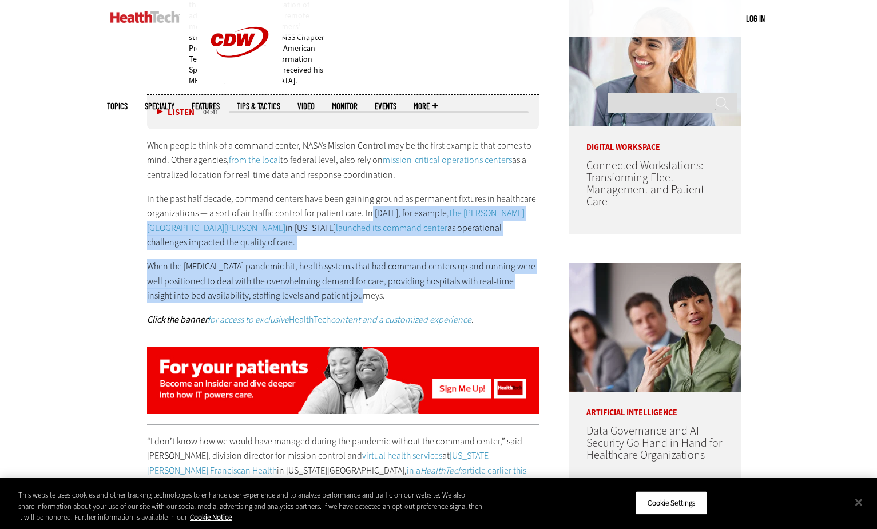
drag, startPoint x: 406, startPoint y: 292, endPoint x: 428, endPoint y: 318, distance: 33.7
click at [428, 318] on div "When people think of a command center, NASA’s Mission Control may be the first …" at bounding box center [343, 232] width 393 height 189
click at [429, 303] on p "When the COVID-19 pandemic hit, health systems that had command centers up and …" at bounding box center [343, 281] width 393 height 44
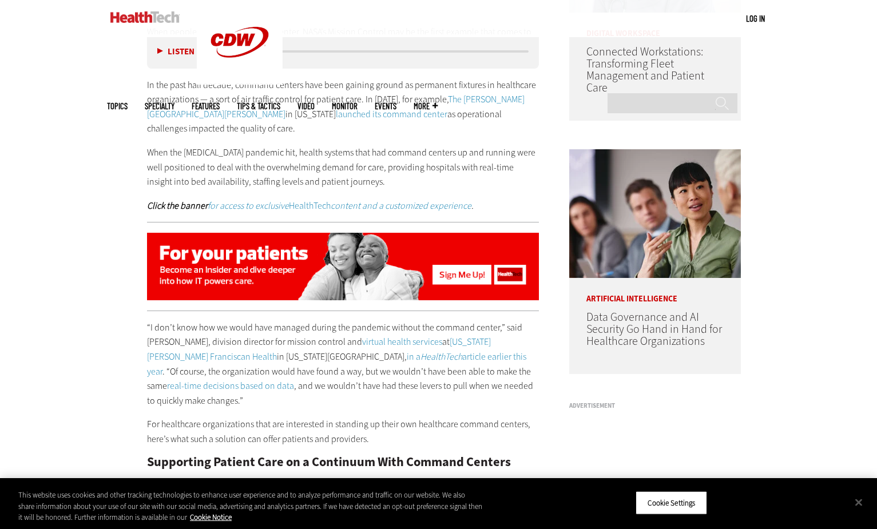
scroll to position [801, 0]
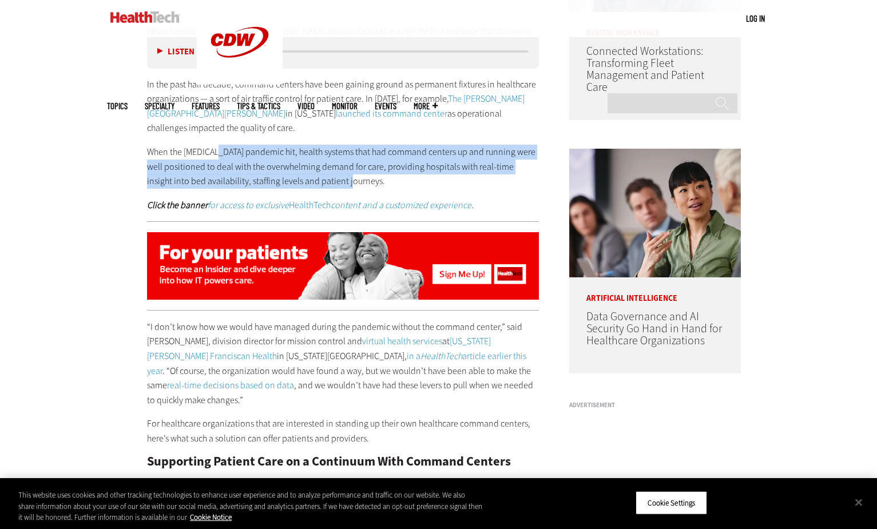
drag, startPoint x: 219, startPoint y: 176, endPoint x: 341, endPoint y: 198, distance: 123.8
click at [341, 189] on p "When the COVID-19 pandemic hit, health systems that had command centers up and …" at bounding box center [343, 167] width 393 height 44
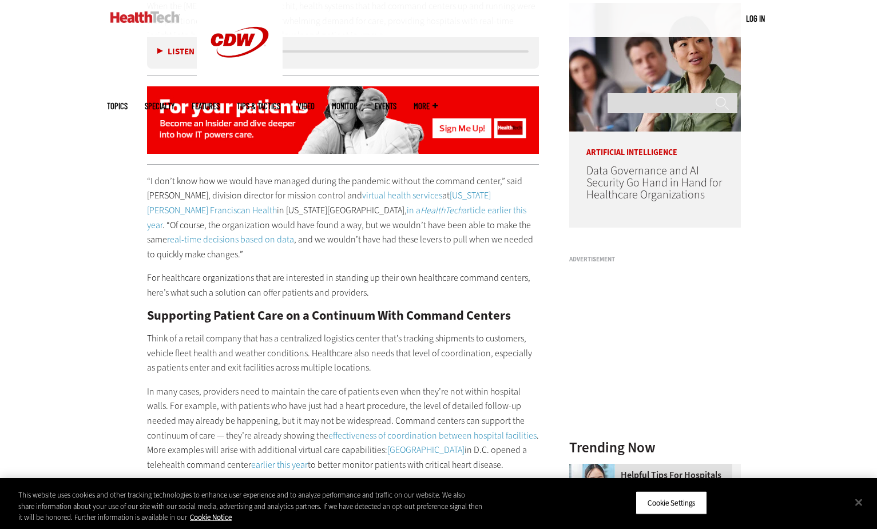
scroll to position [973, 0]
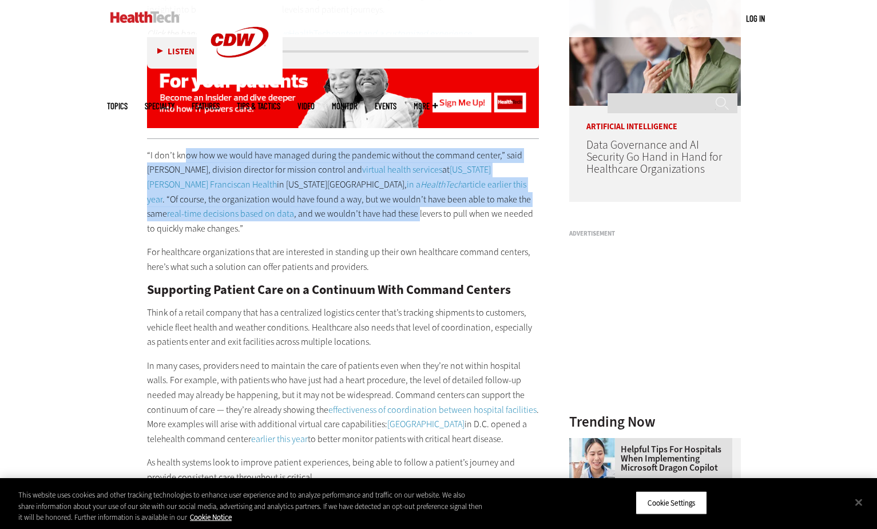
drag, startPoint x: 183, startPoint y: 171, endPoint x: 267, endPoint y: 236, distance: 106.8
click at [267, 236] on p "“I don’t know how we would have managed during the pandemic without the command…" at bounding box center [343, 192] width 393 height 88
click at [268, 236] on p "“I don’t know how we would have managed during the pandemic without the command…" at bounding box center [343, 192] width 393 height 88
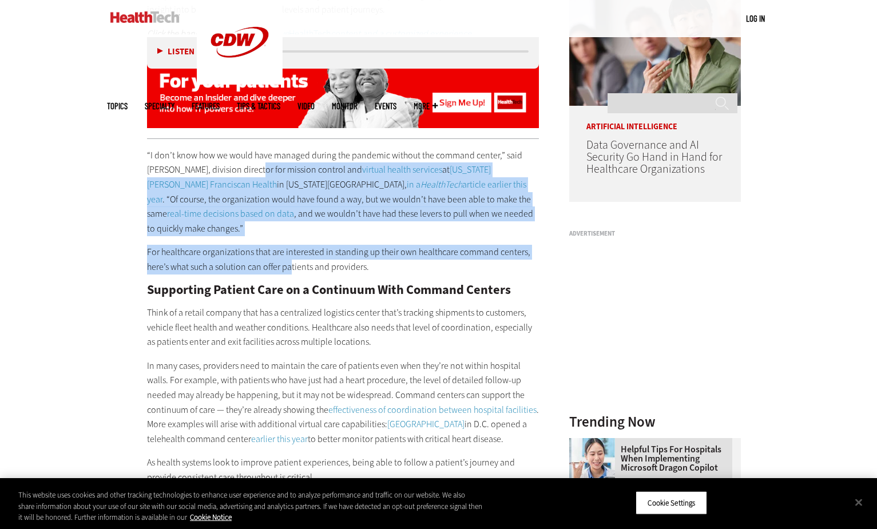
drag, startPoint x: 237, startPoint y: 191, endPoint x: 292, endPoint y: 270, distance: 96.2
click at [292, 270] on p "For healthcare organizations that are interested in standing up their own healt…" at bounding box center [343, 259] width 393 height 29
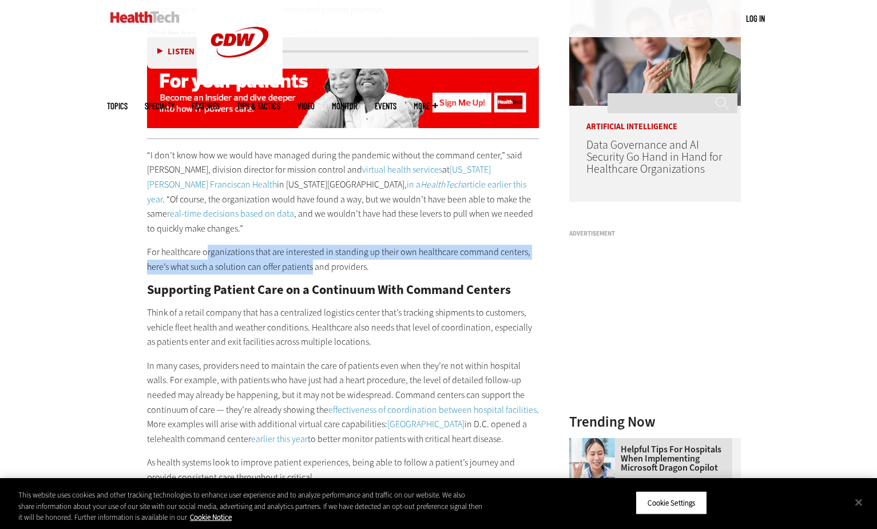
drag, startPoint x: 204, startPoint y: 257, endPoint x: 314, endPoint y: 278, distance: 111.2
click at [314, 274] on p "For healthcare organizations that are interested in standing up their own healt…" at bounding box center [343, 259] width 393 height 29
drag, startPoint x: 314, startPoint y: 278, endPoint x: 283, endPoint y: 271, distance: 31.0
click at [314, 274] on p "For healthcare organizations that are interested in standing up their own healt…" at bounding box center [343, 259] width 393 height 29
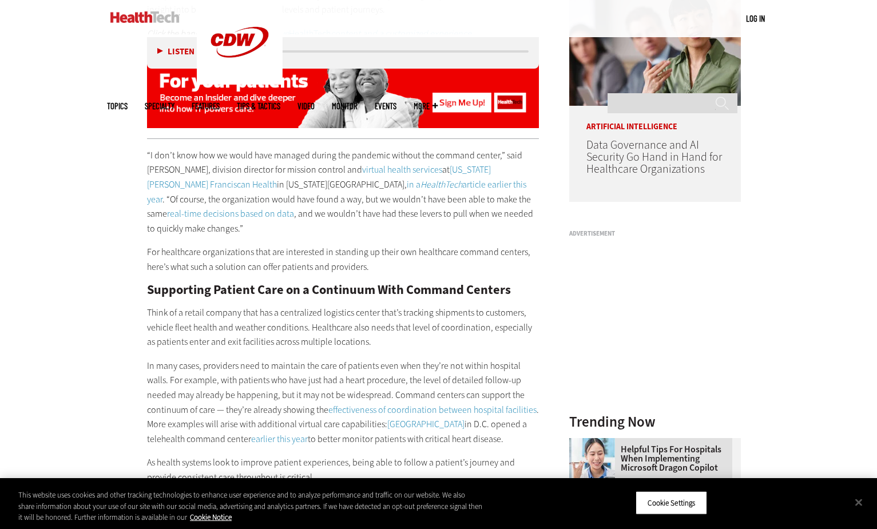
click at [358, 274] on p "For healthcare organizations that are interested in standing up their own healt…" at bounding box center [343, 259] width 393 height 29
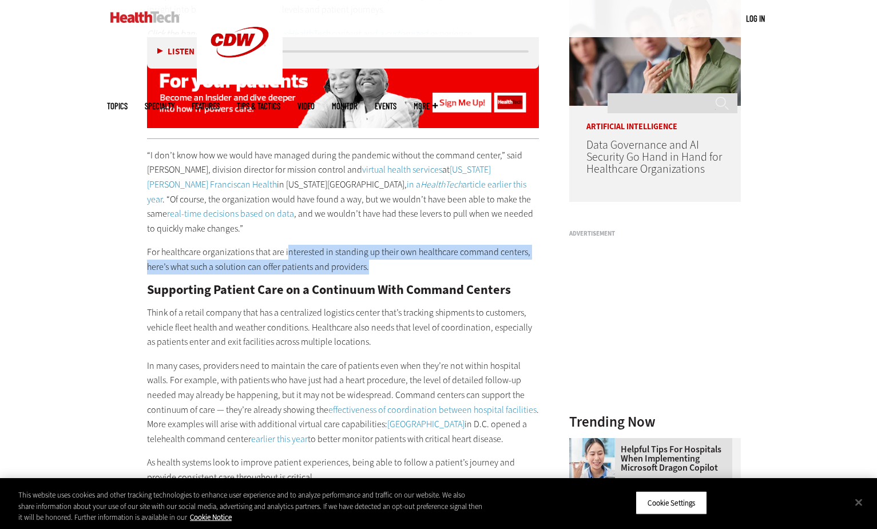
drag
click at [373, 274] on p "For healthcare organizations that are interested in standing up their own healt…" at bounding box center [343, 259] width 393 height 29
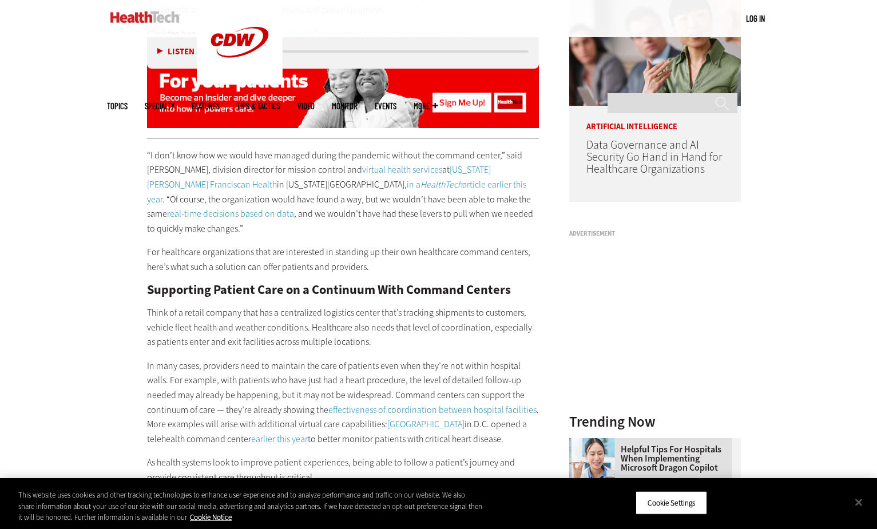
scroll to position [1087, 0]
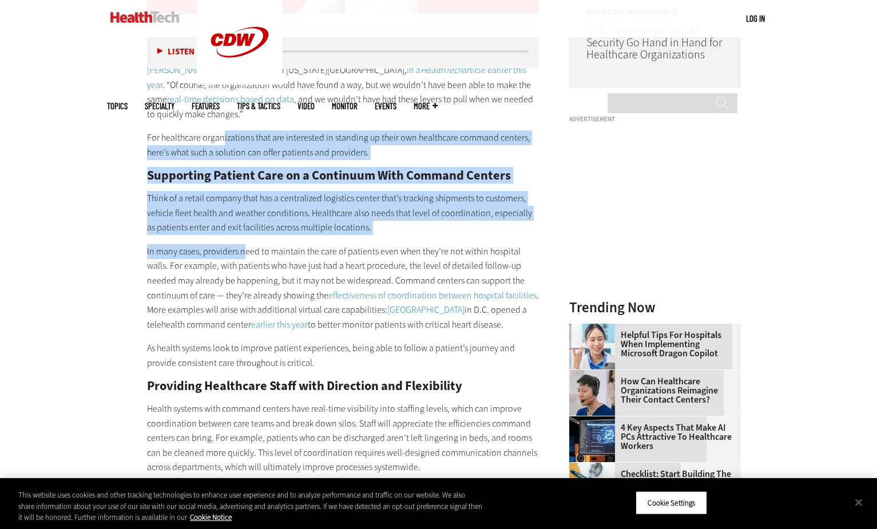
click at [245, 257] on div "“I don’t know how we would have managed during the pandemic without the command…" at bounding box center [343, 461] width 393 height 854
click at [245, 257] on p "In many cases, providers need to maintain the care of patients even when they’r…" at bounding box center [343, 288] width 393 height 88
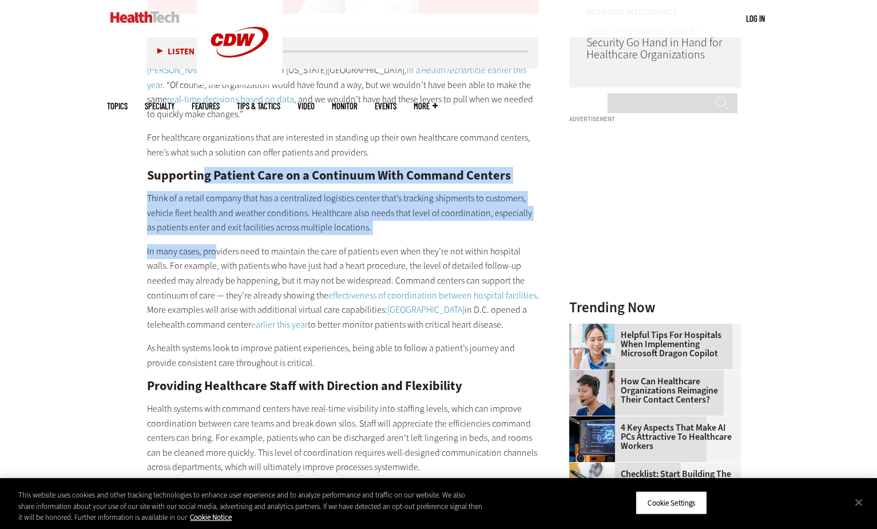
click at [217, 248] on div "“I don’t know how we would have managed during the pandemic without the command…" at bounding box center [343, 461] width 393 height 854
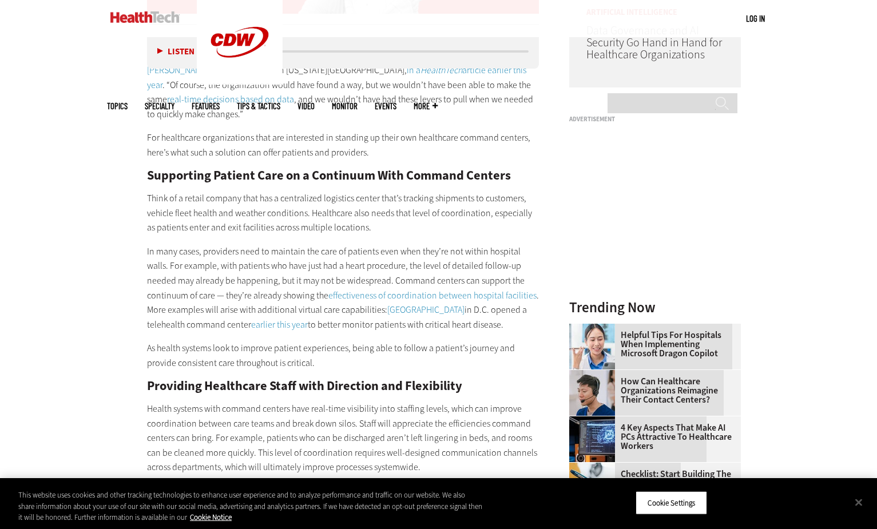
click at [364, 260] on p "In many cases, providers need to maintain the care of patients even when they’r…" at bounding box center [343, 288] width 393 height 88
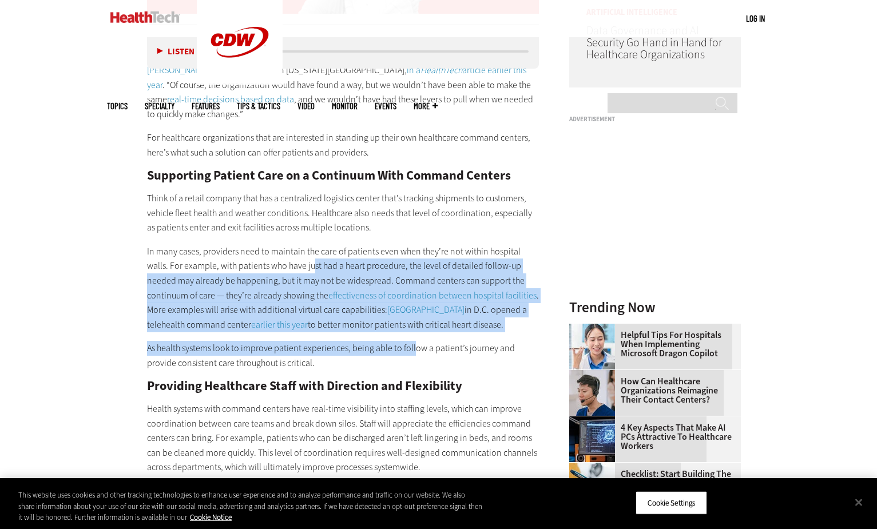
drag, startPoint x: 289, startPoint y: 264, endPoint x: 413, endPoint y: 359, distance: 155.5
click at [413, 359] on div "“I don’t know how we would have managed during the pandemic without the command…" at bounding box center [343, 461] width 393 height 854
click at [413, 359] on p "As health systems look to improve patient experiences, being able to follow a p…" at bounding box center [343, 355] width 393 height 29
drag, startPoint x: 361, startPoint y: 276, endPoint x: 385, endPoint y: 359, distance: 86.2
click at [385, 359] on div "“I don’t know how we would have managed during the pandemic without the command…" at bounding box center [343, 461] width 393 height 854
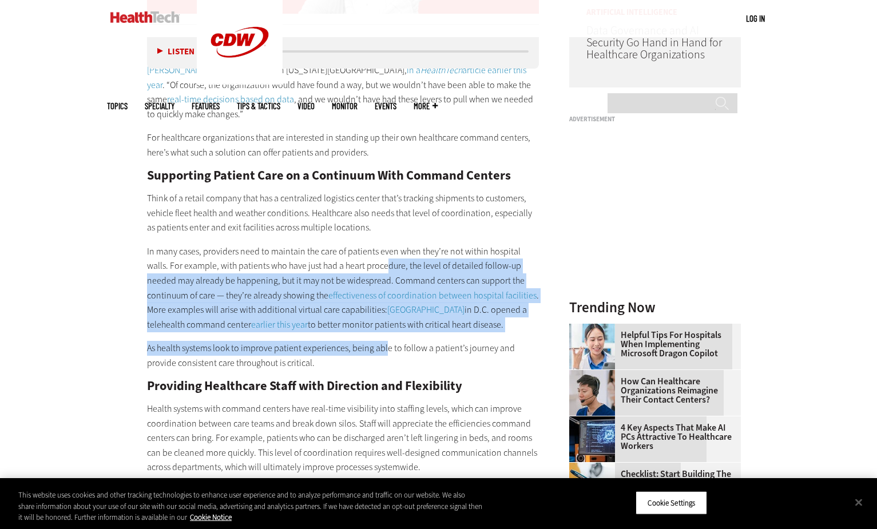
click at [385, 359] on p "As health systems look to improve patient experiences, being able to follow a p…" at bounding box center [343, 355] width 393 height 29
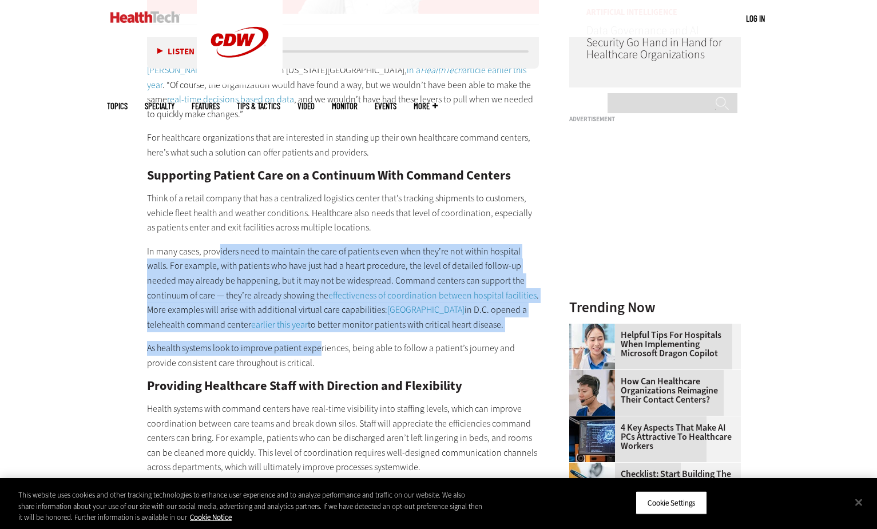
drag, startPoint x: 219, startPoint y: 262, endPoint x: 321, endPoint y: 358, distance: 140.1
click at [321, 358] on div "“I don’t know how we would have managed during the pandemic without the command…" at bounding box center [343, 461] width 393 height 854
click at [321, 358] on p "As health systems look to improve patient experiences, being able to follow a p…" at bounding box center [343, 355] width 393 height 29
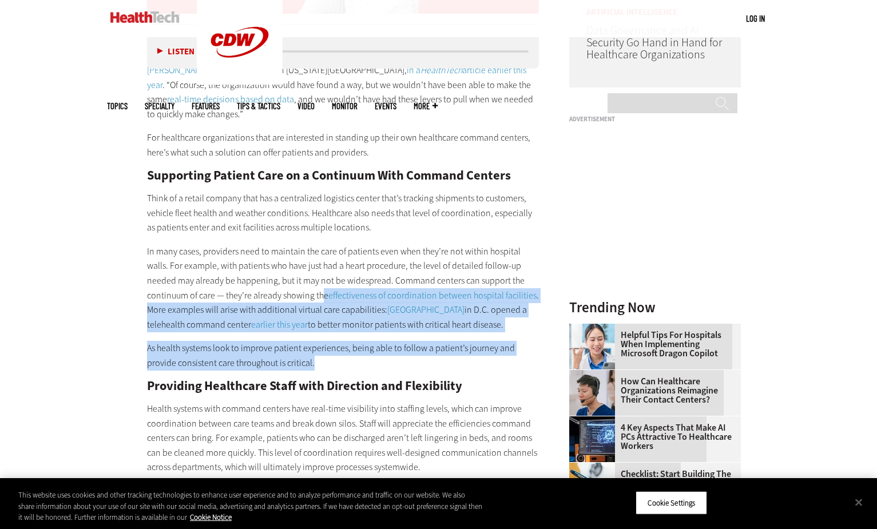
drag, startPoint x: 280, startPoint y: 296, endPoint x: 333, endPoint y: 373, distance: 93.0
click at [333, 373] on div "“I don’t know how we would have managed during the pandemic without the command…" at bounding box center [343, 461] width 393 height 854
drag, startPoint x: 333, startPoint y: 373, endPoint x: 319, endPoint y: 344, distance: 31.2
click at [333, 370] on p "As health systems look to improve patient experiences, being able to follow a p…" at bounding box center [343, 355] width 393 height 29
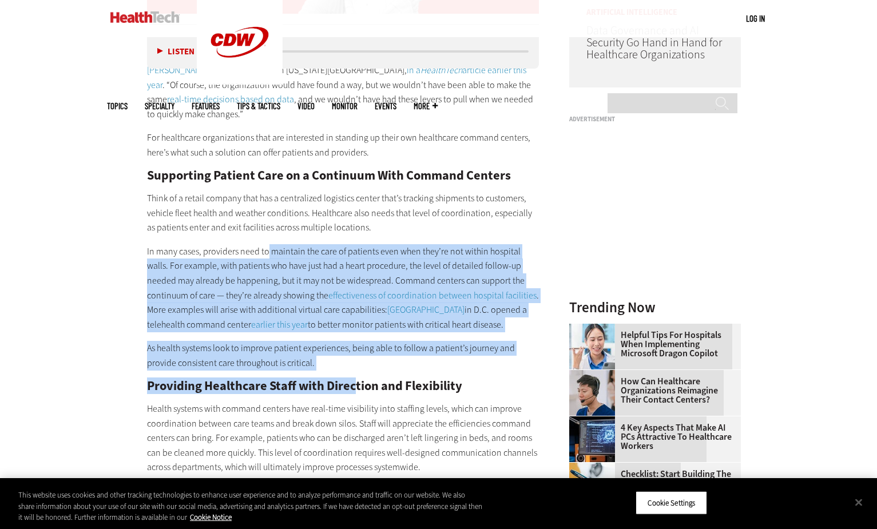
drag, startPoint x: 266, startPoint y: 257, endPoint x: 354, endPoint y: 375, distance: 146.8
click at [354, 375] on div "“I don’t know how we would have managed during the pandemic without the command…" at bounding box center [343, 461] width 393 height 854
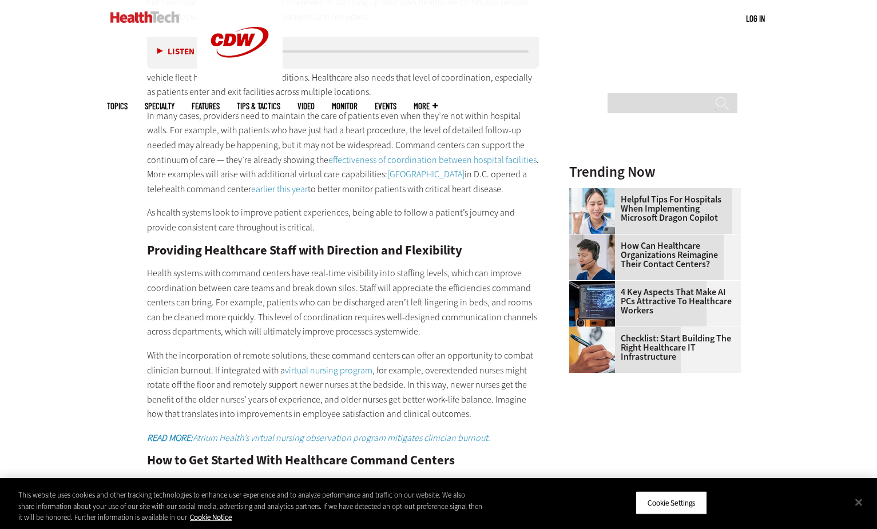
scroll to position [1259, 0]
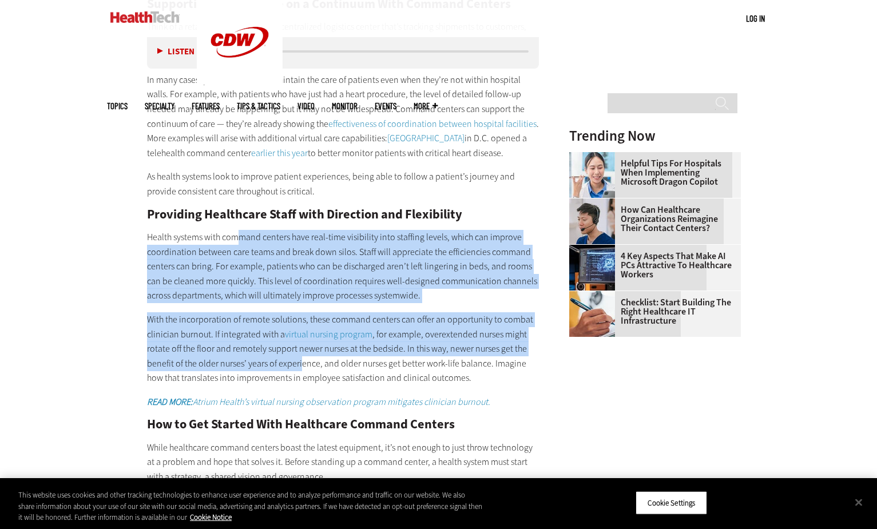
drag, startPoint x: 241, startPoint y: 244, endPoint x: 300, endPoint y: 363, distance: 133.3
click at [300, 363] on div "“I don’t know how we would have managed during the pandemic without the command…" at bounding box center [343, 289] width 393 height 854
drag, startPoint x: 300, startPoint y: 363, endPoint x: 228, endPoint y: 286, distance: 105.7
click at [228, 287] on p "Health systems with command centers have real-time visibility into staffing lev…" at bounding box center [343, 266] width 393 height 73
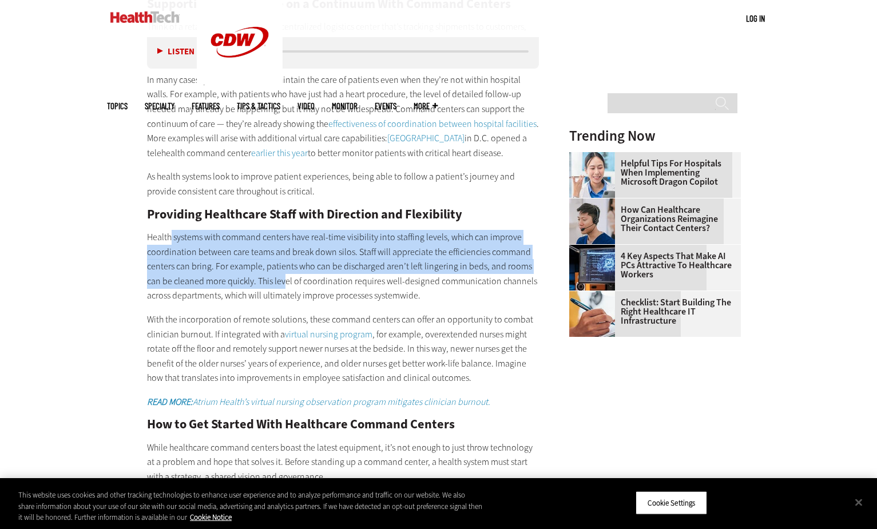
drag, startPoint x: 172, startPoint y: 231, endPoint x: 270, endPoint y: 291, distance: 115.1
click at [270, 291] on div "“I don’t know how we would have managed during the pandemic without the command…" at bounding box center [343, 289] width 393 height 854
click at [270, 291] on p "Health systems with command centers have real-time visibility into staffing lev…" at bounding box center [343, 266] width 393 height 73
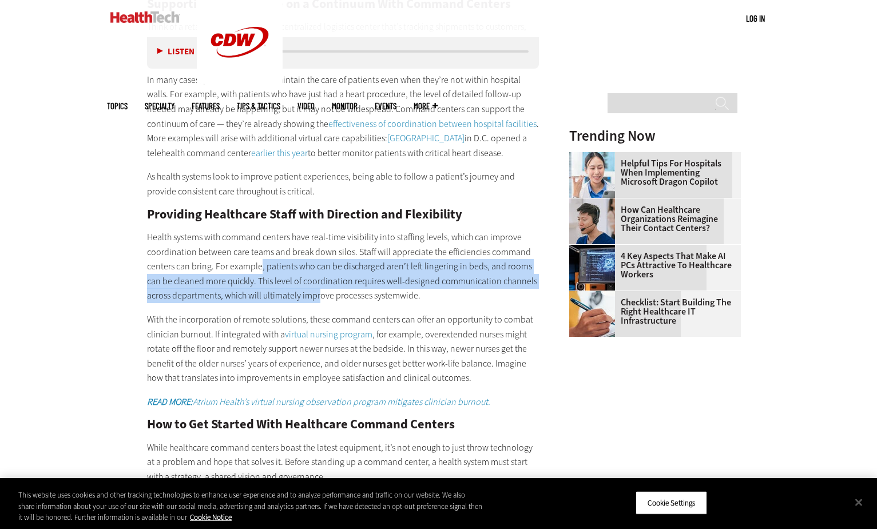
drag, startPoint x: 258, startPoint y: 264, endPoint x: 319, endPoint y: 306, distance: 73.6
click at [319, 303] on p "Health systems with command centers have real-time visibility into staffing lev…" at bounding box center [343, 266] width 393 height 73
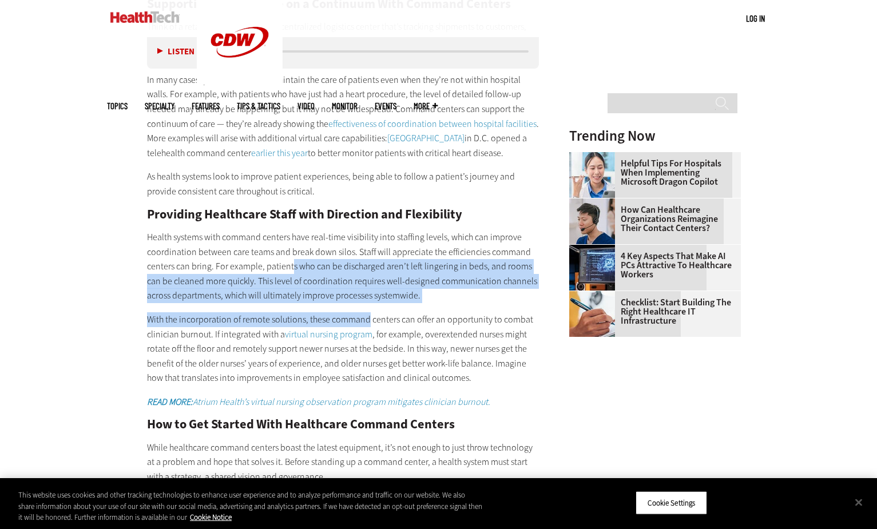
drag, startPoint x: 355, startPoint y: 307, endPoint x: 366, endPoint y: 312, distance: 11.8
click at [366, 312] on div "“I don’t know how we would have managed during the pandemic without the command…" at bounding box center [343, 289] width 393 height 854
drag, startPoint x: 303, startPoint y: 270, endPoint x: 393, endPoint y: 322, distance: 103.8
click at [393, 322] on div "“I don’t know how we would have managed during the pandemic without the command…" at bounding box center [343, 289] width 393 height 854
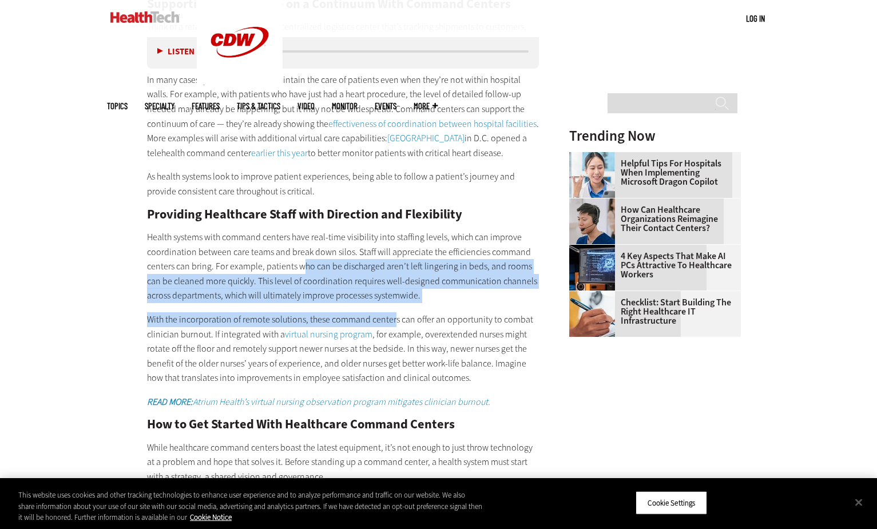
click at [393, 322] on p "With the incorporation of remote solutions, these command centers can offer an …" at bounding box center [343, 348] width 393 height 73
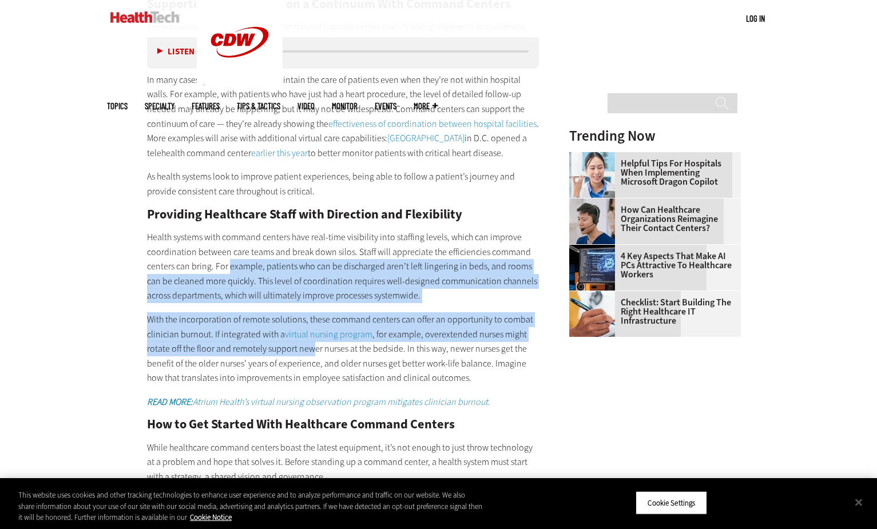
drag, startPoint x: 227, startPoint y: 271, endPoint x: 312, endPoint y: 347, distance: 114.7
click at [312, 347] on div "“I don’t know how we would have managed during the pandemic without the command…" at bounding box center [343, 289] width 393 height 854
click at [357, 266] on p "Health systems with command centers have real-time visibility into staffing lev…" at bounding box center [343, 266] width 393 height 73
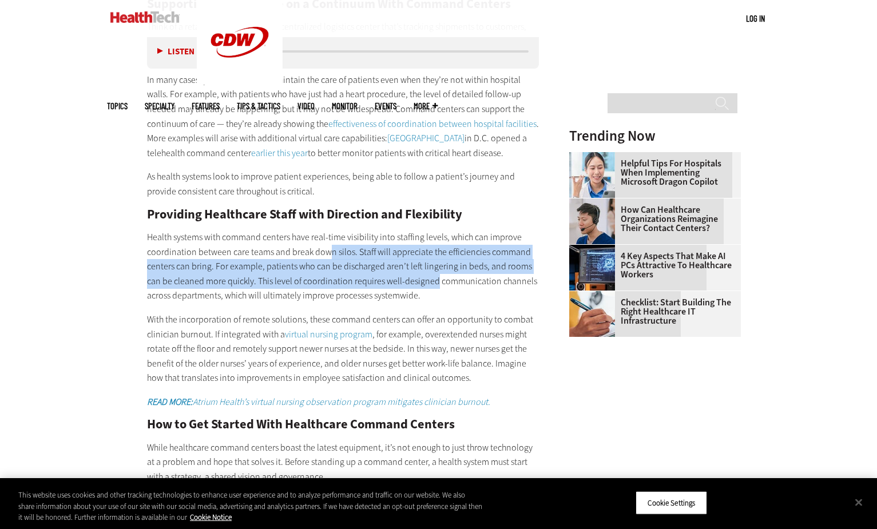
drag, startPoint x: 326, startPoint y: 252, endPoint x: 418, endPoint y: 280, distance: 96.3
click at [418, 280] on p "Health systems with command centers have real-time visibility into staffing lev…" at bounding box center [343, 266] width 393 height 73
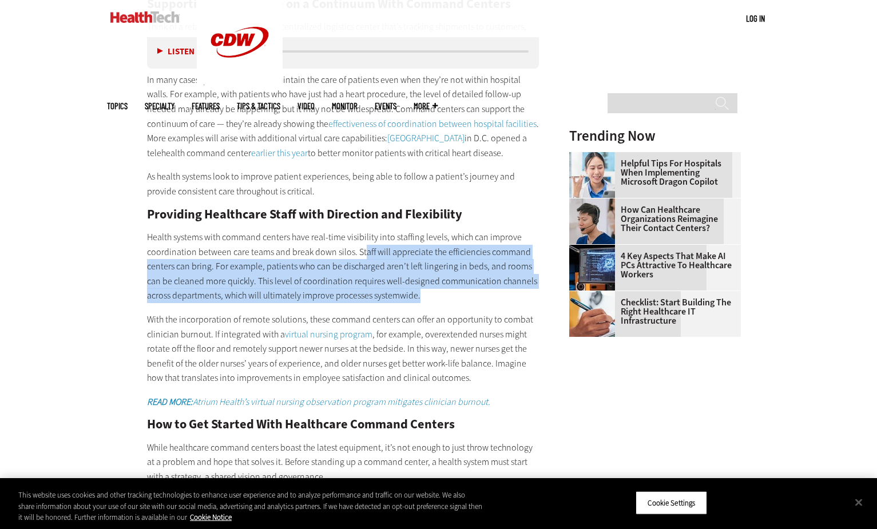
drag, startPoint x: 367, startPoint y: 252, endPoint x: 443, endPoint y: 303, distance: 91.6
click at [443, 303] on p "Health systems with command centers have real-time visibility into staffing lev…" at bounding box center [343, 266] width 393 height 73
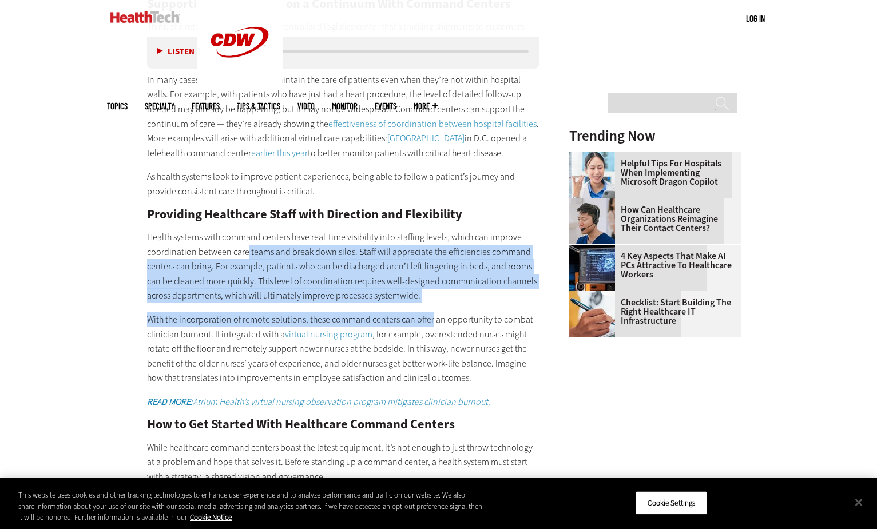
drag, startPoint x: 404, startPoint y: 315, endPoint x: 430, endPoint y: 326, distance: 28.5
click at [430, 326] on div "“I don’t know how we would have managed during the pandemic without the command…" at bounding box center [343, 289] width 393 height 854
click at [430, 326] on p "With the incorporation of remote solutions, these command centers can offer an …" at bounding box center [343, 348] width 393 height 73
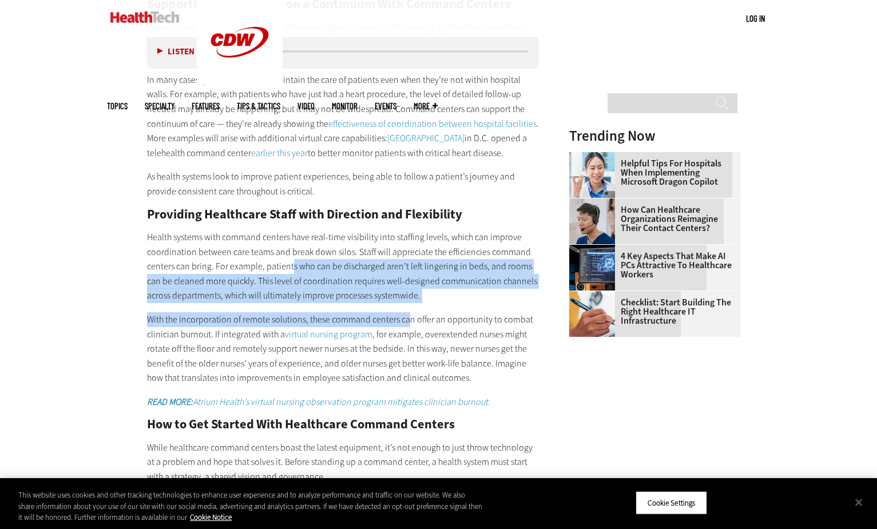
drag, startPoint x: 290, startPoint y: 270, endPoint x: 408, endPoint y: 317, distance: 127.4
click at [408, 317] on div "“I don’t know how we would have managed during the pandemic without the command…" at bounding box center [343, 289] width 393 height 854
drag, startPoint x: 408, startPoint y: 317, endPoint x: 394, endPoint y: 308, distance: 16.2
click at [408, 317] on p "With the incorporation of remote solutions, these command centers can offer an …" at bounding box center [343, 348] width 393 height 73
drag, startPoint x: 359, startPoint y: 275, endPoint x: 435, endPoint y: 305, distance: 81.4
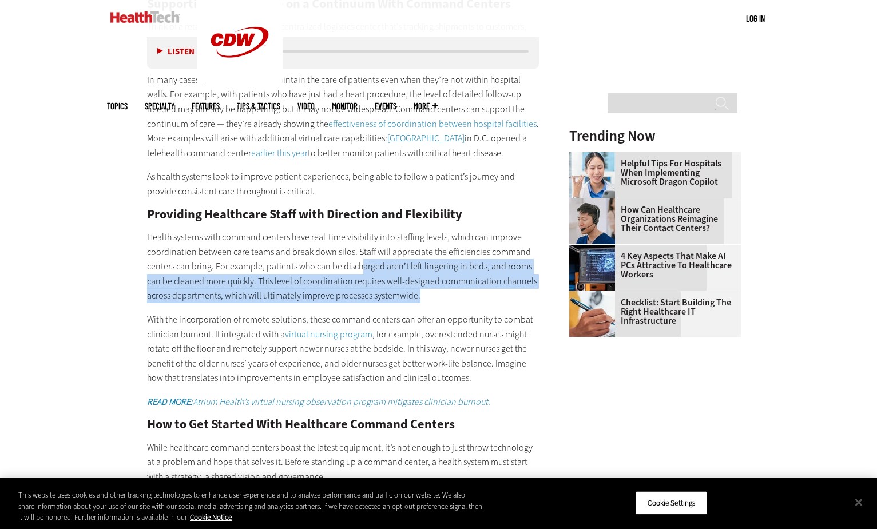
click at [435, 303] on p "Health systems with command centers have real-time visibility into staffing lev…" at bounding box center [343, 266] width 393 height 73
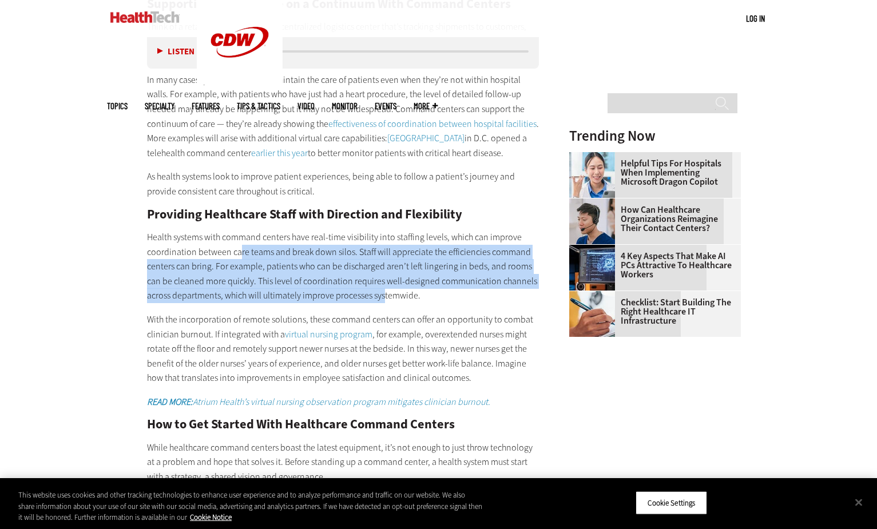
drag, startPoint x: 240, startPoint y: 252, endPoint x: 383, endPoint y: 303, distance: 152.0
click at [383, 303] on p "Health systems with command centers have real-time visibility into staffing lev…" at bounding box center [343, 266] width 393 height 73
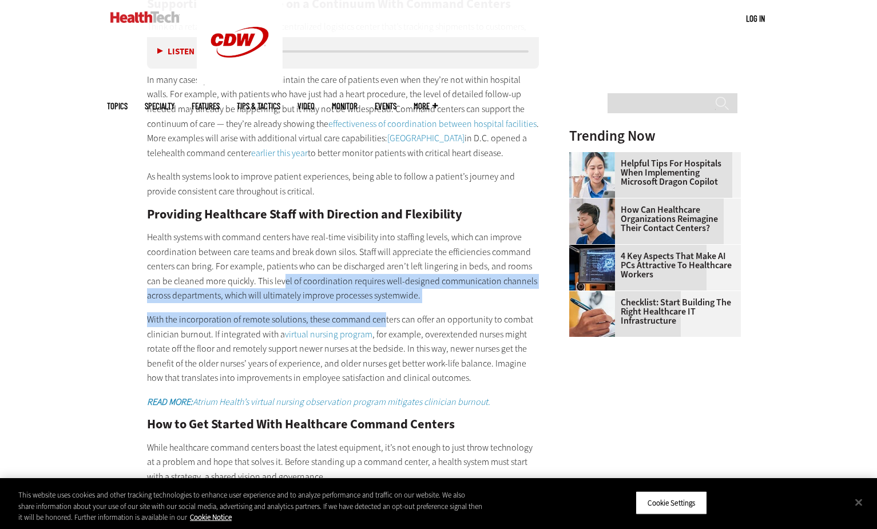
drag, startPoint x: 267, startPoint y: 279, endPoint x: 382, endPoint y: 324, distance: 123.4
click at [382, 324] on div "“I don’t know how we would have managed during the pandemic without the command…" at bounding box center [343, 289] width 393 height 854
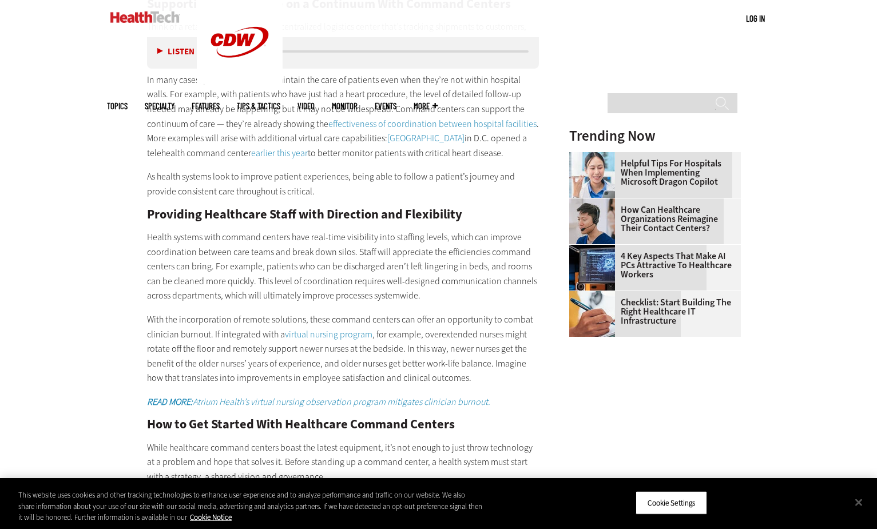
drag, startPoint x: 382, startPoint y: 324, endPoint x: 424, endPoint y: 342, distance: 46.1
click at [427, 343] on p "With the incorporation of remote solutions, these command centers can offer an …" at bounding box center [343, 348] width 393 height 73
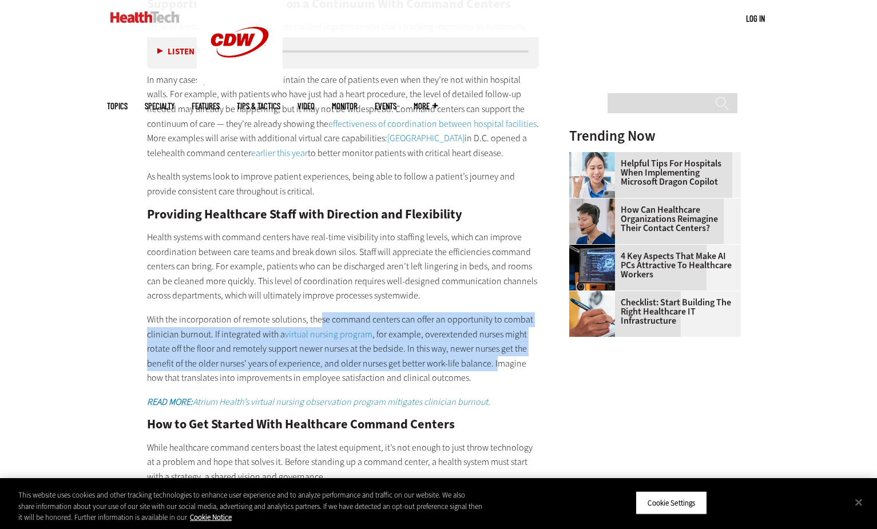
drag, startPoint x: 326, startPoint y: 310, endPoint x: 494, endPoint y: 364, distance: 176.6
click at [494, 364] on div "“I don’t know how we would have managed during the pandemic without the command…" at bounding box center [343, 289] width 393 height 854
click at [494, 364] on p "With the incorporation of remote solutions, these command centers can offer an …" at bounding box center [343, 348] width 393 height 73
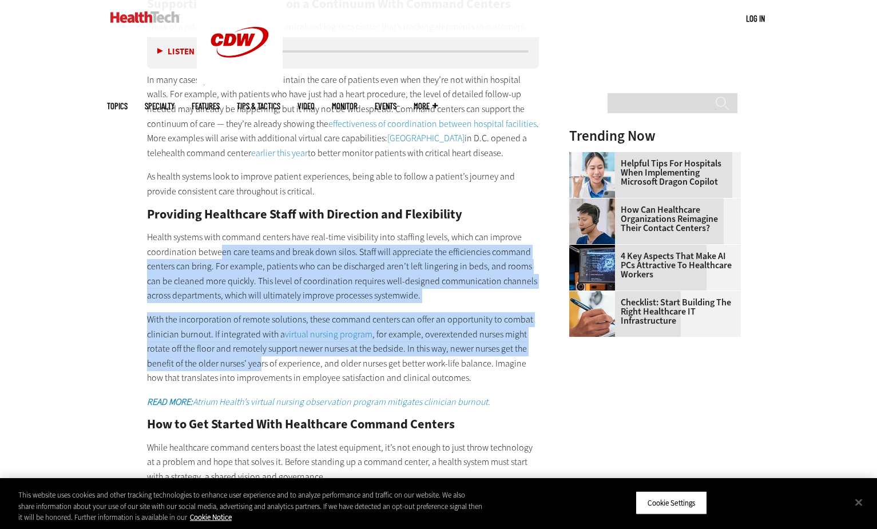
drag, startPoint x: 231, startPoint y: 302, endPoint x: 260, endPoint y: 373, distance: 76.5
click at [260, 373] on div "“I don’t know how we would have managed during the pandemic without the command…" at bounding box center [343, 289] width 393 height 854
click at [260, 373] on p "With the incorporation of remote solutions, these command centers can offer an …" at bounding box center [343, 348] width 393 height 73
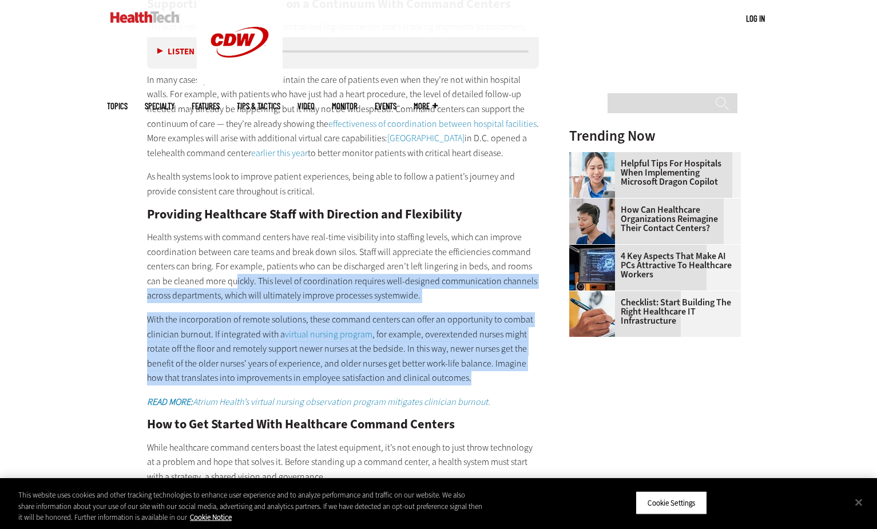
drag, startPoint x: 220, startPoint y: 292, endPoint x: 471, endPoint y: 383, distance: 267.0
click at [471, 383] on div "“I don’t know how we would have managed during the pandemic without the command…" at bounding box center [343, 289] width 393 height 854
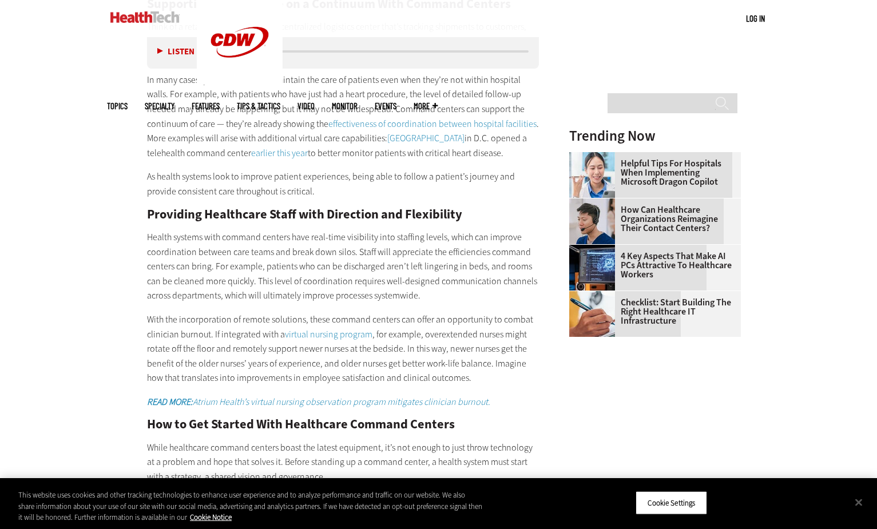
drag, startPoint x: 471, startPoint y: 383, endPoint x: 487, endPoint y: 390, distance: 17.7
click at [487, 390] on div "“I don’t know how we would have managed during the pandemic without the command…" at bounding box center [343, 289] width 393 height 854
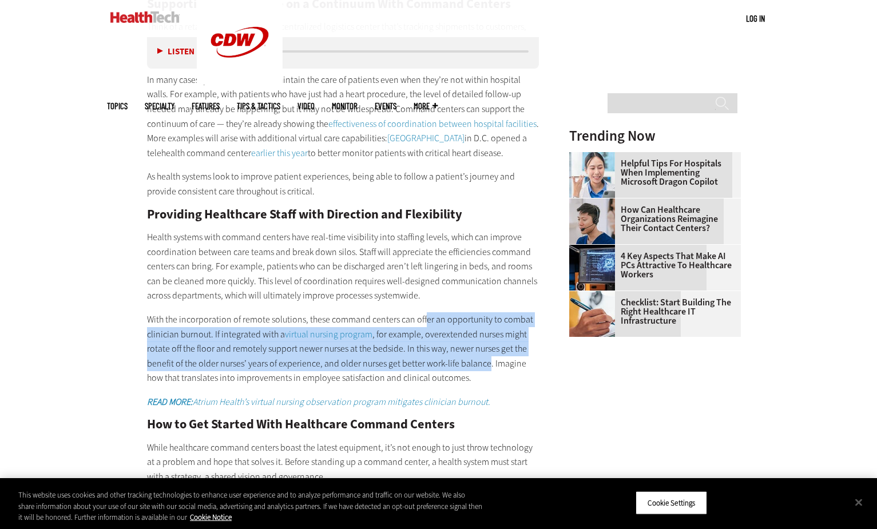
drag, startPoint x: 424, startPoint y: 311, endPoint x: 486, endPoint y: 369, distance: 85.0
click at [486, 369] on div "“I don’t know how we would have managed during the pandemic without the command…" at bounding box center [343, 289] width 393 height 854
click at [486, 369] on p "With the incorporation of remote solutions, these command centers can offer an …" at bounding box center [343, 348] width 393 height 73
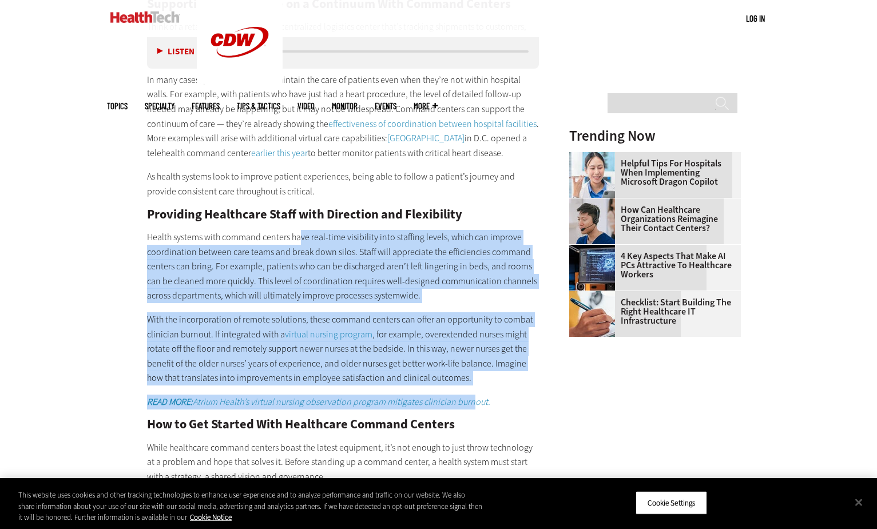
drag, startPoint x: 300, startPoint y: 229, endPoint x: 479, endPoint y: 391, distance: 241.0
click at [479, 391] on div "“I don’t know how we would have managed during the pandemic without the command…" at bounding box center [343, 289] width 393 height 854
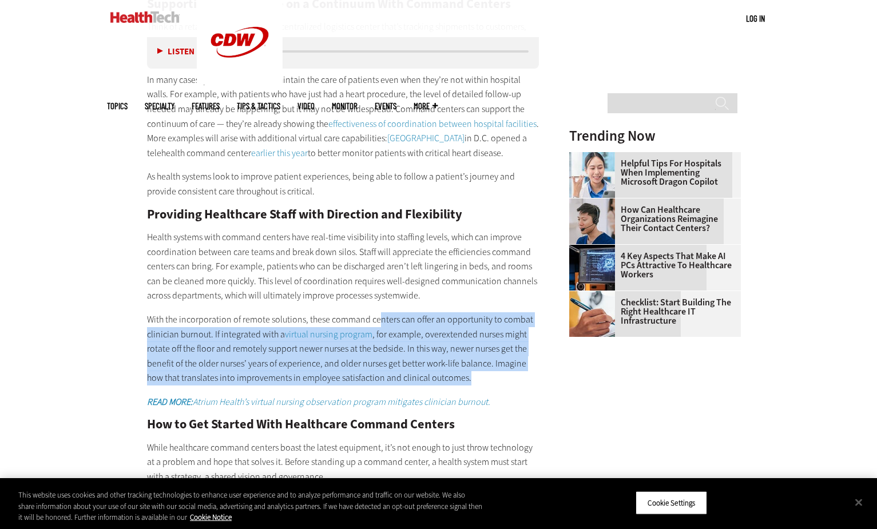
drag, startPoint x: 379, startPoint y: 313, endPoint x: 494, endPoint y: 377, distance: 131.2
click at [494, 377] on div "“I don’t know how we would have managed during the pandemic without the command…" at bounding box center [343, 289] width 393 height 854
drag, startPoint x: 494, startPoint y: 377, endPoint x: 462, endPoint y: 348, distance: 43.0
click at [494, 377] on p "With the incorporation of remote solutions, these command centers can offer an …" at bounding box center [343, 348] width 393 height 73
click at [493, 379] on div "“I don’t know how we would have managed during the pandemic without the command…" at bounding box center [343, 289] width 393 height 854
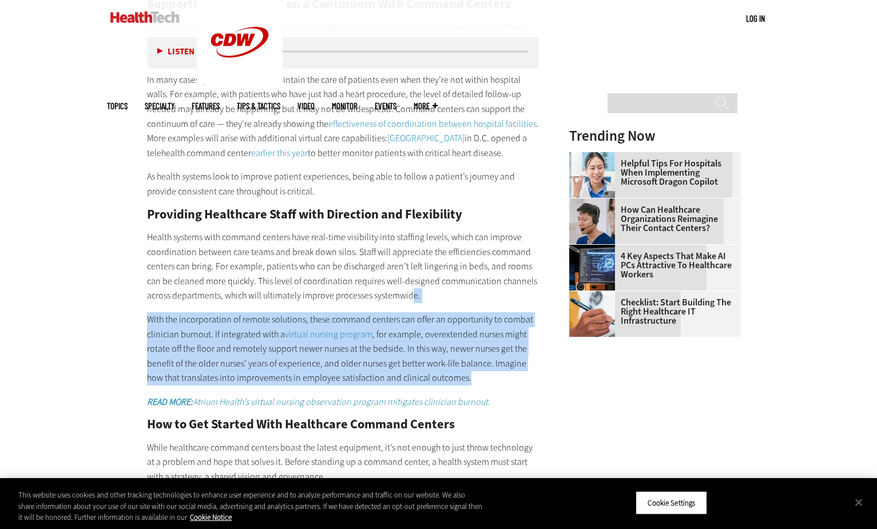
click at [493, 379] on p "With the incorporation of remote solutions, these command centers can offer an …" at bounding box center [343, 348] width 393 height 73
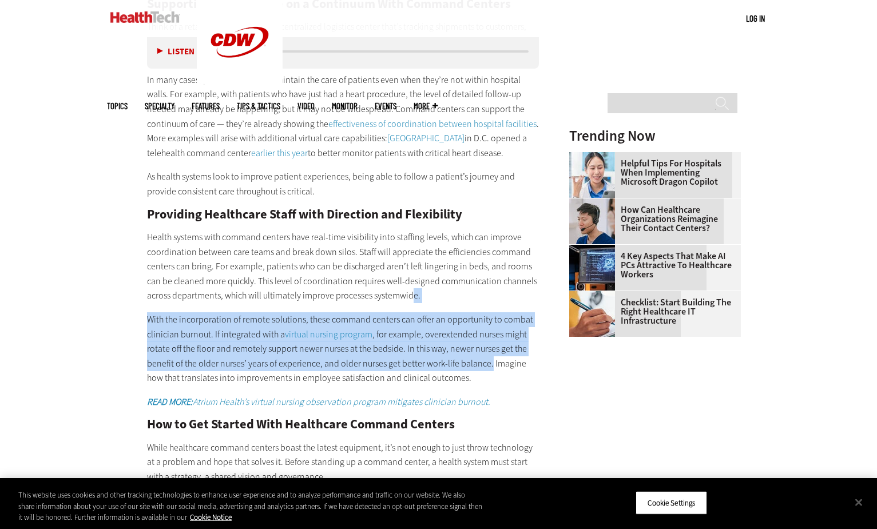
click at [487, 364] on div "“I don’t know how we would have managed during the pandemic without the command…" at bounding box center [343, 289] width 393 height 854
click at [487, 364] on p "With the incorporation of remote solutions, these command centers can offer an …" at bounding box center [343, 348] width 393 height 73
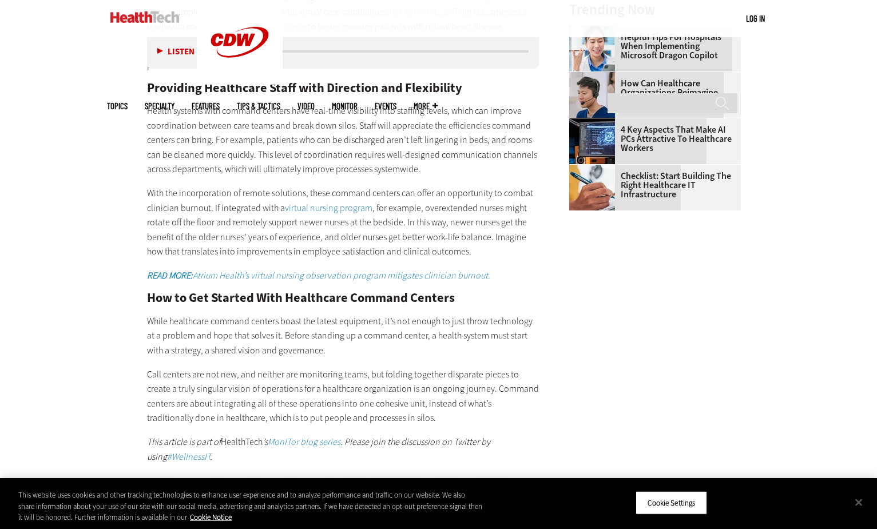
scroll to position [1488, 0]
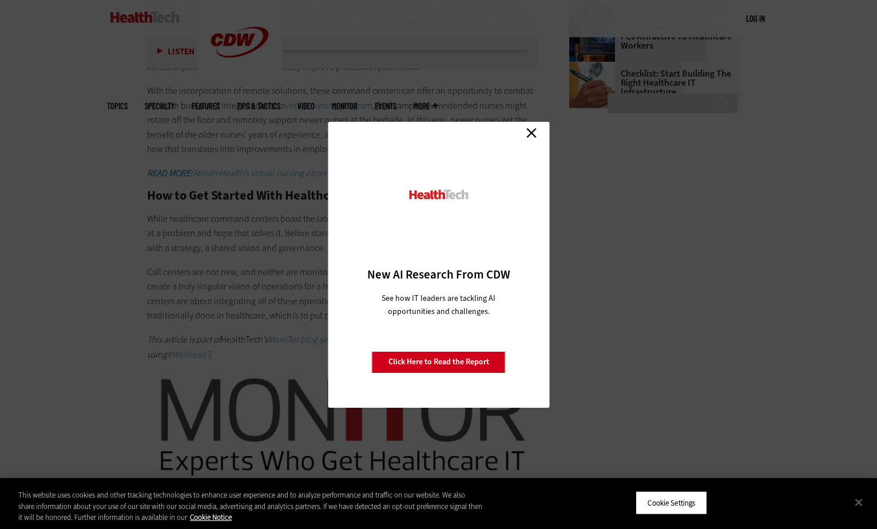
click at [288, 287] on div "Close New AI Research From CDW See how IT leaders are tackling AI opportunities…" at bounding box center [438, 264] width 877 height 529
click at [533, 129] on link "Close" at bounding box center [531, 133] width 17 height 17
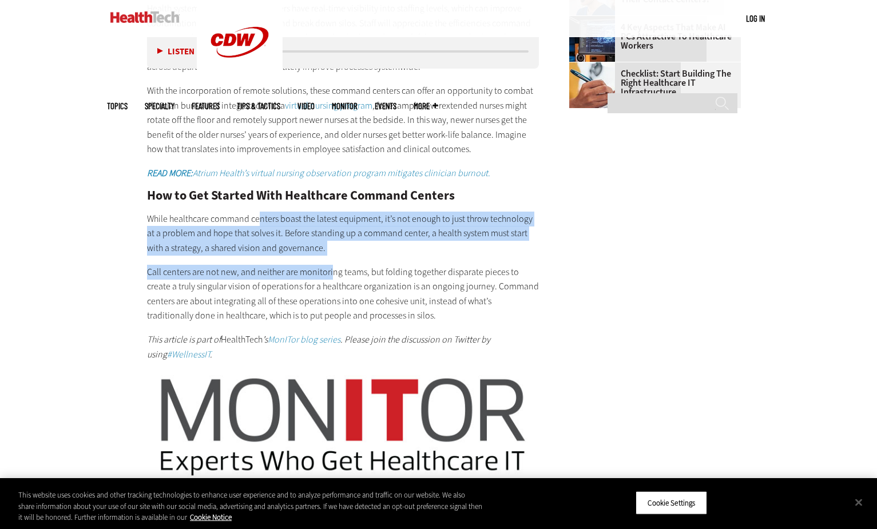
click at [328, 275] on div "“I don’t know how we would have managed during the pandemic without the command…" at bounding box center [343, 60] width 393 height 854
click at [328, 275] on p "Call centers are not new, and neither are monitoring teams, but folding togethe…" at bounding box center [343, 294] width 393 height 58
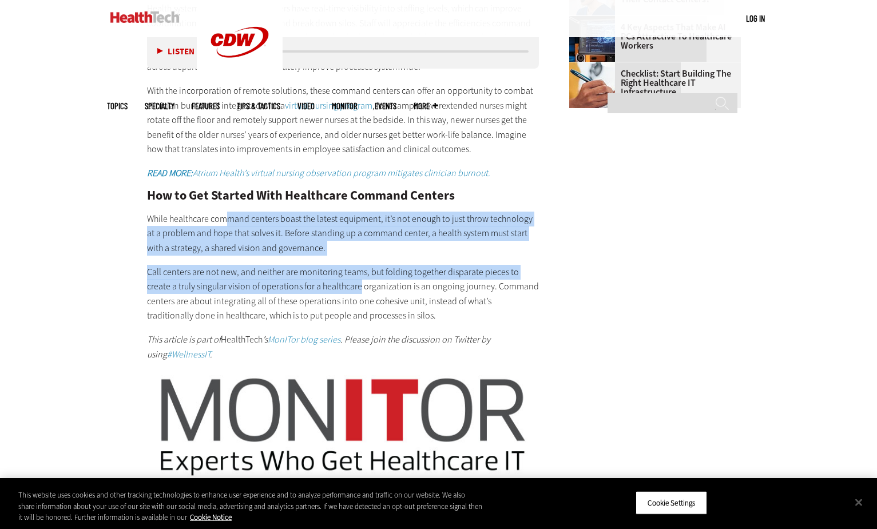
click at [336, 287] on div "“I don’t know how we would have managed during the pandemic without the command…" at bounding box center [343, 60] width 393 height 854
click at [336, 288] on p "Call centers are not new, and neither are monitoring teams, but folding togethe…" at bounding box center [343, 294] width 393 height 58
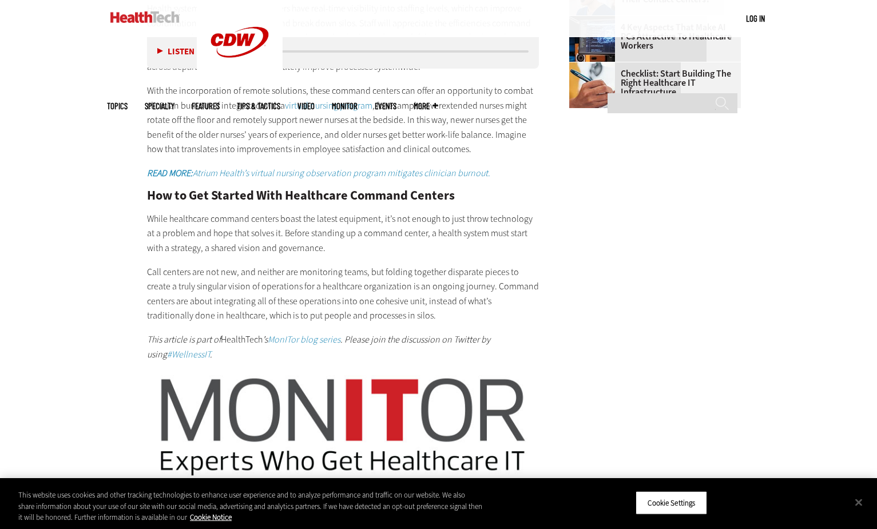
click at [353, 287] on p "Call centers are not new, and neither are monitoring teams, but folding togethe…" at bounding box center [343, 294] width 393 height 58
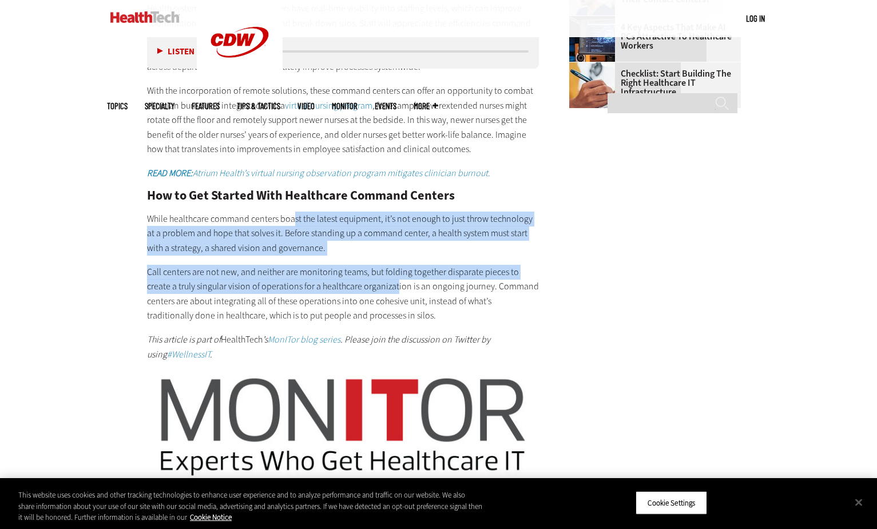
click at [370, 288] on div "“I don’t know how we would have managed during the pandemic without the command…" at bounding box center [343, 60] width 393 height 854
click at [370, 288] on p "Call centers are not new, and neither are monitoring teams, but folding togethe…" at bounding box center [343, 294] width 393 height 58
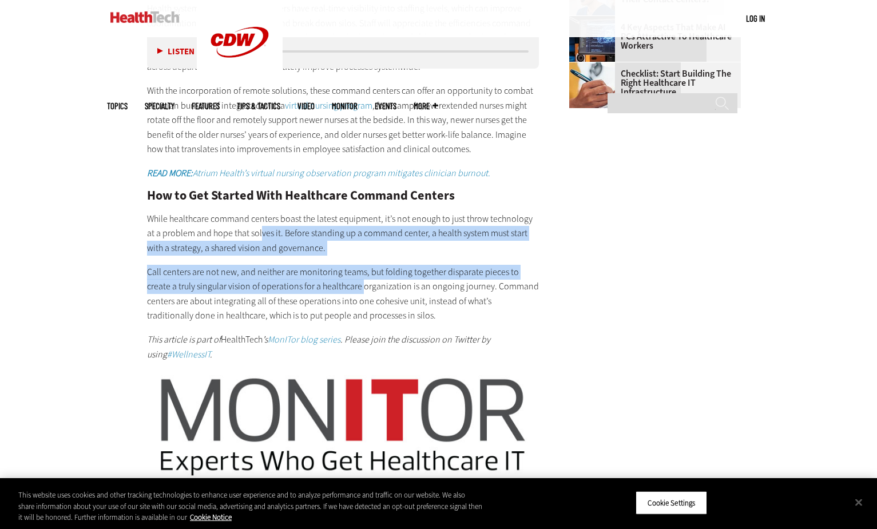
click at [338, 289] on div "“I don’t know how we would have managed during the pandemic without the command…" at bounding box center [343, 60] width 393 height 854
click at [338, 289] on p "Call centers are not new, and neither are monitoring teams, but folding togethe…" at bounding box center [343, 294] width 393 height 58
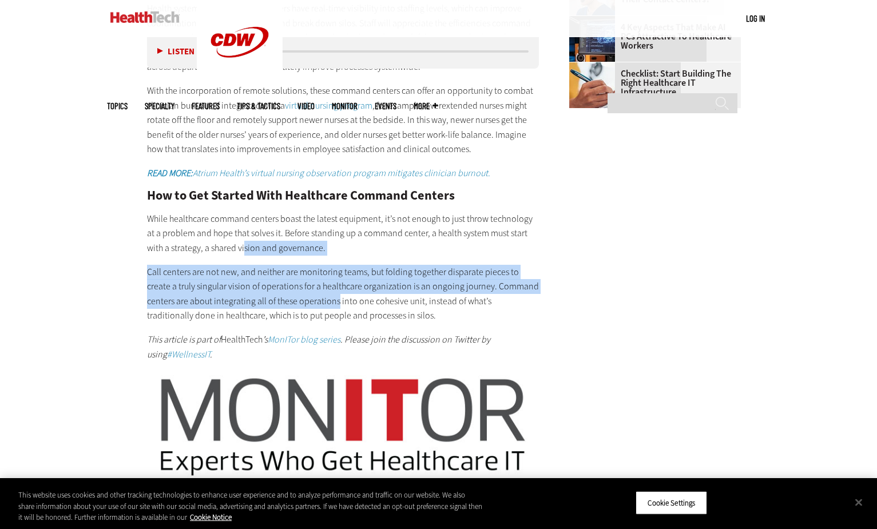
click at [307, 303] on div "“I don’t know how we would have managed during the pandemic without the command…" at bounding box center [343, 60] width 393 height 854
click at [307, 303] on p "Call centers are not new, and neither are monitoring teams, but folding togethe…" at bounding box center [343, 294] width 393 height 58
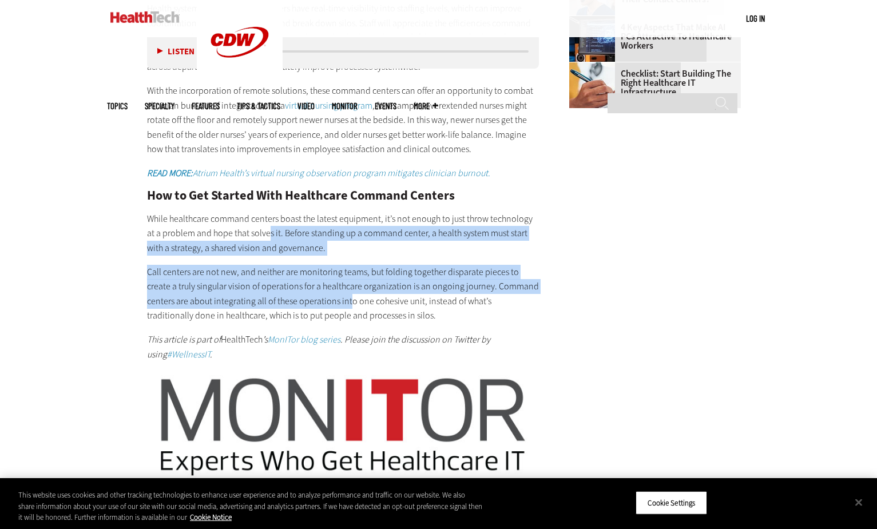
click at [318, 303] on div "“I don’t know how we would have managed during the pandemic without the command…" at bounding box center [343, 60] width 393 height 854
click at [318, 303] on p "Call centers are not new, and neither are monitoring teams, but folding togethe…" at bounding box center [343, 294] width 393 height 58
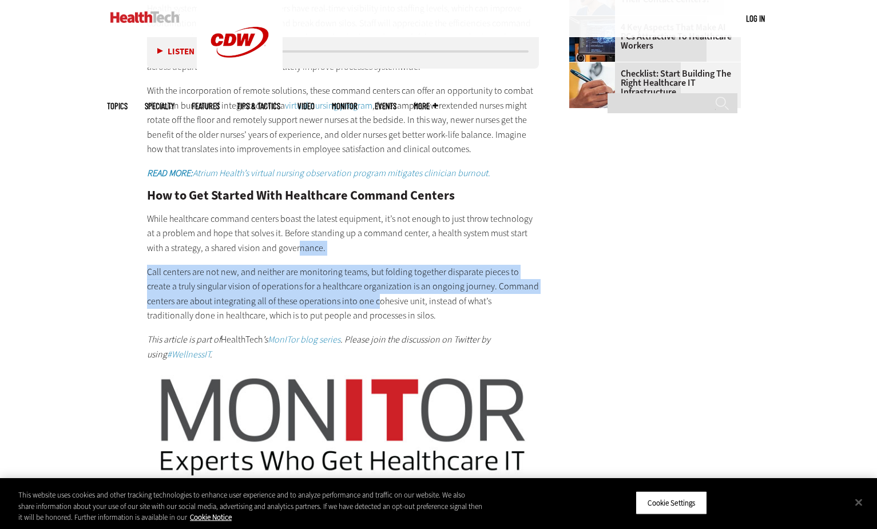
click at [348, 308] on div "“I don’t know how we would have managed during the pandemic without the command…" at bounding box center [343, 60] width 393 height 854
click at [230, 287] on p "Call centers are not new, and neither are monitoring teams, but folding togethe…" at bounding box center [343, 294] width 393 height 58
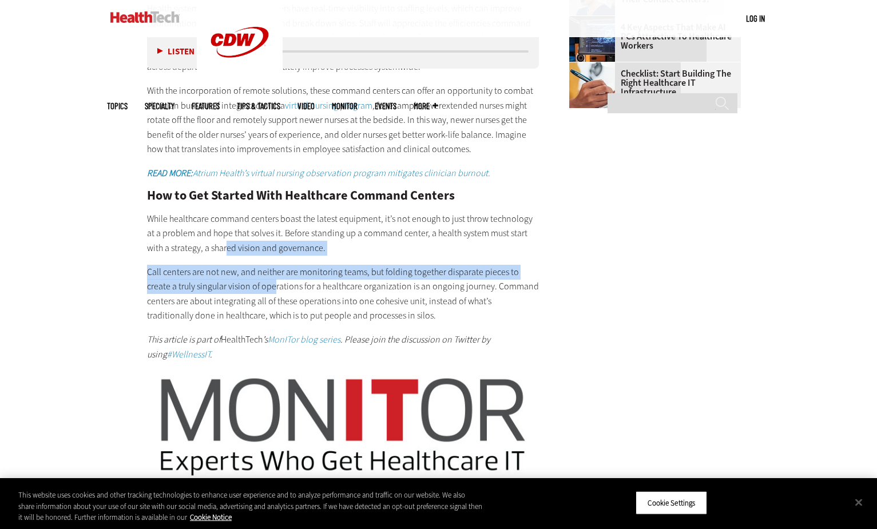
click at [249, 293] on div "“I don’t know how we would have managed during the pandemic without the command…" at bounding box center [343, 60] width 393 height 854
click at [249, 293] on p "Call centers are not new, and neither are monitoring teams, but folding togethe…" at bounding box center [343, 294] width 393 height 58
click at [274, 291] on p "Call centers are not new, and neither are monitoring teams, but folding togethe…" at bounding box center [343, 294] width 393 height 58
click at [297, 294] on p "Call centers are not new, and neither are monitoring teams, but folding togethe…" at bounding box center [343, 294] width 393 height 58
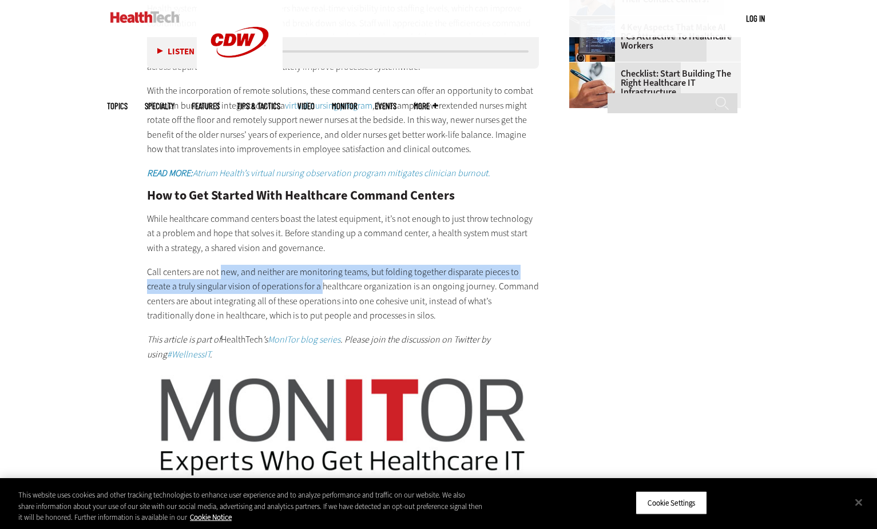
click at [297, 294] on p "Call centers are not new, and neither are monitoring teams, but folding togethe…" at bounding box center [343, 294] width 393 height 58
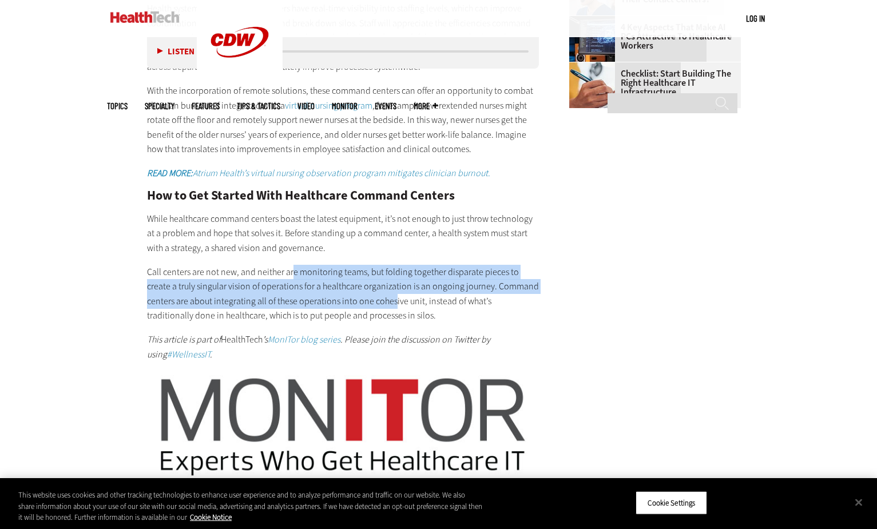
click at [373, 311] on p "Call centers are not new, and neither are monitoring teams, but folding togethe…" at bounding box center [343, 294] width 393 height 58
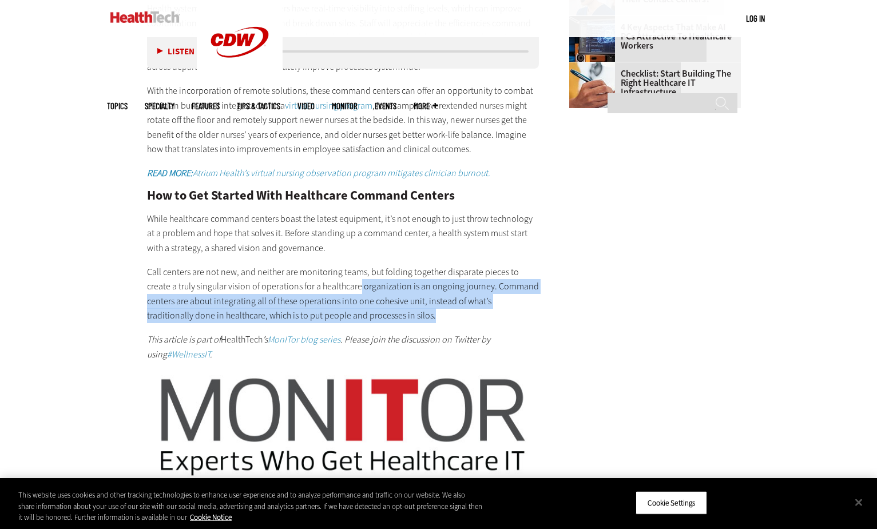
click at [392, 318] on p "Call centers are not new, and neither are monitoring teams, but folding togethe…" at bounding box center [343, 294] width 393 height 58
click at [394, 321] on p "Call centers are not new, and neither are monitoring teams, but folding togethe…" at bounding box center [343, 294] width 393 height 58
click at [387, 321] on p "Call centers are not new, and neither are monitoring teams, but folding togethe…" at bounding box center [343, 294] width 393 height 58
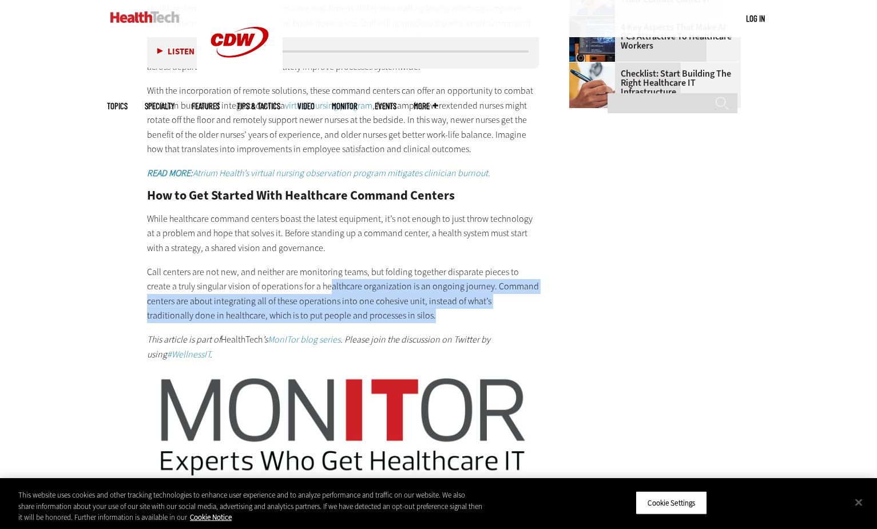
click at [387, 321] on p "Call centers are not new, and neither are monitoring teams, but folding togethe…" at bounding box center [343, 294] width 393 height 58
click at [365, 323] on p "Call centers are not new, and neither are monitoring teams, but folding togethe…" at bounding box center [343, 294] width 393 height 58
click at [386, 323] on p "Call centers are not new, and neither are monitoring teams, but folding togethe…" at bounding box center [343, 294] width 393 height 58
click at [373, 315] on p "Call centers are not new, and neither are monitoring teams, but folding togethe…" at bounding box center [343, 294] width 393 height 58
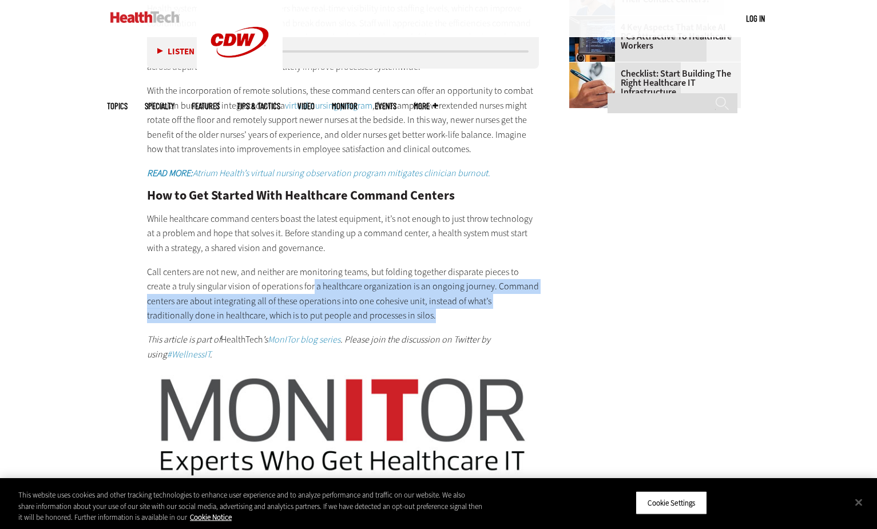
click at [372, 315] on p "Call centers are not new, and neither are monitoring teams, but folding togethe…" at bounding box center [343, 294] width 393 height 58
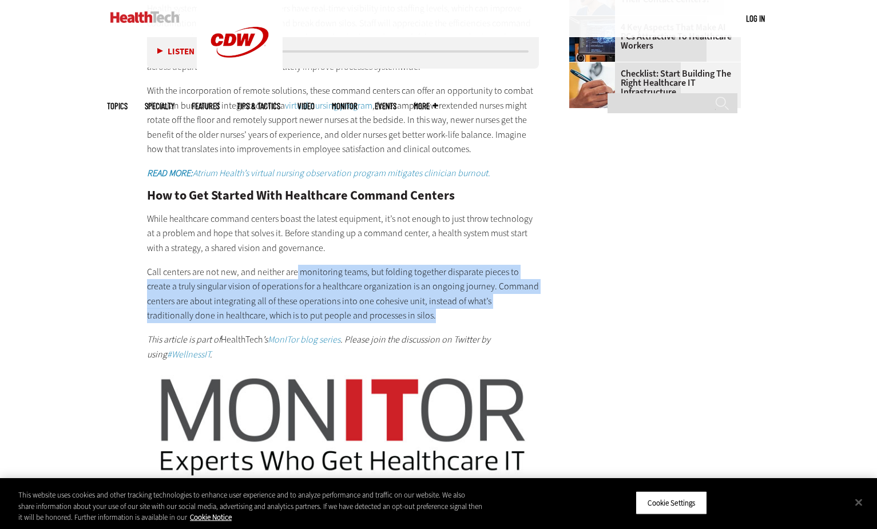
click at [381, 323] on p "Call centers are not new, and neither are monitoring teams, but folding togethe…" at bounding box center [343, 294] width 393 height 58
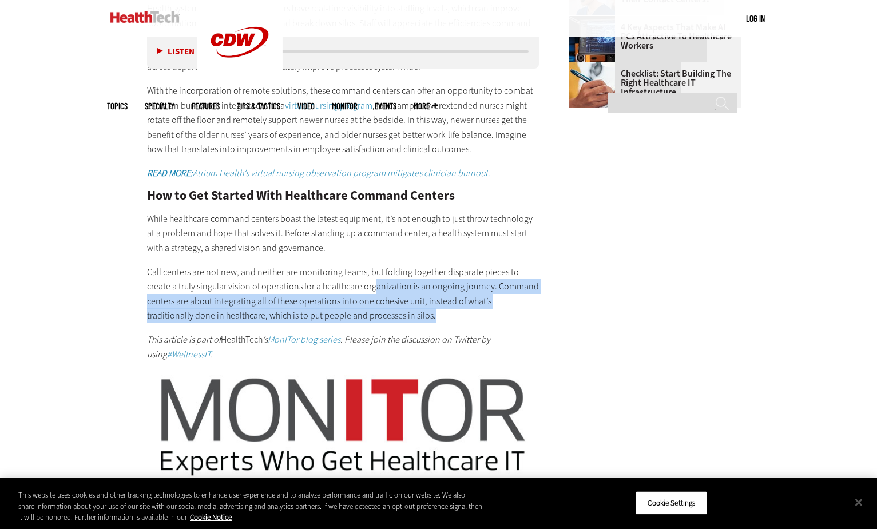
click at [441, 322] on p "Call centers are not new, and neither are monitoring teams, but folding togethe…" at bounding box center [343, 294] width 393 height 58
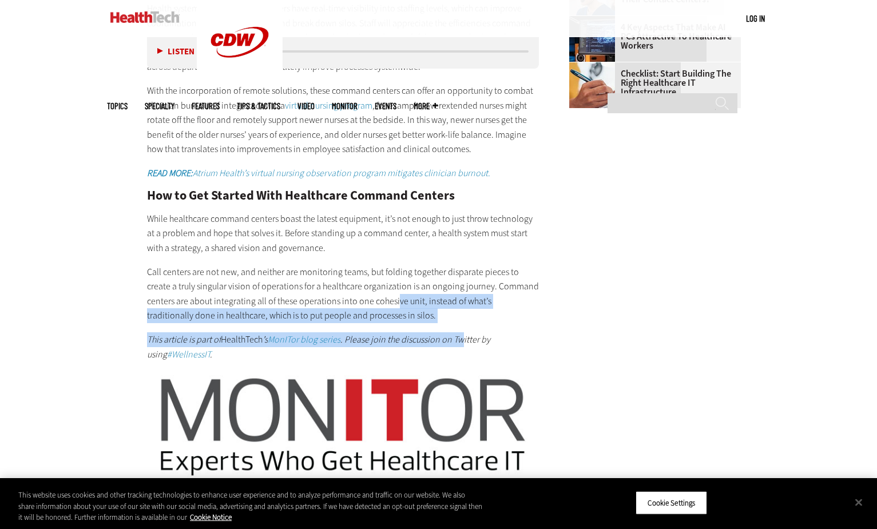
click at [466, 328] on div "“I don’t know how we would have managed during the pandemic without the command…" at bounding box center [343, 60] width 393 height 854
click at [437, 344] on div "“I don’t know how we would have managed during the pandemic without the command…" at bounding box center [343, 60] width 393 height 854
click at [318, 310] on p "Call centers are not new, and neither are monitoring teams, but folding togethe…" at bounding box center [343, 294] width 393 height 58
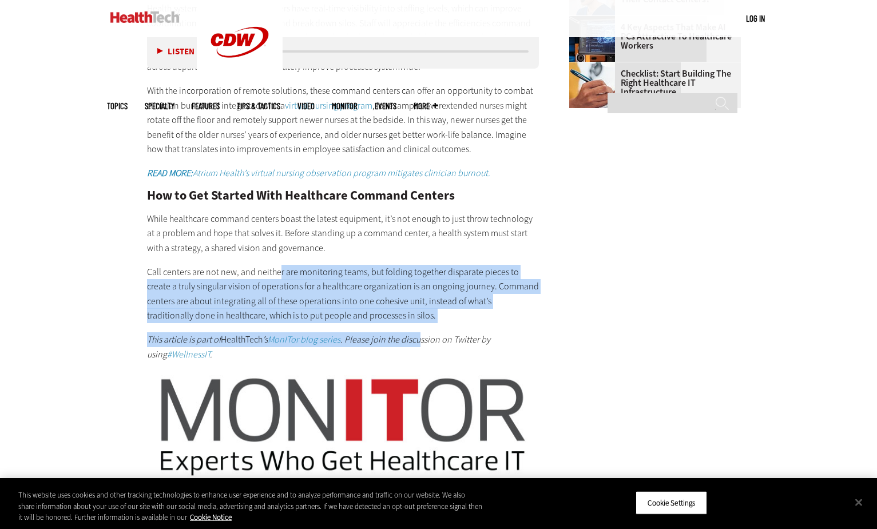
click at [422, 330] on div "“I don’t know how we would have managed during the pandemic without the command…" at bounding box center [343, 60] width 393 height 854
click at [470, 342] on div "“I don’t know how we would have managed during the pandemic without the command…" at bounding box center [343, 60] width 393 height 854
click at [470, 342] on em ". Please join the discussion on Twitter by using" at bounding box center [318, 347] width 343 height 27
click at [441, 340] on div "“I don’t know how we would have managed during the pandemic without the command…" at bounding box center [343, 60] width 393 height 854
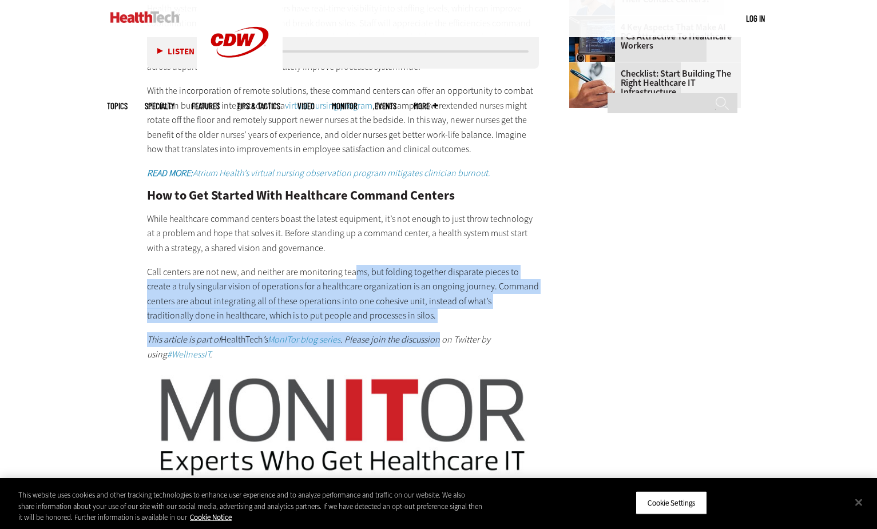
click at [441, 340] on em ". Please join the discussion on Twitter by using" at bounding box center [318, 347] width 343 height 27
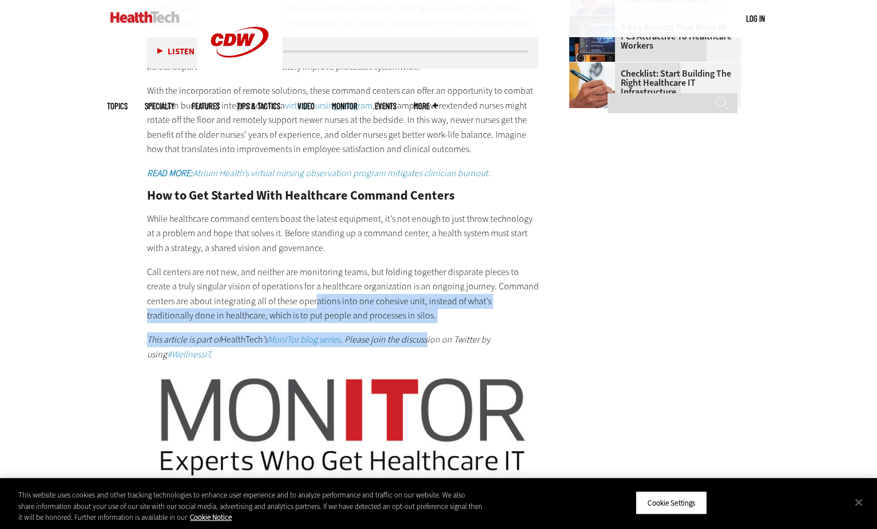
click at [430, 348] on div "“I don’t know how we would have managed during the pandemic without the command…" at bounding box center [343, 60] width 393 height 854
click at [430, 348] on em ". Please join the discussion on Twitter by using" at bounding box center [318, 347] width 343 height 27
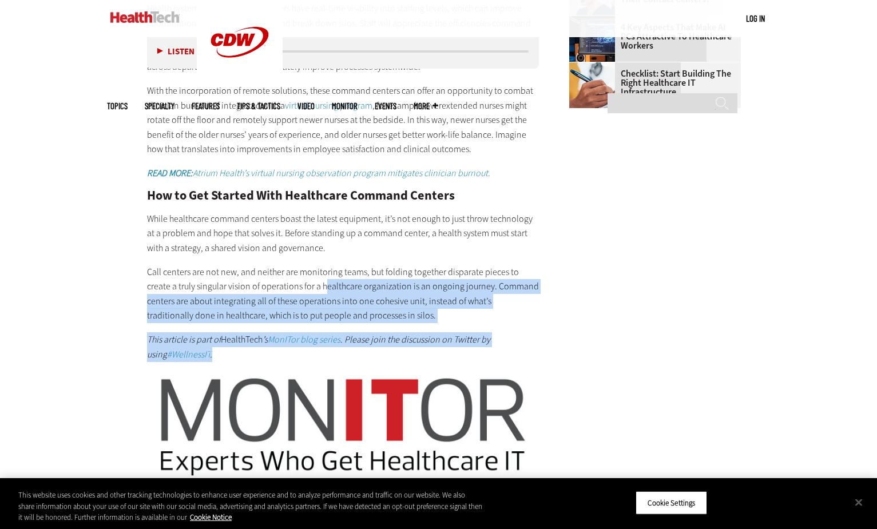
click at [465, 362] on div "“I don’t know how we would have managed during the pandemic without the command…" at bounding box center [343, 60] width 393 height 854
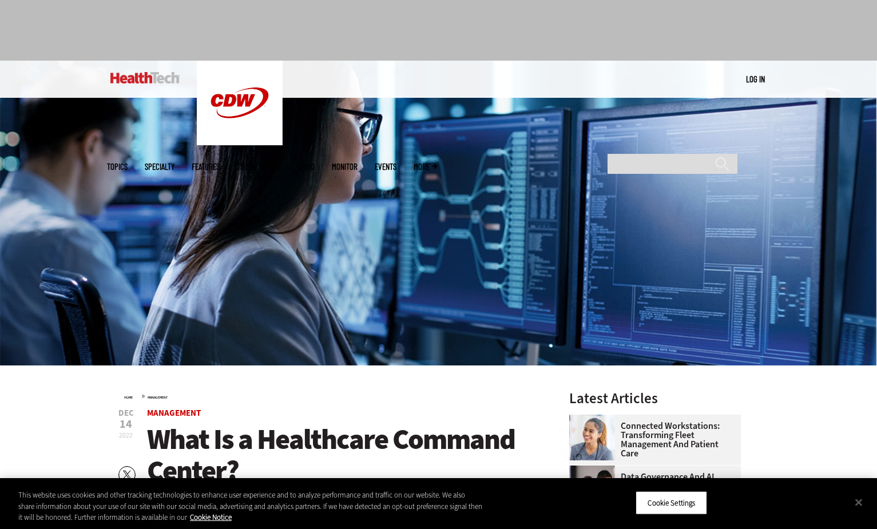
scroll to position [0, 0]
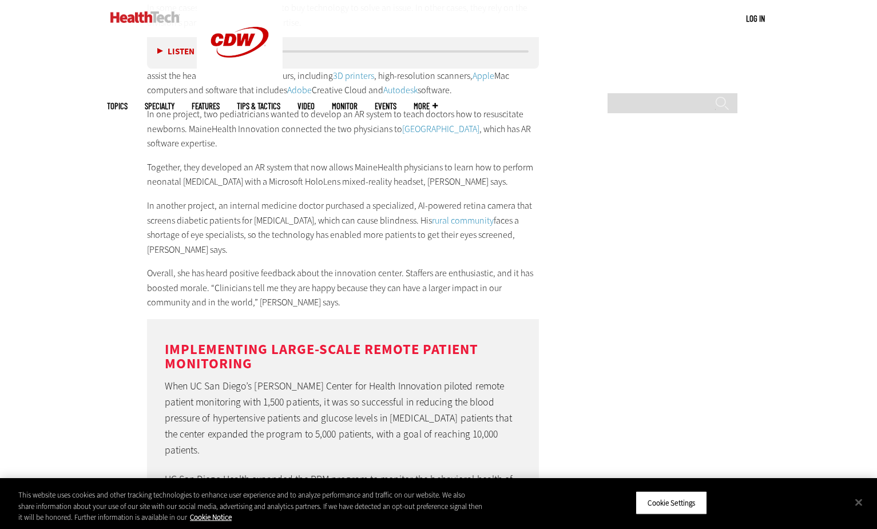
scroll to position [3723, 0]
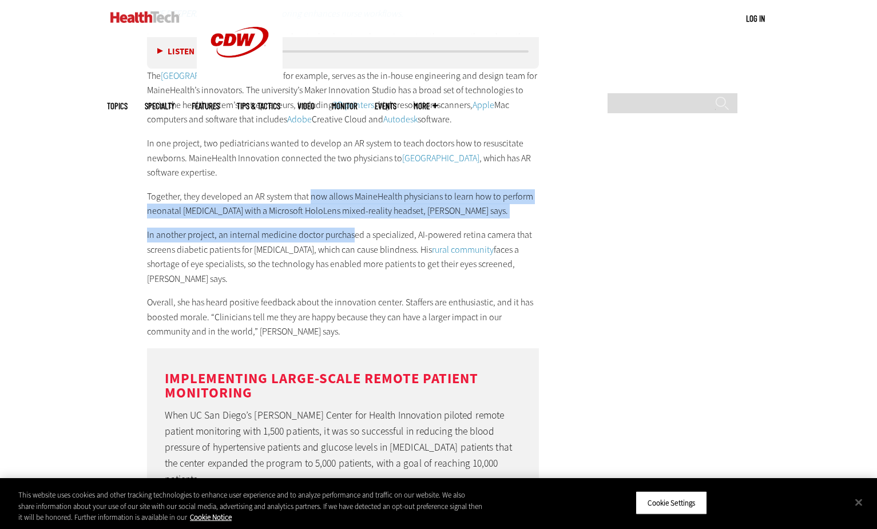
drag, startPoint x: 312, startPoint y: 163, endPoint x: 352, endPoint y: 204, distance: 57.1
click at [351, 204] on div "Transforming Healthcare with Innovation Funding Further up the East Coast, Main…" at bounding box center [343, 66] width 393 height 545
click at [352, 228] on p "In another project, an internal medicine doctor purchased a specialized, AI-pow…" at bounding box center [343, 257] width 393 height 58
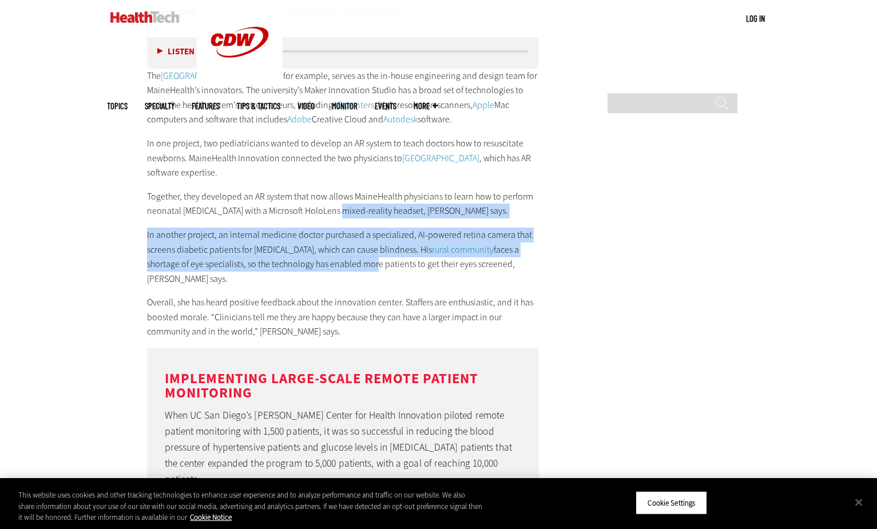
drag, startPoint x: 335, startPoint y: 175, endPoint x: 373, endPoint y: 232, distance: 69.4
click at [373, 232] on div "Transforming Healthcare with Innovation Funding Further up the East Coast, Main…" at bounding box center [343, 66] width 393 height 545
click at [374, 232] on p "In another project, an internal medicine doctor purchased a specialized, AI-pow…" at bounding box center [343, 257] width 393 height 58
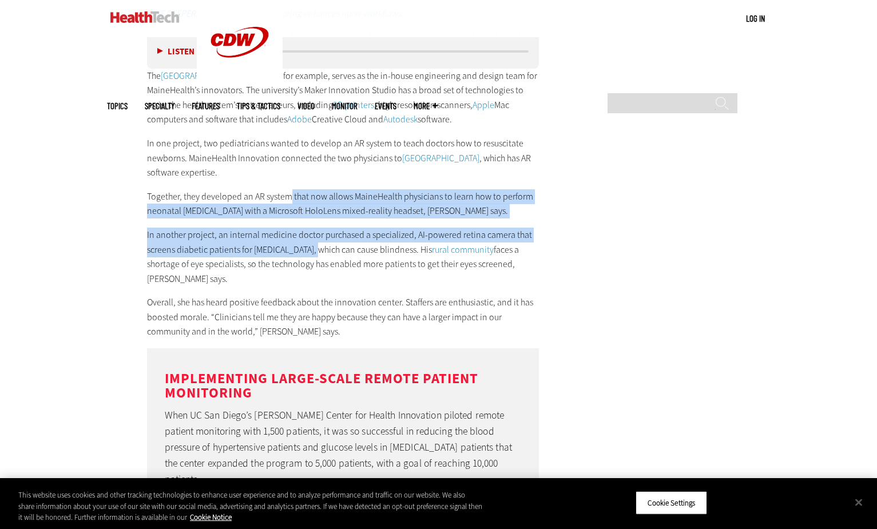
drag, startPoint x: 307, startPoint y: 216, endPoint x: 309, endPoint y: 222, distance: 6.2
click at [309, 222] on div "Transforming Healthcare with Innovation Funding Further up the East Coast, Main…" at bounding box center [343, 66] width 393 height 545
click at [309, 228] on p "In another project, an internal medicine doctor purchased a specialized, AI-pow…" at bounding box center [343, 257] width 393 height 58
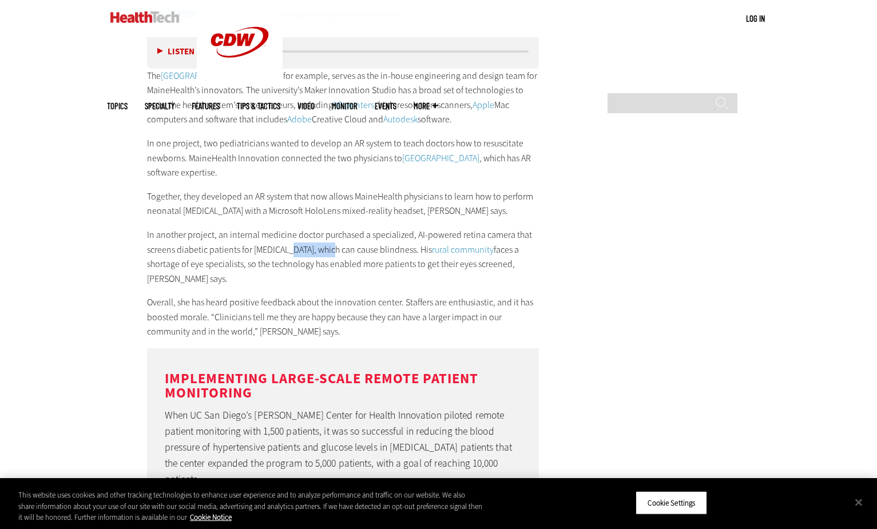
click at [309, 228] on p "In another project, an internal medicine doctor purchased a specialized, AI-pow…" at bounding box center [343, 257] width 393 height 58
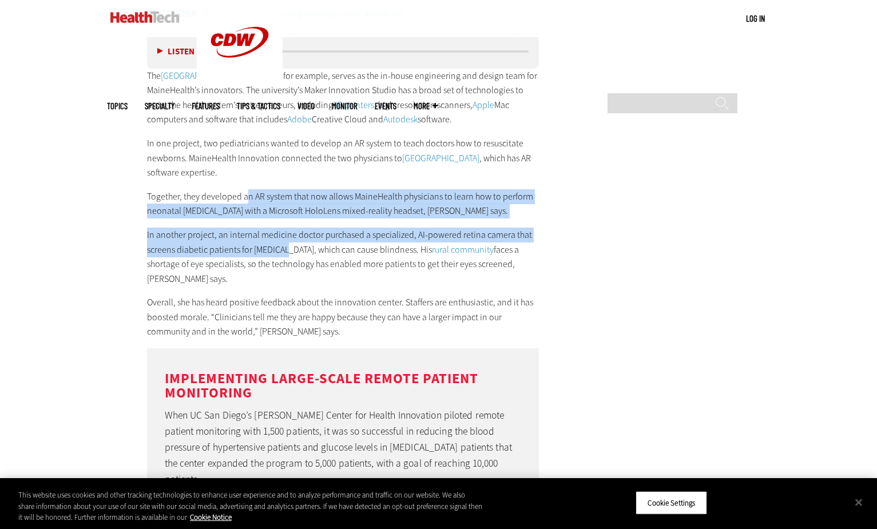
drag, startPoint x: 309, startPoint y: 222, endPoint x: 283, endPoint y: 212, distance: 28.1
click at [283, 212] on div "Transforming Healthcare with Innovation Funding Further up the East Coast, Main…" at bounding box center [343, 66] width 393 height 545
click at [283, 228] on p "In another project, an internal medicine doctor purchased a specialized, AI-pow…" at bounding box center [343, 257] width 393 height 58
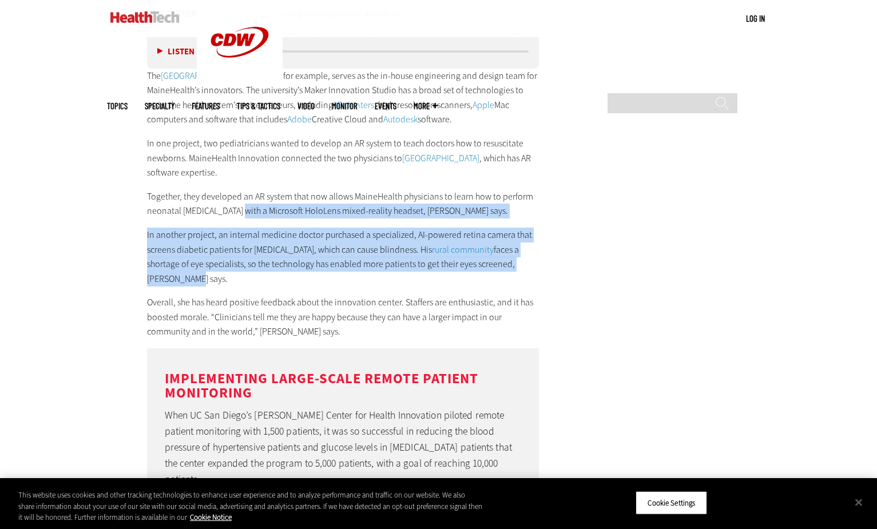
drag, startPoint x: 237, startPoint y: 172, endPoint x: 323, endPoint y: 243, distance: 111.3
click at [323, 243] on div "Transforming Healthcare with Innovation Funding Further up the East Coast, Main…" at bounding box center [343, 66] width 393 height 545
click at [259, 189] on p "Together, they developed an AR system that now allows MaineHealth physicians to…" at bounding box center [343, 203] width 393 height 29
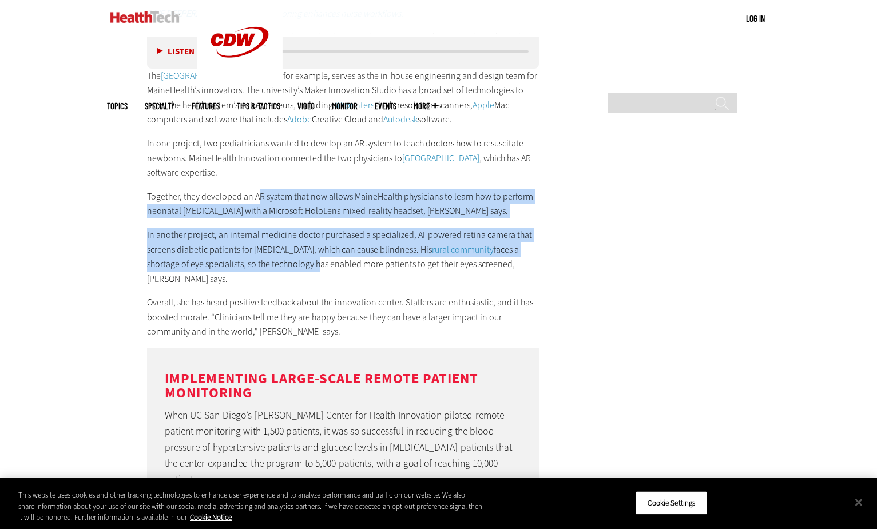
drag, startPoint x: 259, startPoint y: 165, endPoint x: 316, endPoint y: 234, distance: 89.8
click at [316, 234] on div "Transforming Healthcare with Innovation Funding Further up the East Coast, Main…" at bounding box center [343, 66] width 393 height 545
click at [316, 234] on p "In another project, an internal medicine doctor purchased a specialized, AI-pow…" at bounding box center [343, 257] width 393 height 58
drag, startPoint x: 267, startPoint y: 165, endPoint x: 302, endPoint y: 240, distance: 82.7
click at [302, 240] on div "Transforming Healthcare with Innovation Funding Further up the East Coast, Main…" at bounding box center [343, 66] width 393 height 545
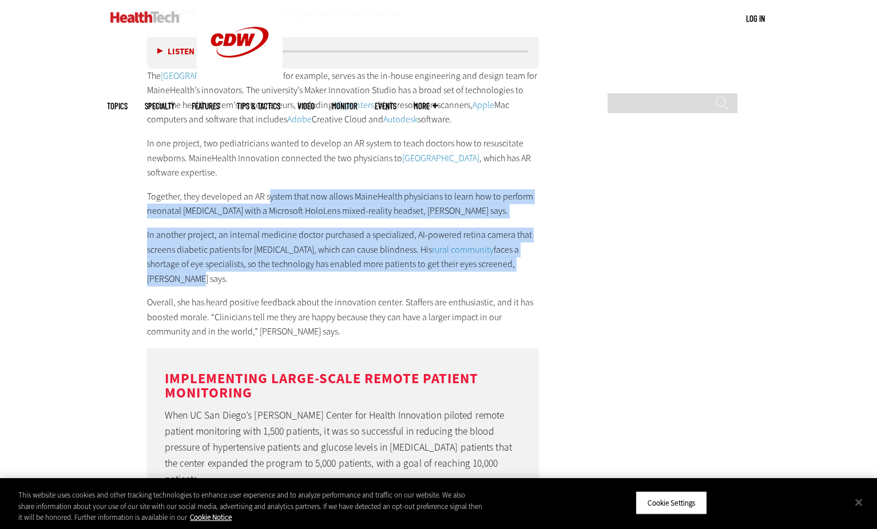
click at [302, 240] on p "In another project, an internal medicine doctor purchased a specialized, AI-pow…" at bounding box center [343, 257] width 393 height 58
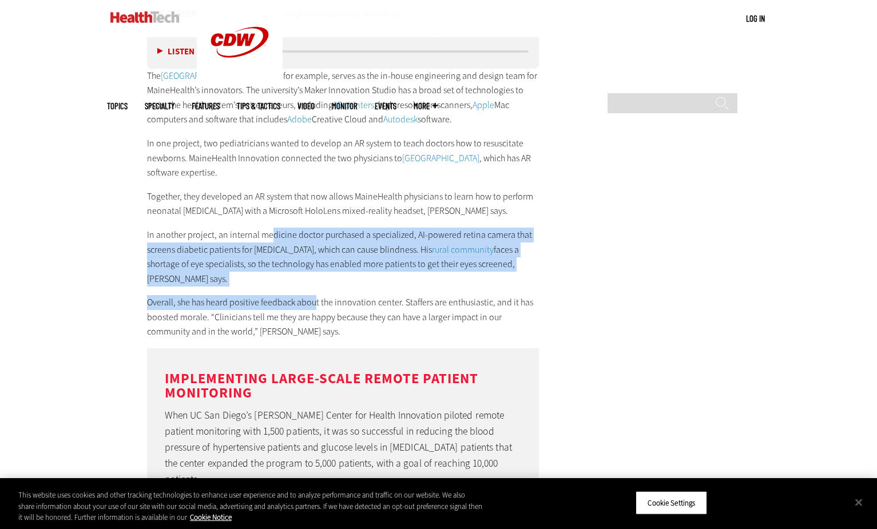
drag, startPoint x: 270, startPoint y: 192, endPoint x: 314, endPoint y: 258, distance: 79.2
click at [314, 258] on div "Transforming Healthcare with Innovation Funding Further up the East Coast, Main…" at bounding box center [343, 66] width 393 height 545
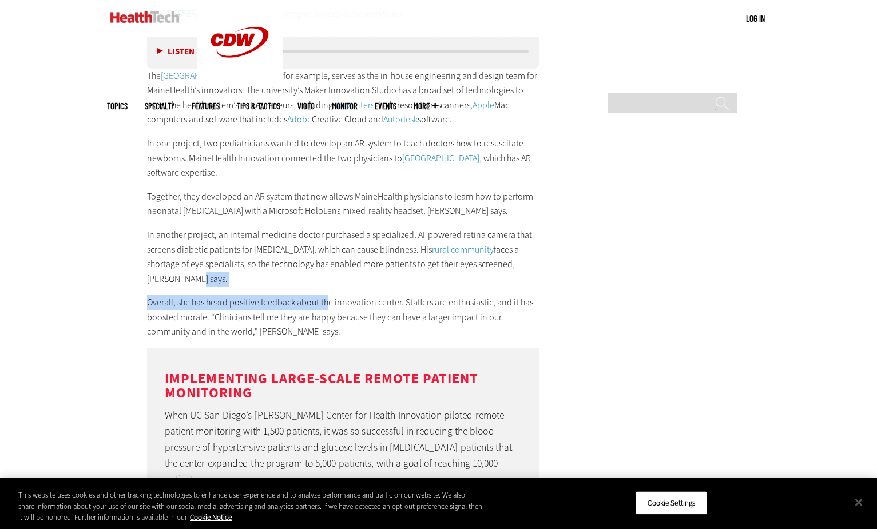
drag, startPoint x: 291, startPoint y: 239, endPoint x: 330, endPoint y: 278, distance: 54.6
click at [330, 278] on div "Transforming Healthcare with Innovation Funding Further up the East Coast, Main…" at bounding box center [343, 66] width 393 height 545
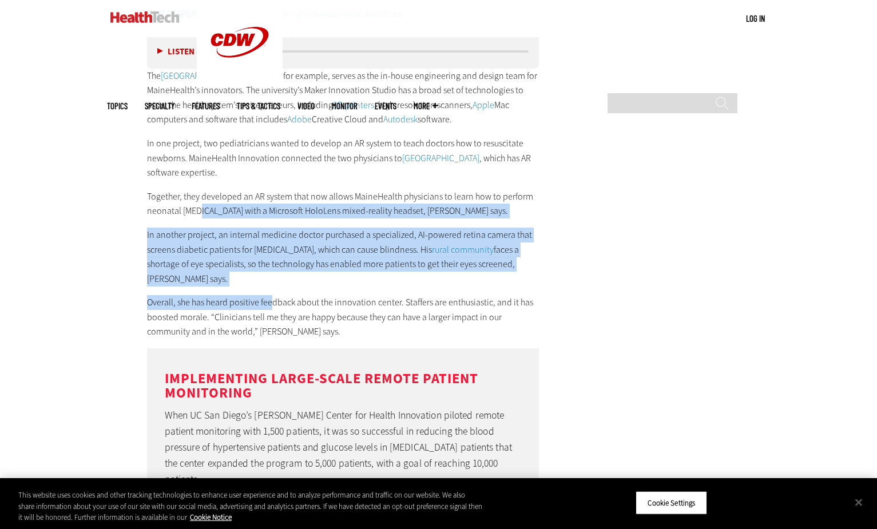
drag, startPoint x: 197, startPoint y: 182, endPoint x: 271, endPoint y: 264, distance: 109.8
click at [271, 264] on div "Transforming Healthcare with Innovation Funding Further up the East Coast, Main…" at bounding box center [343, 66] width 393 height 545
click at [271, 295] on p "Overall, she has heard positive feedback about the innovation center. Staffers …" at bounding box center [343, 317] width 393 height 44
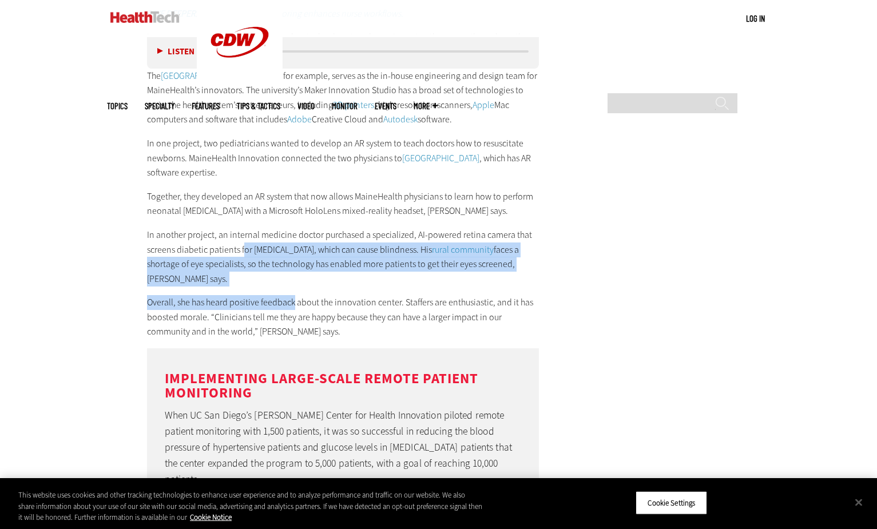
drag, startPoint x: 244, startPoint y: 217, endPoint x: 297, endPoint y: 267, distance: 72.5
click at [297, 267] on div "Transforming Healthcare with Innovation Funding Further up the East Coast, Main…" at bounding box center [343, 66] width 393 height 545
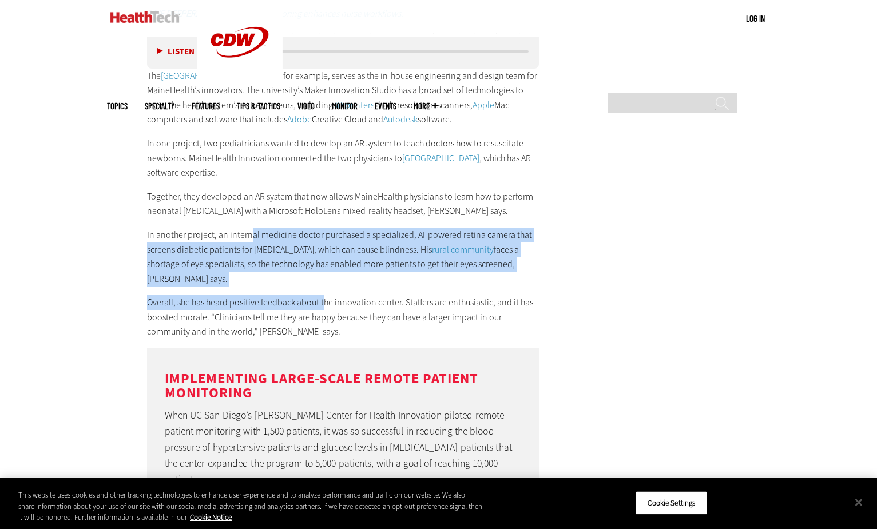
drag, startPoint x: 249, startPoint y: 205, endPoint x: 327, endPoint y: 270, distance: 100.4
click at [327, 270] on div "Transforming Healthcare with Innovation Funding Further up the East Coast, Main…" at bounding box center [343, 66] width 393 height 545
click at [327, 295] on p "Overall, she has heard positive feedback about the innovation center. Staffers …" at bounding box center [343, 317] width 393 height 44
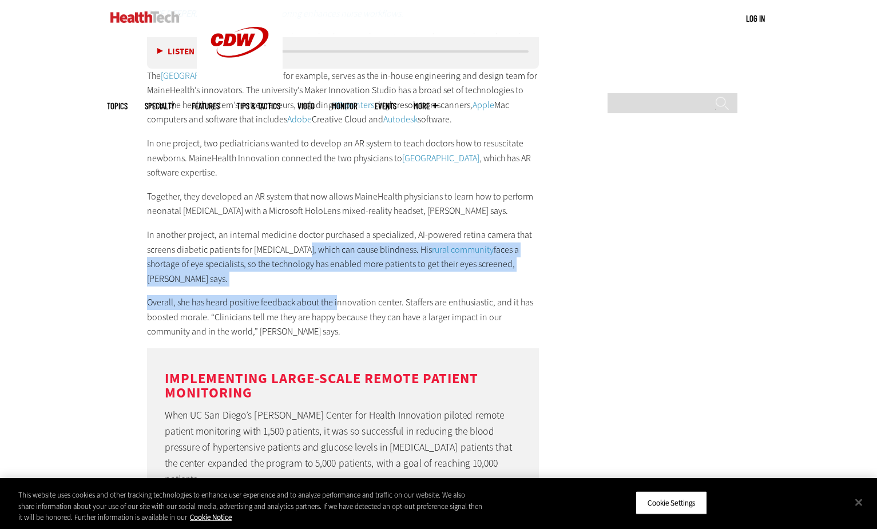
drag, startPoint x: 296, startPoint y: 213, endPoint x: 340, endPoint y: 279, distance: 79.5
click at [340, 279] on div "Transforming Healthcare with Innovation Funding Further up the East Coast, Main…" at bounding box center [343, 66] width 393 height 545
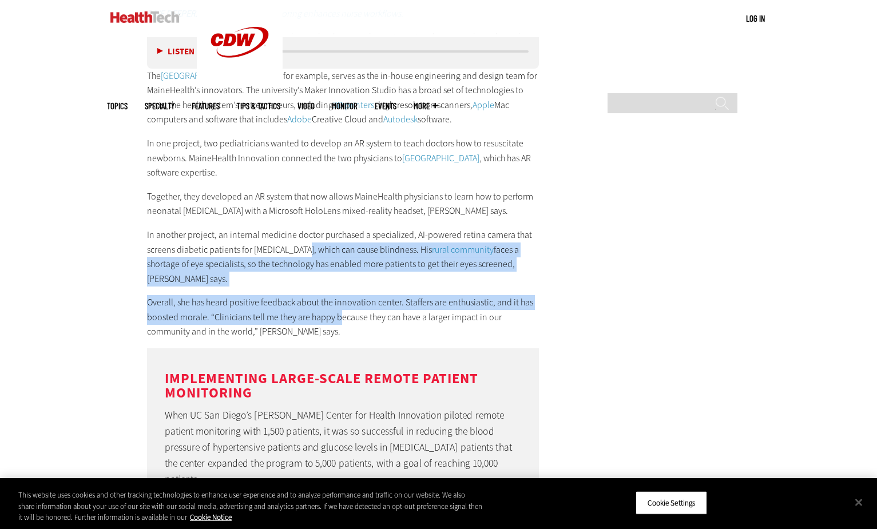
drag, startPoint x: 340, startPoint y: 279, endPoint x: 339, endPoint y: 268, distance: 10.4
click at [340, 295] on p "Overall, she has heard positive feedback about the innovation center. Staffers …" at bounding box center [343, 317] width 393 height 44
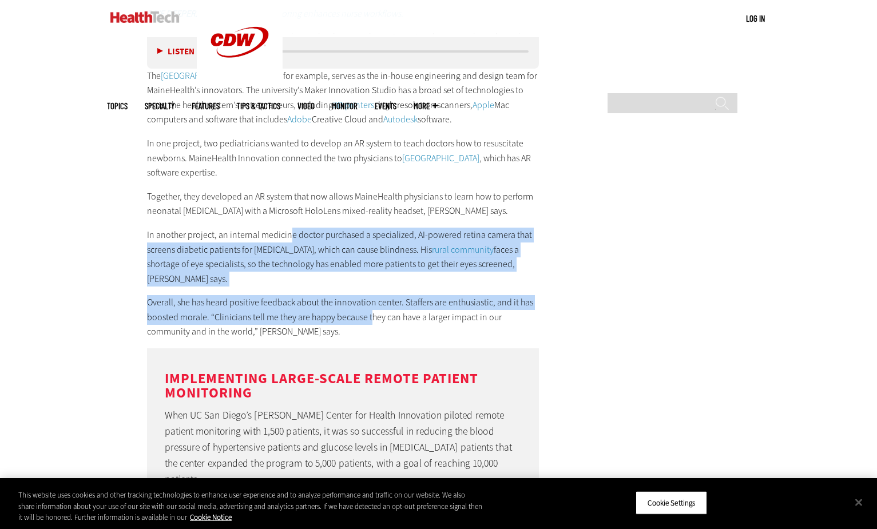
drag, startPoint x: 313, startPoint y: 239, endPoint x: 370, endPoint y: 284, distance: 72.6
click at [370, 284] on div "Transforming Healthcare with Innovation Funding Further up the East Coast, Main…" at bounding box center [343, 66] width 393 height 545
click at [370, 295] on p "Overall, she has heard positive feedback about the innovation center. Staffers …" at bounding box center [343, 317] width 393 height 44
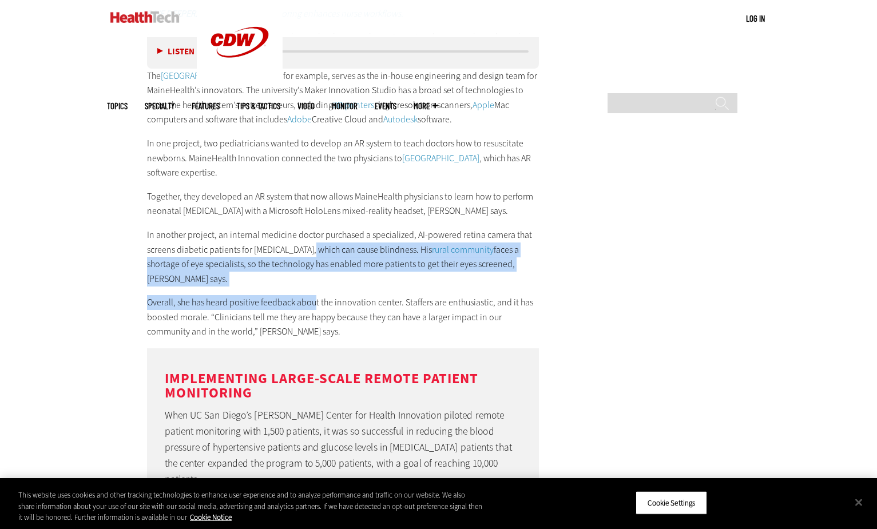
drag, startPoint x: 306, startPoint y: 209, endPoint x: 315, endPoint y: 272, distance: 63.7
click at [315, 272] on div "Transforming Healthcare with Innovation Funding Further up the East Coast, Main…" at bounding box center [343, 66] width 393 height 545
drag, startPoint x: 315, startPoint y: 272, endPoint x: 326, endPoint y: 274, distance: 10.9
click at [315, 295] on p "Overall, she has heard positive feedback about the innovation center. Staffers …" at bounding box center [343, 317] width 393 height 44
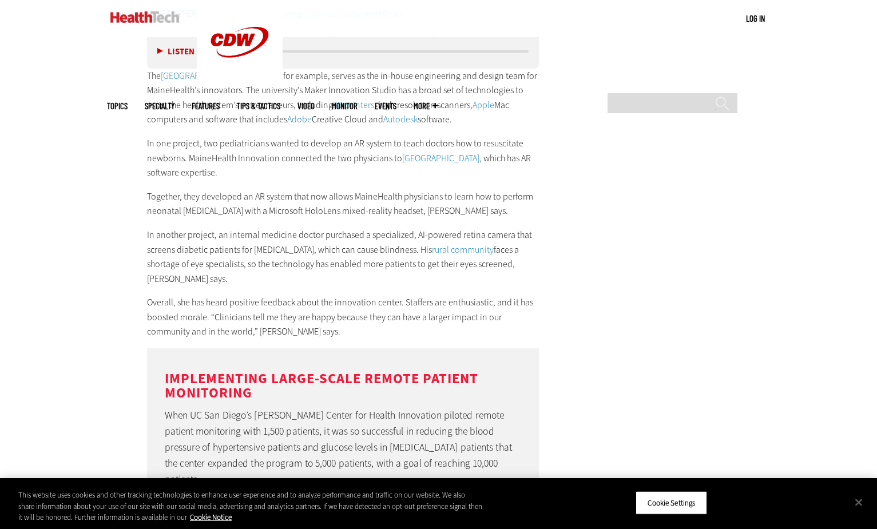
click at [386, 298] on p "Overall, she has heard positive feedback about the innovation center. Staffers …" at bounding box center [343, 317] width 393 height 44
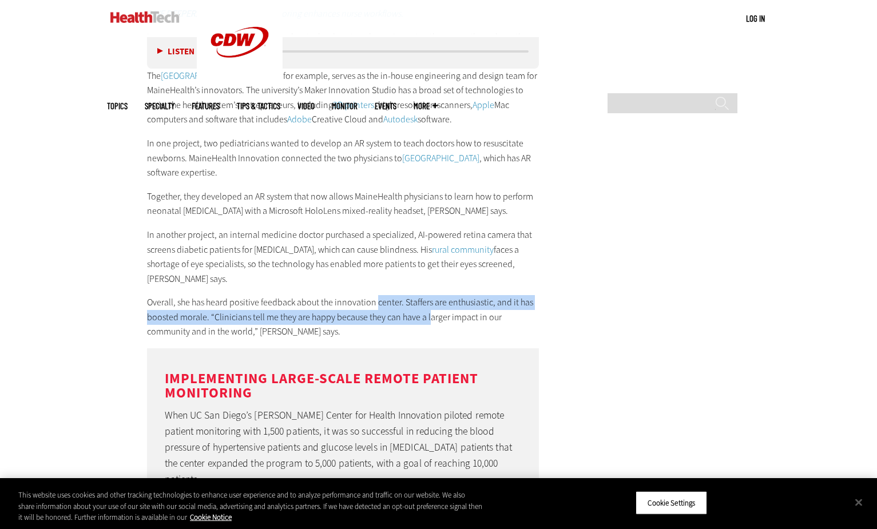
drag, startPoint x: 375, startPoint y: 262, endPoint x: 463, endPoint y: 292, distance: 92.7
click at [463, 295] on p "Overall, she has heard positive feedback about the innovation center. Staffers …" at bounding box center [343, 317] width 393 height 44
drag, startPoint x: 463, startPoint y: 292, endPoint x: 497, endPoint y: 295, distance: 33.9
click at [464, 295] on p "Overall, she has heard positive feedback about the innovation center. Staffers …" at bounding box center [343, 317] width 393 height 44
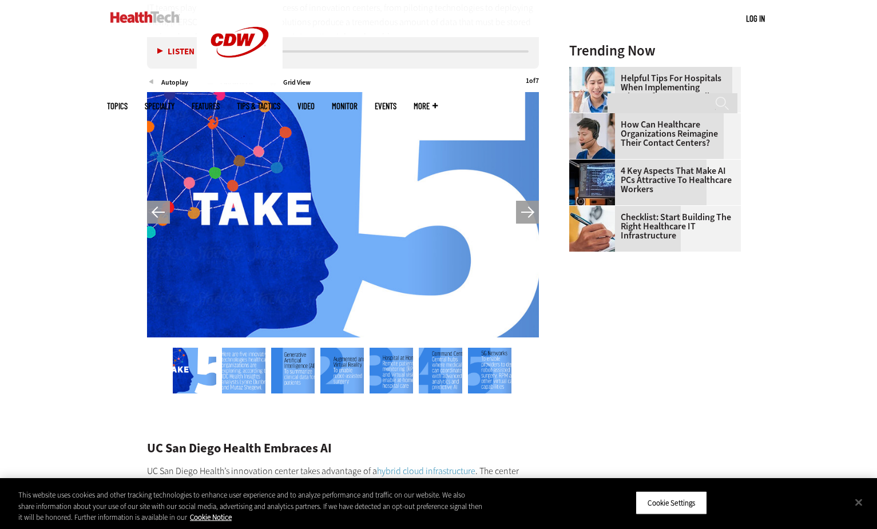
scroll to position [1033, 0]
